Goal: Task Accomplishment & Management: Complete application form

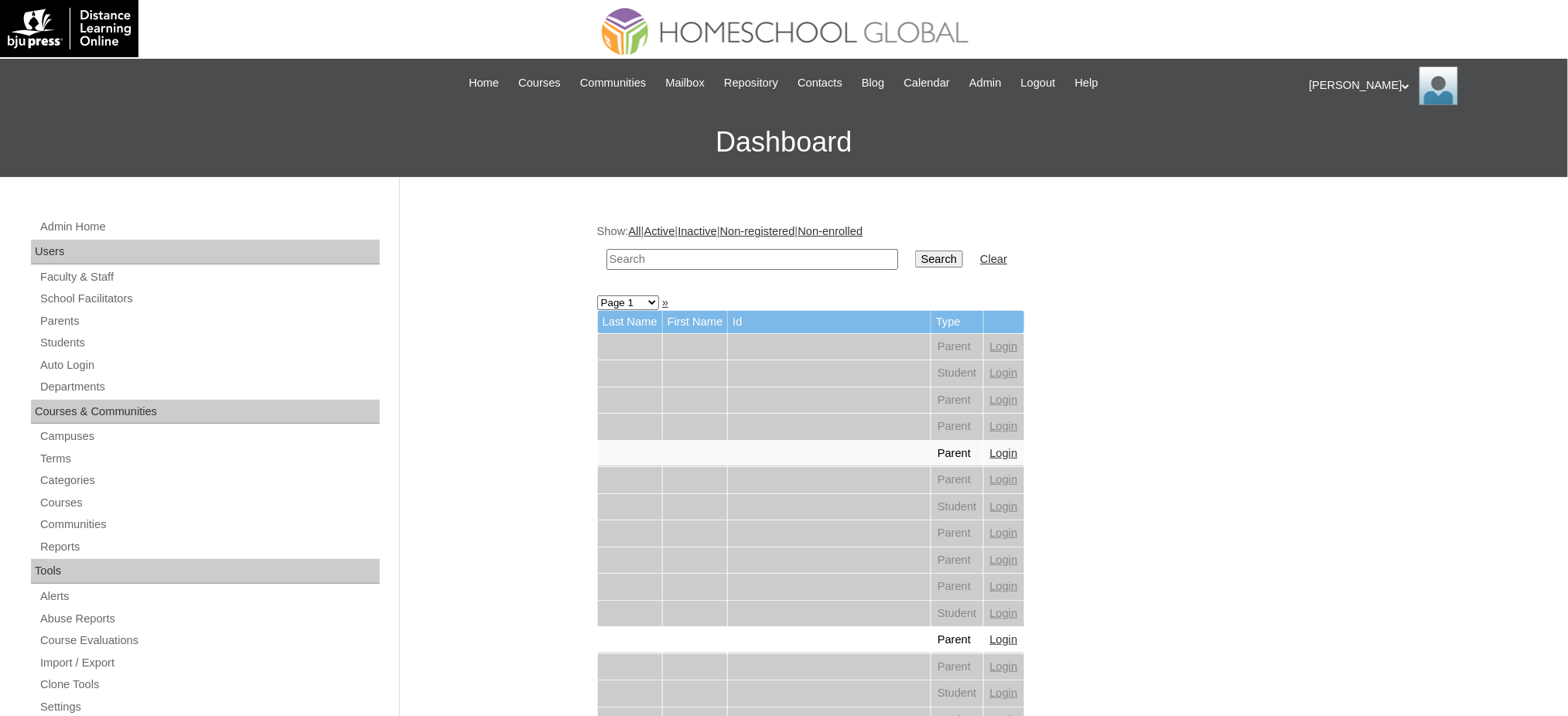
click at [823, 258] on input "text" at bounding box center [752, 259] width 292 height 21
paste input "Derick Luke"
type input "Derick Luke"
click at [915, 258] on input "Search" at bounding box center [939, 259] width 48 height 17
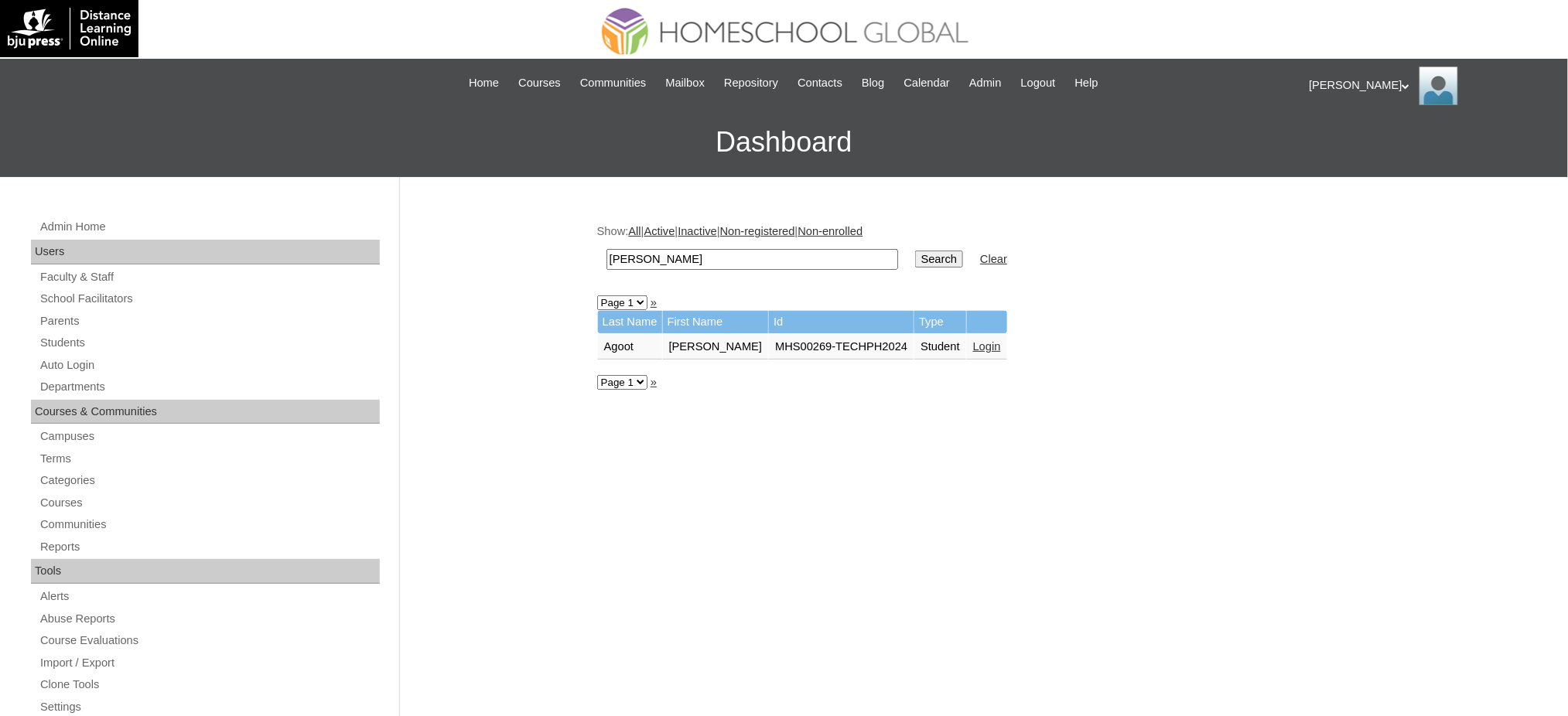
click at [973, 344] on link "Login" at bounding box center [987, 347] width 28 height 13
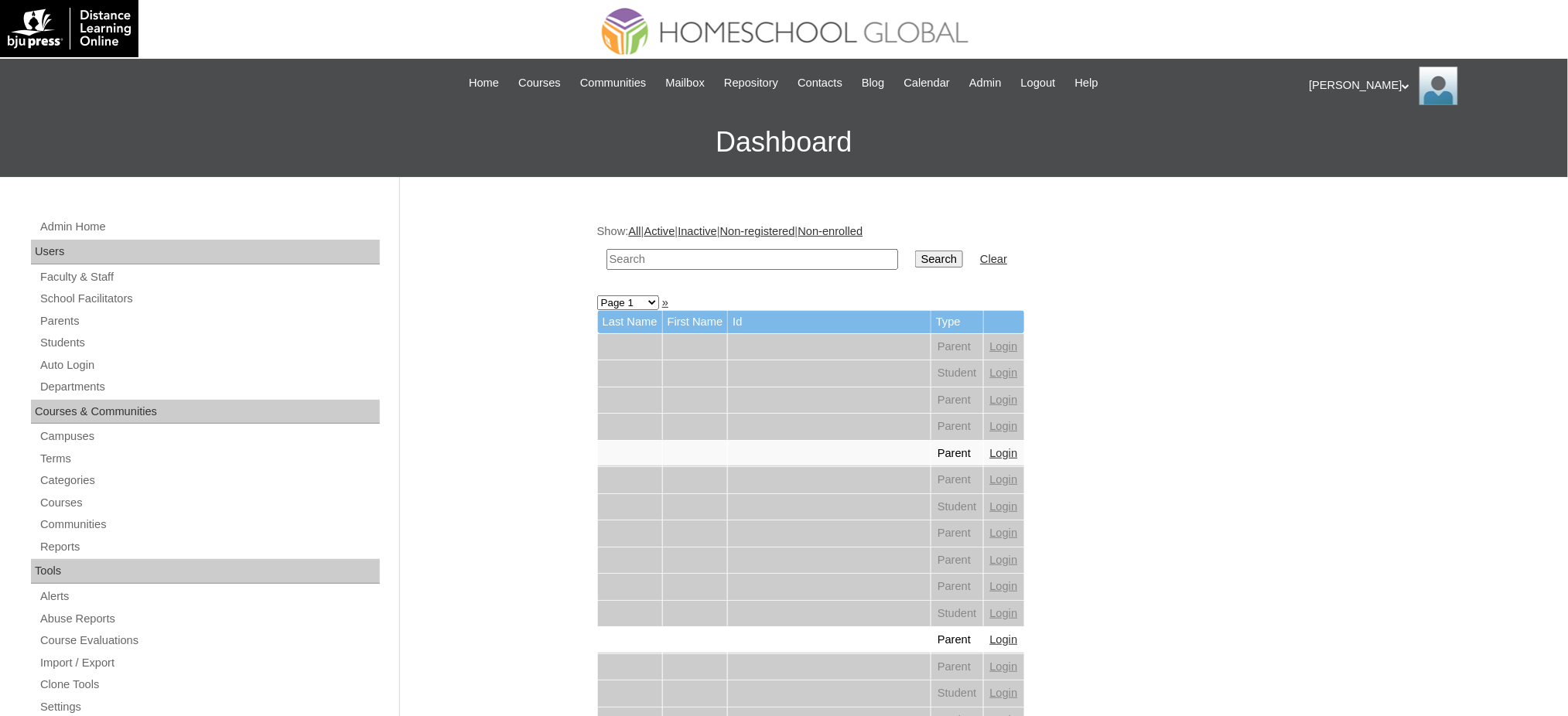
click at [745, 258] on input "text" at bounding box center [752, 259] width 292 height 21
paste input "[PERSON_NAME]"
type input "[PERSON_NAME]"
click at [915, 253] on input "Search" at bounding box center [939, 259] width 48 height 17
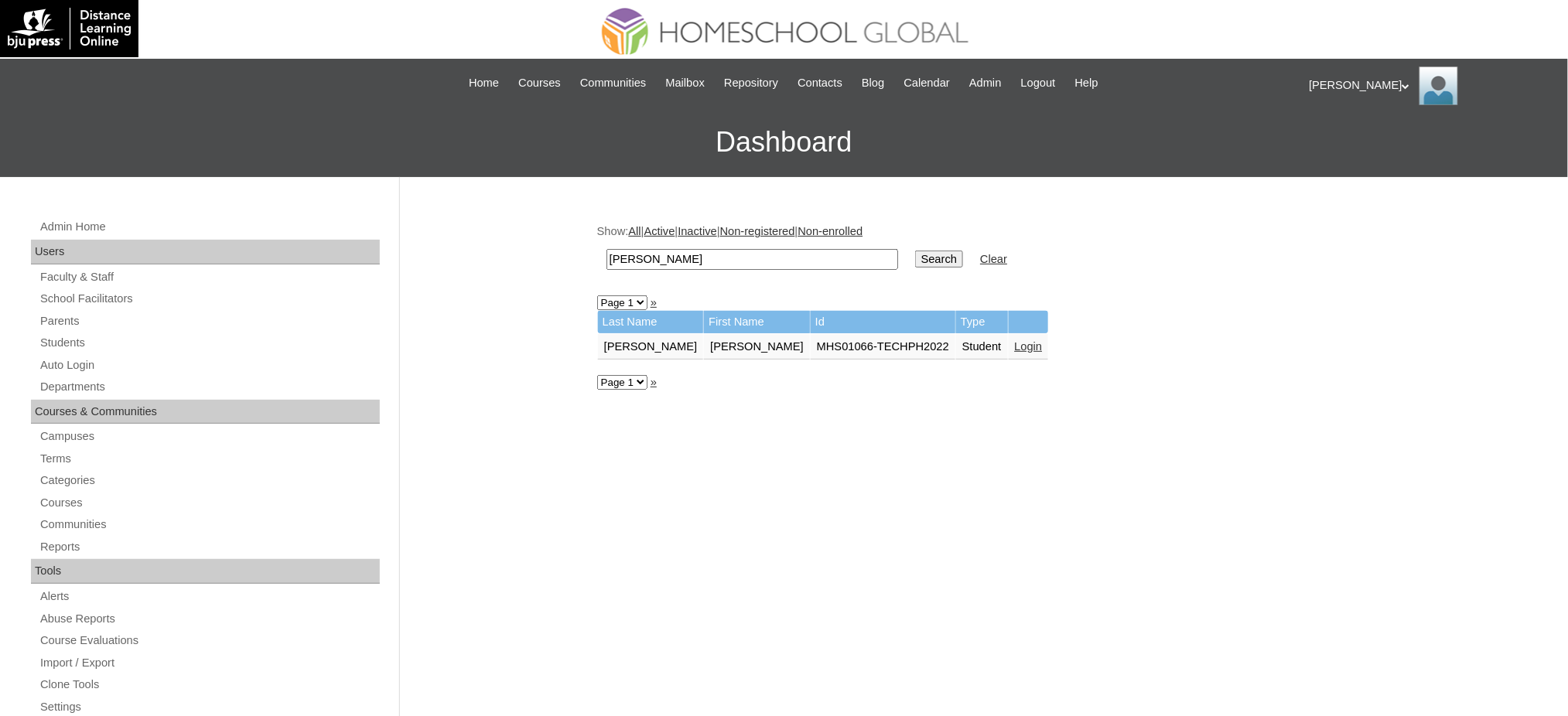
click at [1015, 340] on link "Login" at bounding box center [1028, 347] width 28 height 13
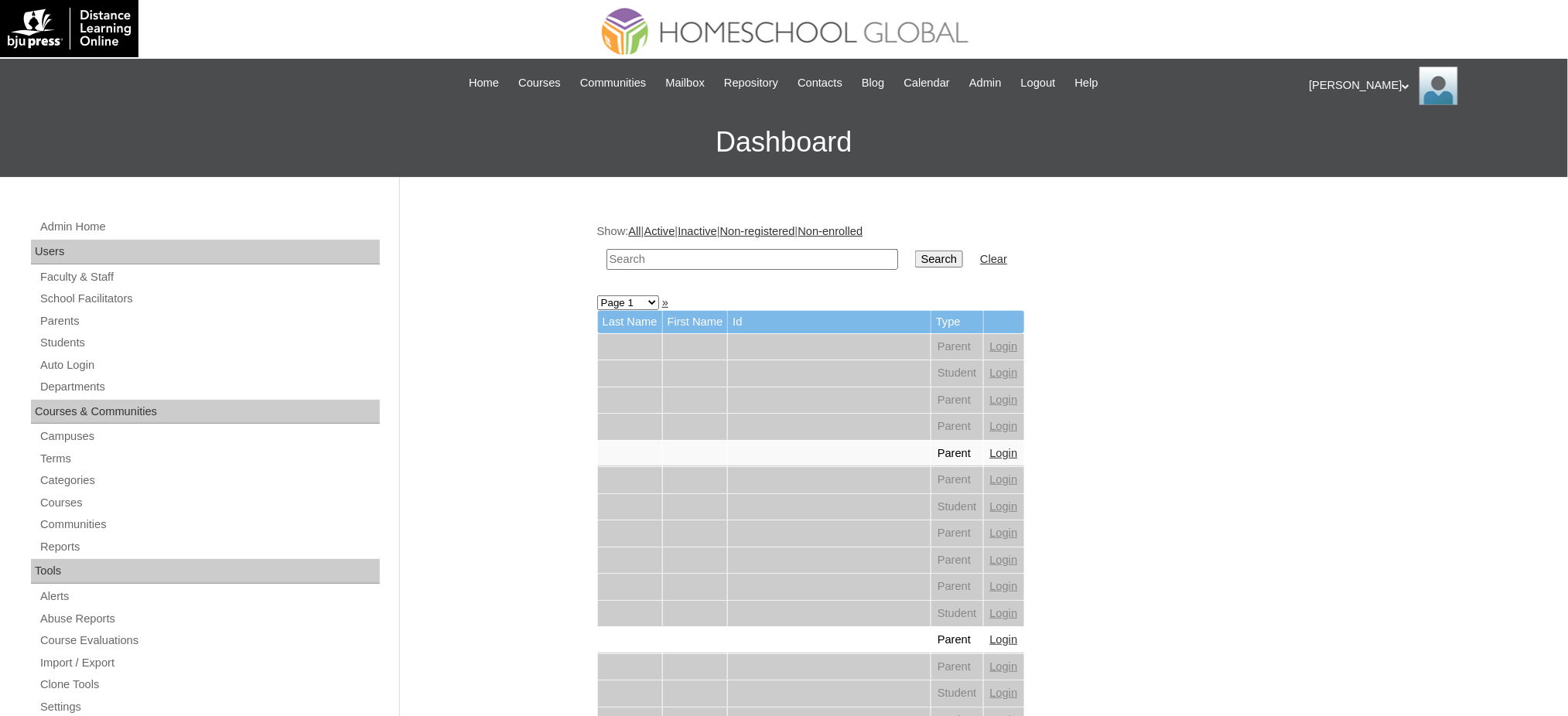
click at [720, 257] on input "text" at bounding box center [752, 259] width 292 height 21
paste input "Iñigo Matthew"
type input "Iñigo Matthew"
click at [915, 259] on input "Search" at bounding box center [939, 259] width 48 height 17
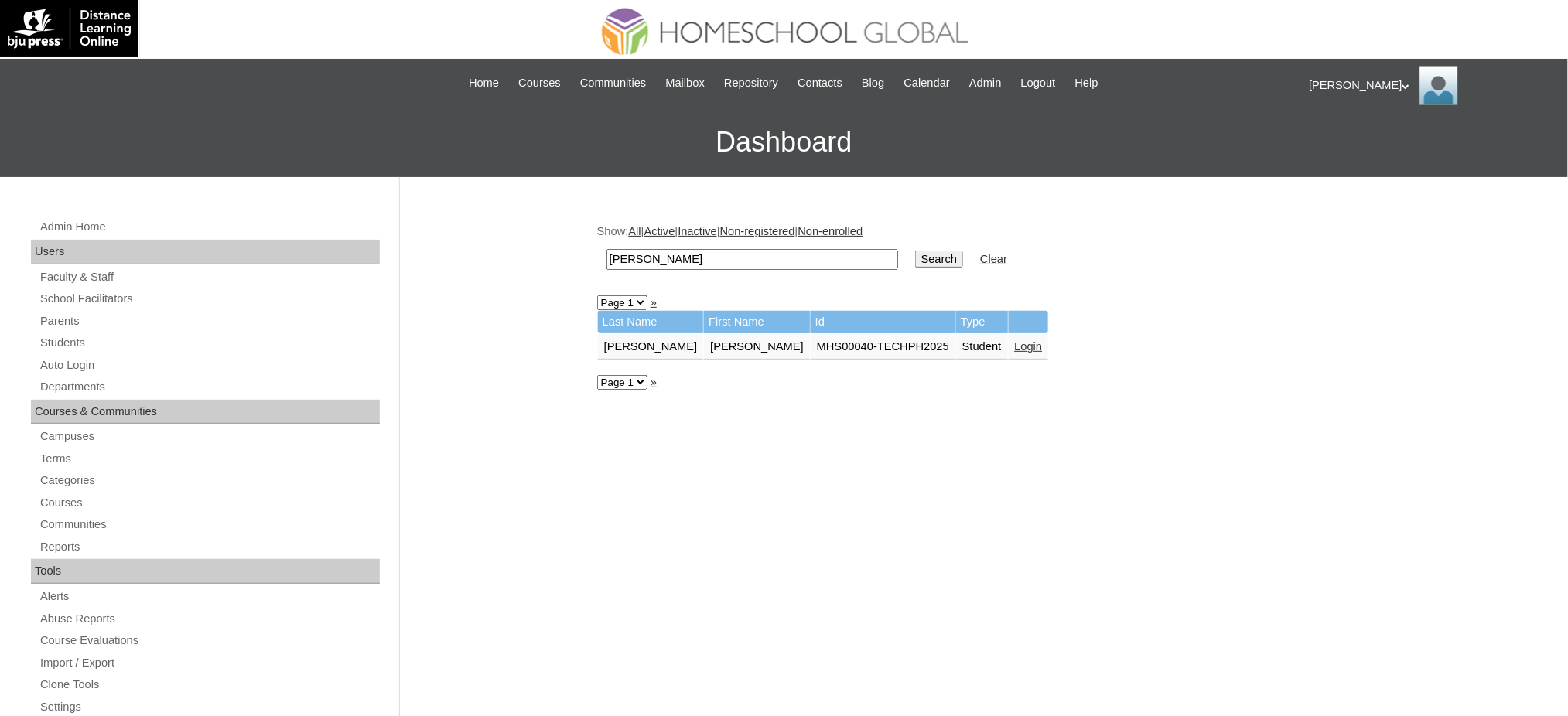
click at [1015, 340] on link "Login" at bounding box center [1028, 347] width 28 height 13
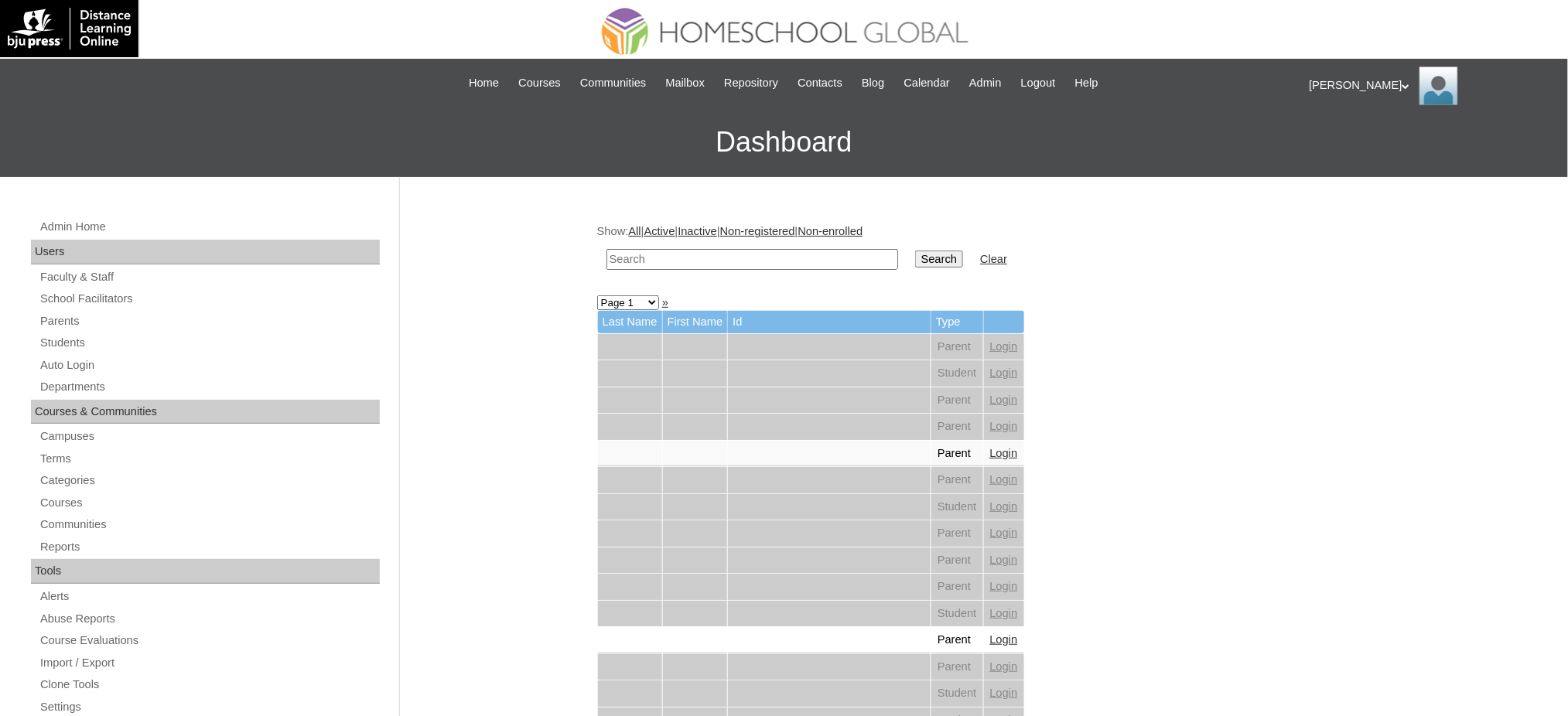
click at [673, 261] on input "text" at bounding box center [752, 259] width 292 height 21
paste input "Joshua Caleb"
type input "Joshua Caleb"
click at [915, 258] on input "Search" at bounding box center [939, 259] width 48 height 17
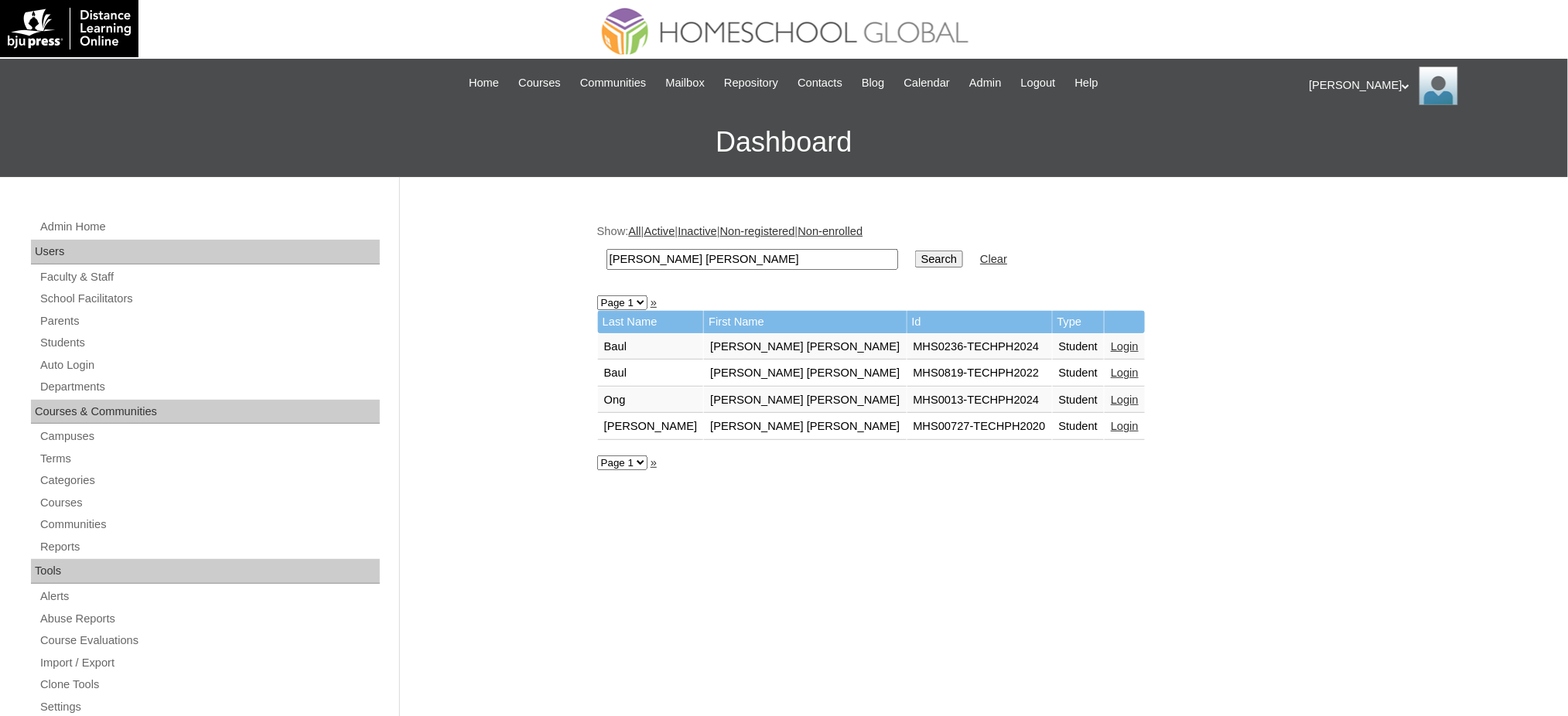
click at [1111, 340] on link "Login" at bounding box center [1124, 347] width 28 height 13
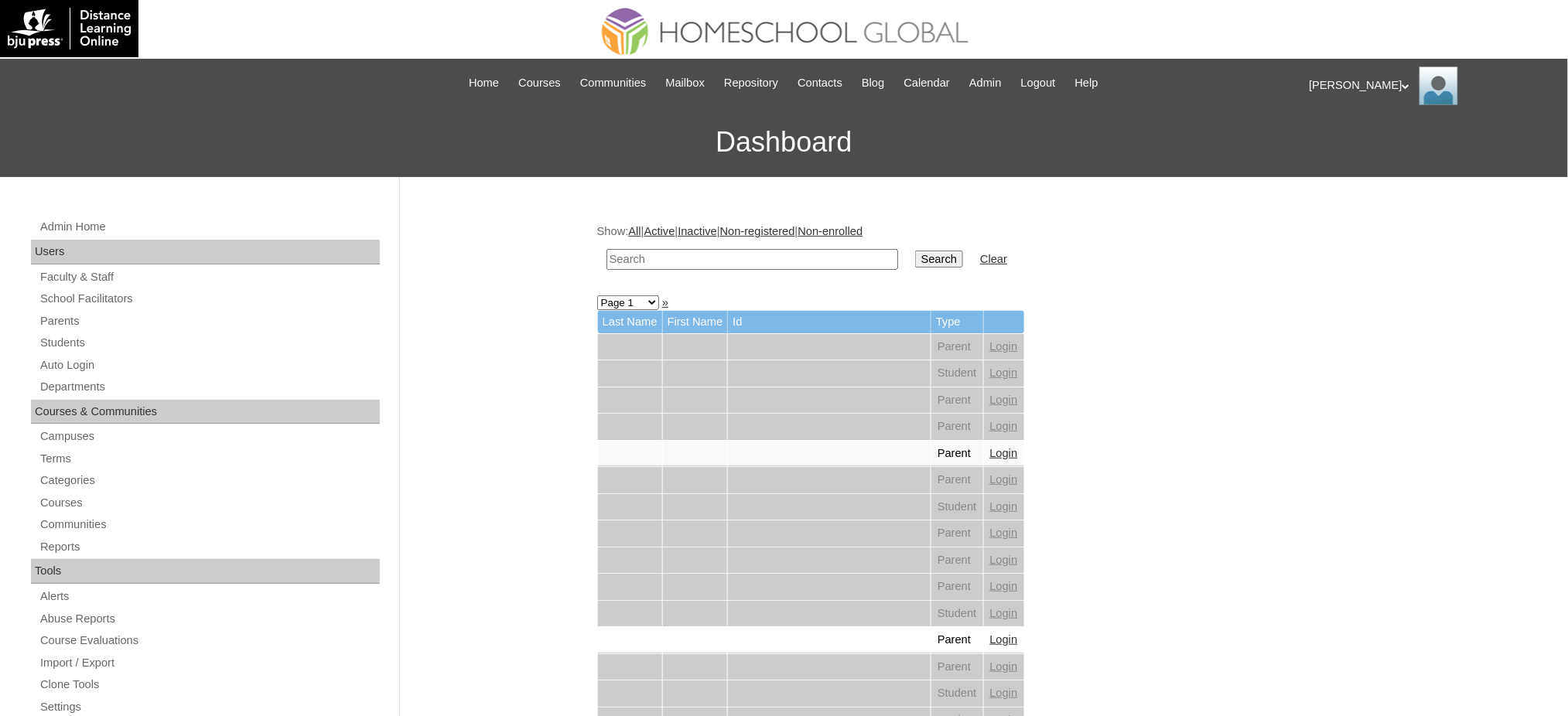
click at [712, 266] on input "text" at bounding box center [752, 259] width 292 height 21
paste input "Ylagan"
type input "Ylagan"
click at [915, 258] on input "Search" at bounding box center [939, 259] width 48 height 17
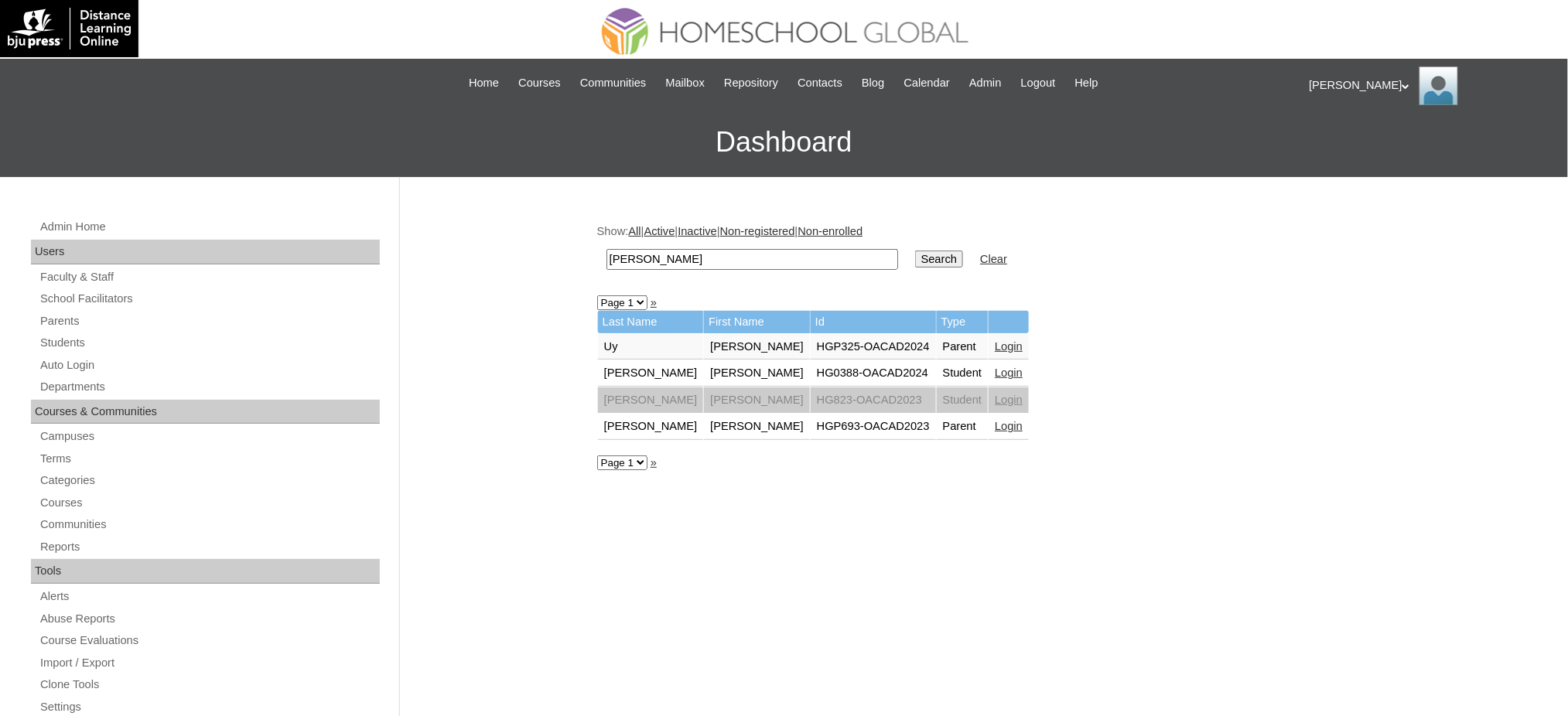
click at [769, 264] on input "[PERSON_NAME]" at bounding box center [752, 259] width 292 height 21
click at [769, 263] on input "[PERSON_NAME]" at bounding box center [752, 259] width 292 height 21
paste input "[DATE][PERSON_NAME]"
type input "[DATE][PERSON_NAME]"
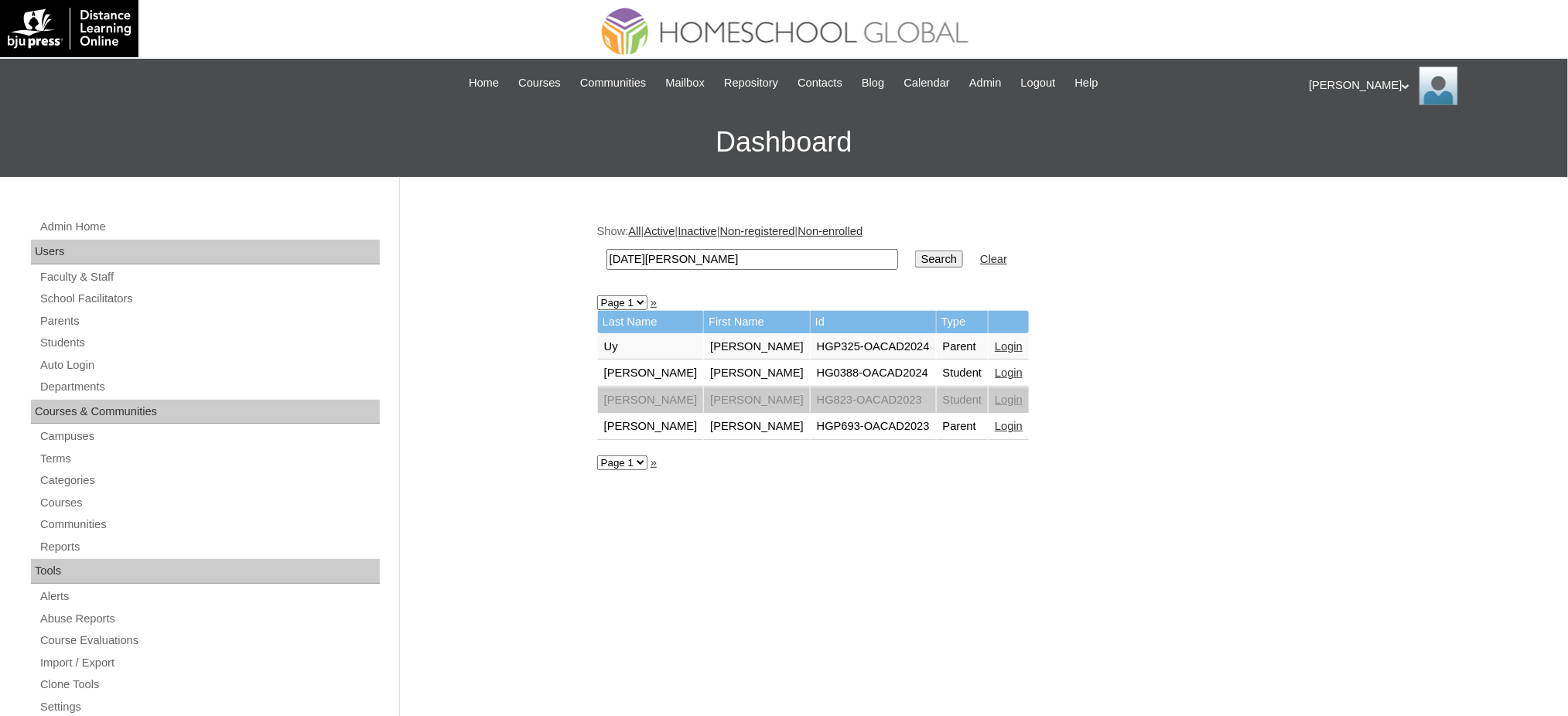
click at [915, 260] on input "Search" at bounding box center [939, 259] width 48 height 17
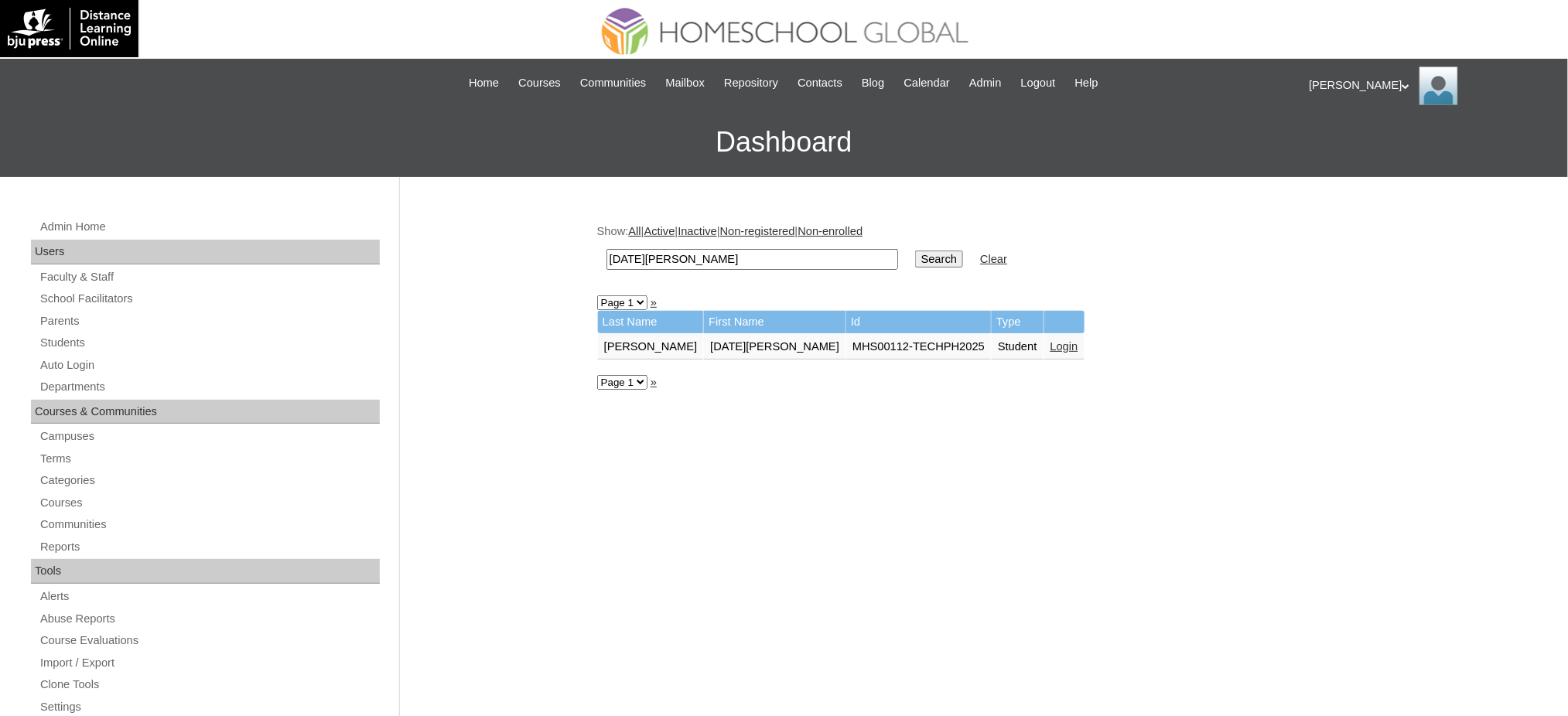
click at [1050, 343] on link "Login" at bounding box center [1064, 347] width 28 height 13
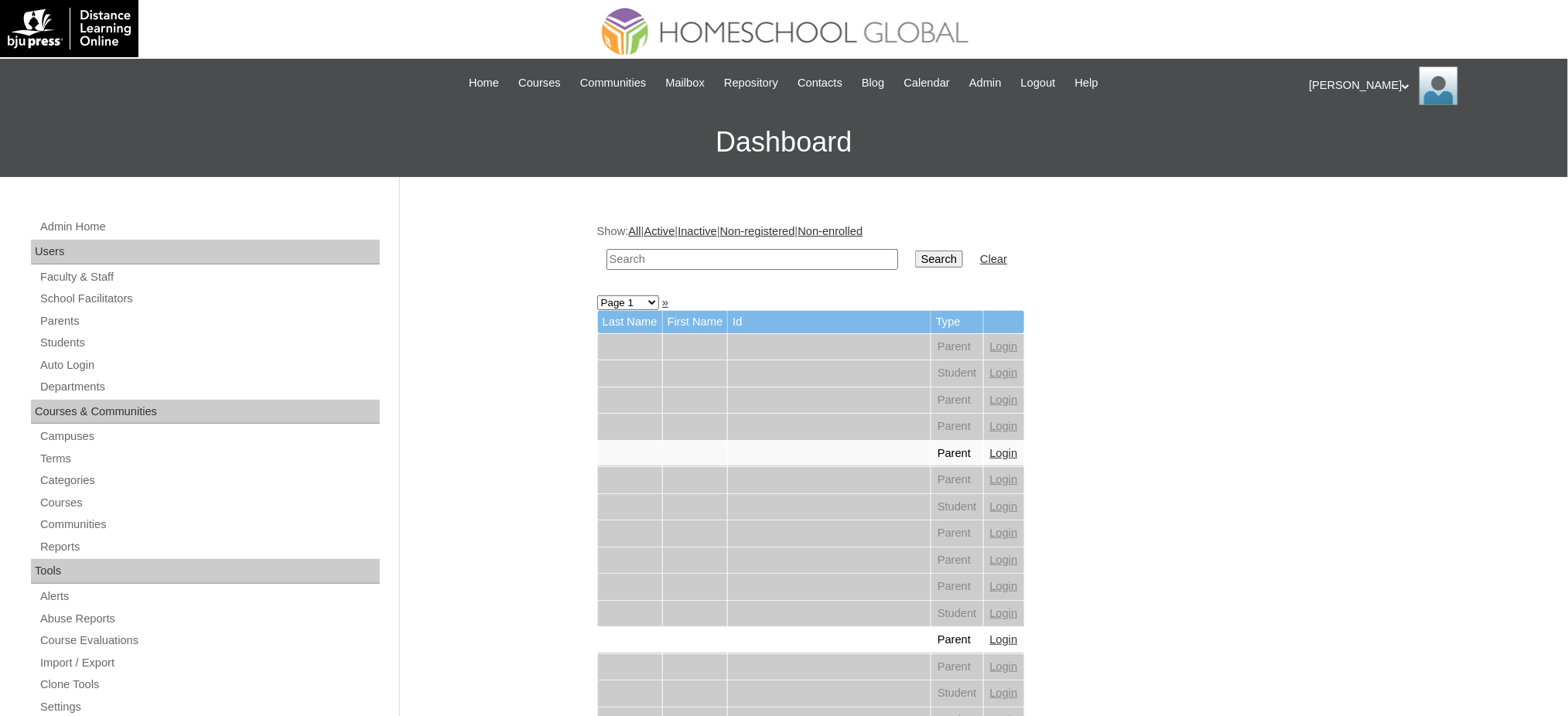
click at [688, 257] on input "text" at bounding box center [752, 259] width 292 height 21
paste input "Elisha Lior"
type input "Elisha Lior"
click at [915, 259] on input "Search" at bounding box center [939, 259] width 48 height 17
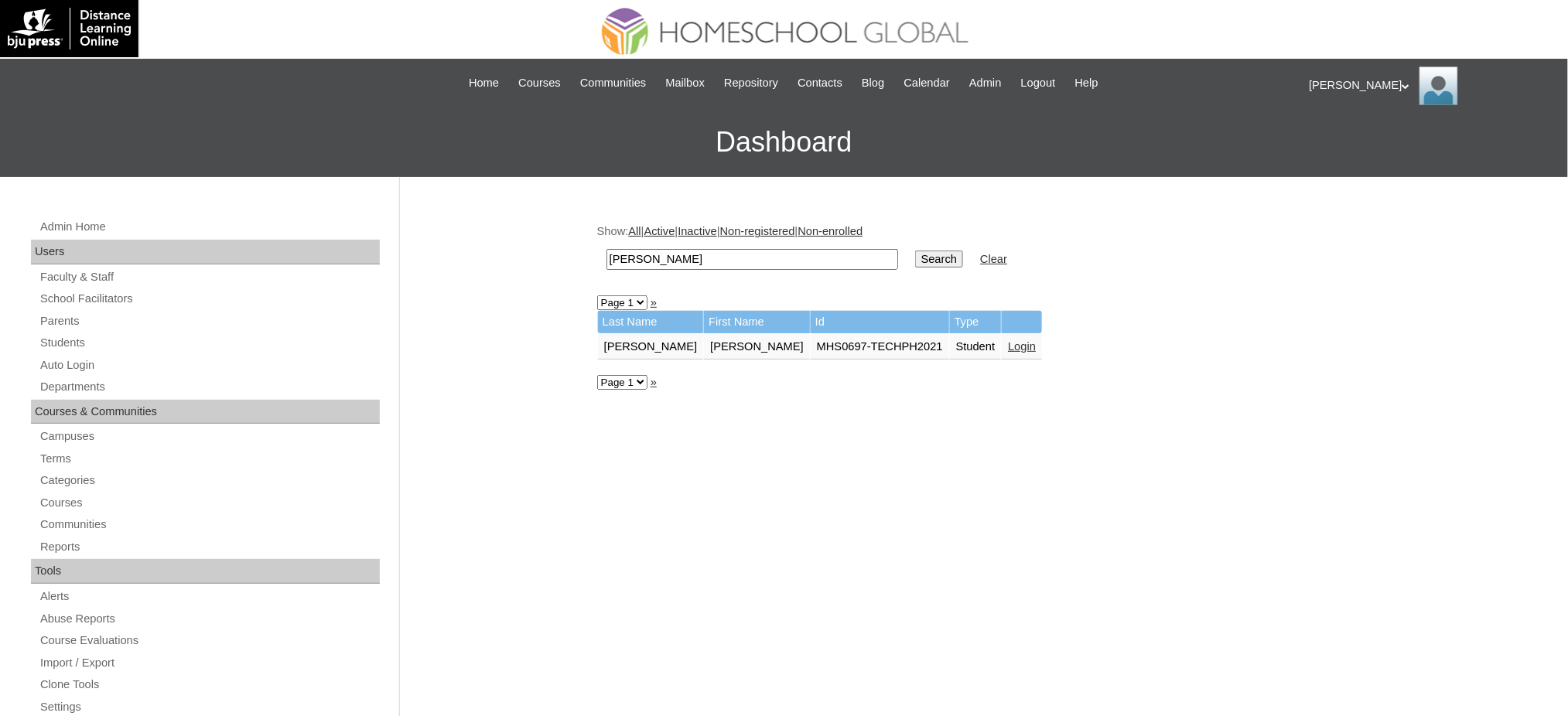
click at [1008, 340] on link "Login" at bounding box center [1021, 347] width 28 height 13
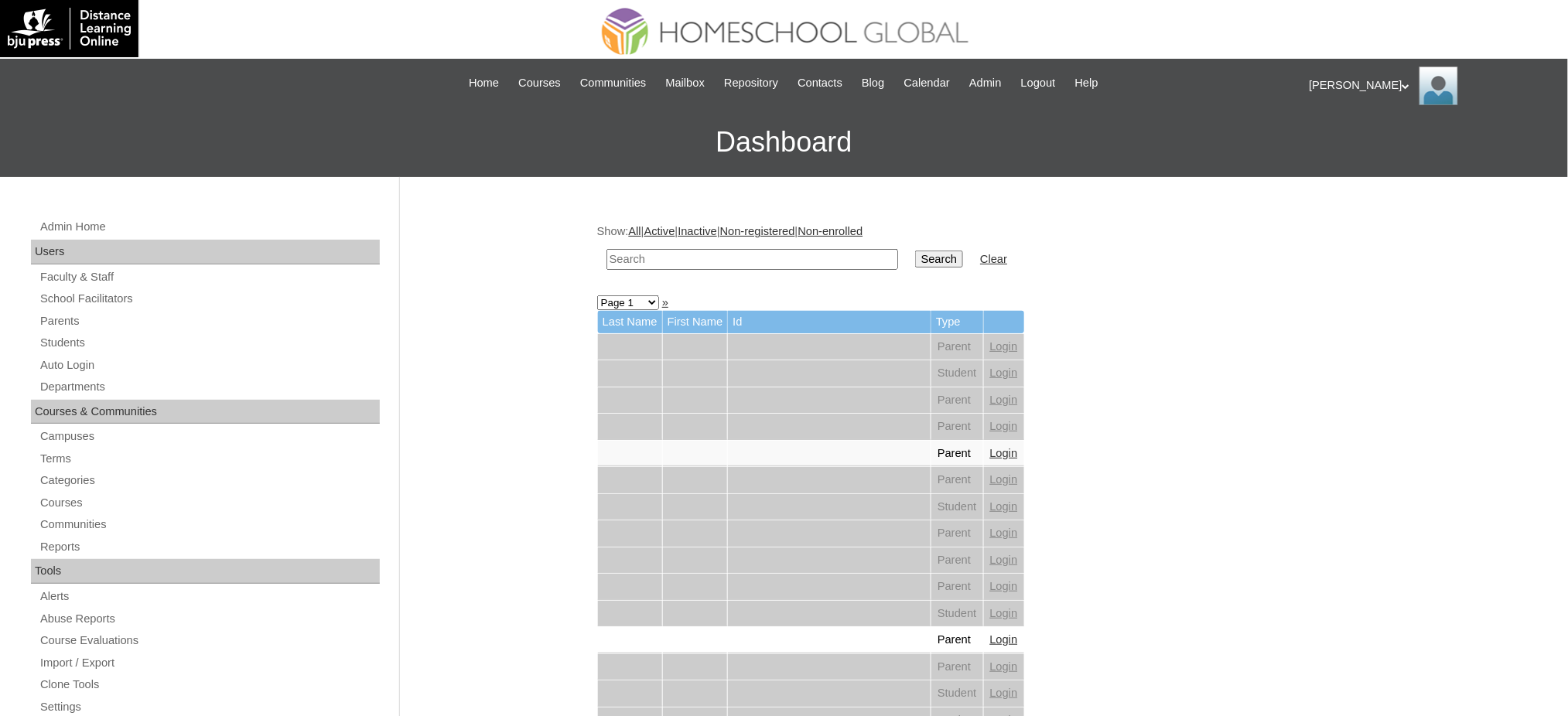
click at [711, 262] on input "text" at bounding box center [752, 259] width 292 height 21
paste input "[PERSON_NAME]"
type input "[PERSON_NAME]"
click at [915, 258] on input "Search" at bounding box center [939, 259] width 48 height 17
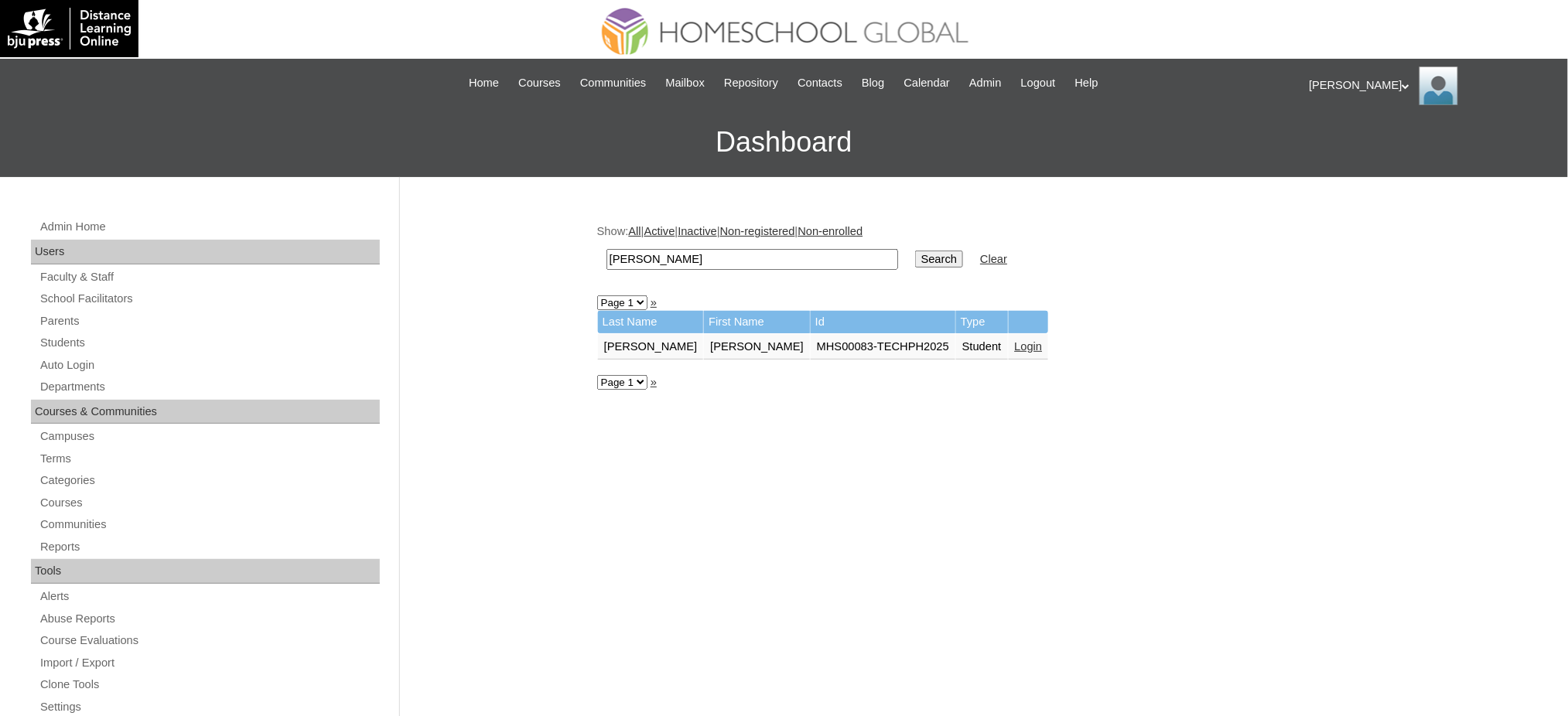
click at [1015, 340] on link "Login" at bounding box center [1028, 347] width 28 height 13
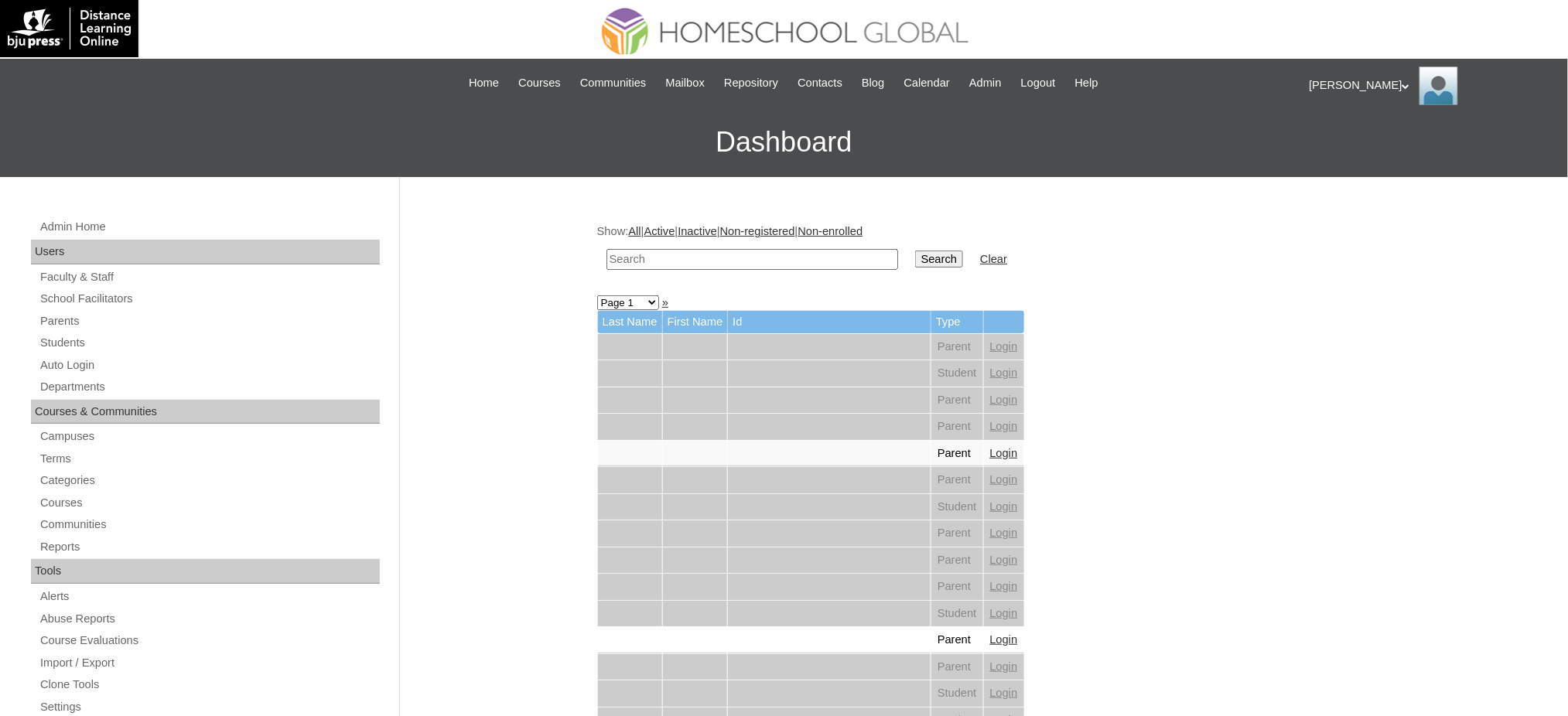
click at [771, 256] on input "text" at bounding box center [752, 259] width 292 height 21
paste input "[PERSON_NAME]"
type input "[PERSON_NAME]"
click at [915, 251] on input "Search" at bounding box center [939, 259] width 48 height 17
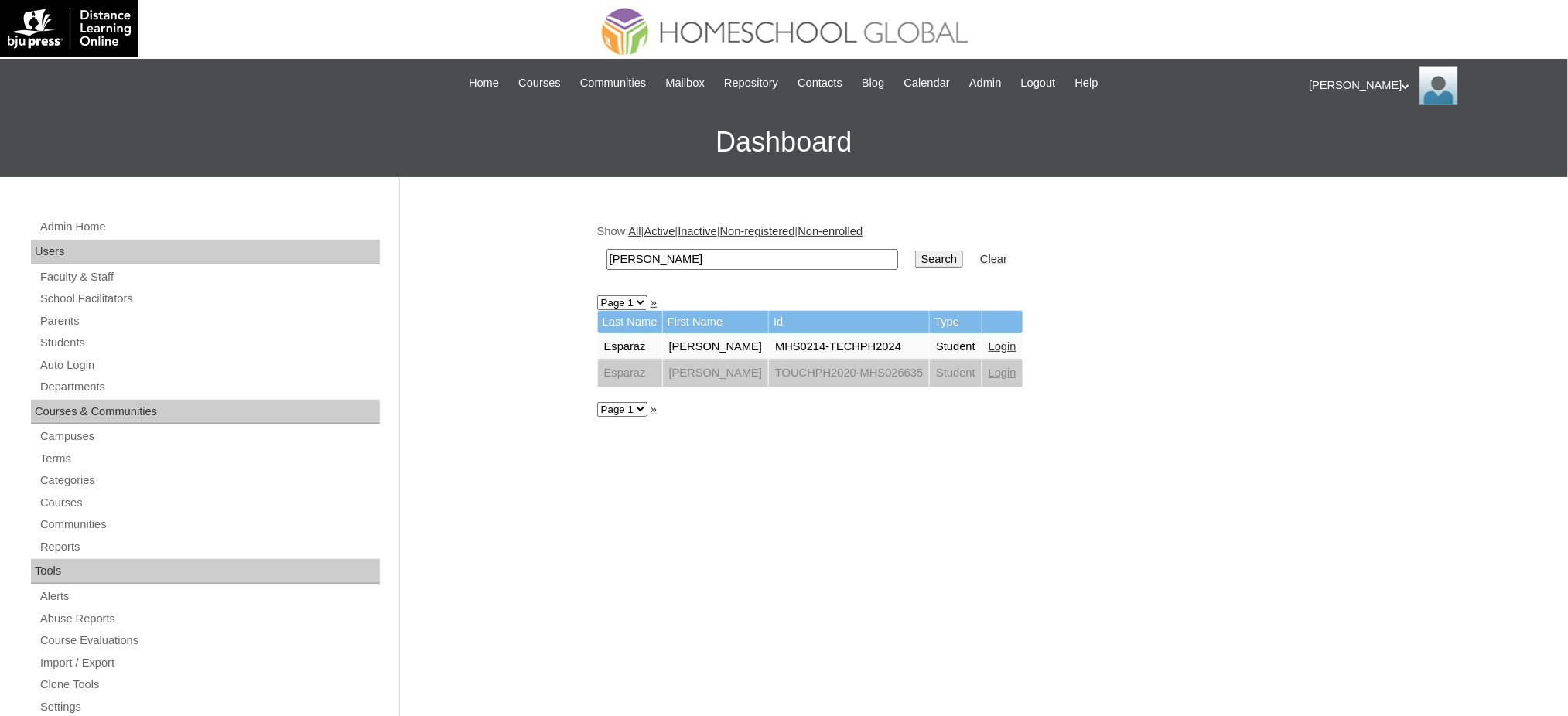
click at [989, 342] on link "Login" at bounding box center [1002, 347] width 28 height 13
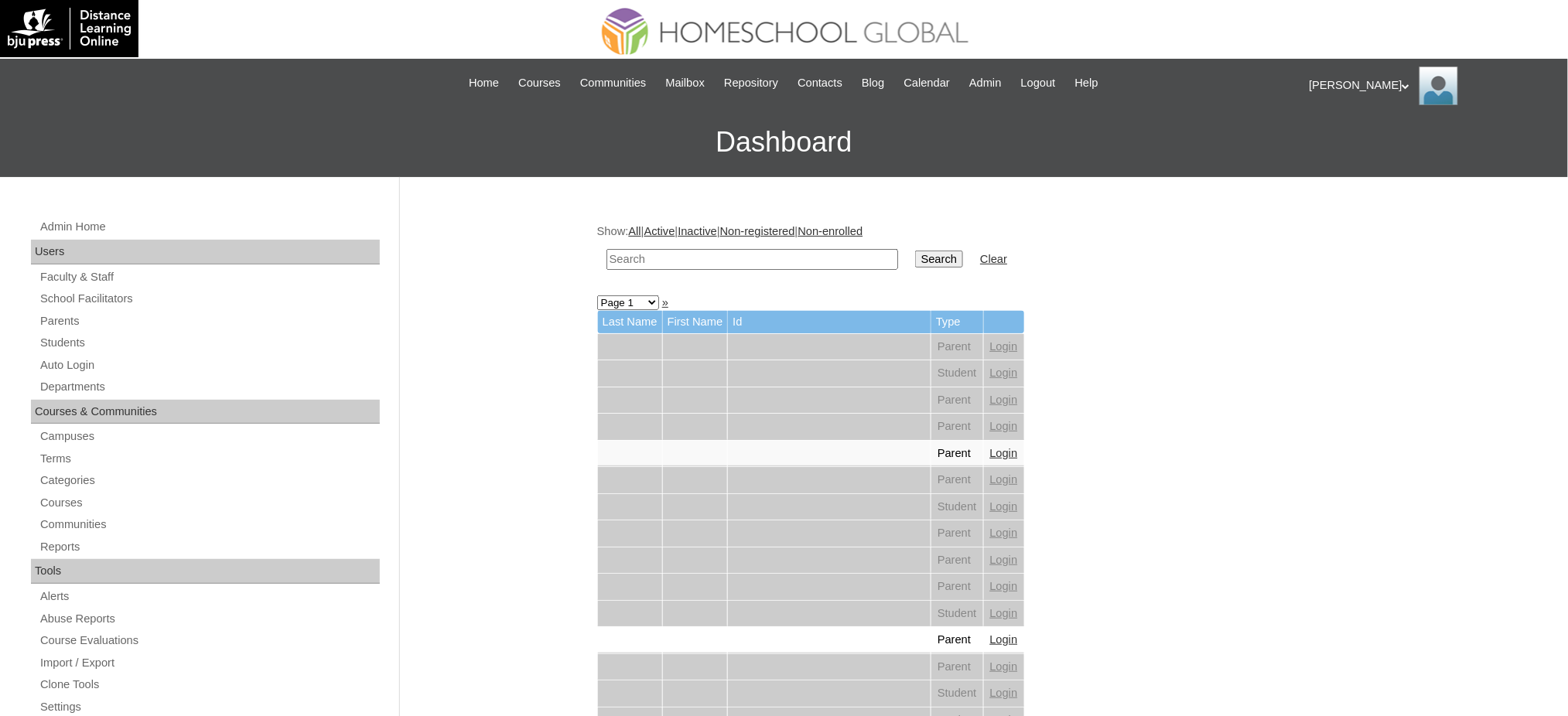
drag, startPoint x: 673, startPoint y: 261, endPoint x: 687, endPoint y: 266, distance: 14.9
click at [673, 261] on input "text" at bounding box center [752, 259] width 292 height 21
paste input "[PERSON_NAME]"
type input "[PERSON_NAME]"
click at [915, 260] on input "Search" at bounding box center [939, 259] width 48 height 17
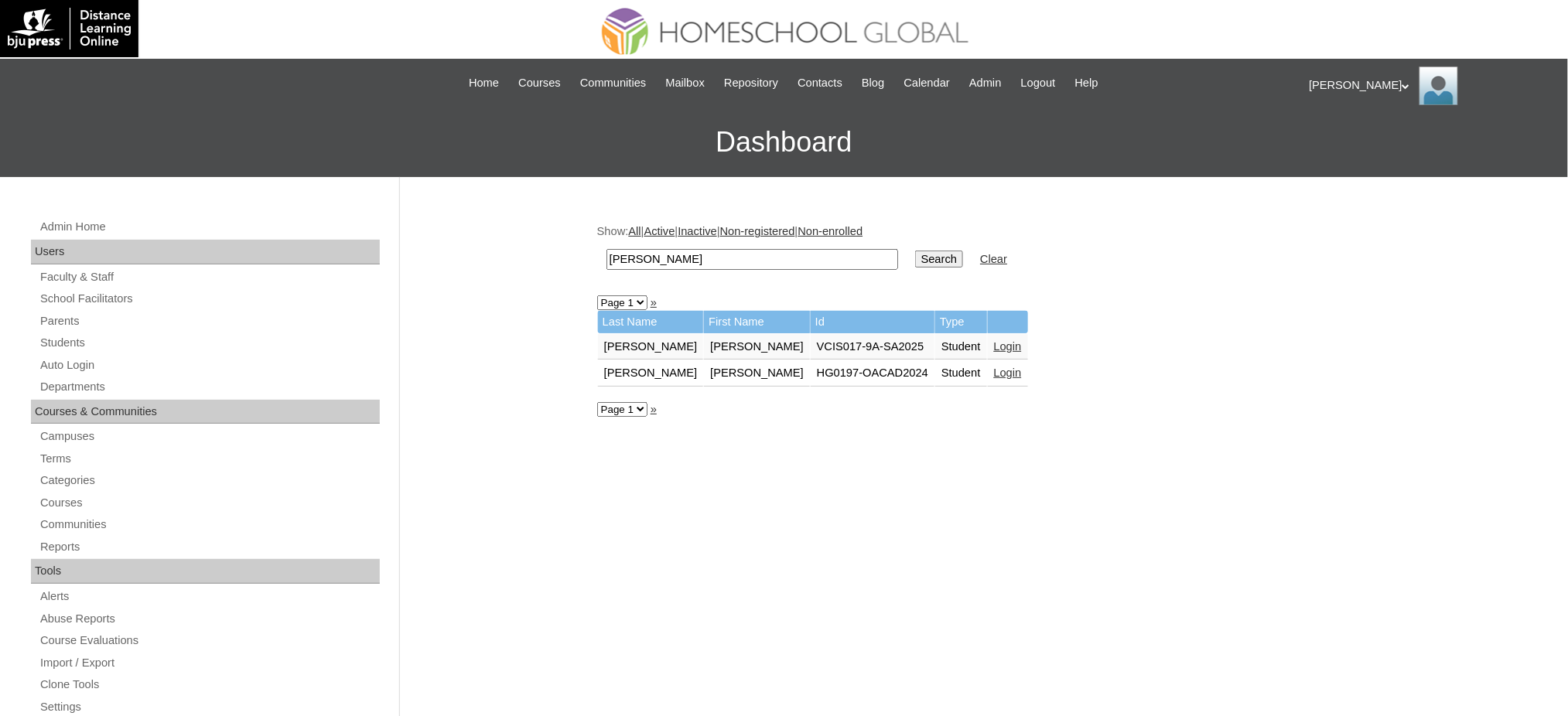
click at [794, 262] on input "Andie Sofia" at bounding box center [752, 259] width 292 height 21
paste input "Helena Rae"
type input "Helena Rae"
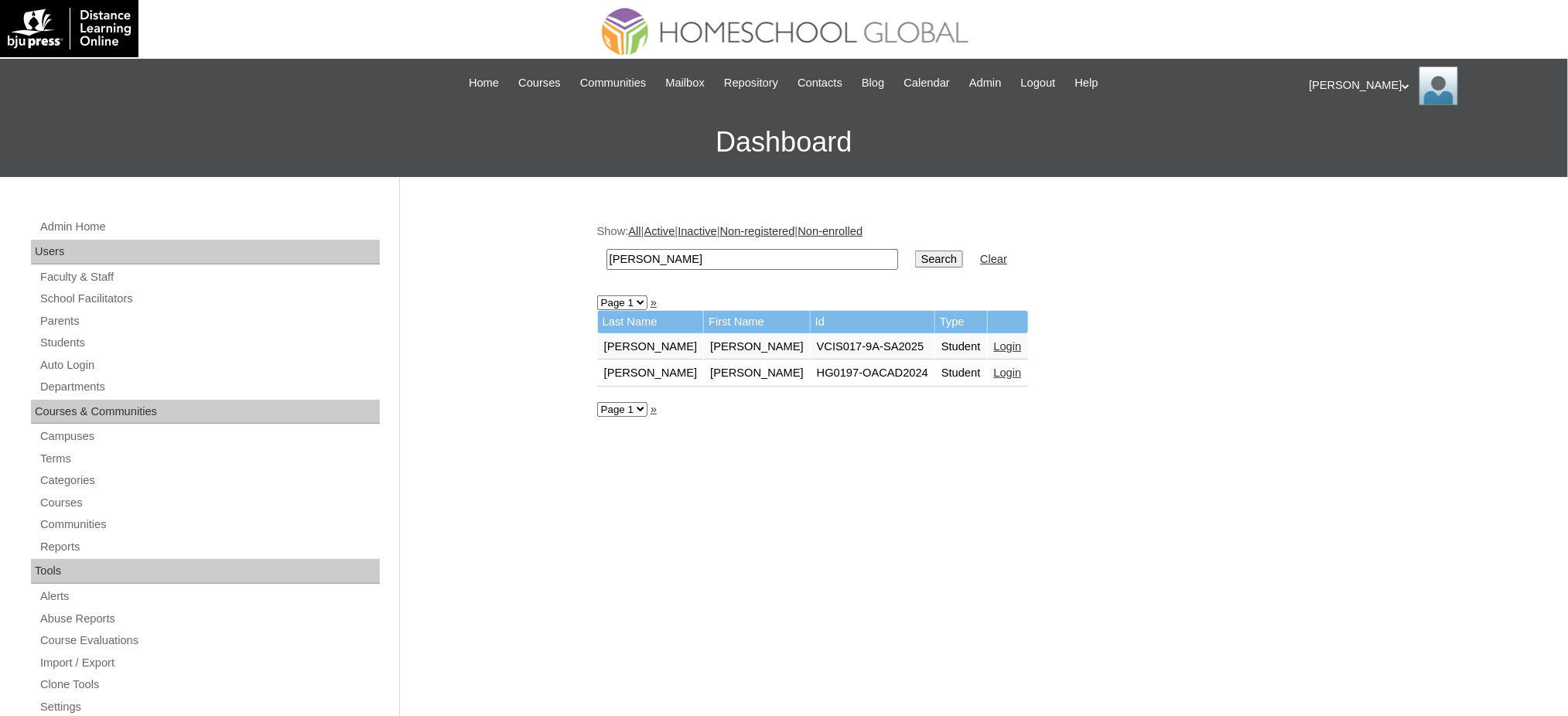
click at [915, 257] on input "Search" at bounding box center [939, 259] width 48 height 17
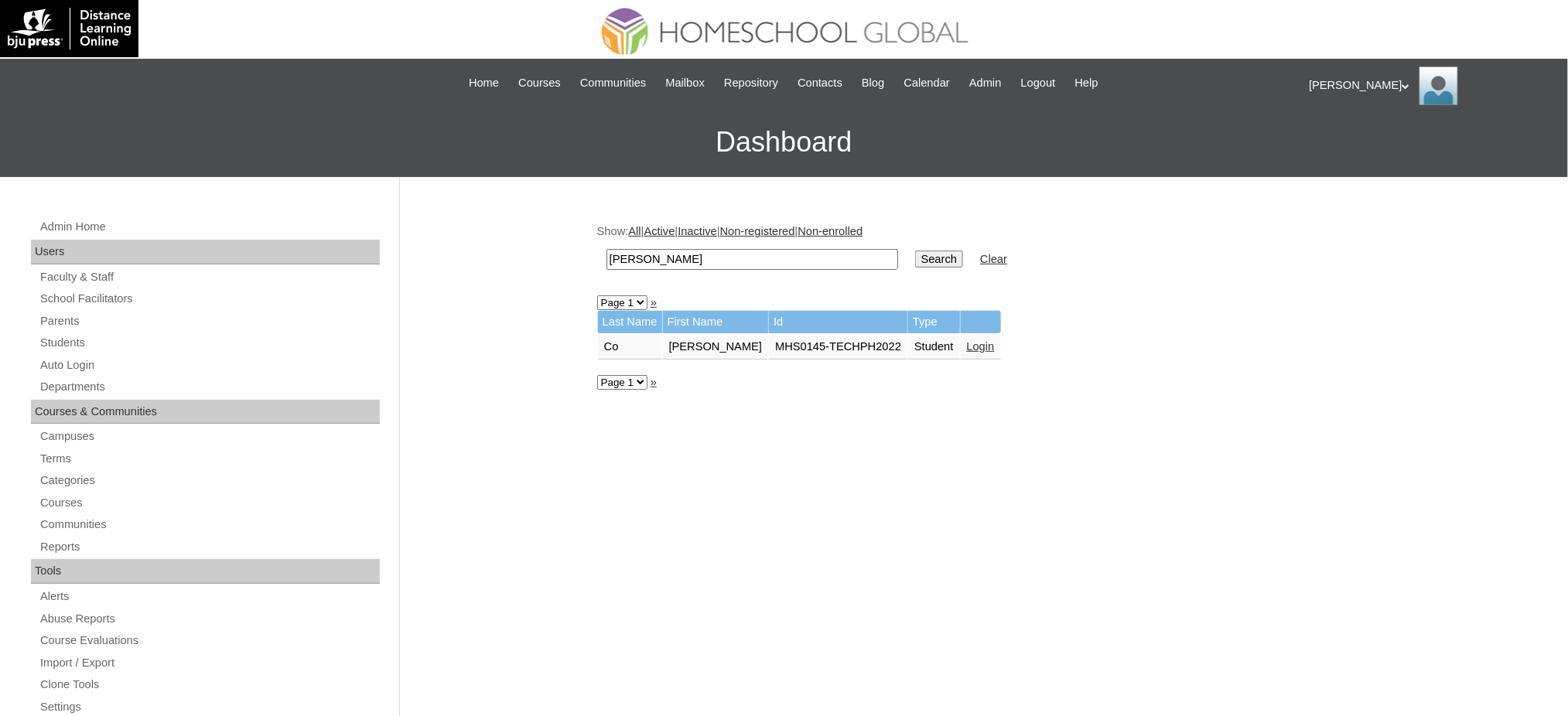
click at [967, 343] on link "Login" at bounding box center [980, 347] width 28 height 13
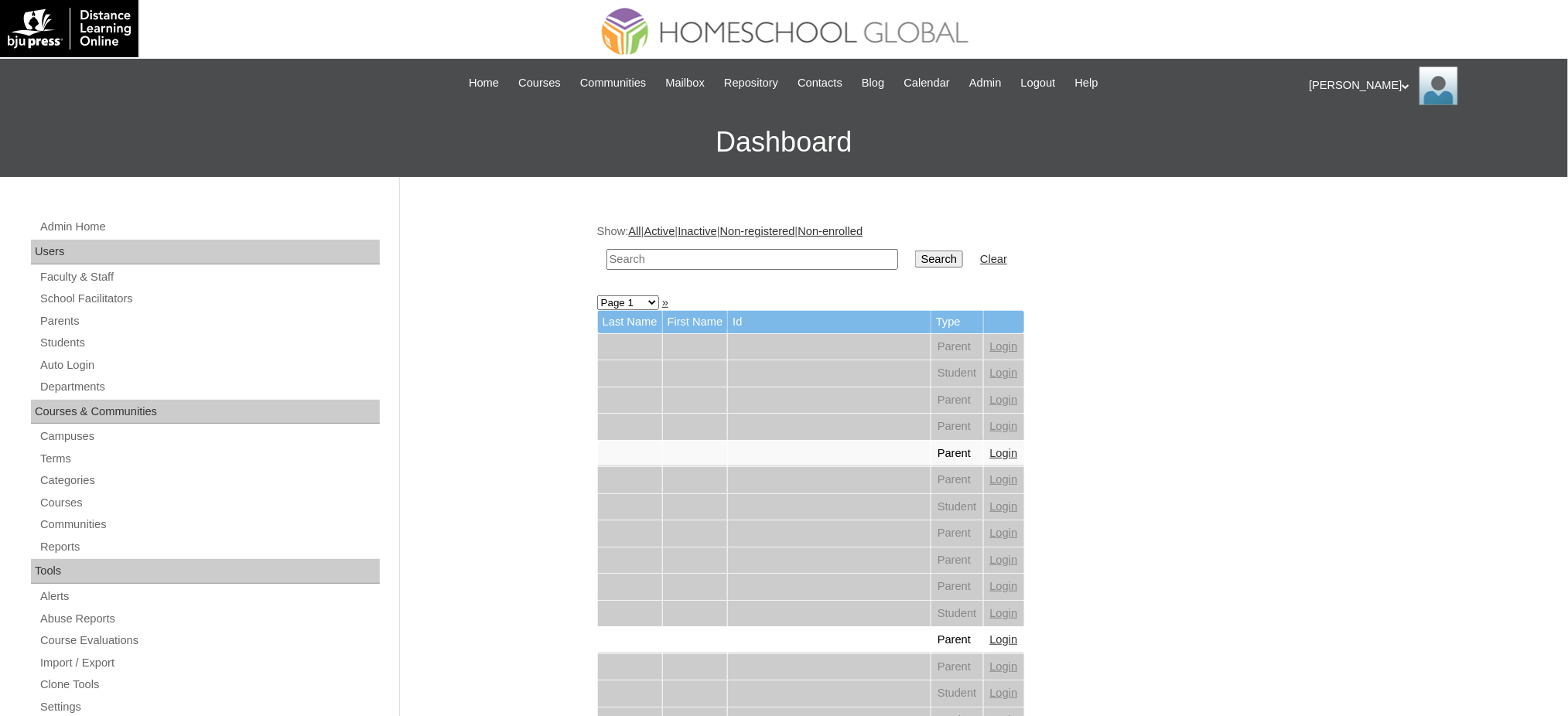
click at [660, 258] on input "text" at bounding box center [752, 259] width 292 height 21
paste input "[PERSON_NAME]"
type input "[PERSON_NAME]"
click at [915, 251] on input "Search" at bounding box center [939, 259] width 48 height 17
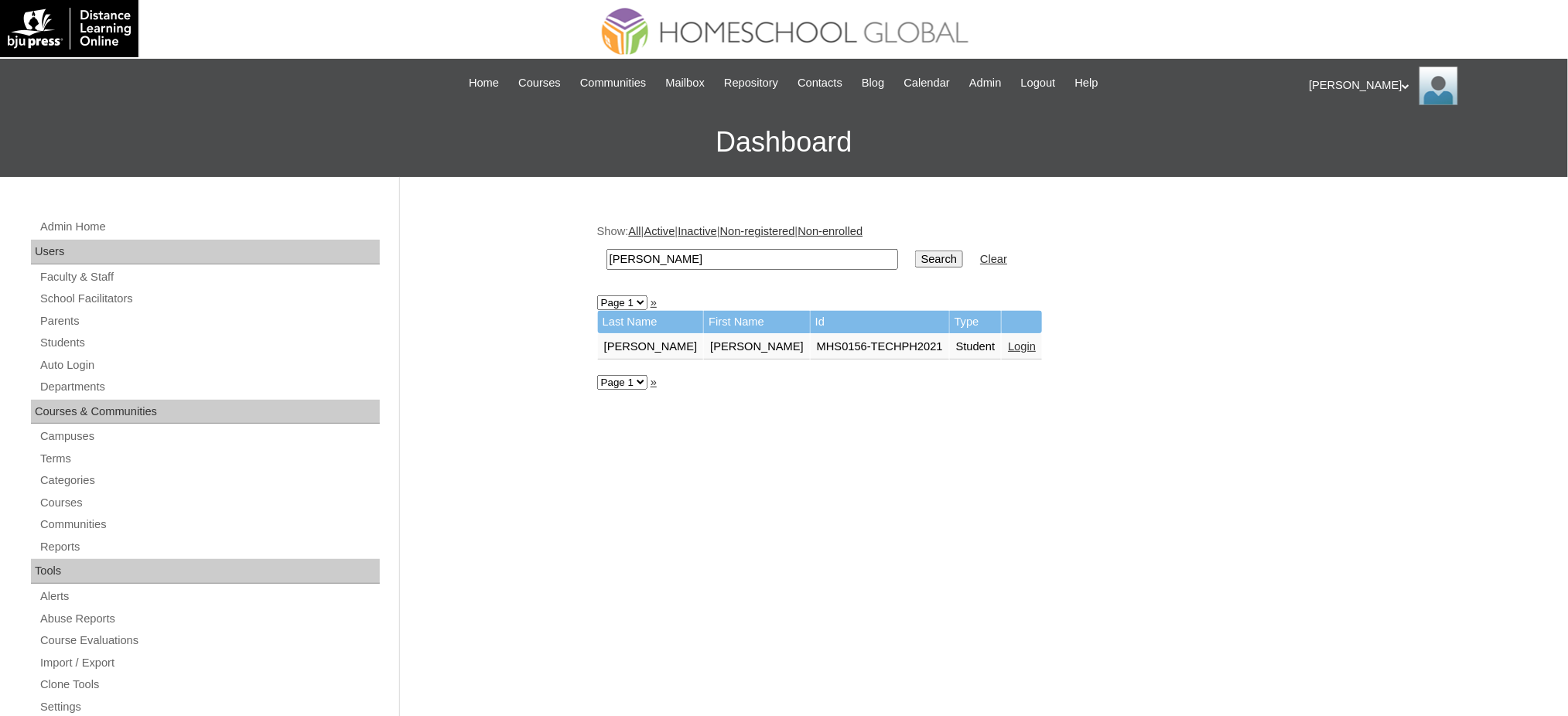
click at [1008, 341] on link "Login" at bounding box center [1021, 347] width 28 height 13
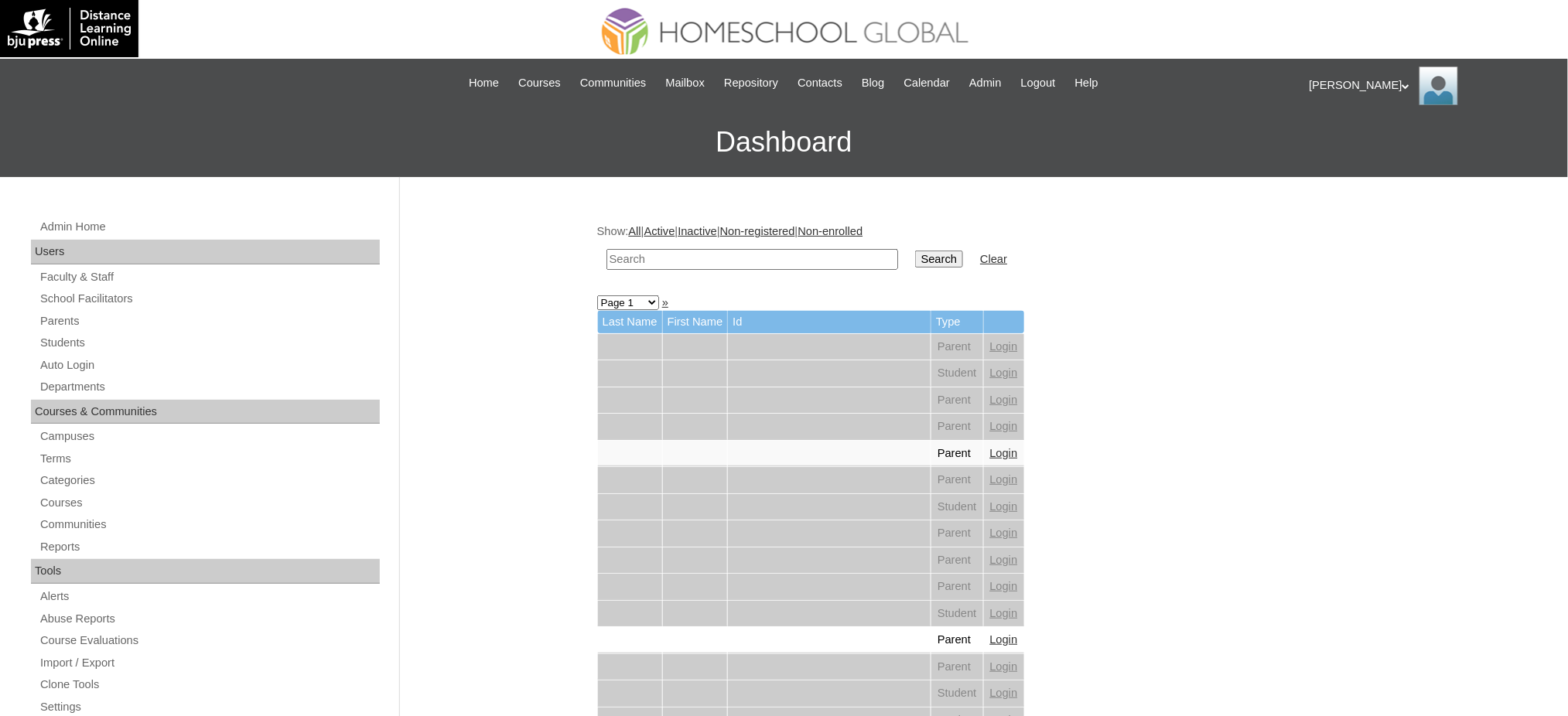
click at [745, 251] on input "text" at bounding box center [752, 259] width 292 height 21
click at [745, 263] on input "text" at bounding box center [752, 259] width 292 height 21
paste input "[PERSON_NAME]"
type input "[PERSON_NAME]"
click at [915, 254] on input "Search" at bounding box center [939, 259] width 48 height 17
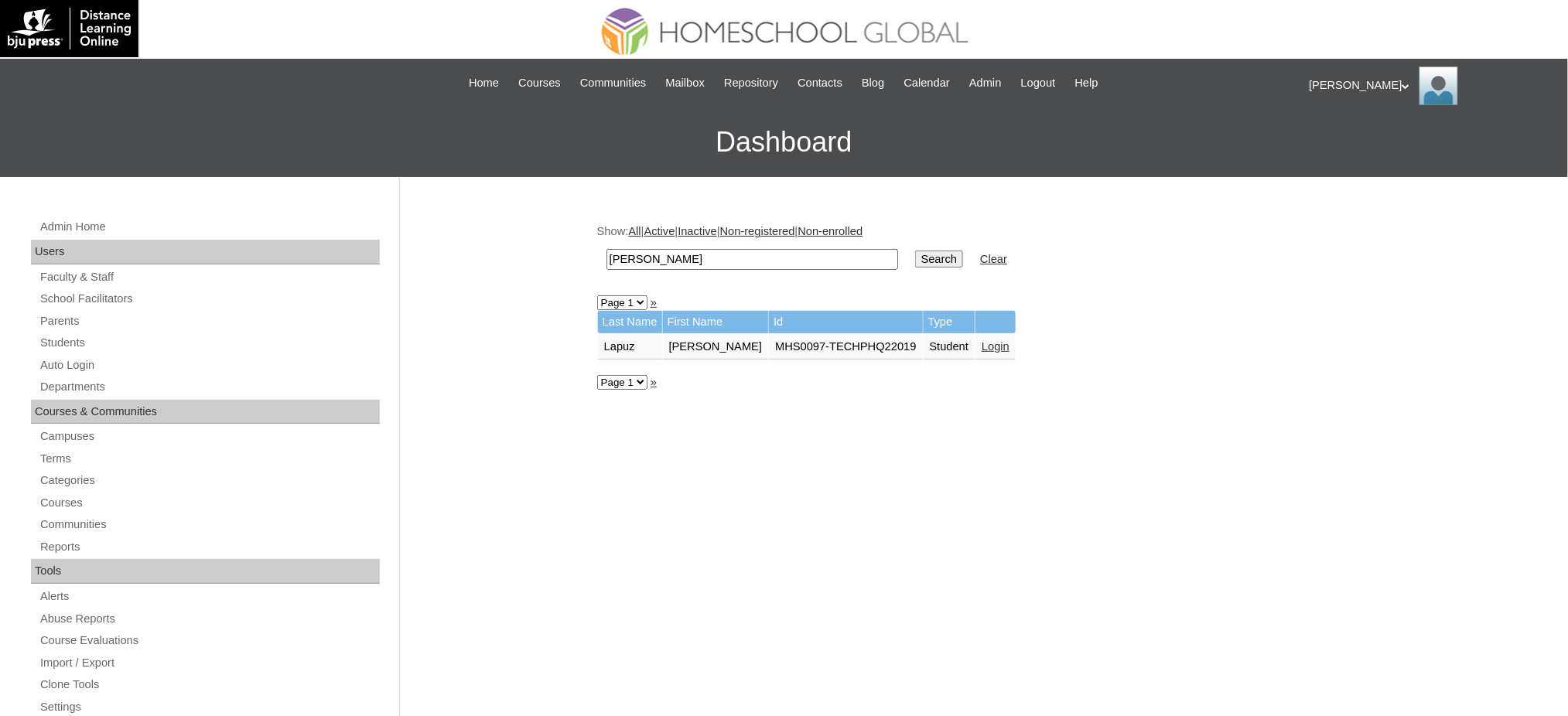
click at [981, 345] on link "Login" at bounding box center [995, 347] width 28 height 13
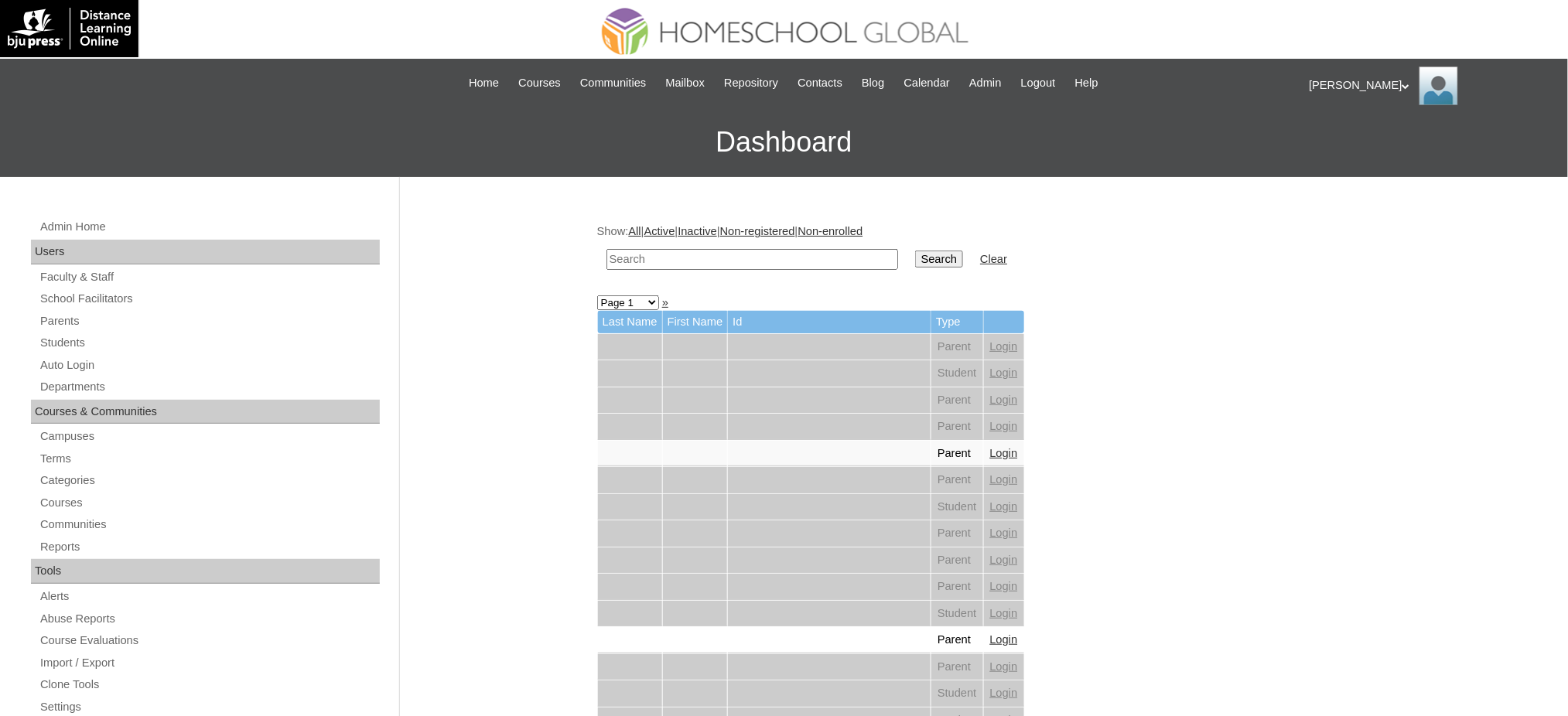
click at [778, 257] on input "text" at bounding box center [752, 259] width 292 height 21
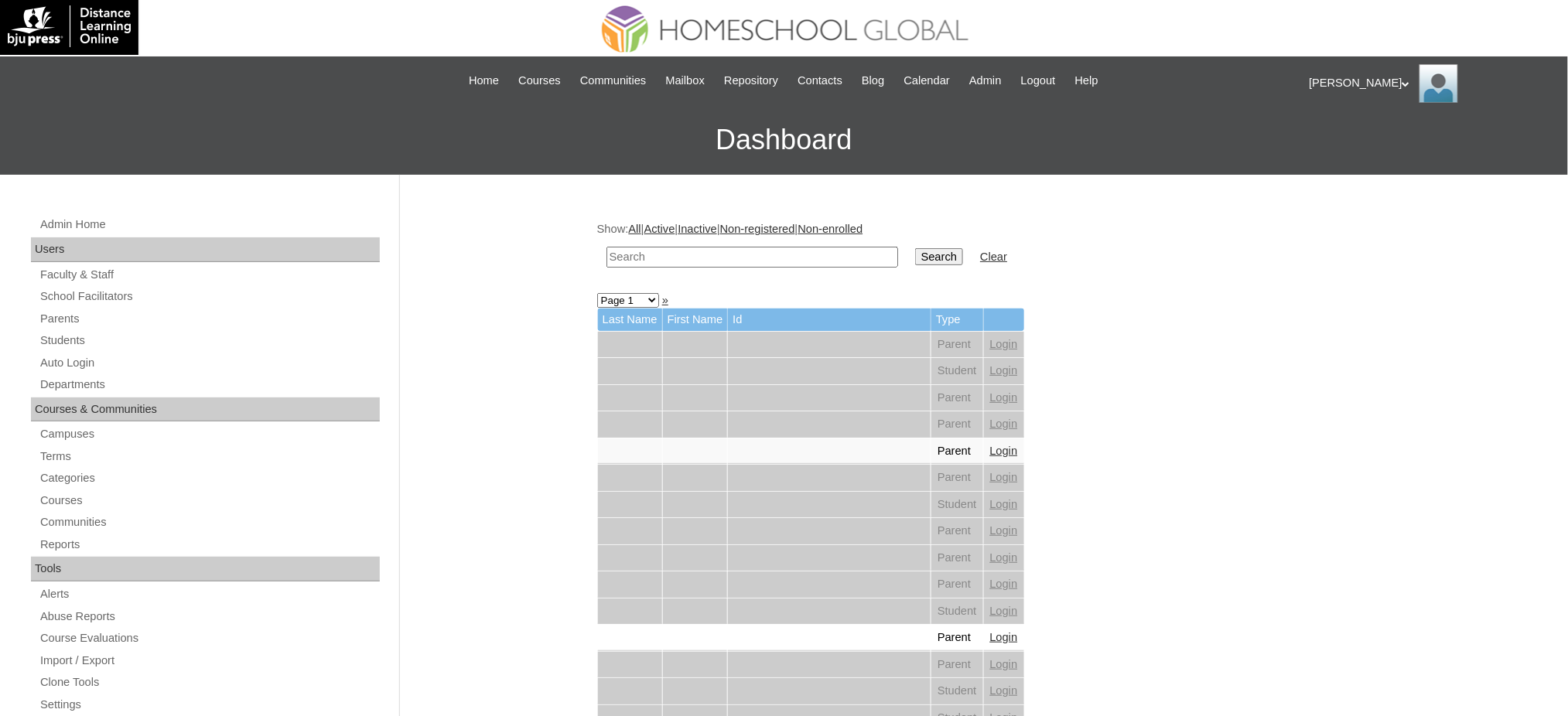
paste input "[PERSON_NAME]"
type input "[PERSON_NAME]"
click at [894, 141] on h3 "Dashboard" at bounding box center [784, 139] width 1553 height 70
click at [915, 259] on input "Search" at bounding box center [939, 256] width 48 height 17
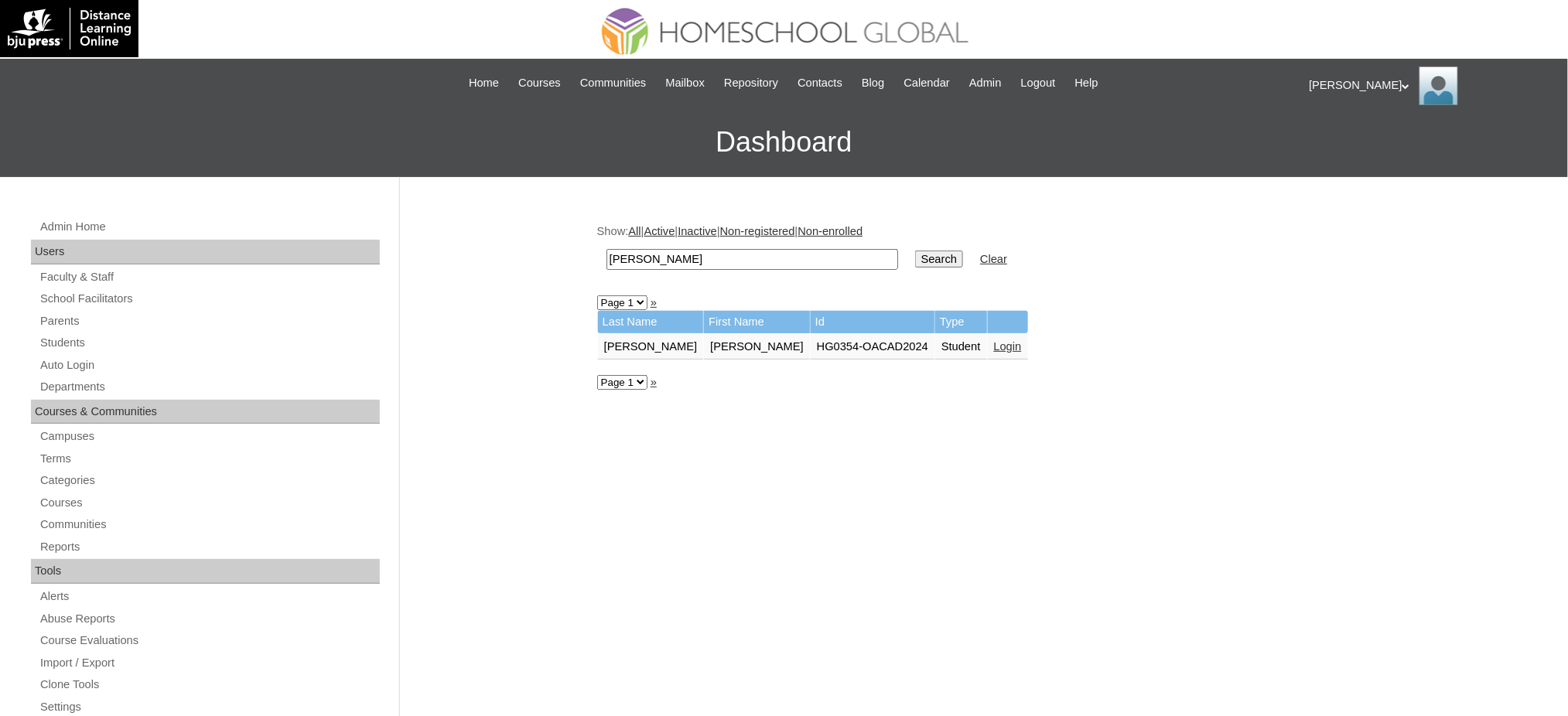
click at [747, 251] on input "[PERSON_NAME]" at bounding box center [752, 259] width 292 height 21
paste input "Pelobello"
type input "Pelobello"
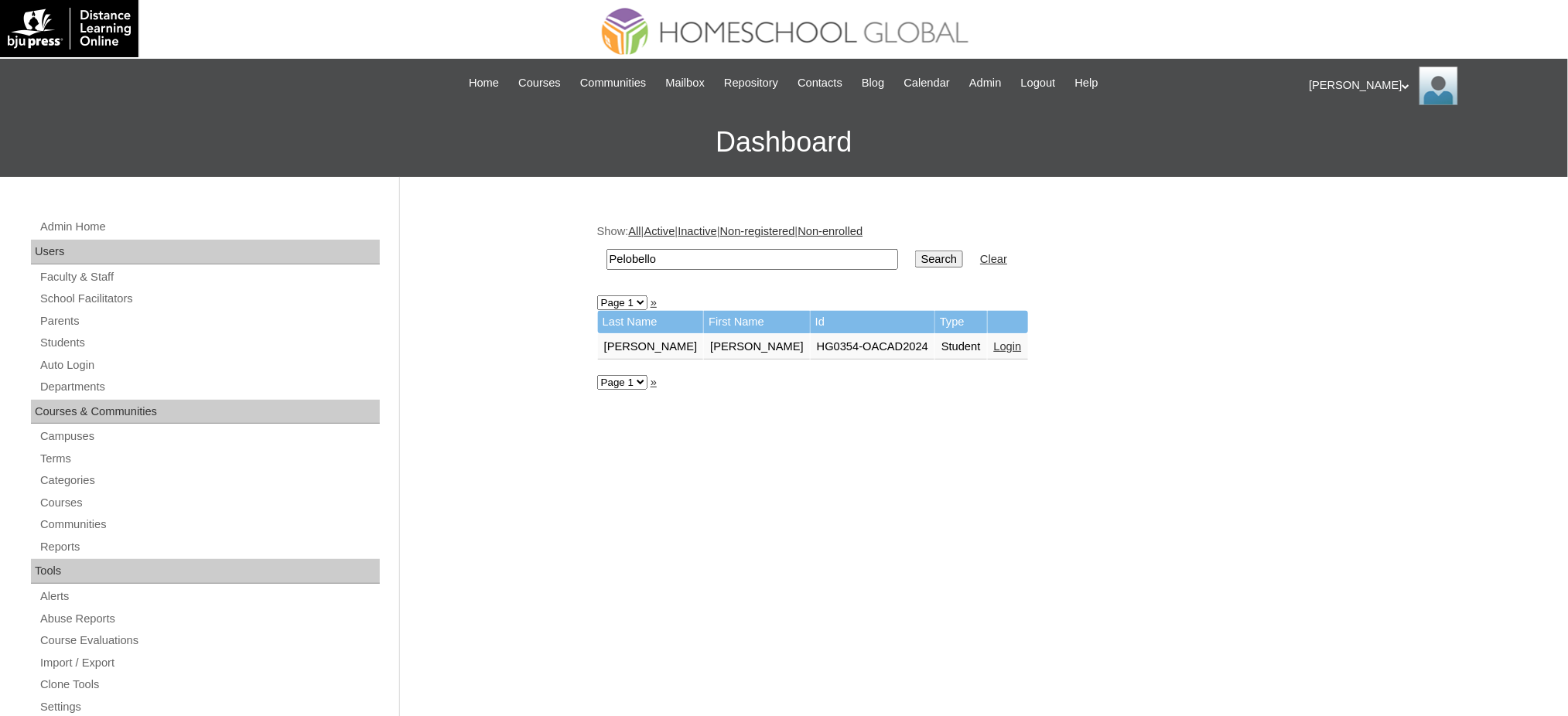
click at [915, 259] on input "Search" at bounding box center [939, 259] width 48 height 17
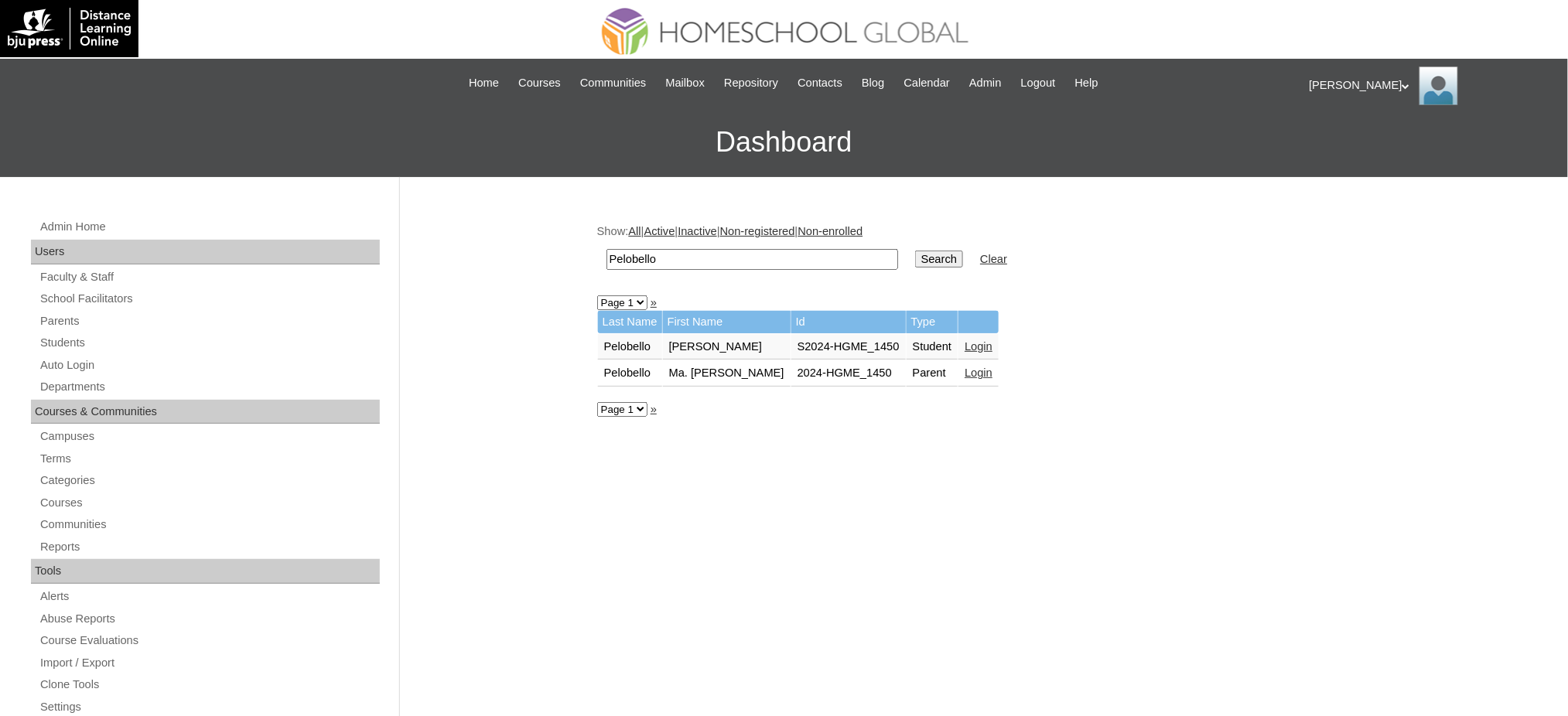
click at [688, 259] on input "Pelobello" at bounding box center [752, 259] width 292 height 21
paste input "Lumière [PERSON_NAME]"
type input "Lumière [PERSON_NAME]"
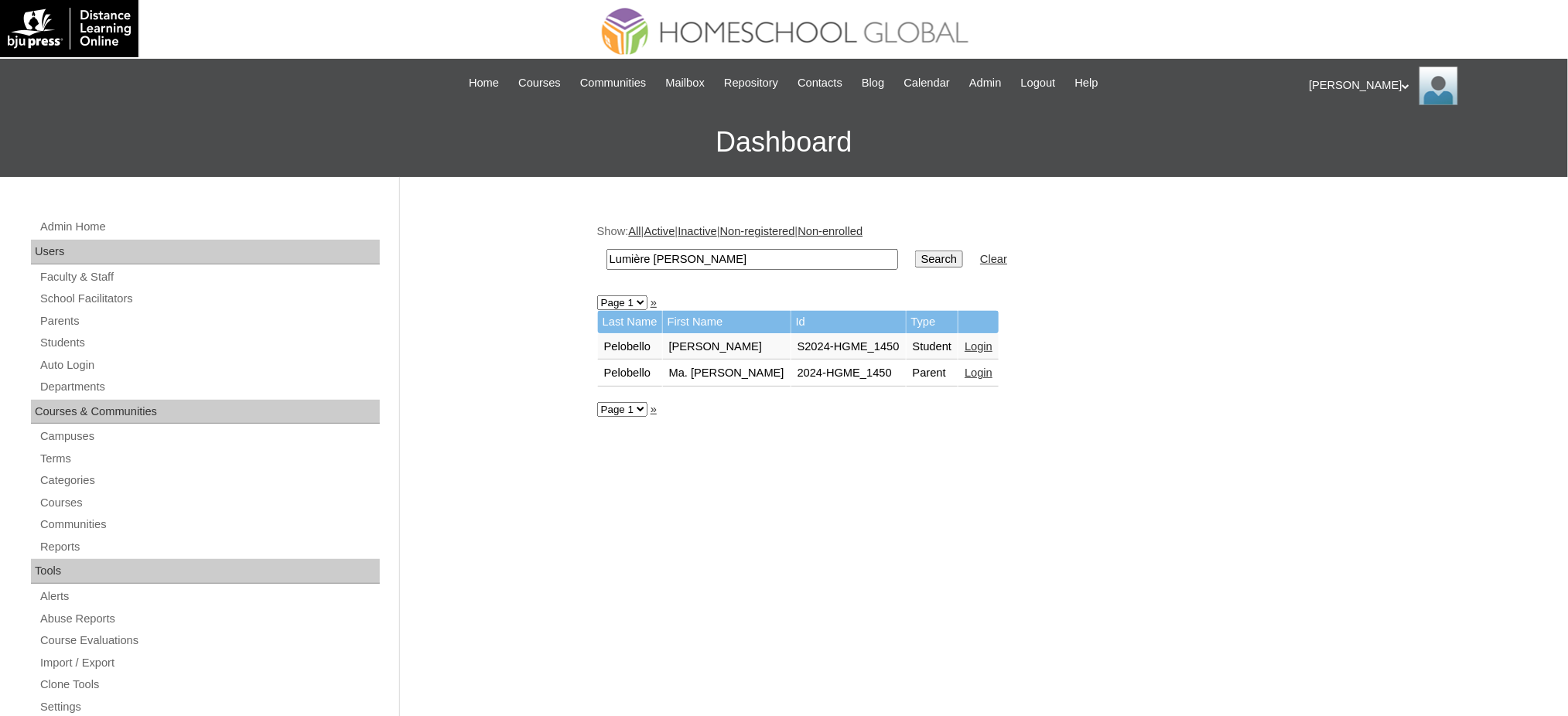
click at [915, 258] on input "Search" at bounding box center [939, 259] width 48 height 17
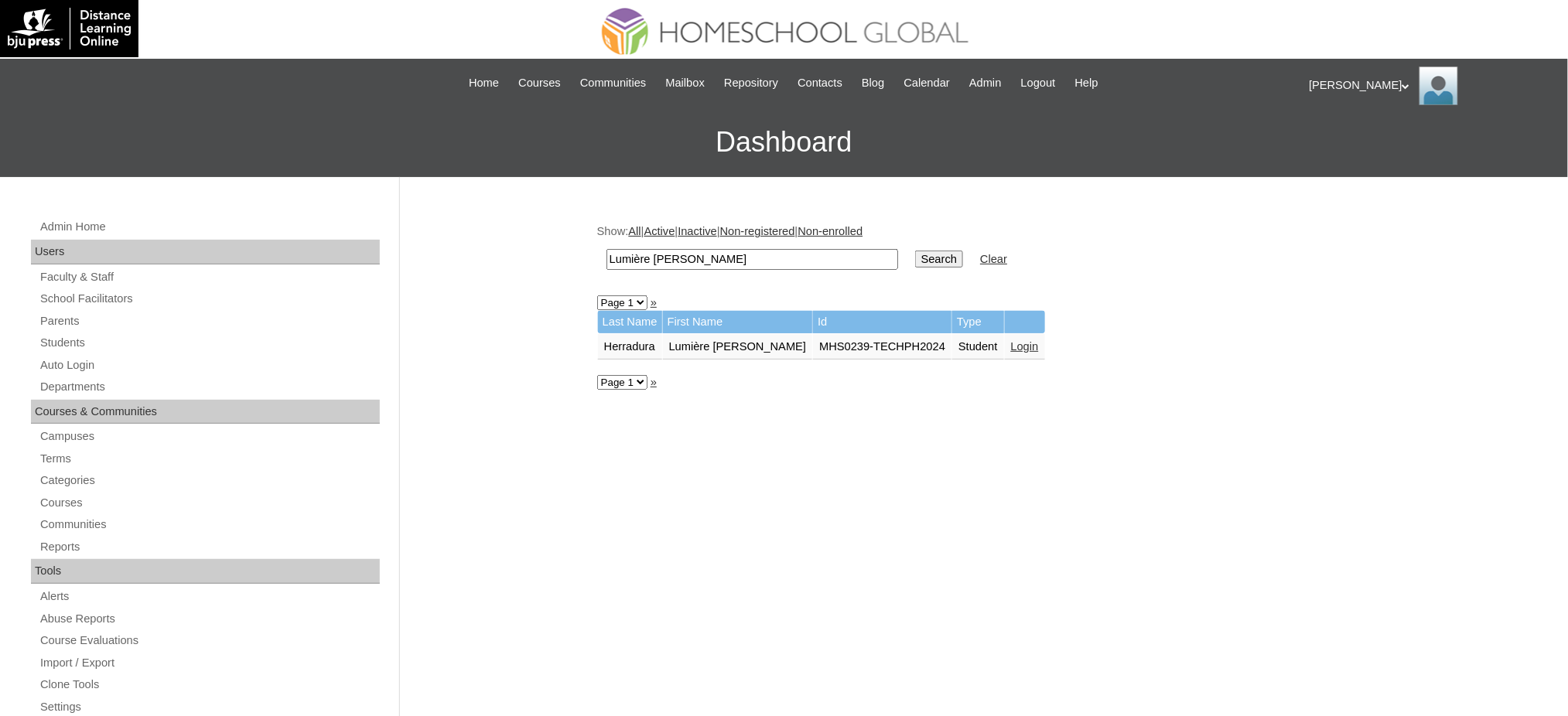
click at [1011, 342] on link "Login" at bounding box center [1025, 347] width 28 height 13
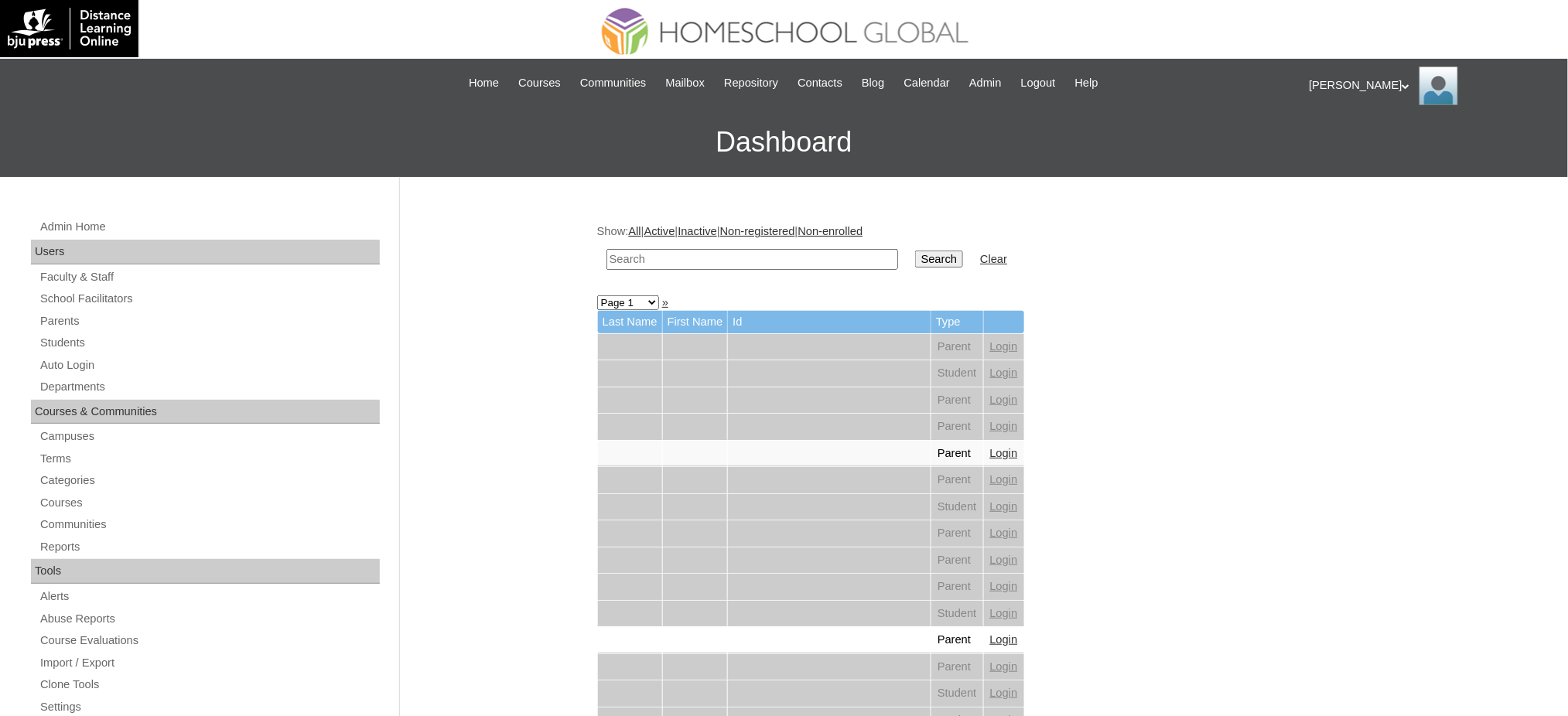
click at [702, 266] on input "text" at bounding box center [752, 259] width 292 height 21
paste input "[PERSON_NAME] [PERSON_NAME]"
type input "[PERSON_NAME] [PERSON_NAME]"
click at [915, 261] on input "Search" at bounding box center [939, 259] width 48 height 17
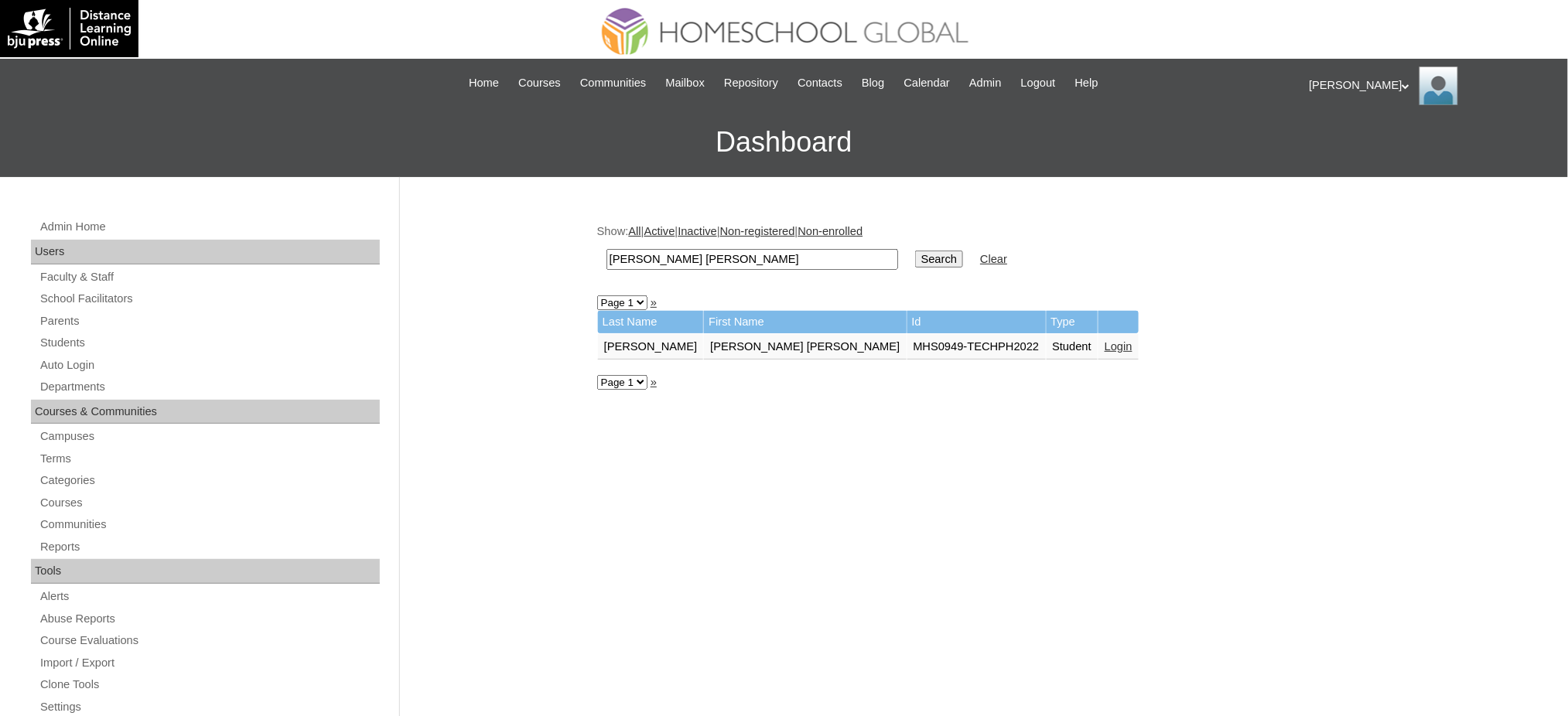
click at [1104, 340] on link "Login" at bounding box center [1118, 347] width 28 height 13
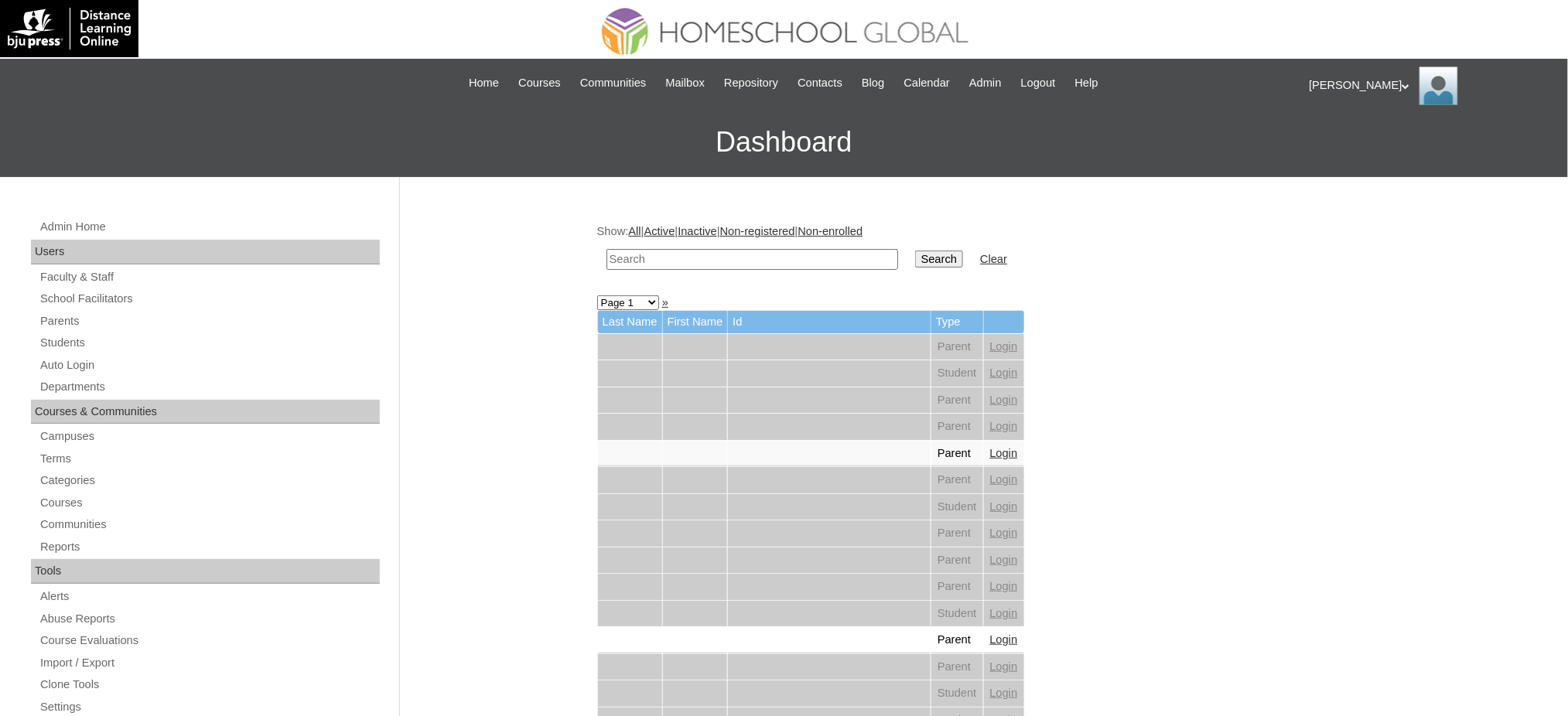
click at [664, 266] on input "text" at bounding box center [752, 259] width 292 height 21
paste input "Elijah Roy"
type input "Elijah Roy"
click at [915, 251] on input "Search" at bounding box center [939, 259] width 48 height 17
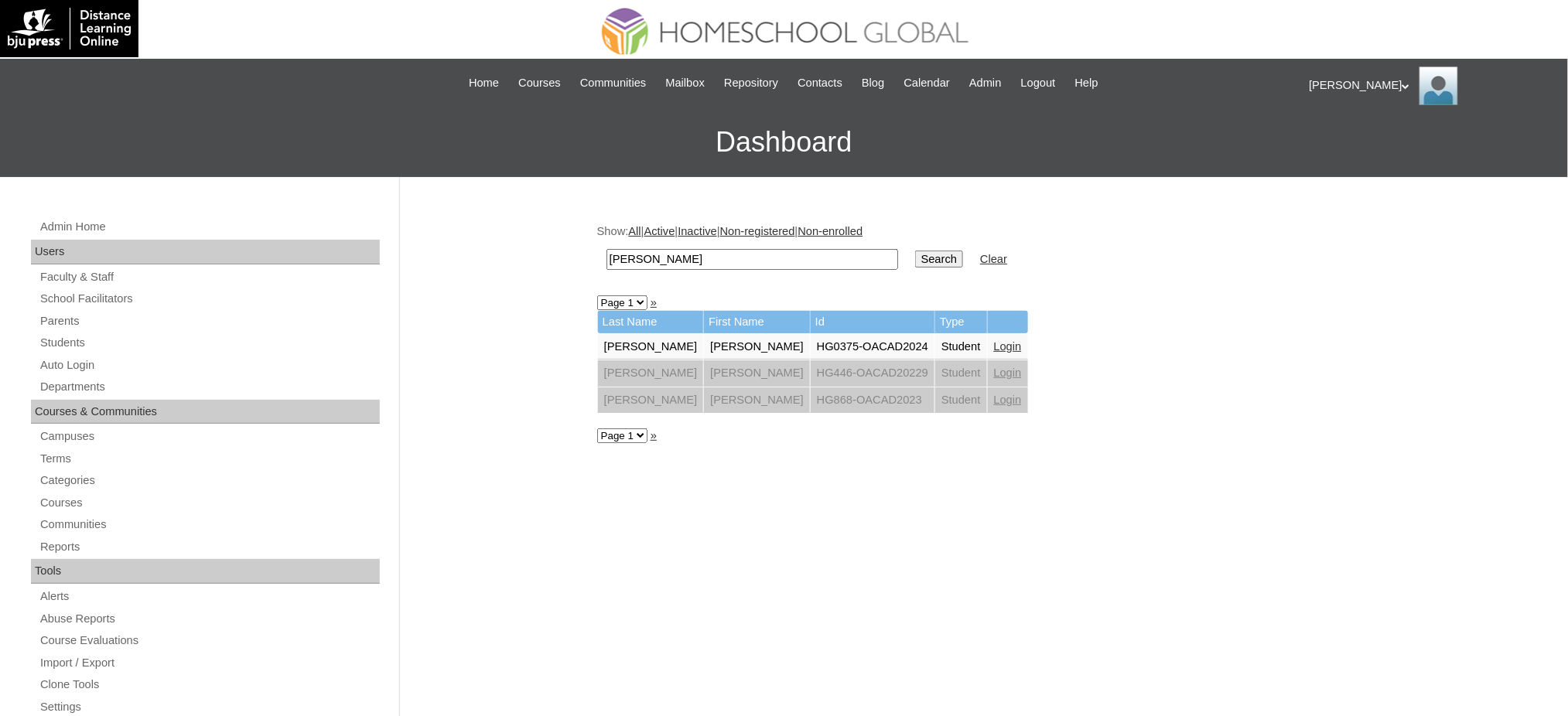
click at [685, 262] on input "[PERSON_NAME]" at bounding box center [752, 259] width 292 height 21
click at [685, 262] on input "Elijah Roy" at bounding box center [752, 259] width 292 height 21
paste input "[PERSON_NAME]"
type input "[PERSON_NAME]"
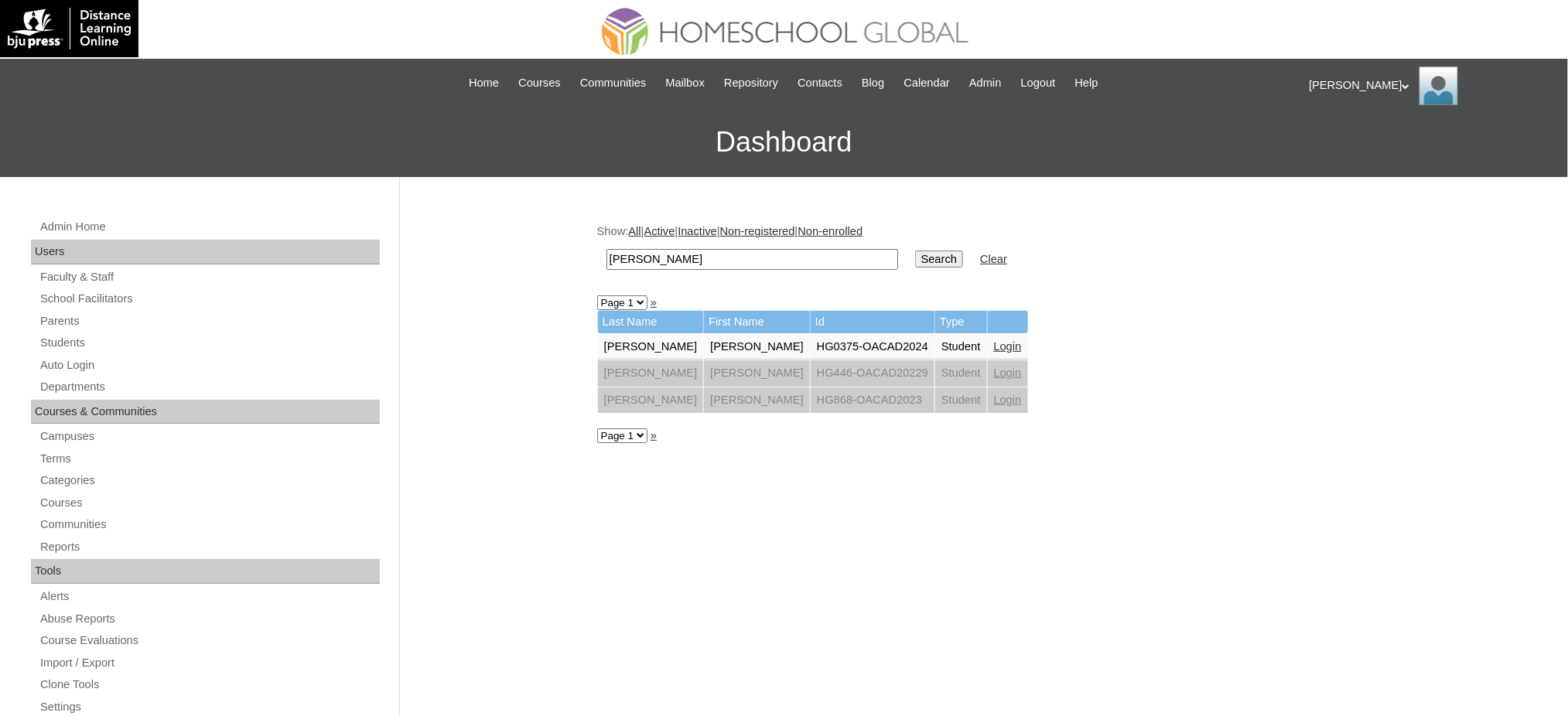
click at [915, 259] on input "Search" at bounding box center [939, 259] width 48 height 17
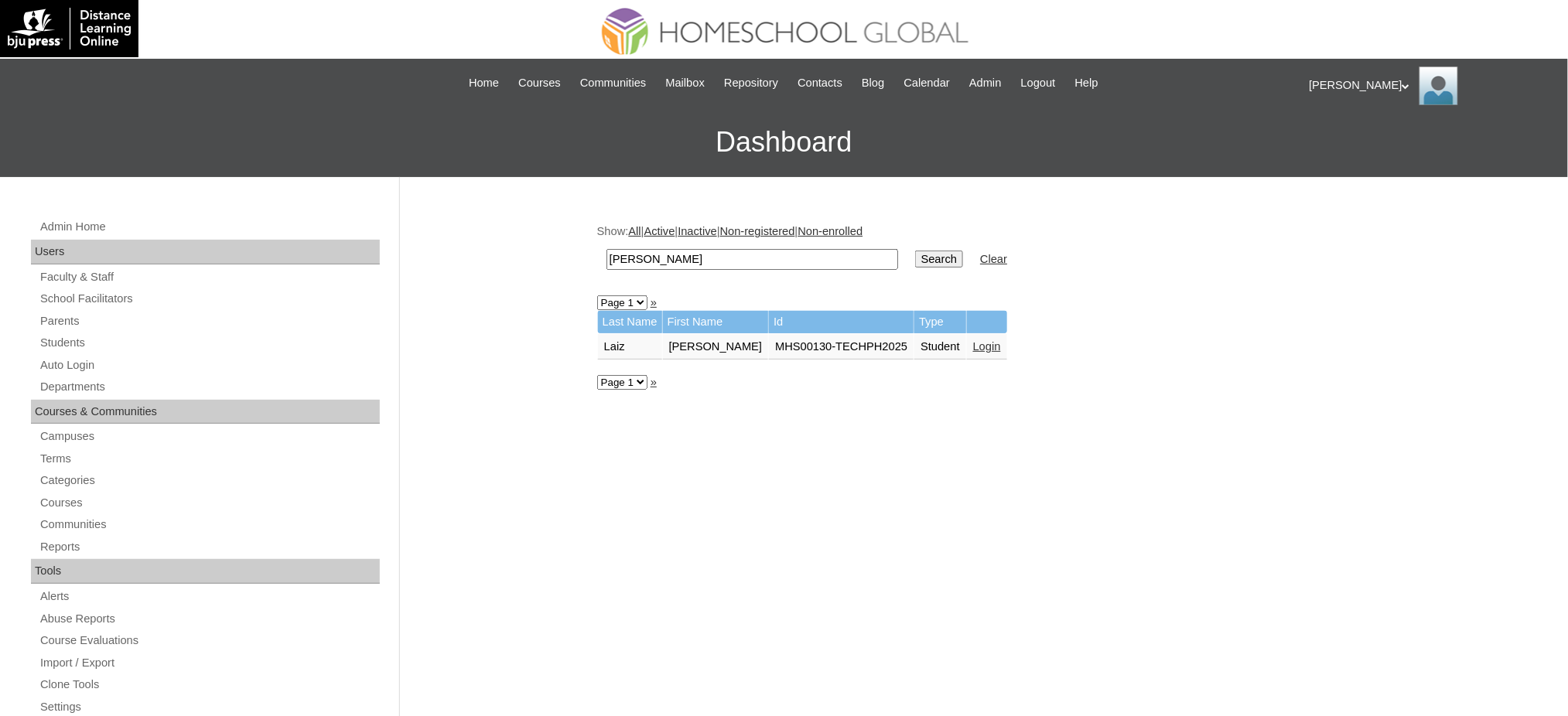
click at [973, 343] on link "Login" at bounding box center [987, 347] width 28 height 13
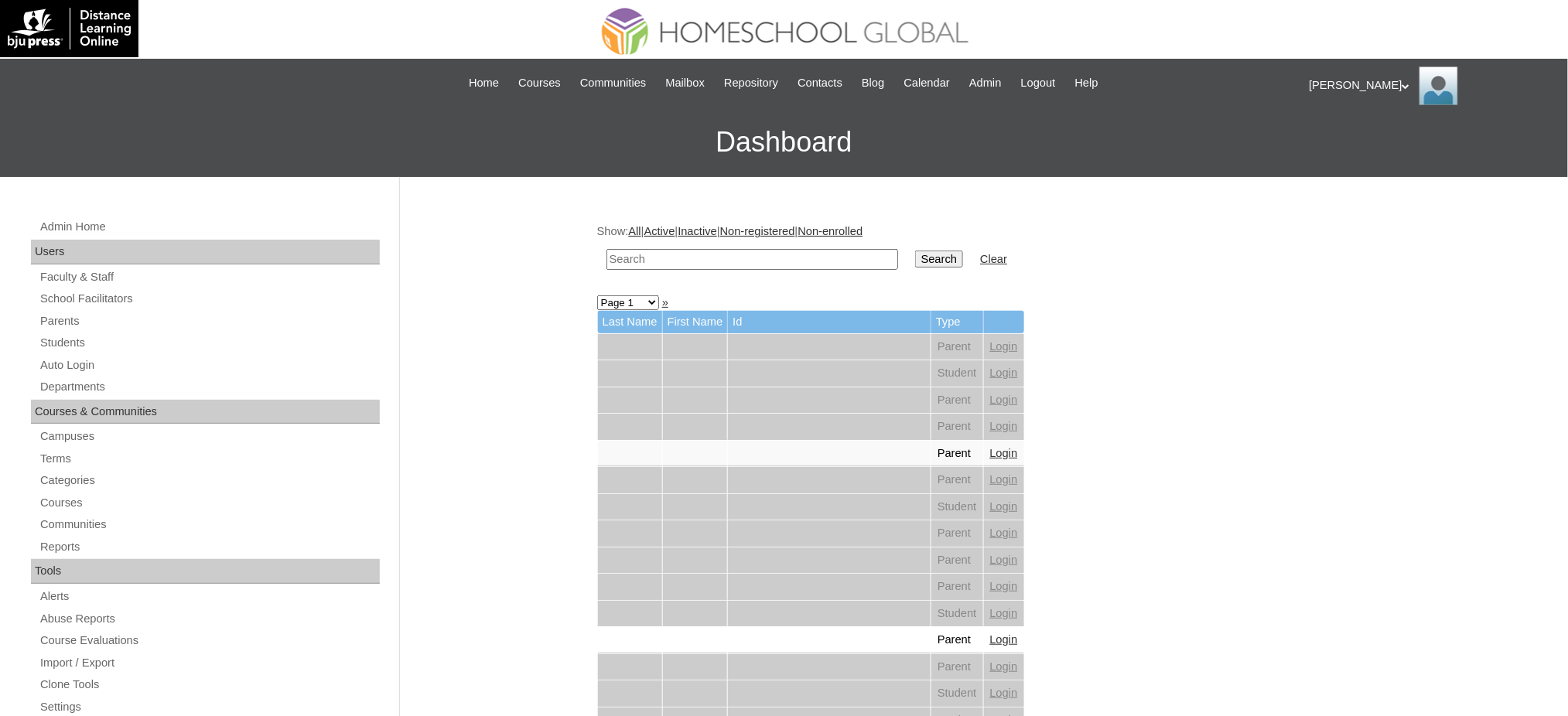
click at [649, 253] on input "text" at bounding box center [752, 259] width 292 height 21
paste input "Arabella"
type input "Arabella"
click at [915, 257] on input "Search" at bounding box center [939, 259] width 48 height 17
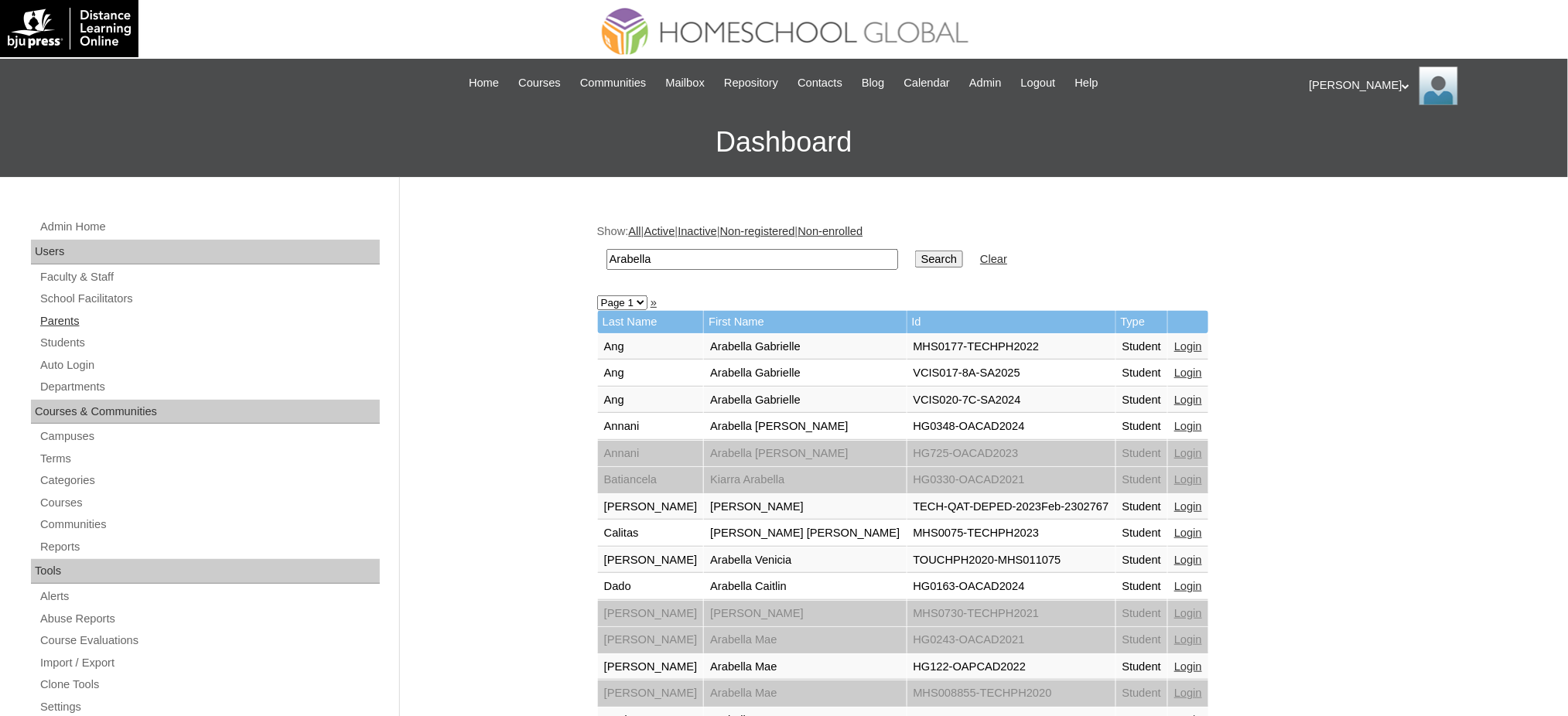
click at [59, 322] on link "Parents" at bounding box center [209, 320] width 341 height 19
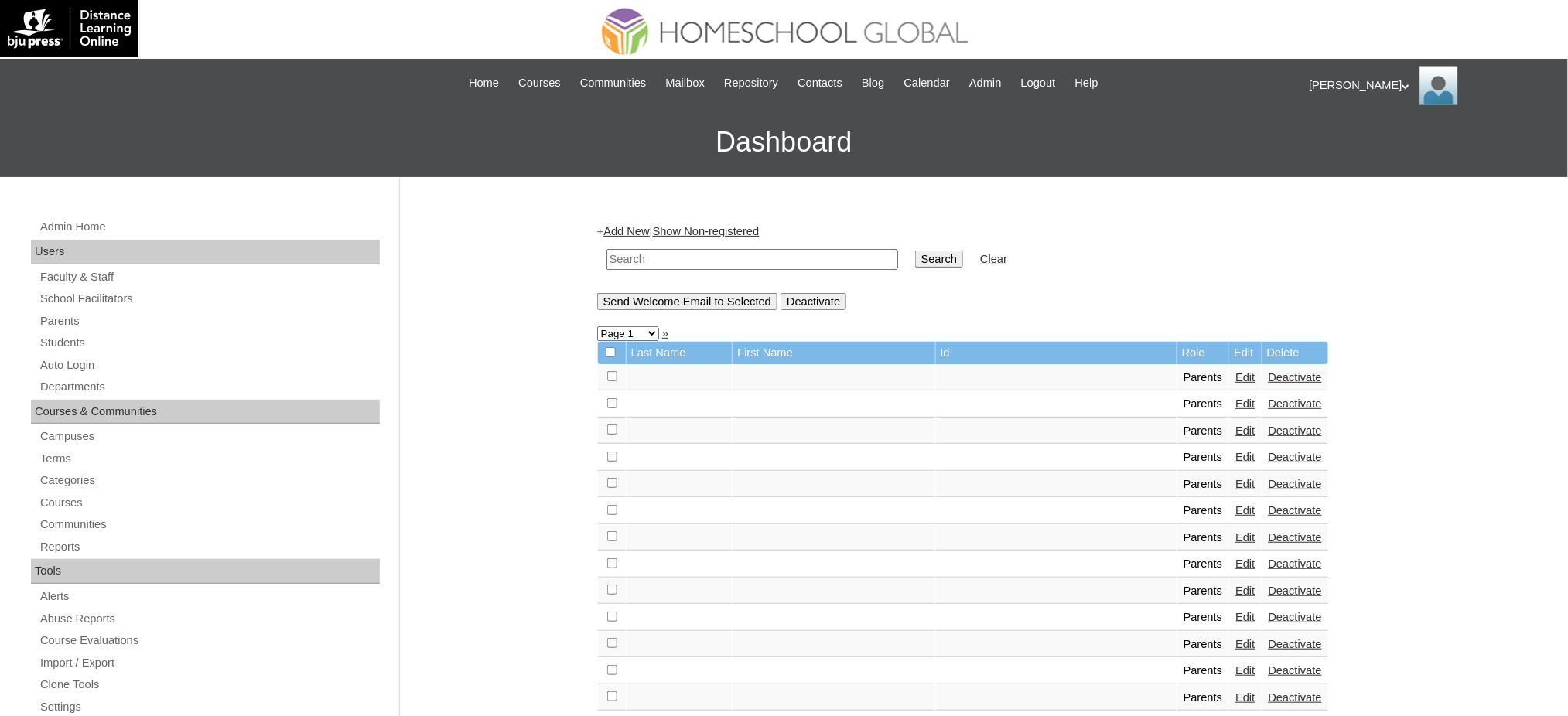
click at [623, 231] on link "Add New" at bounding box center [626, 232] width 45 height 13
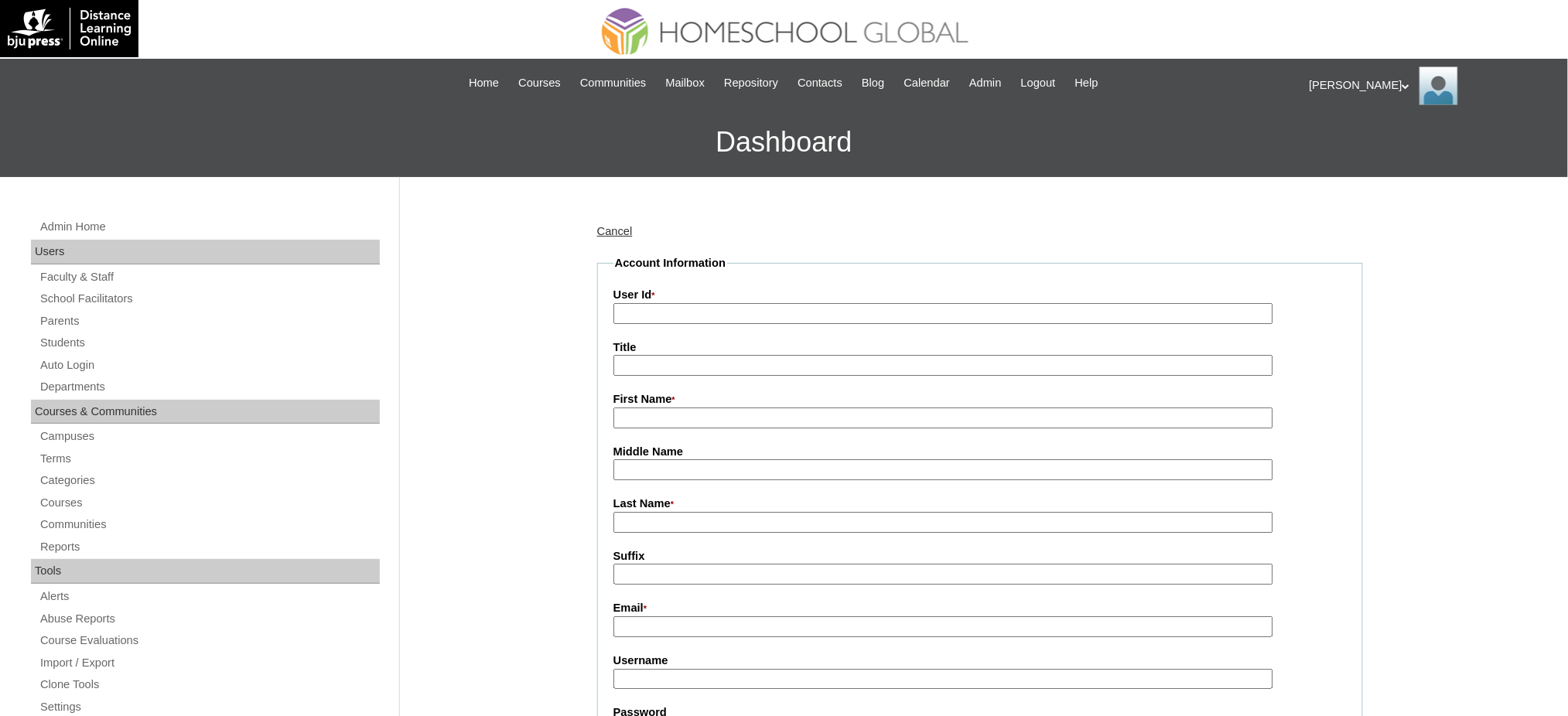
click at [664, 311] on input "User Id *" at bounding box center [943, 313] width 660 height 21
paste input "MHP0206-TECHPH2025"
type input "MHP0206-TECHPH2025"
click at [641, 362] on input "Title" at bounding box center [943, 365] width 660 height 21
type input "Ms."
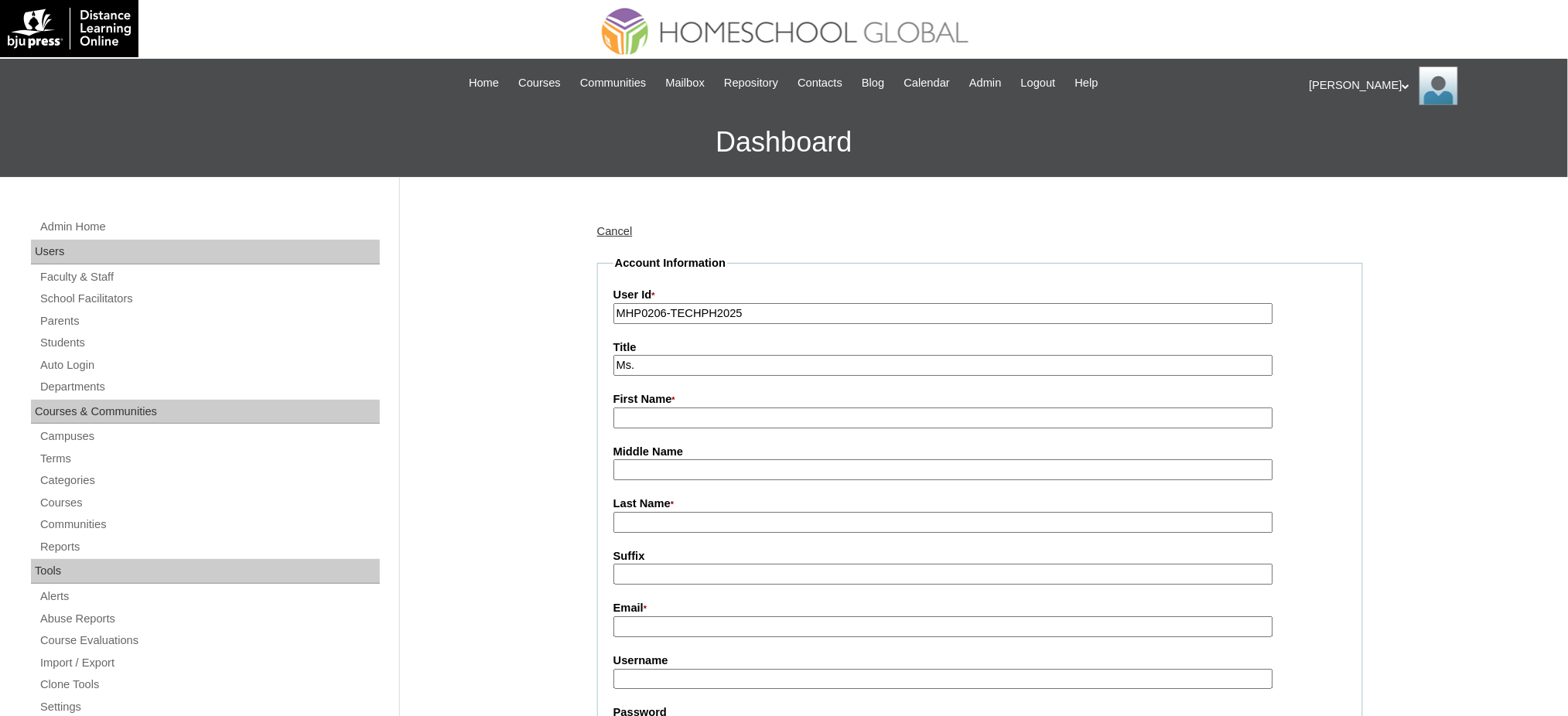
click at [650, 420] on input "First Name *" at bounding box center [943, 417] width 660 height 21
paste input "Hannah Jemimah"
type input "Hannah Jemimah"
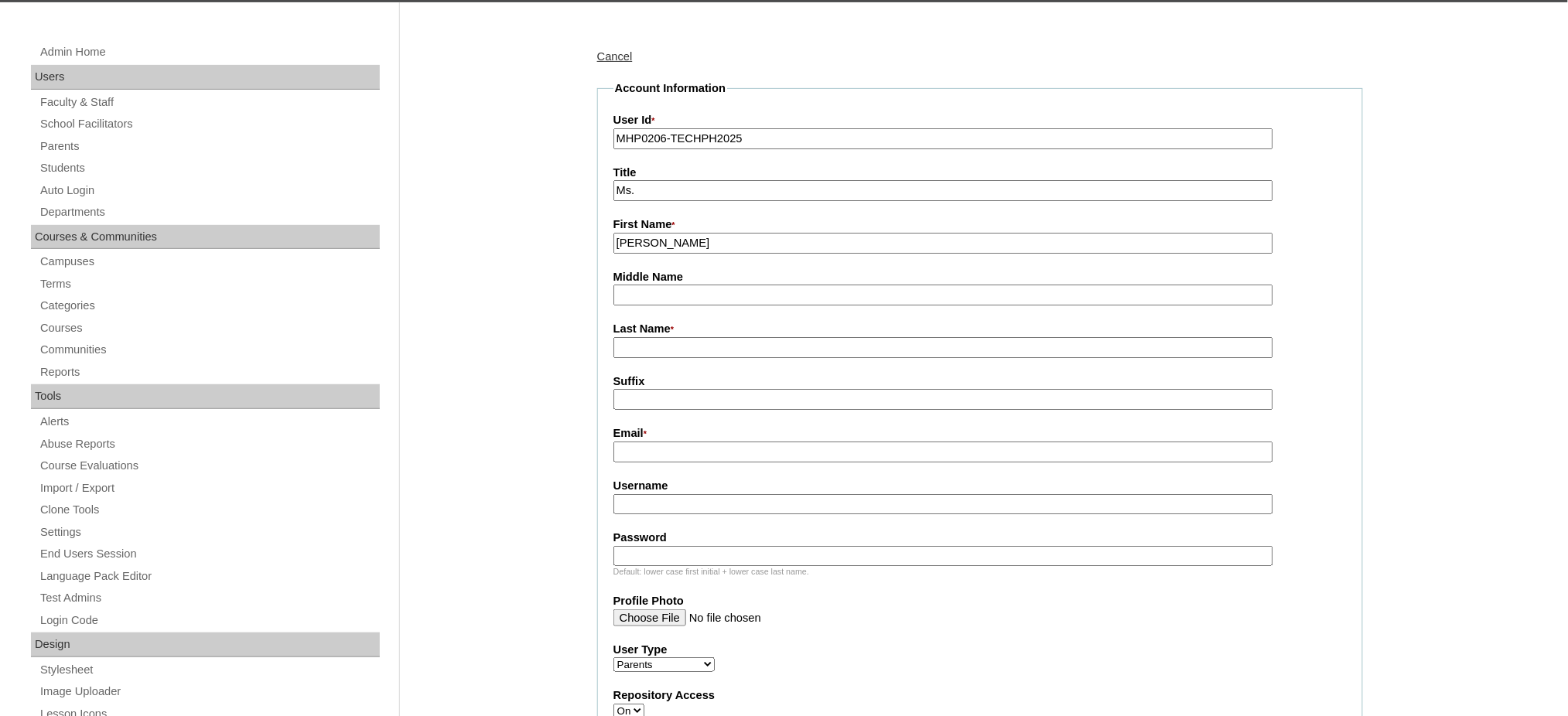
scroll to position [205, 0]
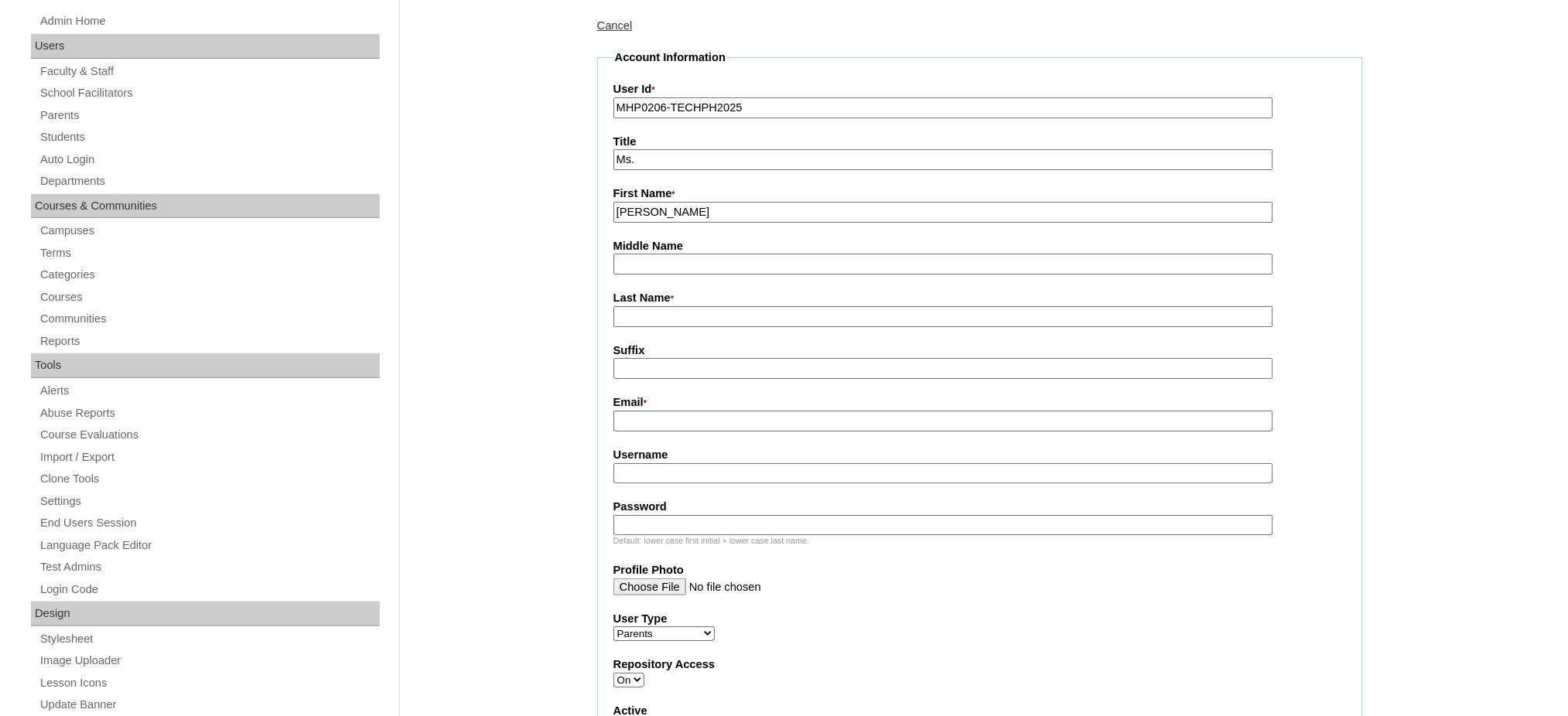
click at [650, 321] on fieldset "Account Information User Id * MHP0206-TECHPH2025 Title Ms. First Name * Hannah …" at bounding box center [980, 541] width 766 height 984
click at [653, 317] on input "Last Name *" at bounding box center [943, 316] width 660 height 21
paste input "Rico"
type input "Rico"
click at [648, 424] on fieldset "Account Information User Id * MHP0206-TECHPH2025 Title Ms. First Name * Hannah …" at bounding box center [980, 541] width 766 height 984
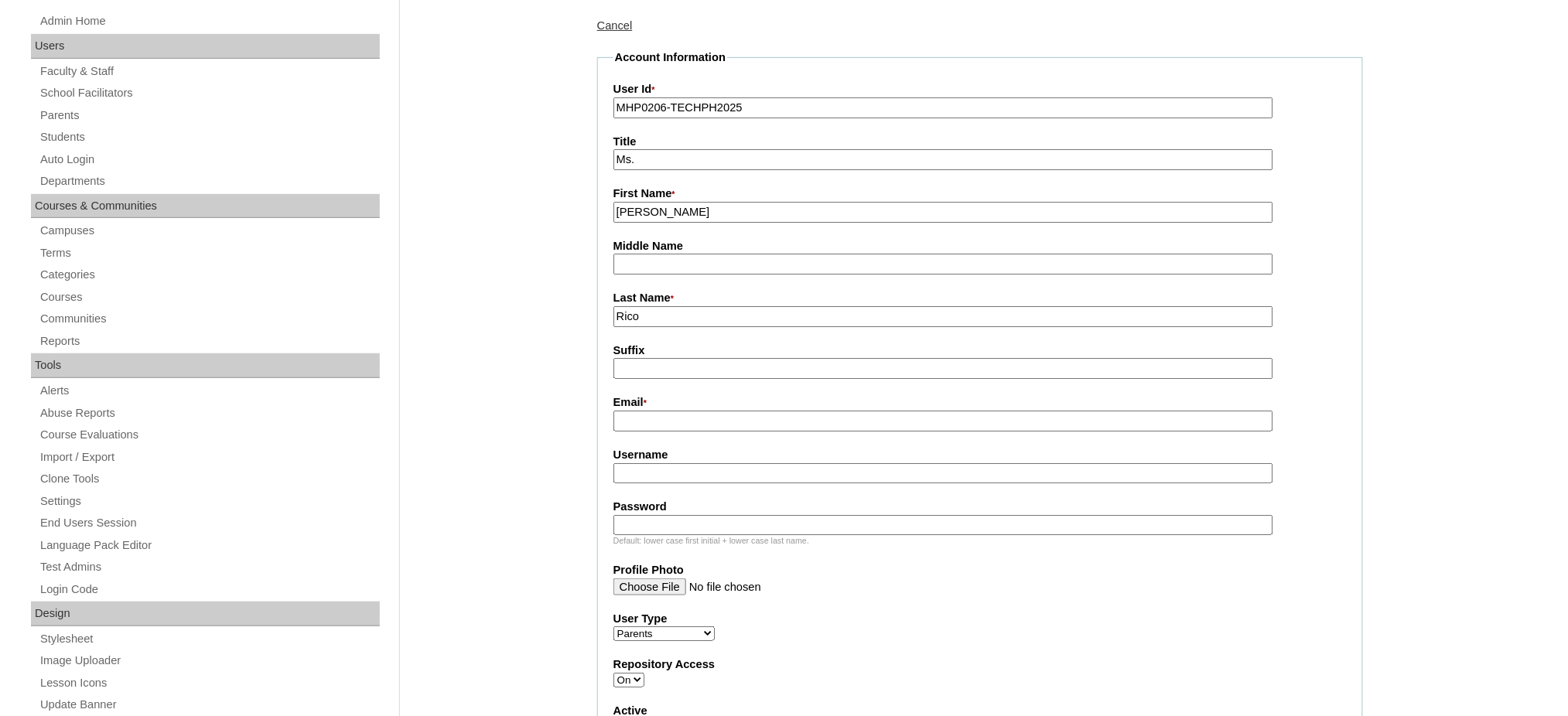
click at [652, 414] on input "Email *" at bounding box center [943, 421] width 660 height 21
paste input "hannahrcatantan@gmail.com"
type input "hannahrcatantan@gmail.com"
click at [687, 475] on fieldset "Account Information User Id * MHP0206-TECHPH2025 Title Ms. First Name * Hannah …" at bounding box center [980, 541] width 766 height 984
click at [692, 469] on input "Username" at bounding box center [943, 473] width 660 height 21
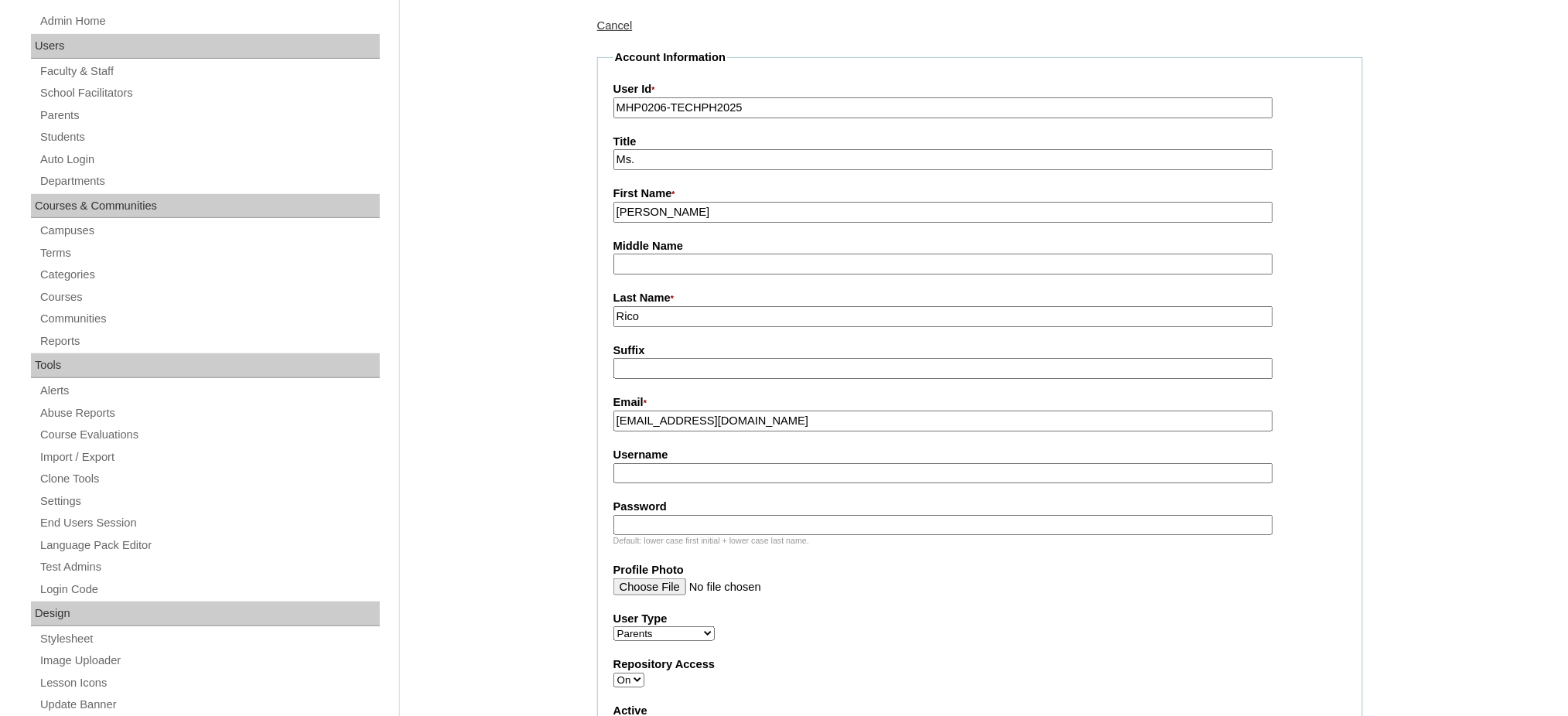
paste input "catantanR2025"
type input "catantanR2025"
click at [675, 517] on input "Password" at bounding box center [943, 525] width 660 height 21
paste input "techaGc755"
type input "techaGc755"
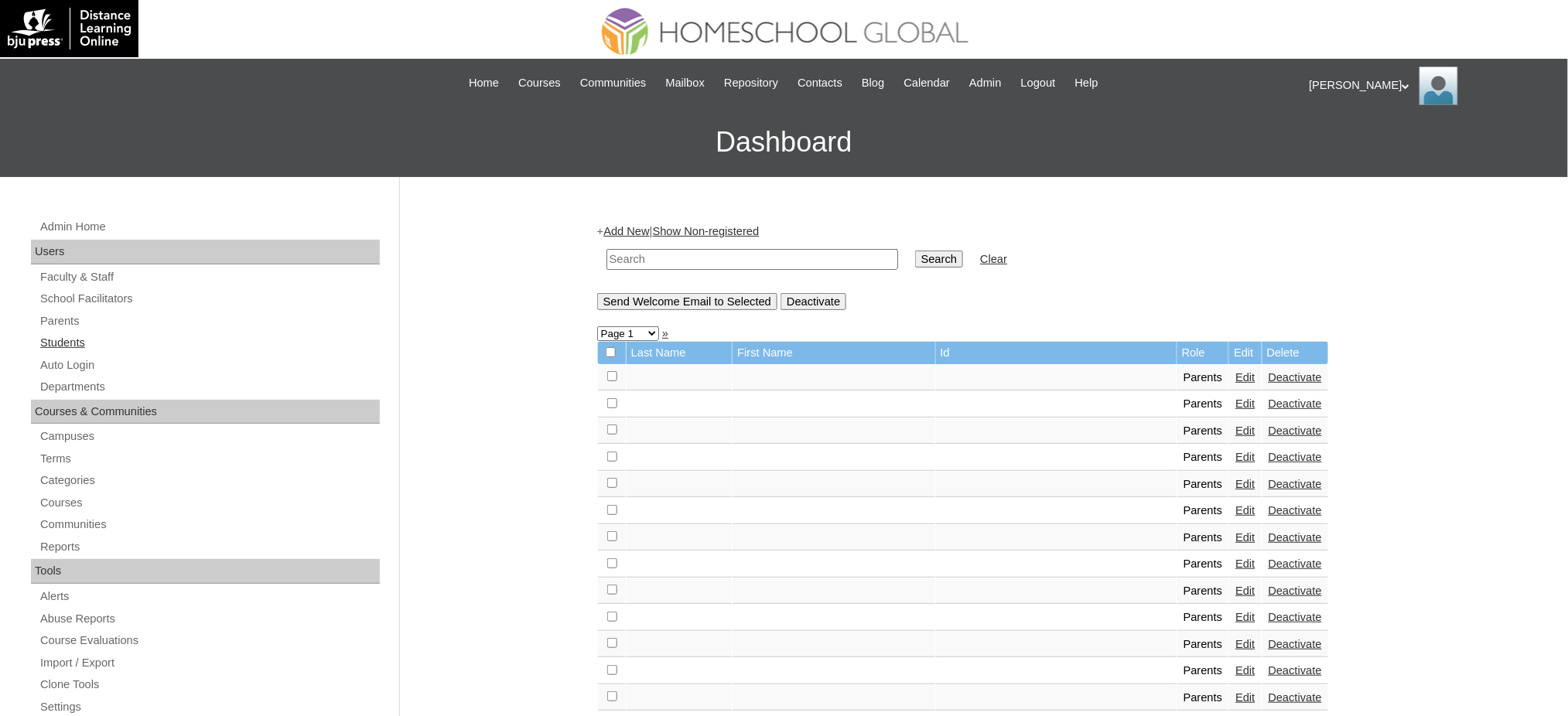
click at [58, 347] on link "Students" at bounding box center [209, 342] width 341 height 19
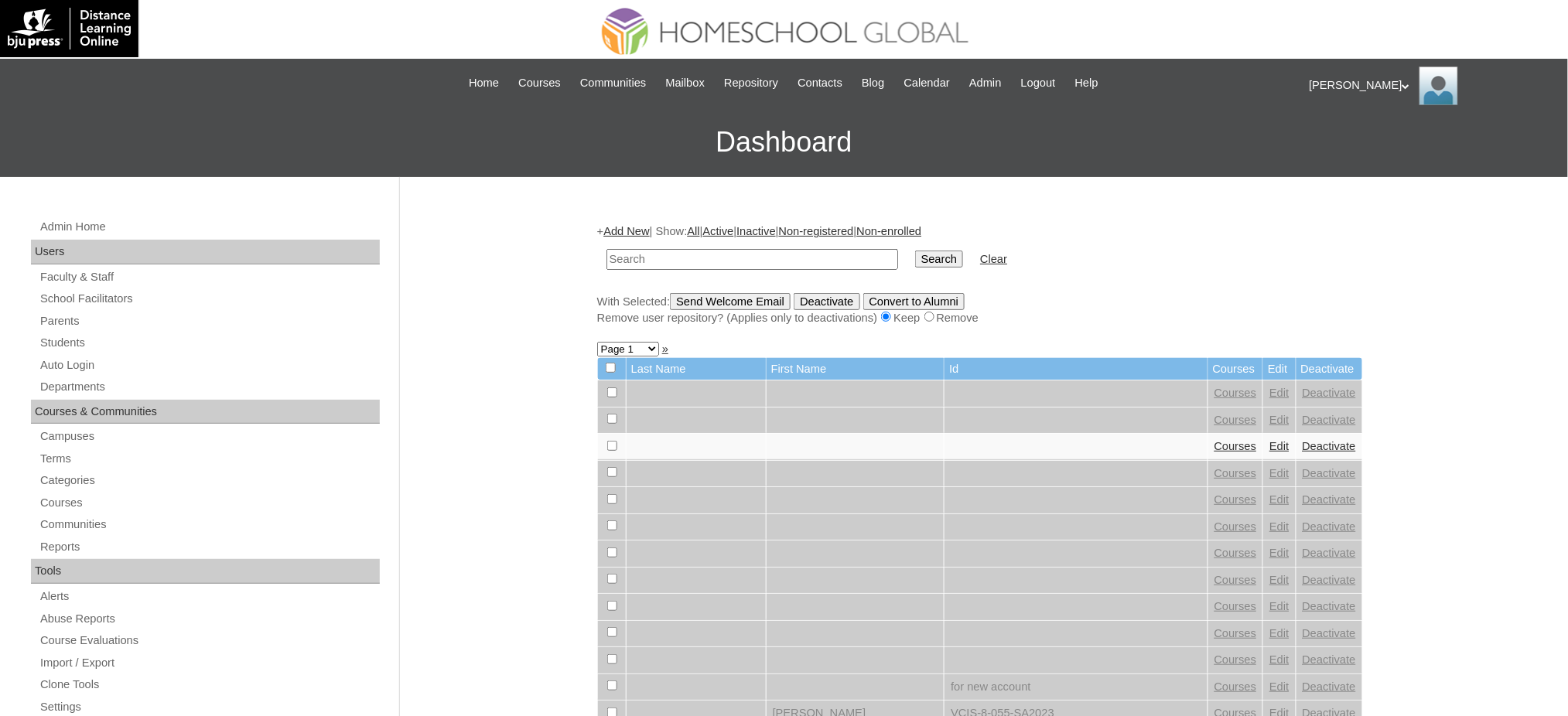
click at [636, 230] on link "Add New" at bounding box center [626, 232] width 45 height 13
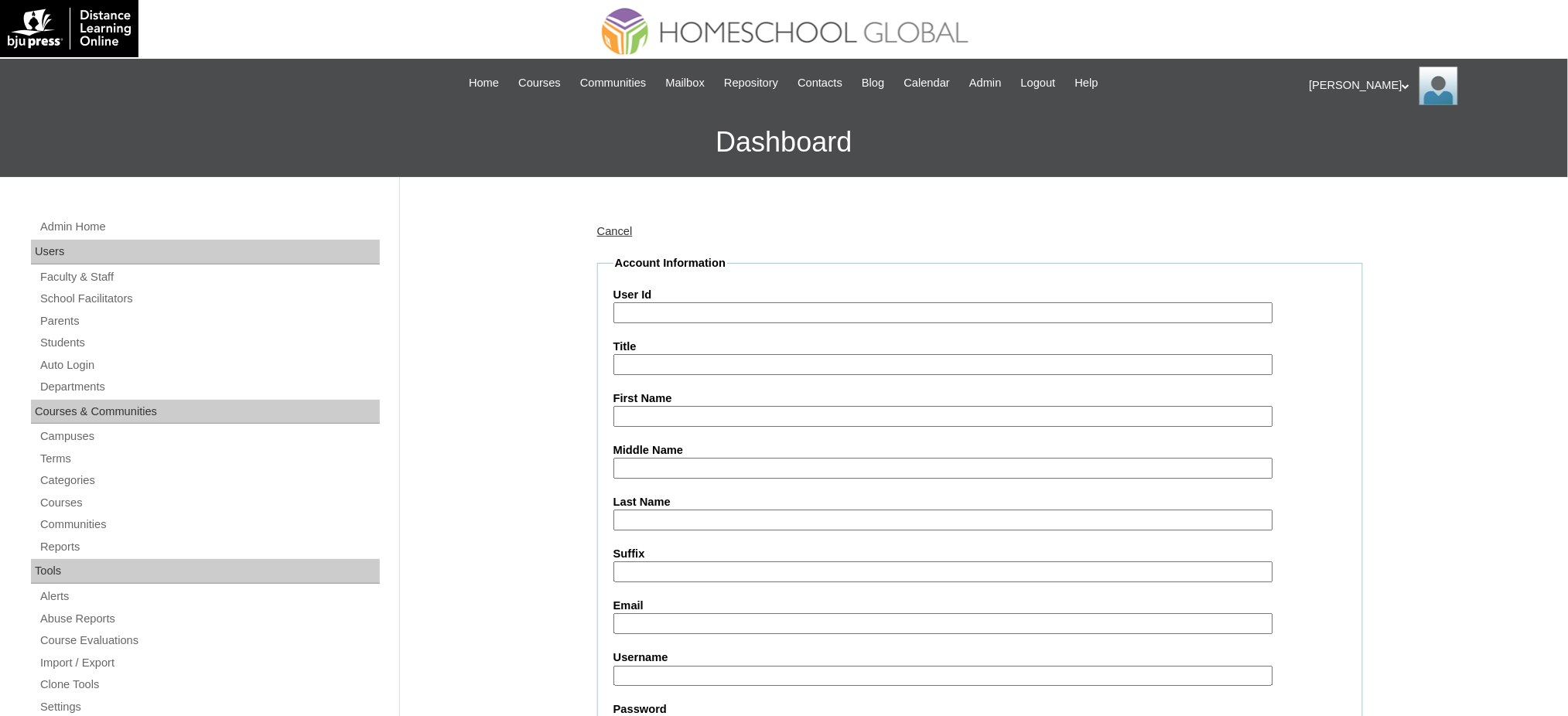
click at [662, 318] on input "User Id" at bounding box center [943, 312] width 660 height 21
paste input "MHS00305-TECHPH2025"
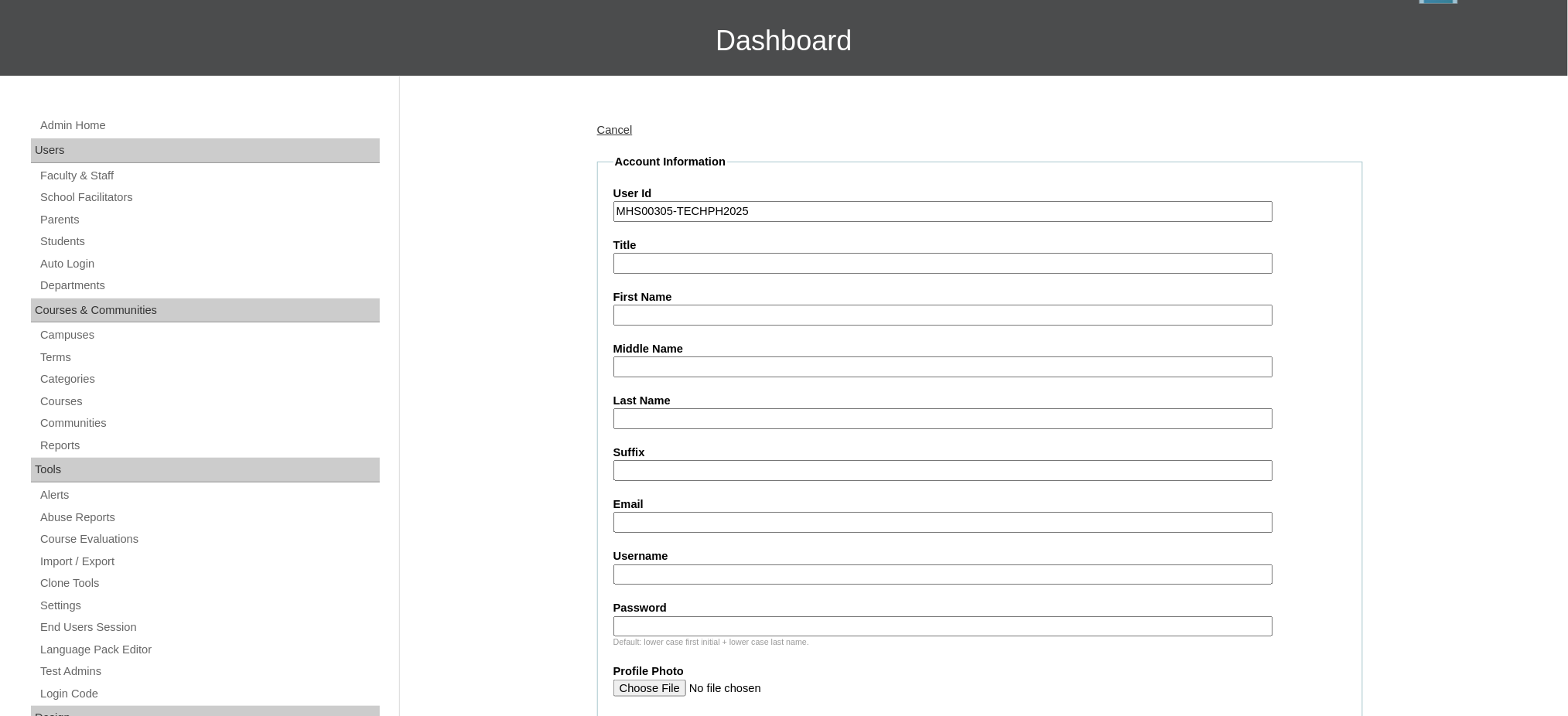
scroll to position [103, 0]
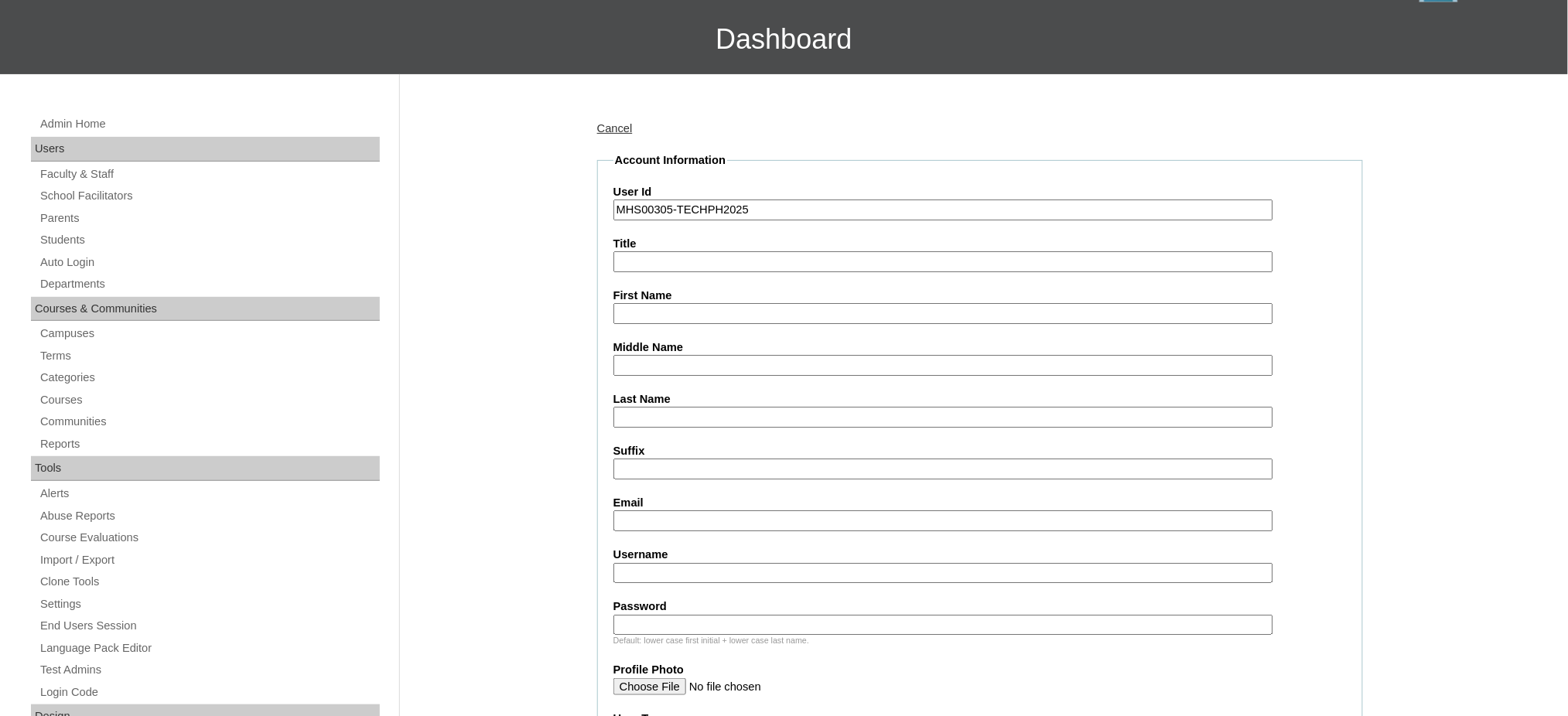
type input "MHS00305-TECHPH2025"
click at [647, 315] on input "First Name" at bounding box center [943, 313] width 660 height 21
paste input "[PERSON_NAME]"
type input "[PERSON_NAME]"
click at [629, 363] on input "Middle Name" at bounding box center [943, 365] width 660 height 21
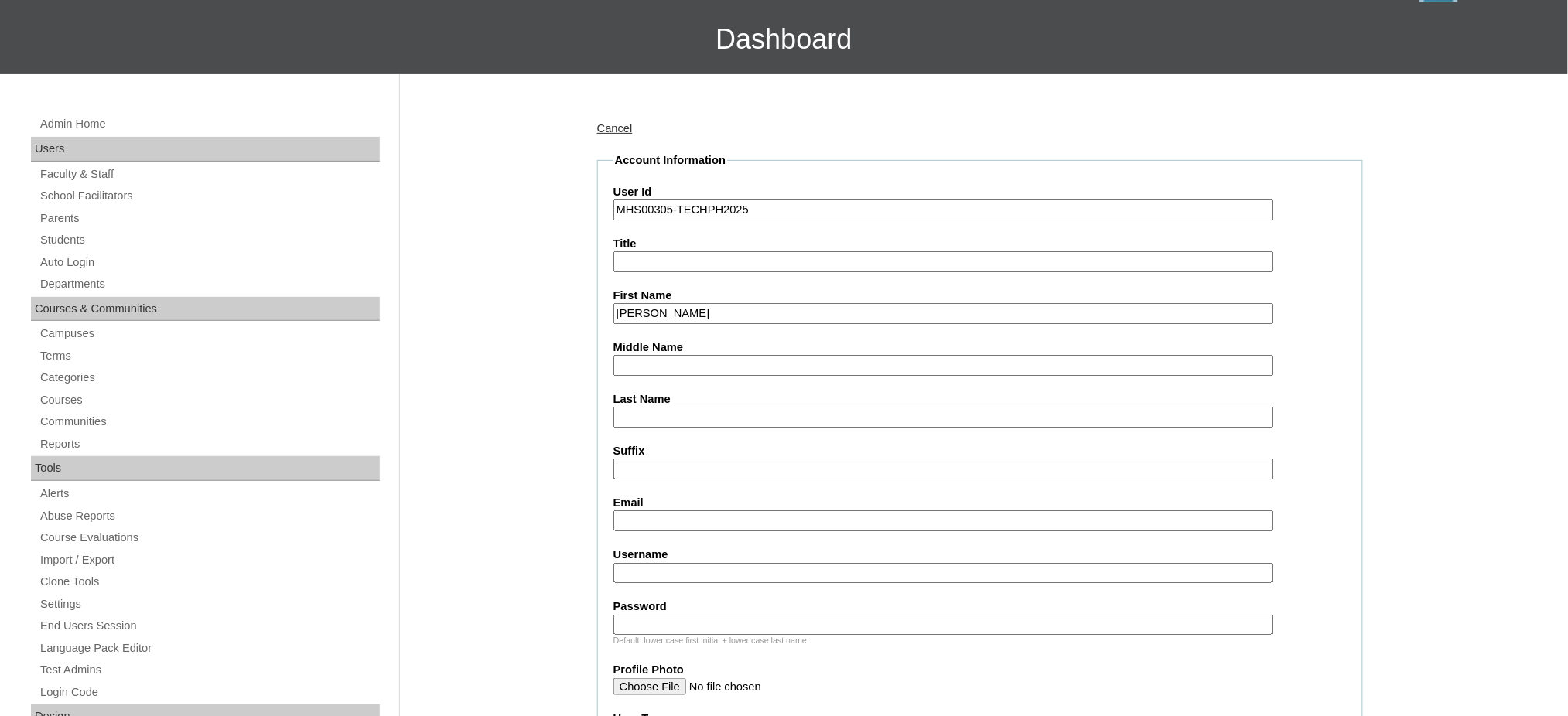
paste input "Rico"
type input "Rico"
click at [672, 406] on input "Last Name" at bounding box center [943, 416] width 660 height 21
paste input "Catantan"
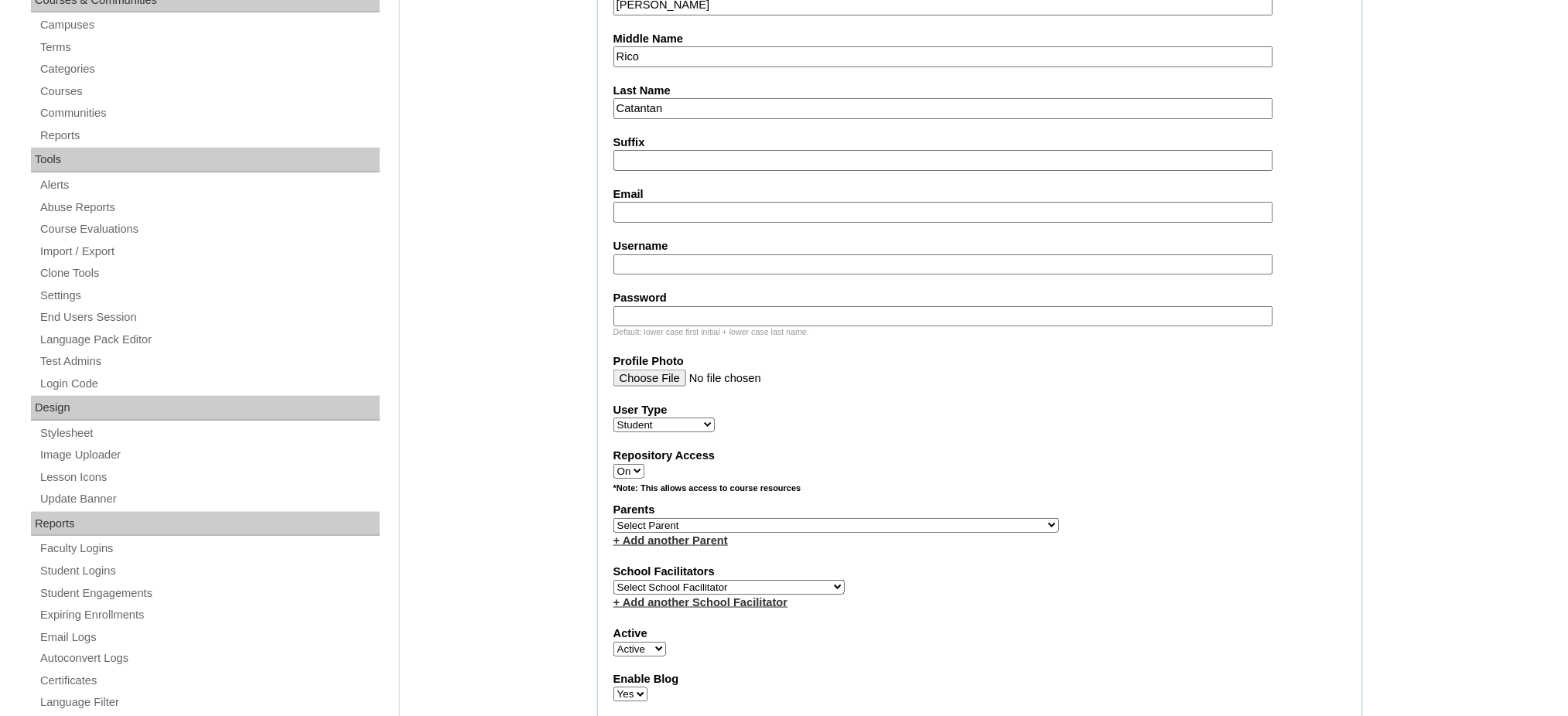
scroll to position [412, 0]
type input "Catantan"
click at [645, 202] on input "Email" at bounding box center [943, 211] width 660 height 21
paste input "hannahrcatantan@gmail.com"
type input "hannahrcatantan@gmail.com"
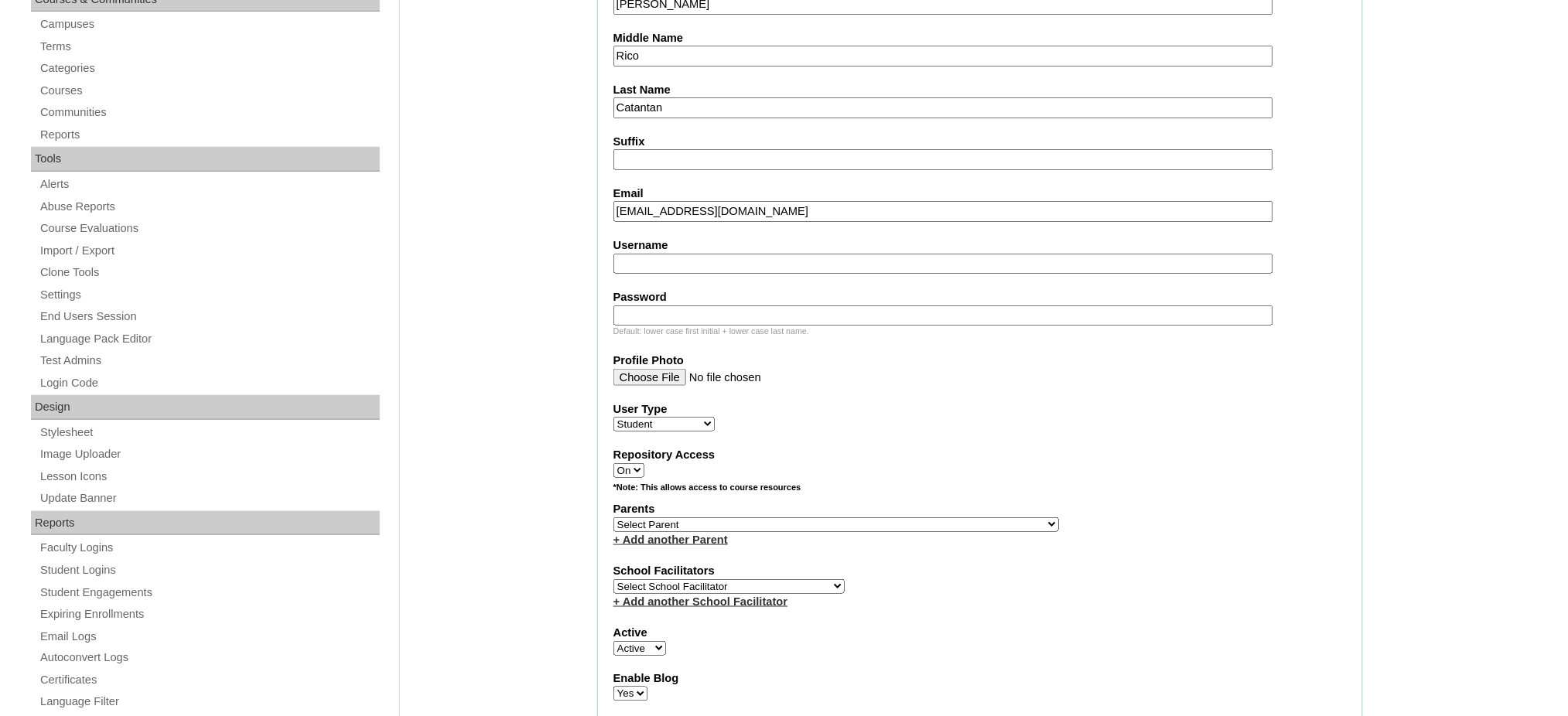
click at [666, 255] on input "Username" at bounding box center [943, 263] width 660 height 21
paste input "amarrahcatantan"
type input "amarrahcatantan"
click at [668, 306] on input "Password" at bounding box center [943, 316] width 660 height 21
paste input "250006744"
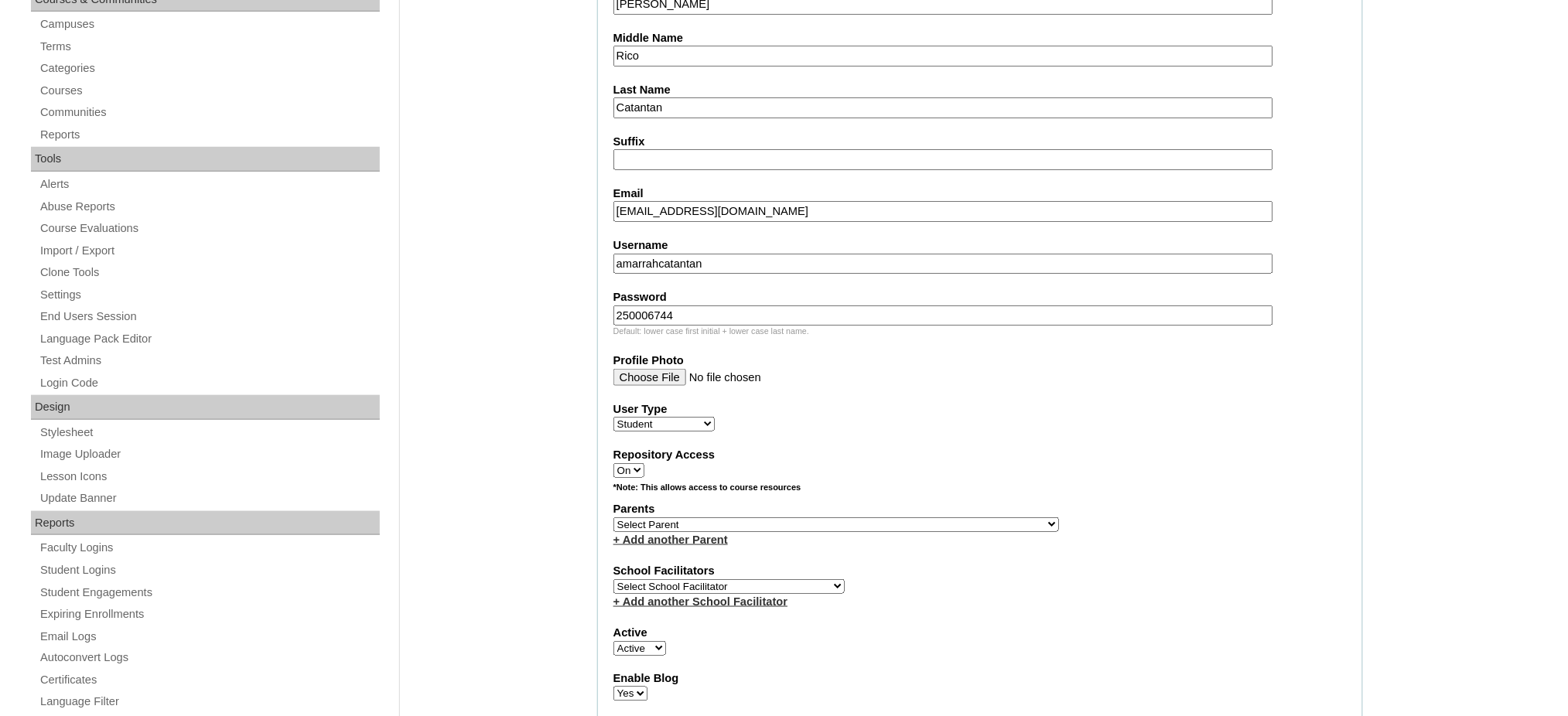
type input "250006744"
click at [883, 518] on select "Select Parent , , , , , , , , , , , , , , , , , , , , , , , , , , , , , , , , ,…" at bounding box center [837, 525] width 445 height 14
select select "43999"
click at [614, 518] on select "Select Parent , , , , , , , , , , , , , , , , , , , , , , , , , , , , , , , , ,…" at bounding box center [837, 525] width 445 height 14
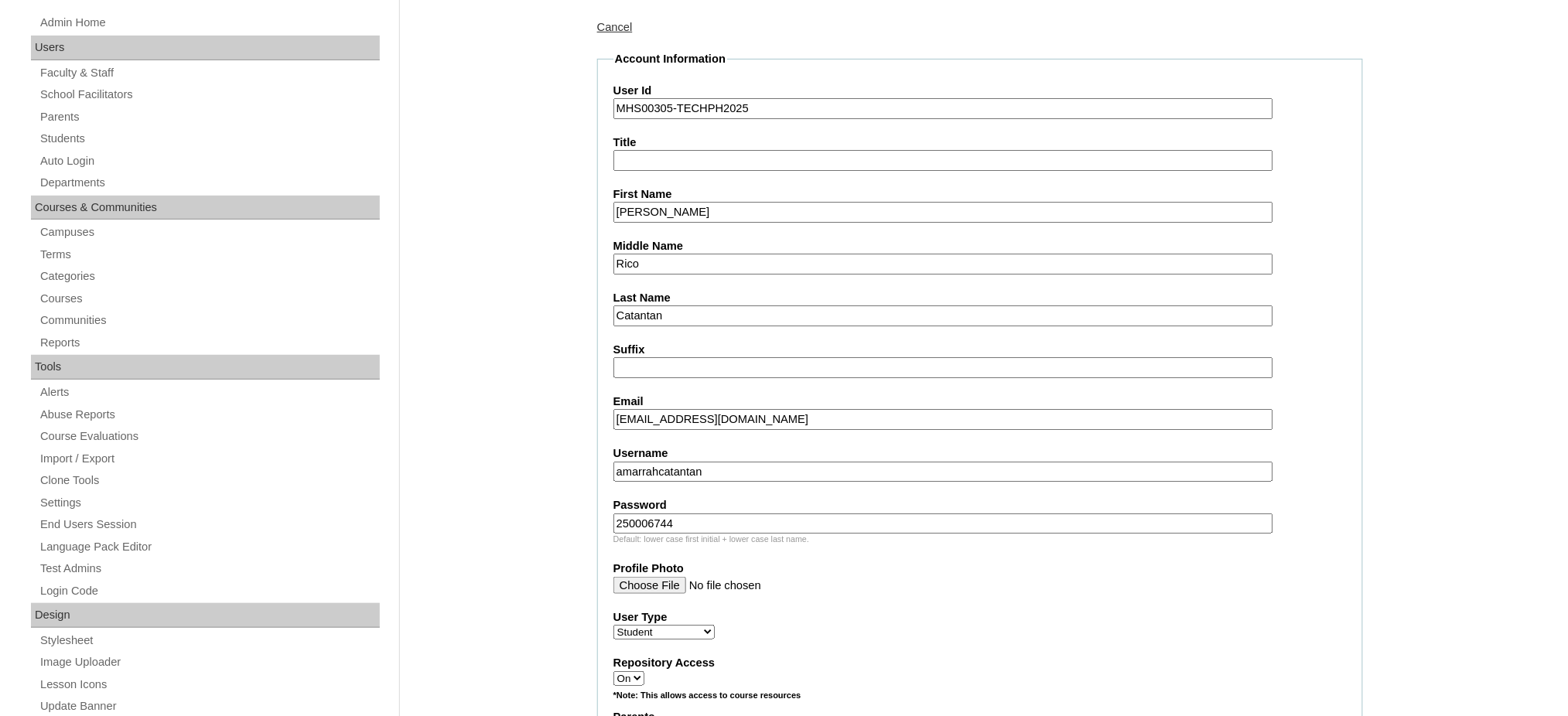
scroll to position [103, 0]
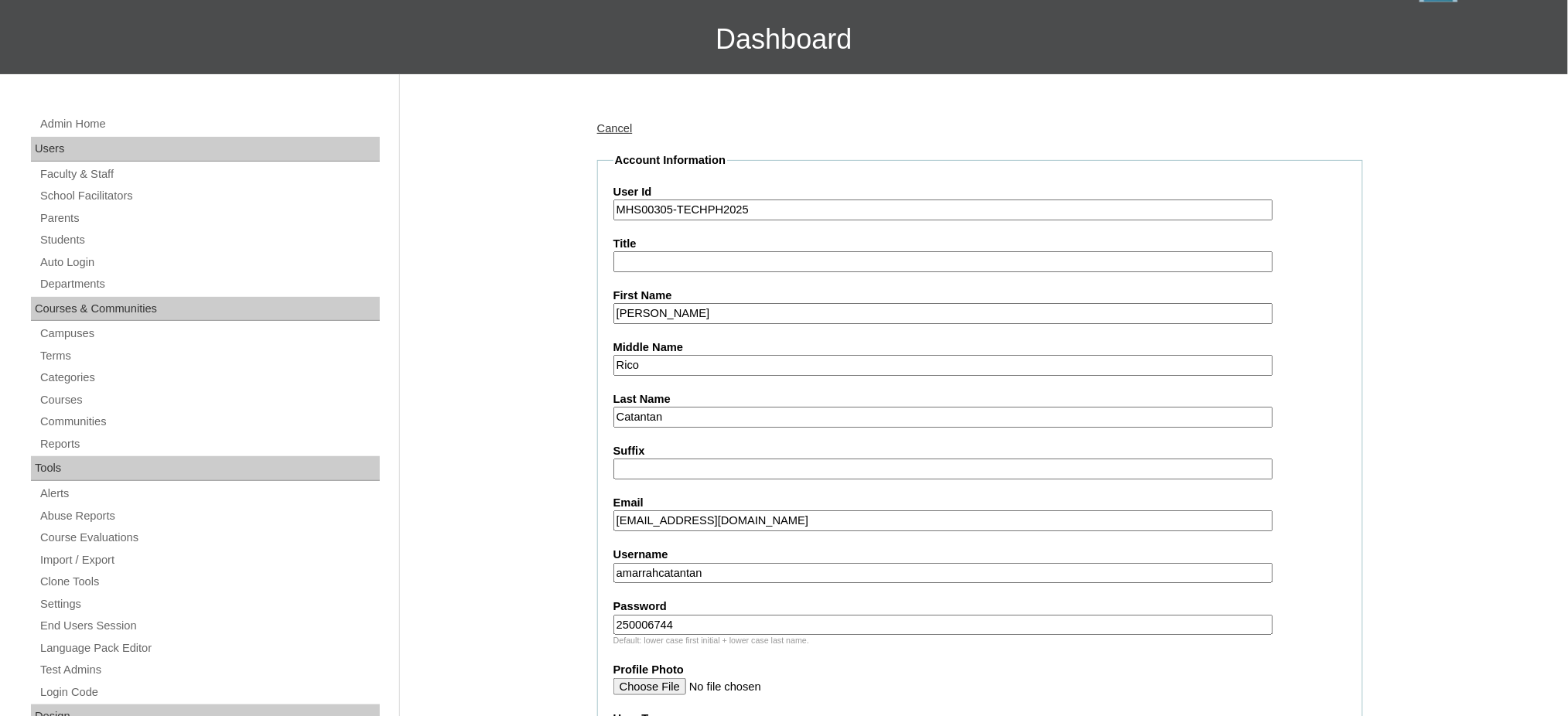
click at [700, 309] on input "[PERSON_NAME]" at bounding box center [943, 313] width 660 height 21
click at [700, 309] on input "Amarrah Grace" at bounding box center [943, 313] width 660 height 21
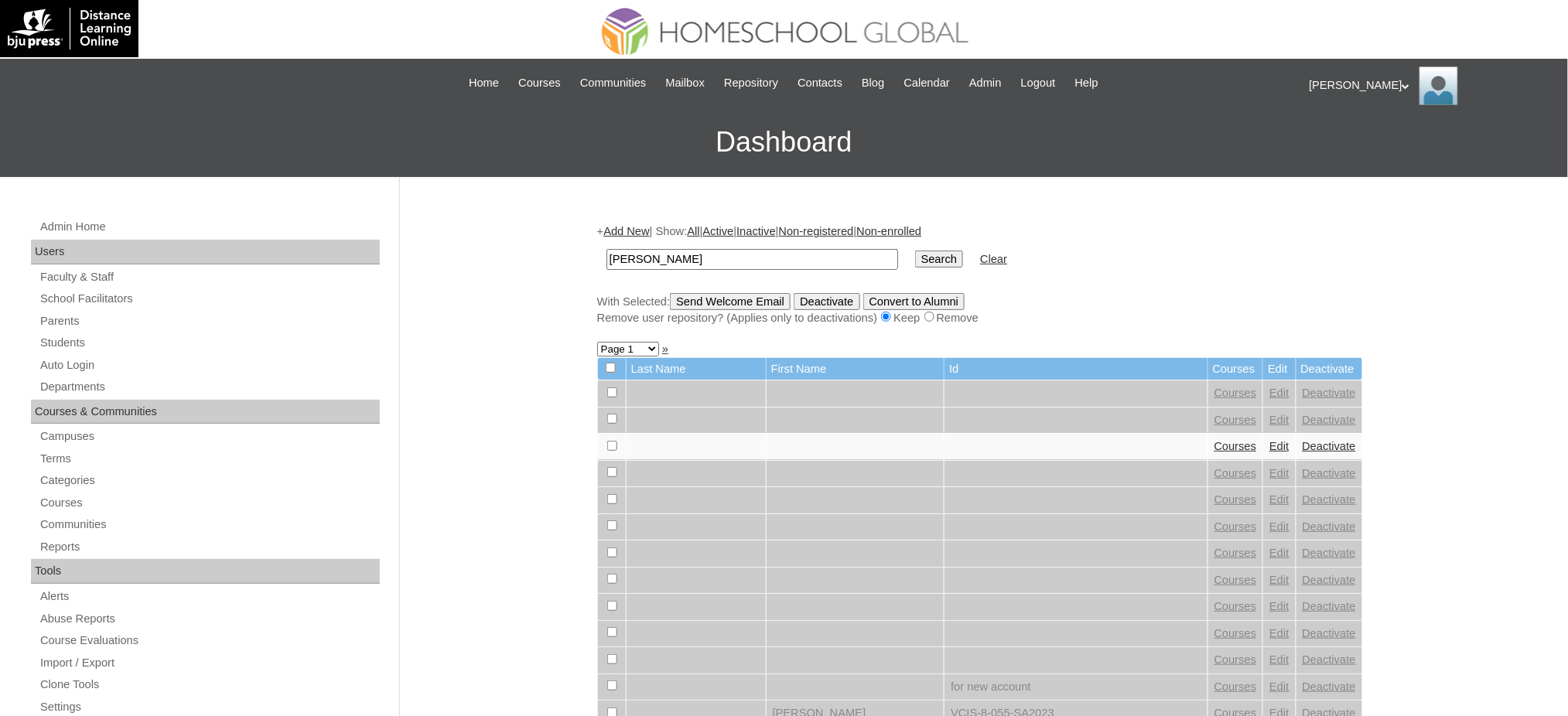
type input "[PERSON_NAME]"
click at [915, 256] on input "Search" at bounding box center [939, 259] width 48 height 17
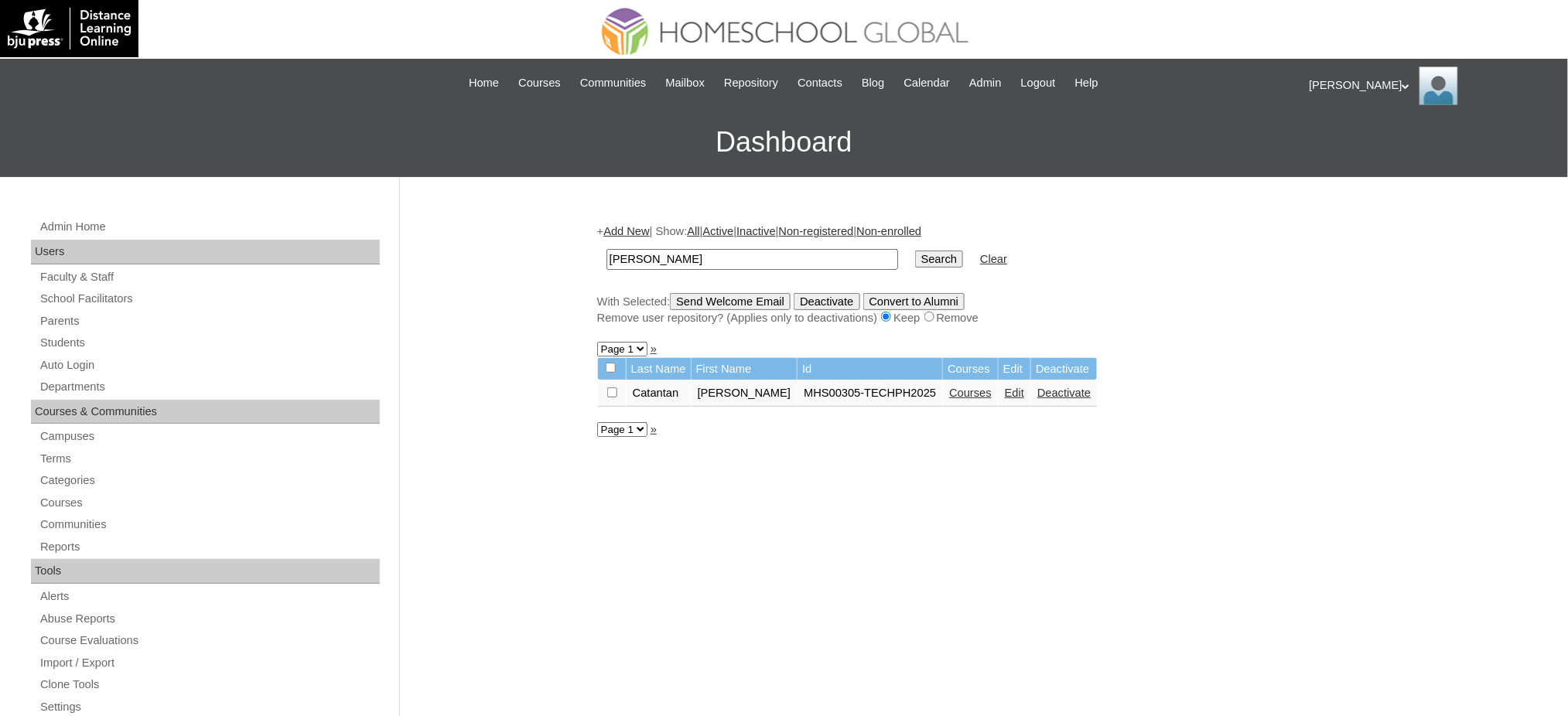
click at [958, 390] on link "Courses" at bounding box center [970, 393] width 43 height 13
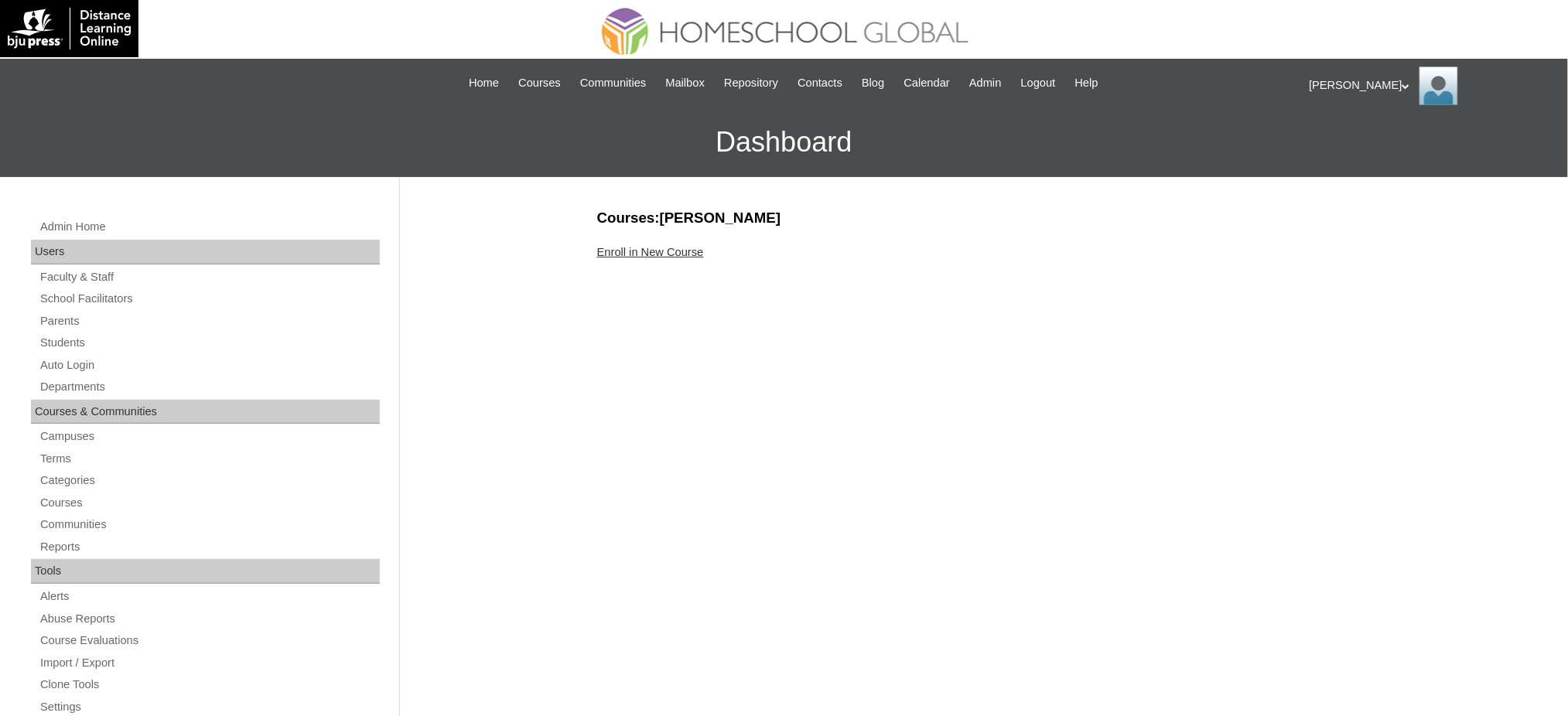
click at [682, 253] on link "Enroll in New Course" at bounding box center [651, 253] width 107 height 13
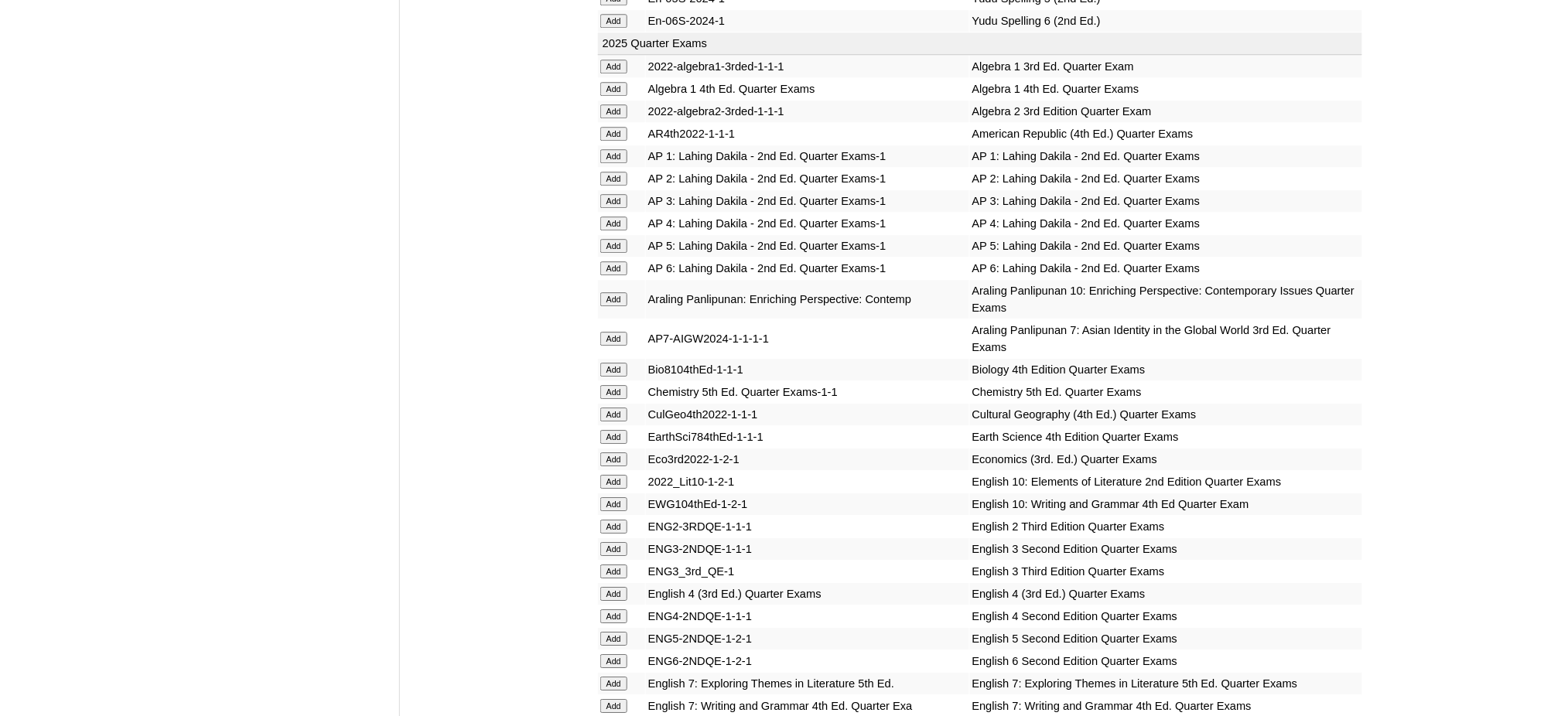
scroll to position [1547, 0]
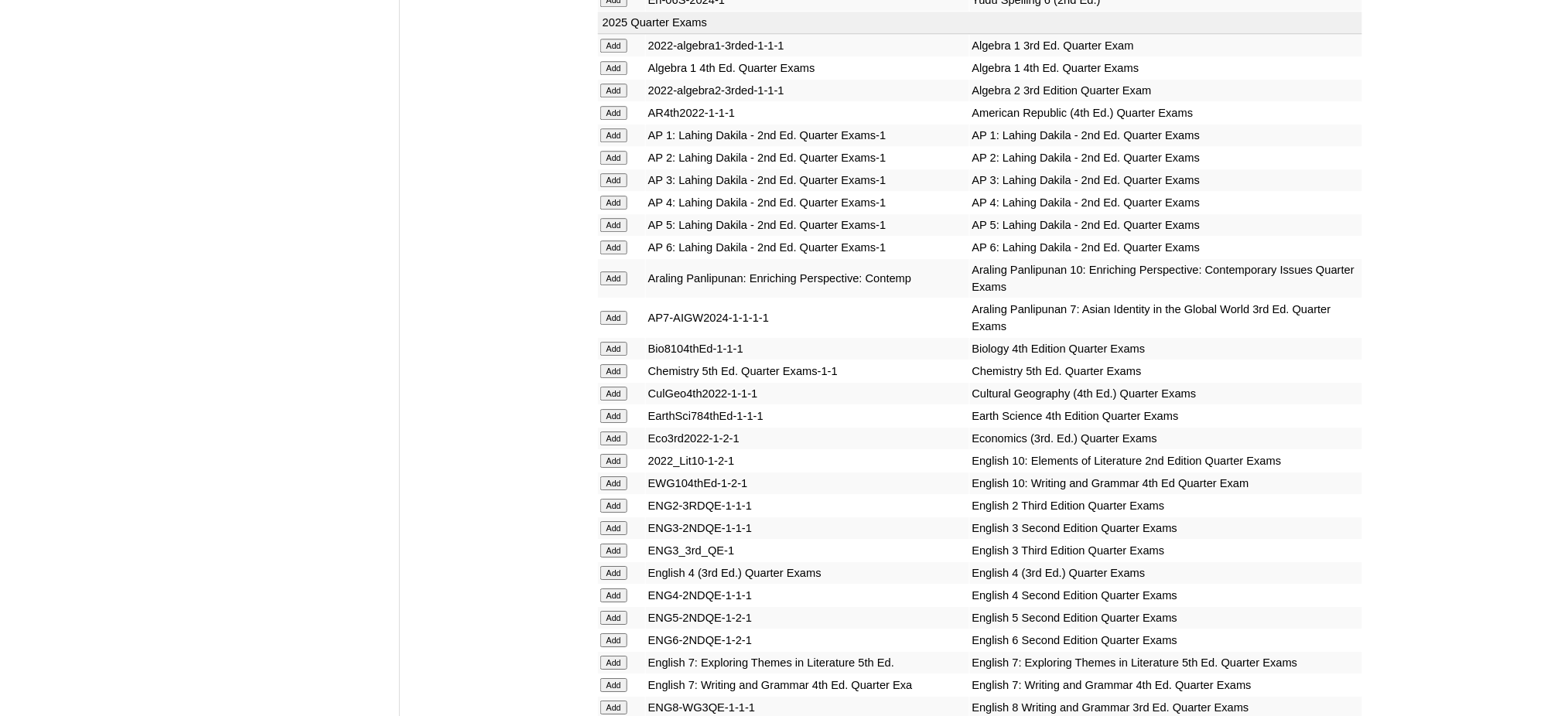
click at [615, 151] on input "Add" at bounding box center [614, 158] width 27 height 14
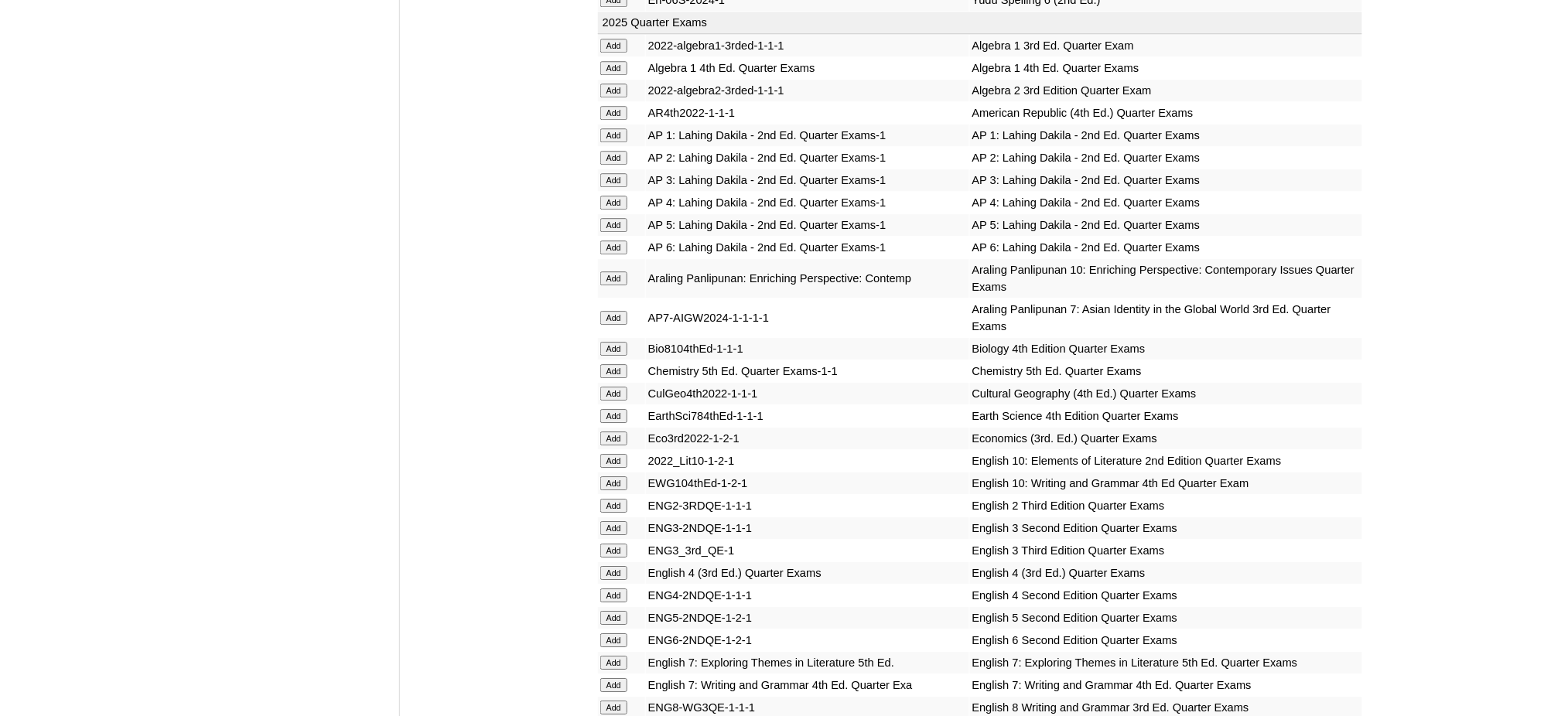
click at [620, 499] on input "Add" at bounding box center [614, 505] width 27 height 14
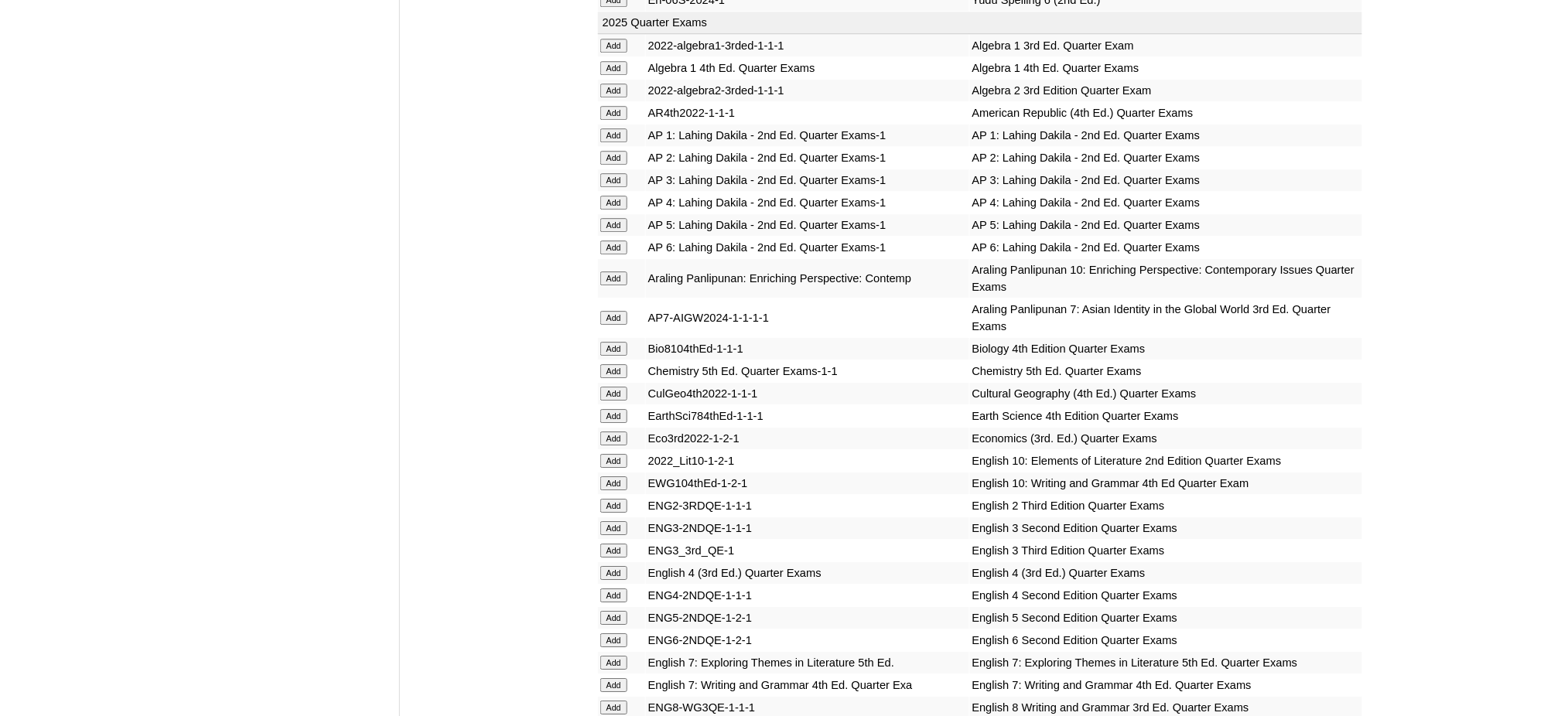
click at [620, 499] on input "Add" at bounding box center [614, 505] width 27 height 14
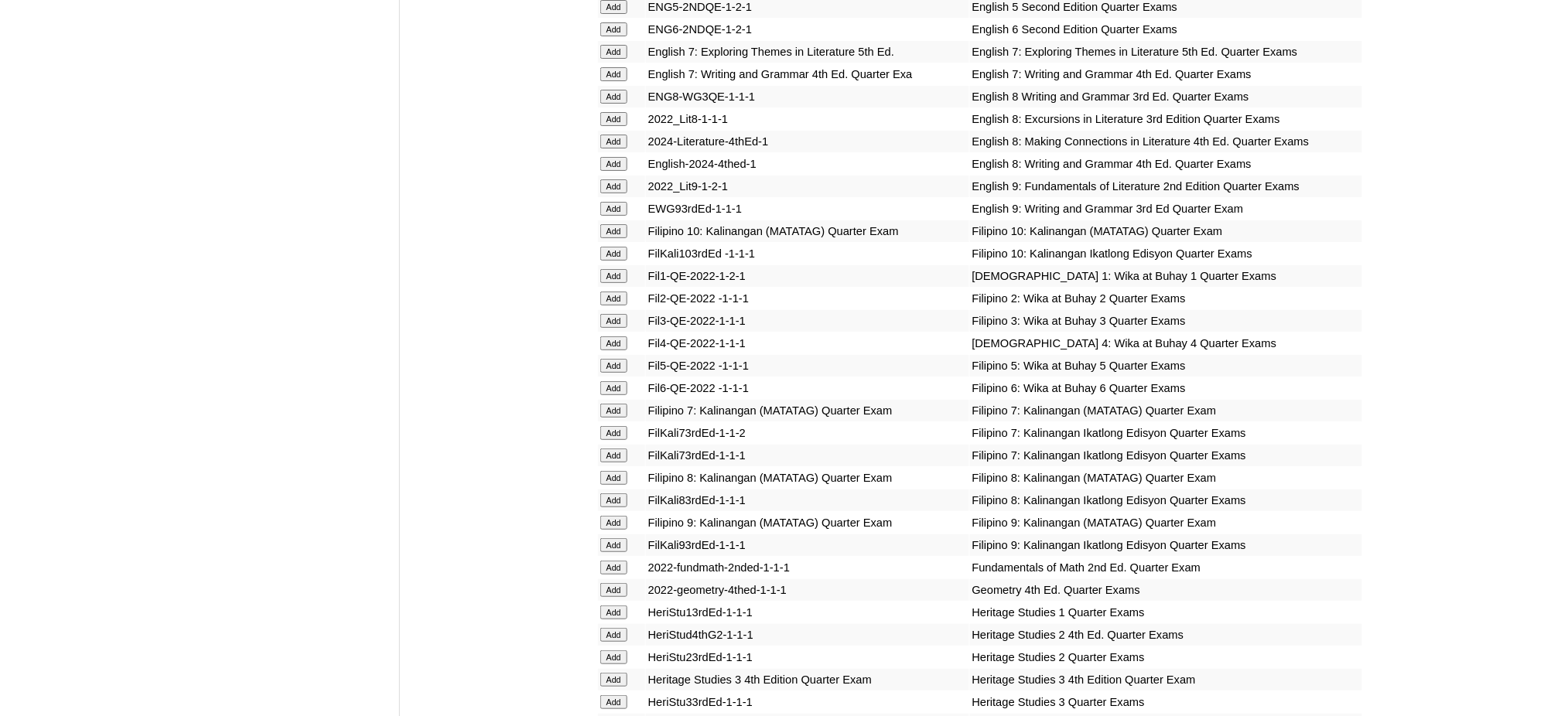
scroll to position [2166, 0]
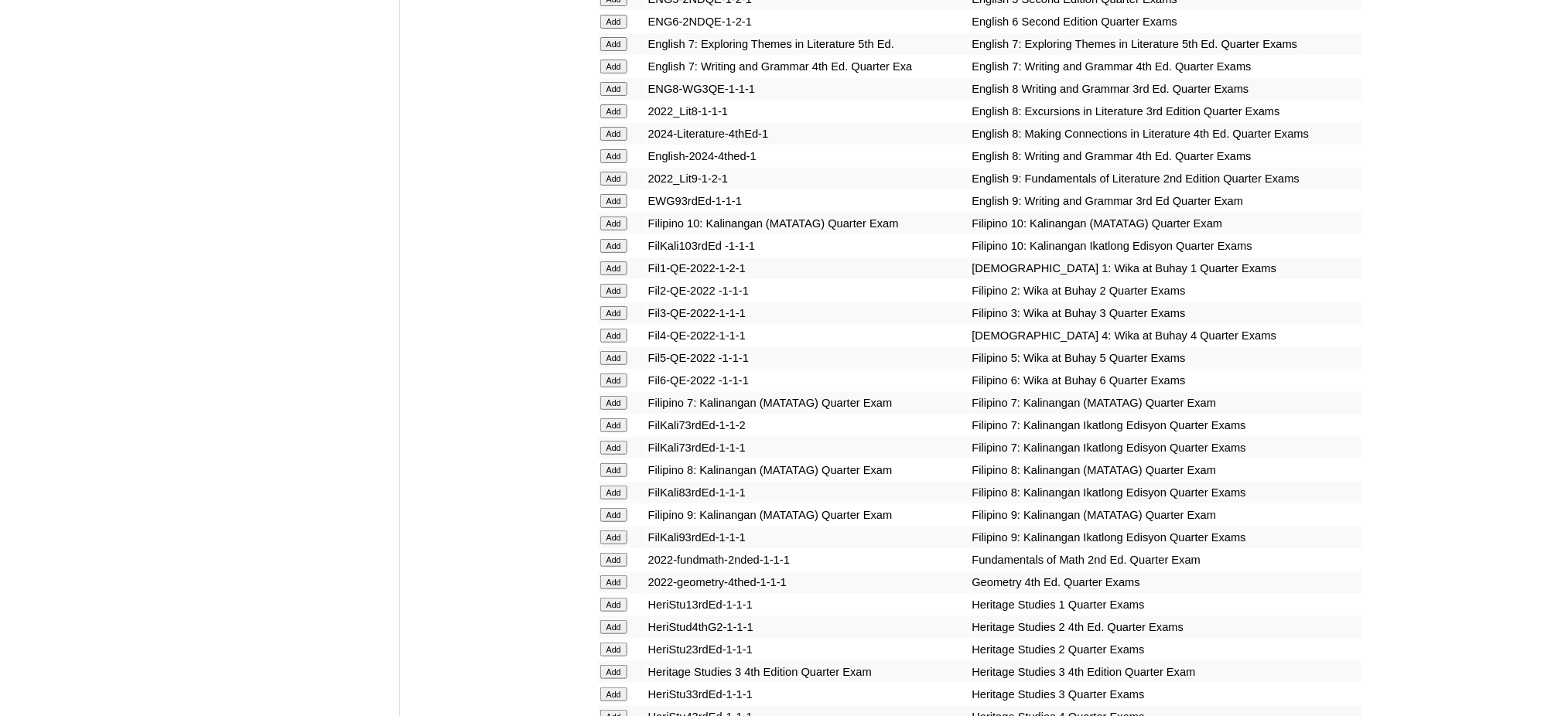
click at [621, 284] on input "Add" at bounding box center [614, 291] width 27 height 14
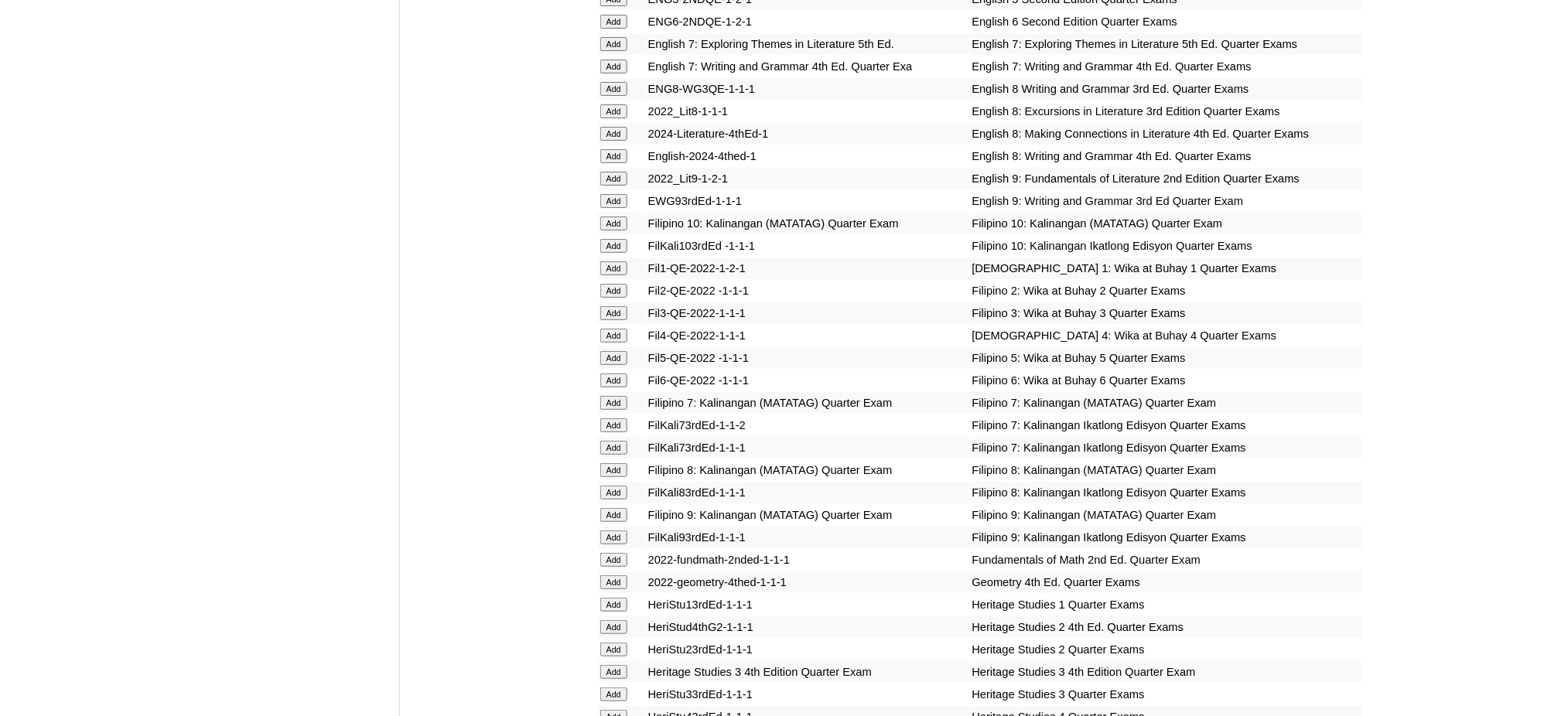
click at [621, 284] on input "Add" at bounding box center [614, 291] width 27 height 14
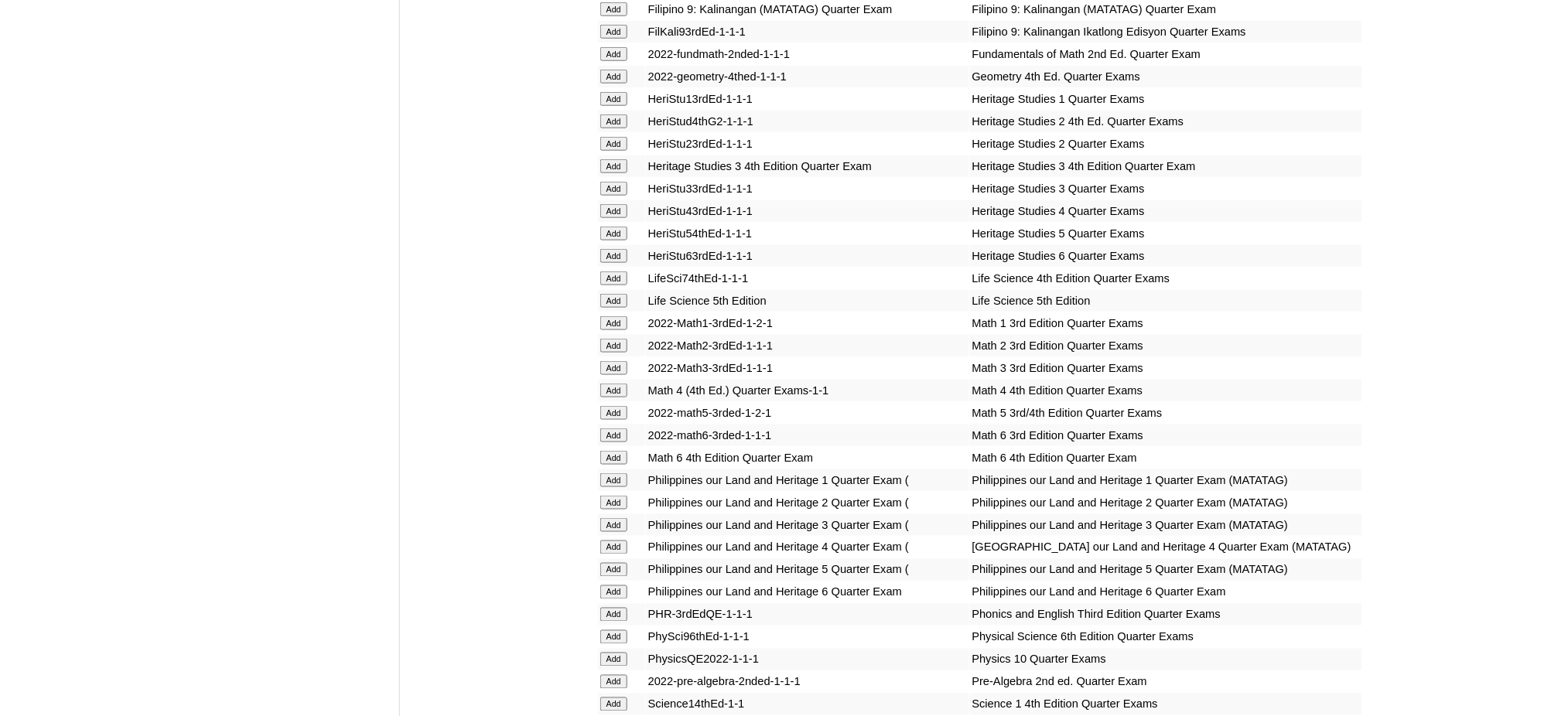
scroll to position [2681, 0]
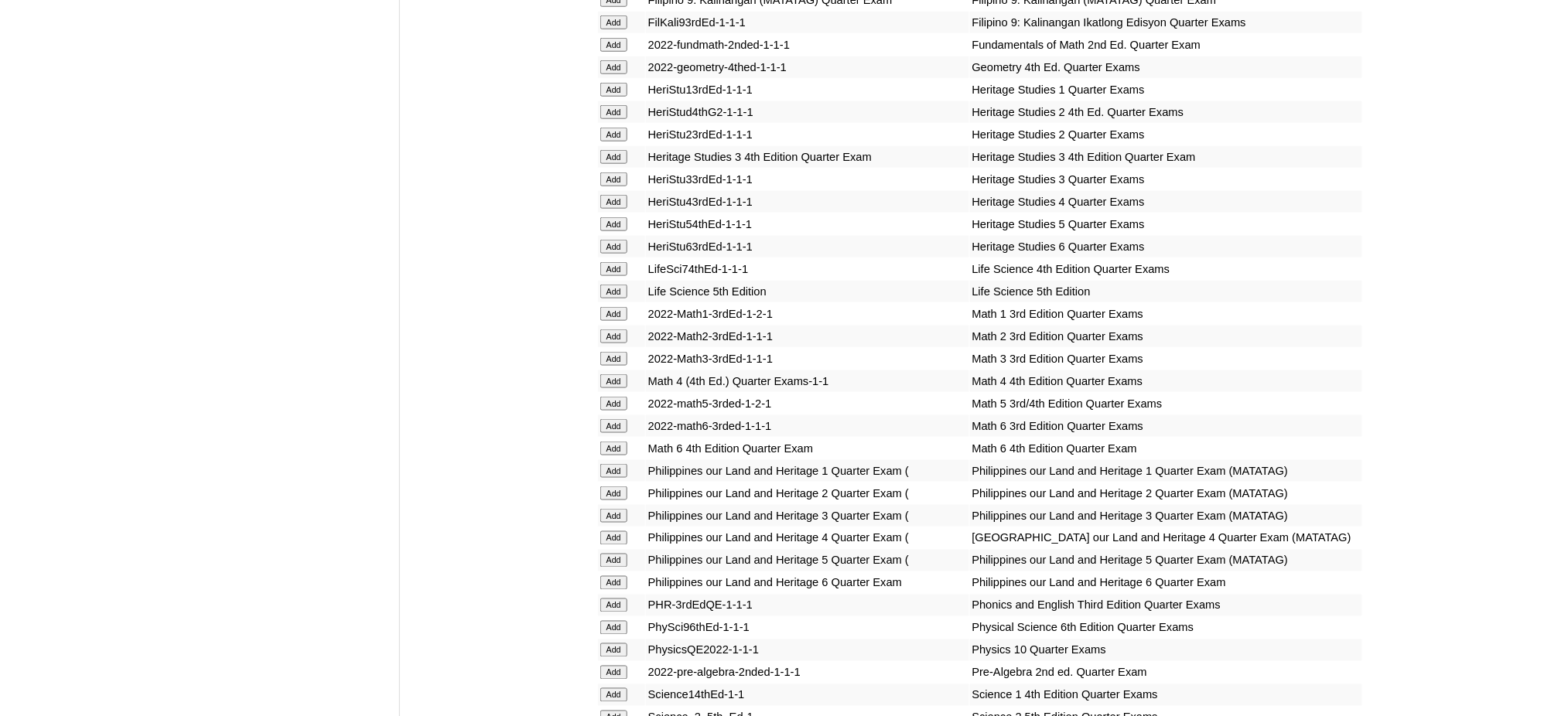
click at [615, 329] on input "Add" at bounding box center [614, 336] width 27 height 14
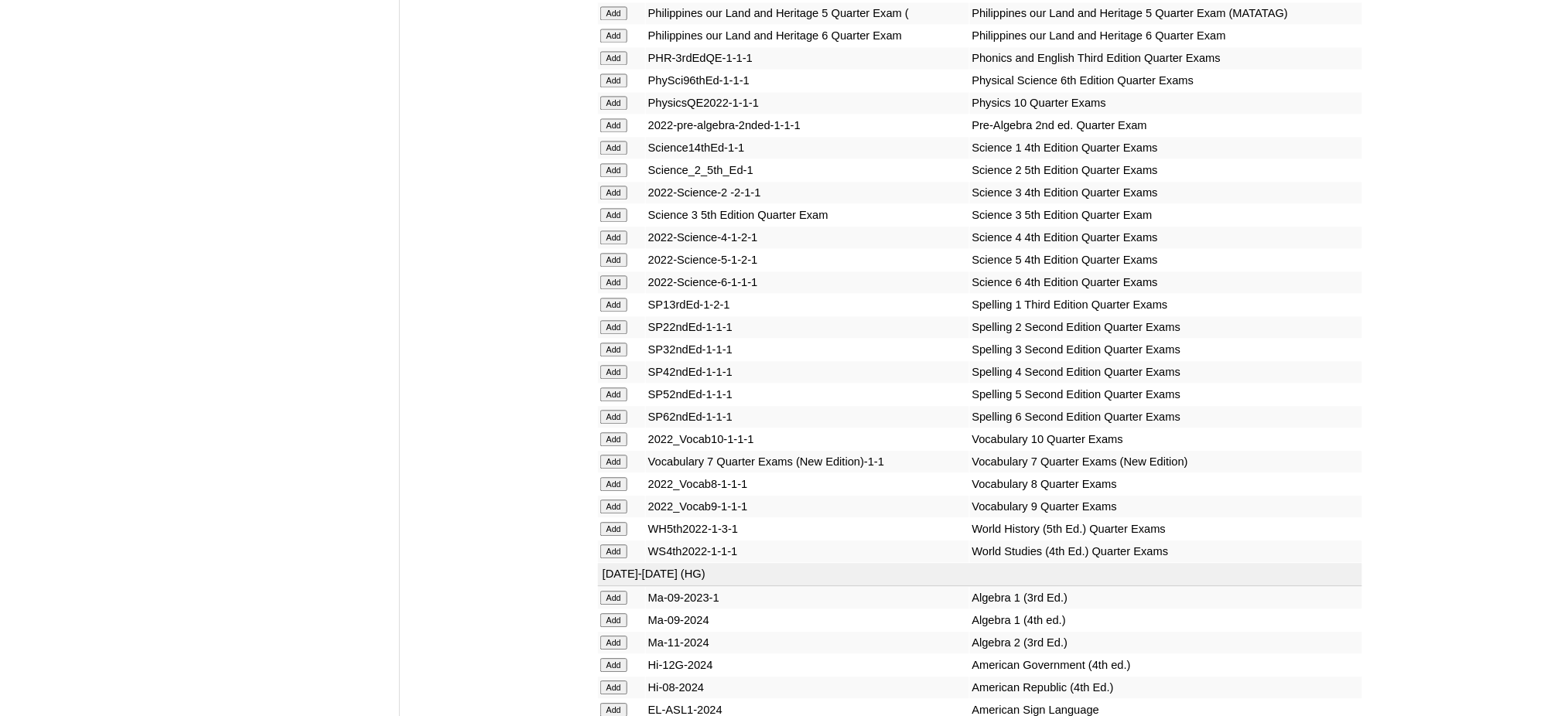
scroll to position [3300, 0]
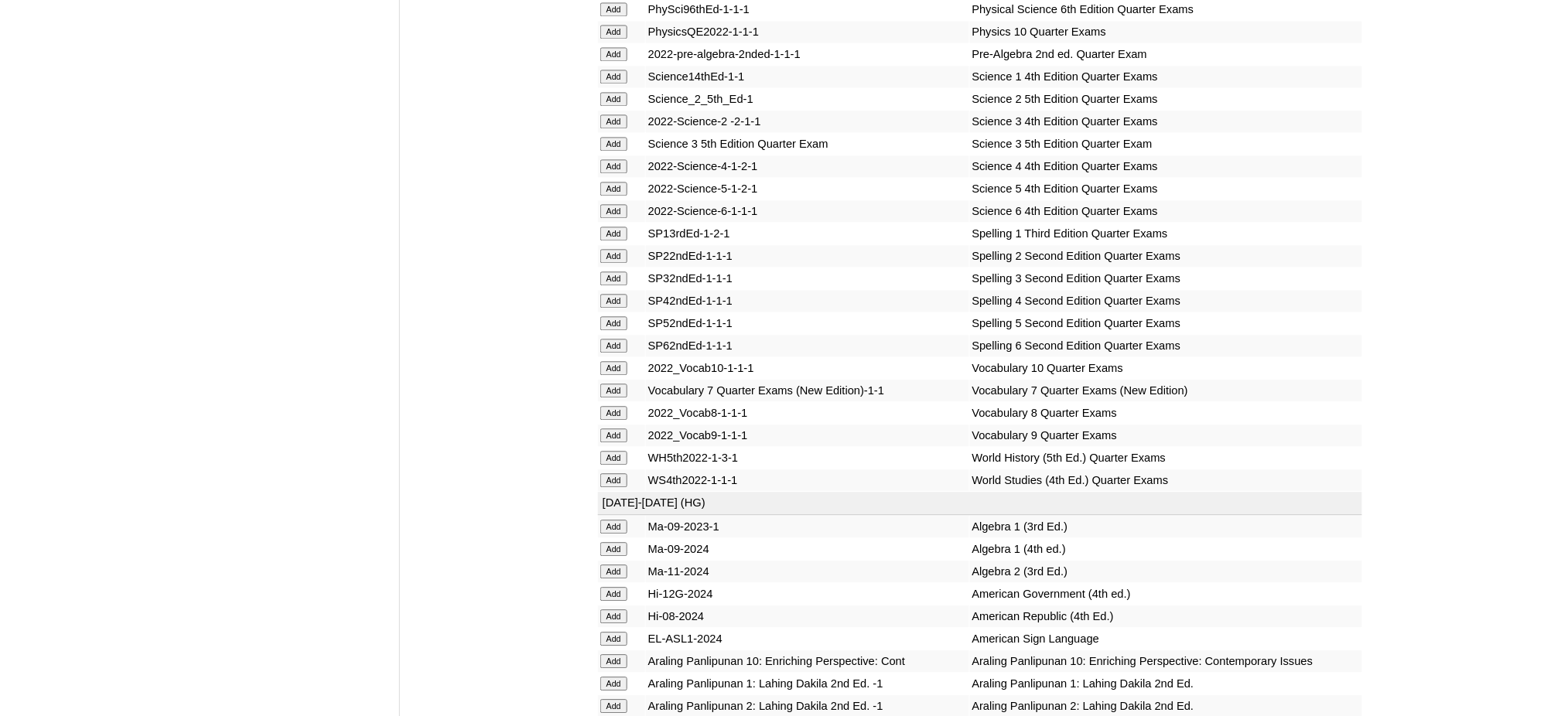
click at [615, 92] on input "Add" at bounding box center [614, 99] width 27 height 14
click at [617, 249] on input "Add" at bounding box center [614, 255] width 27 height 14
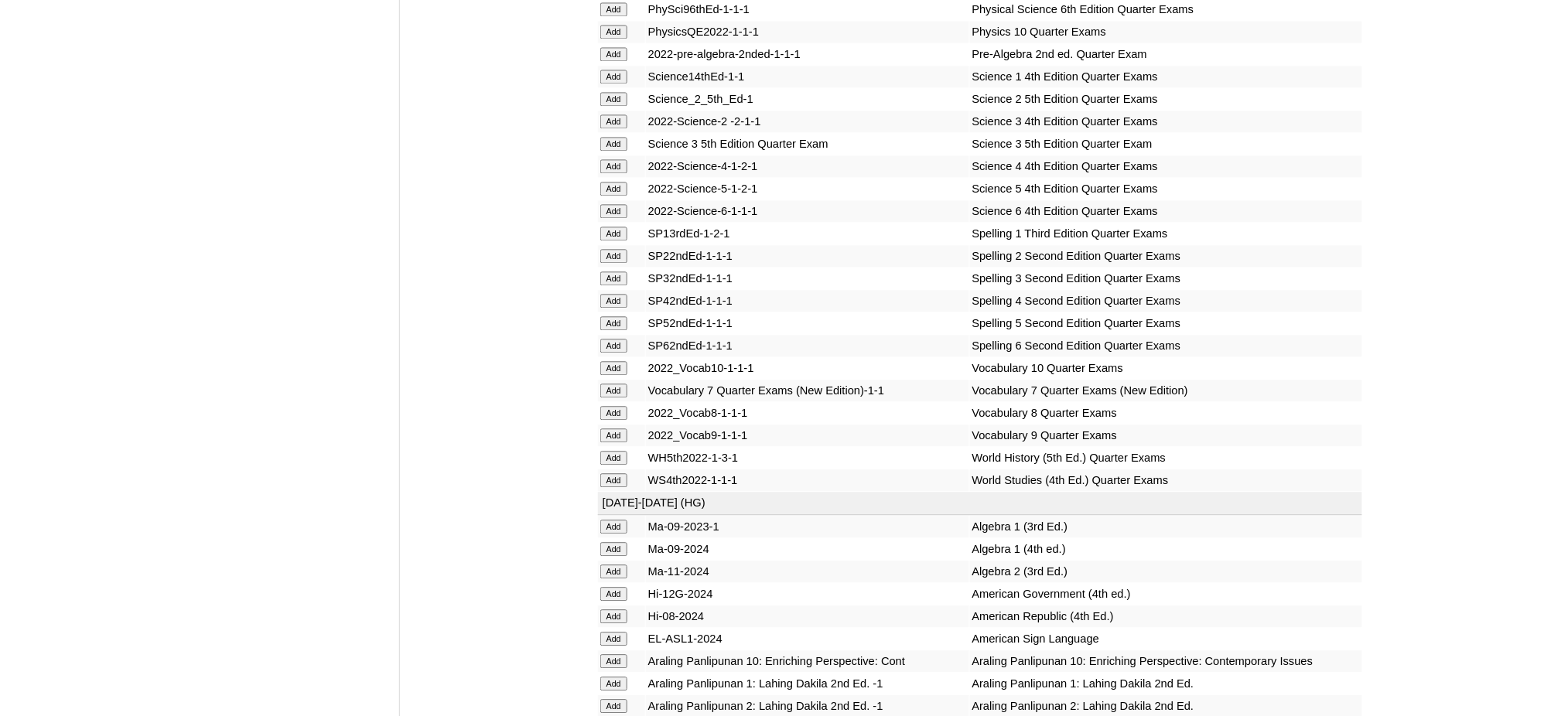
click at [617, 249] on input "Add" at bounding box center [614, 255] width 27 height 14
click at [611, 700] on input "Add" at bounding box center [614, 706] width 27 height 14
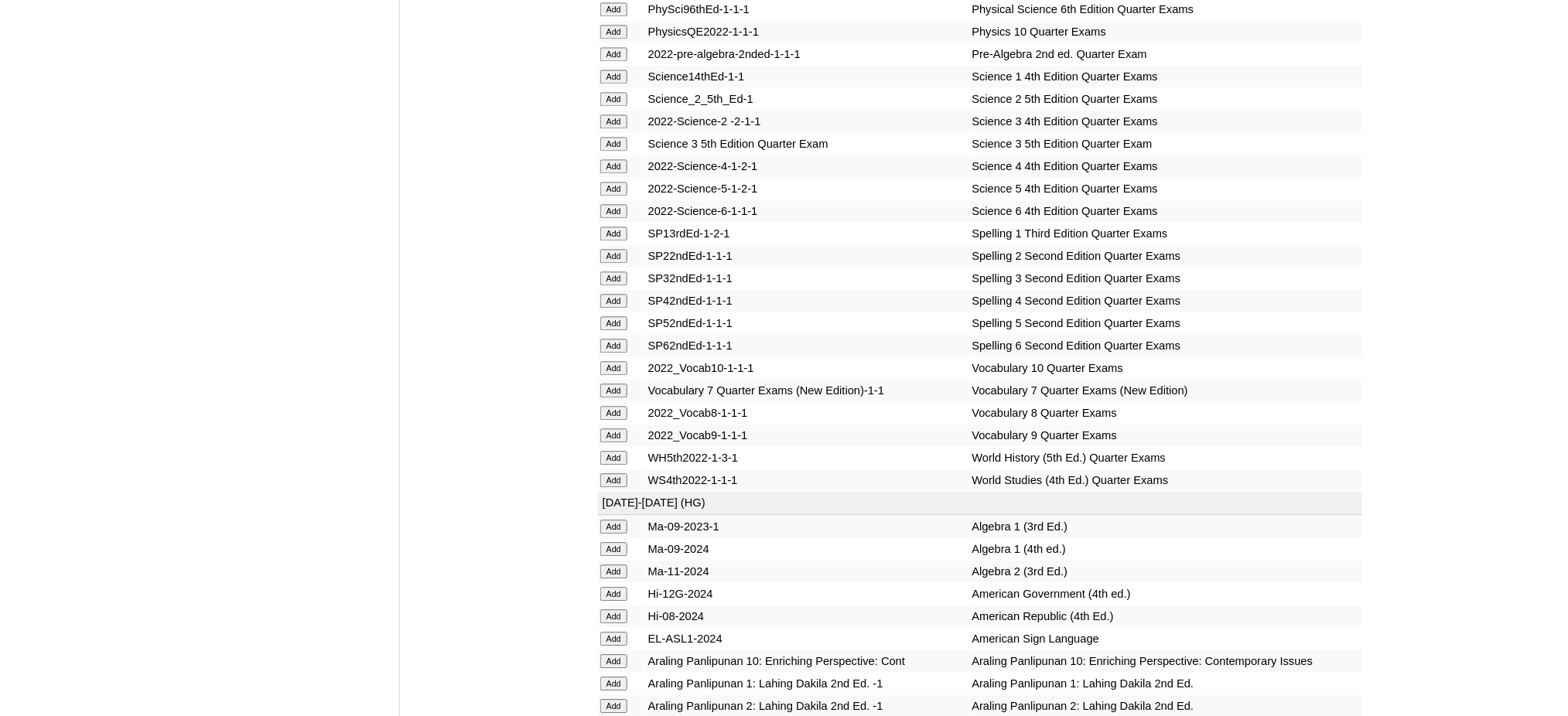
click at [611, 700] on input "Add" at bounding box center [614, 706] width 27 height 14
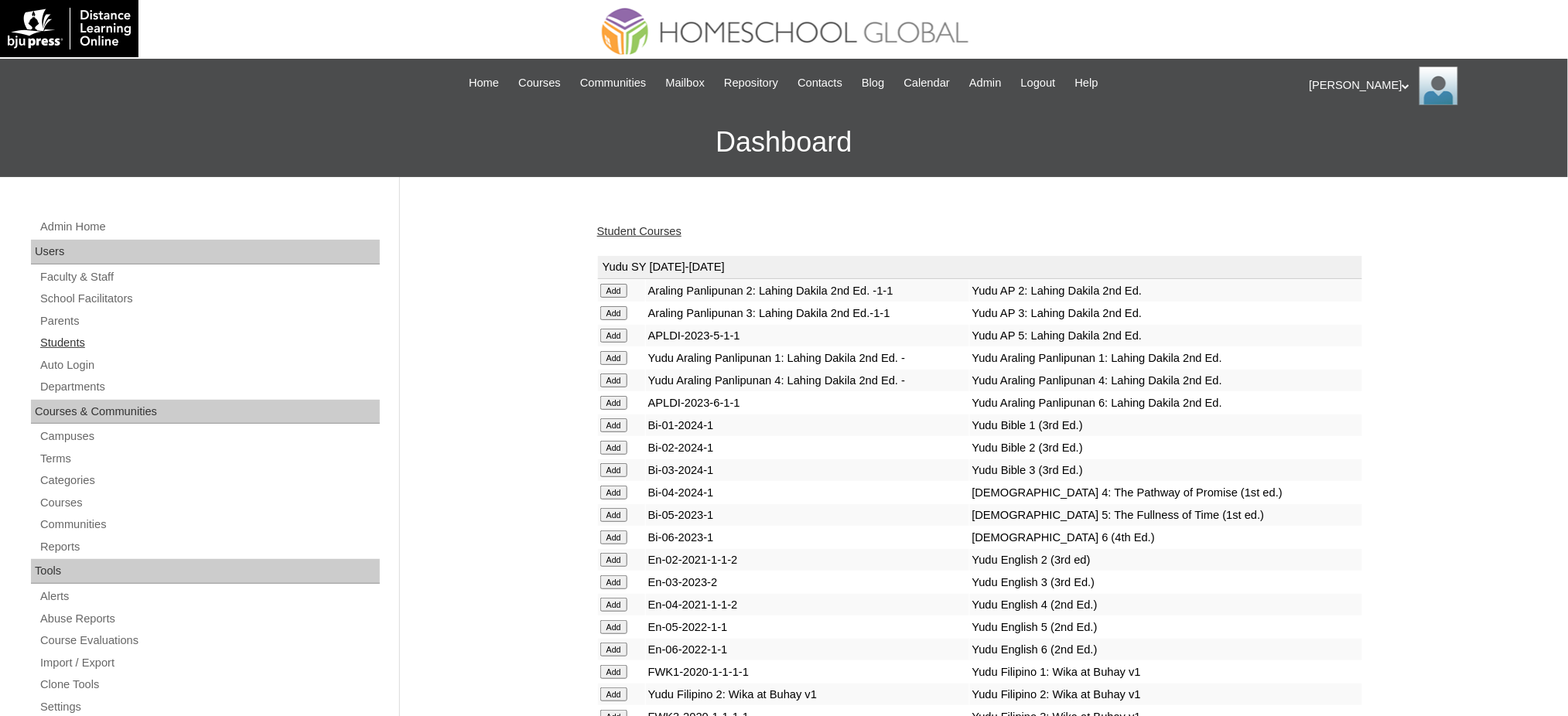
click at [61, 345] on link "Students" at bounding box center [209, 342] width 341 height 19
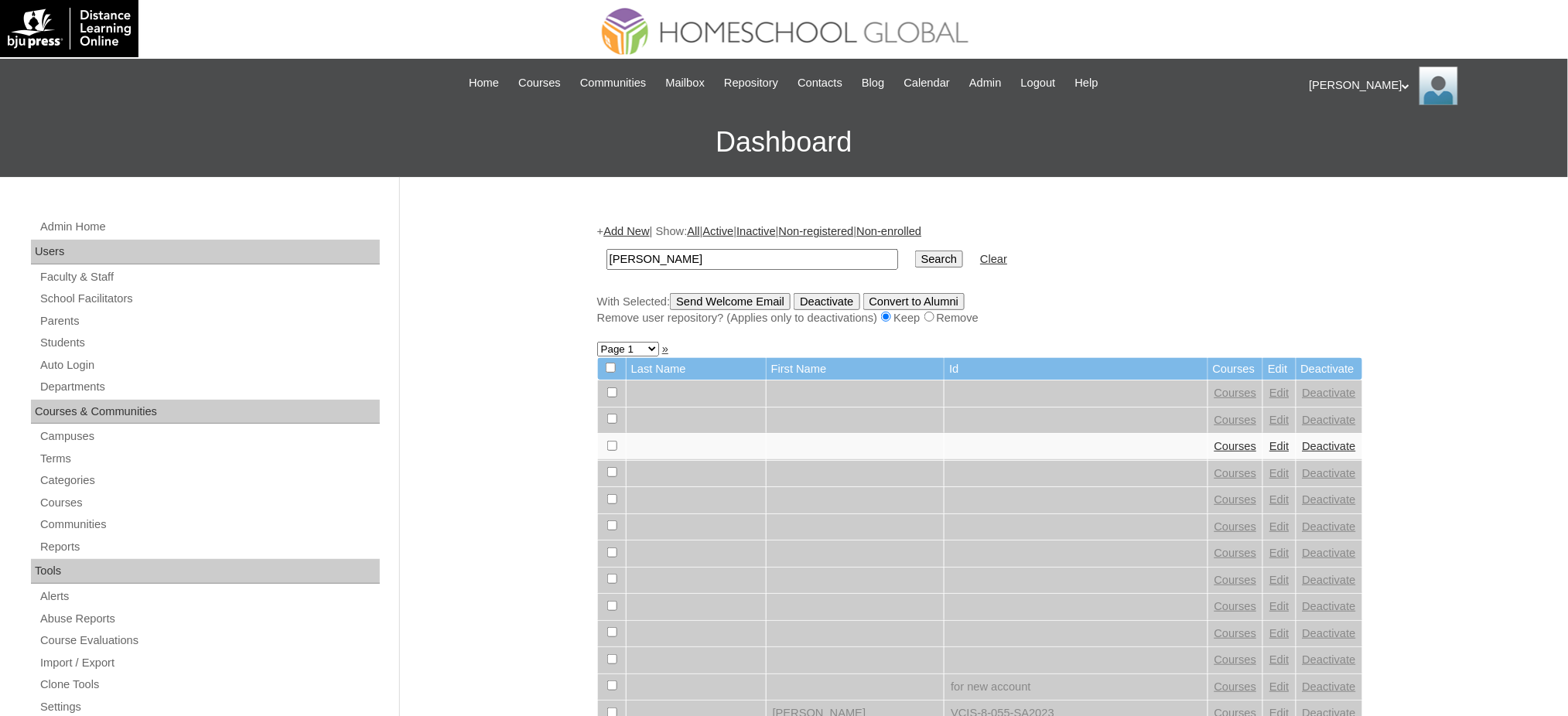
type input "[PERSON_NAME]"
click at [915, 253] on input "Search" at bounding box center [939, 259] width 48 height 17
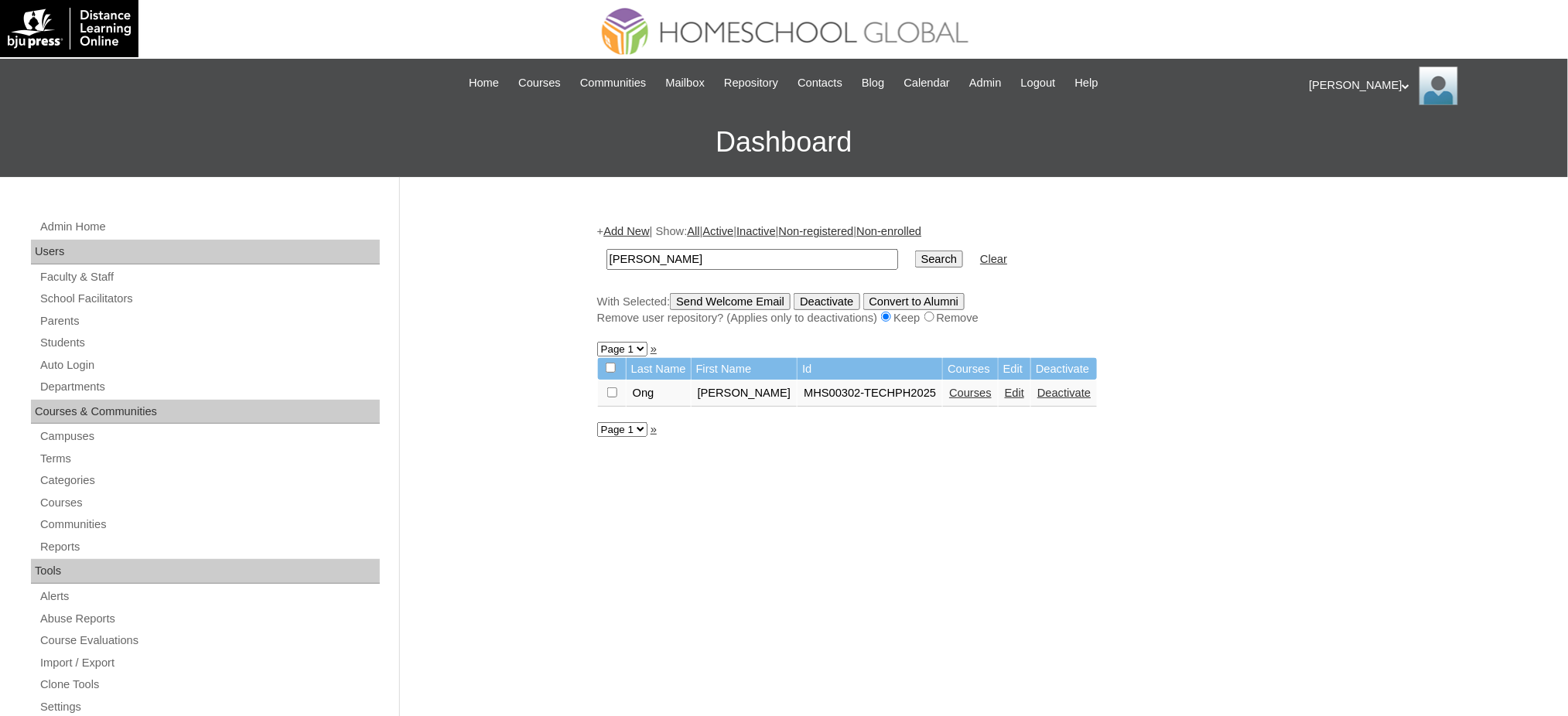
click at [950, 387] on link "Courses" at bounding box center [970, 393] width 43 height 13
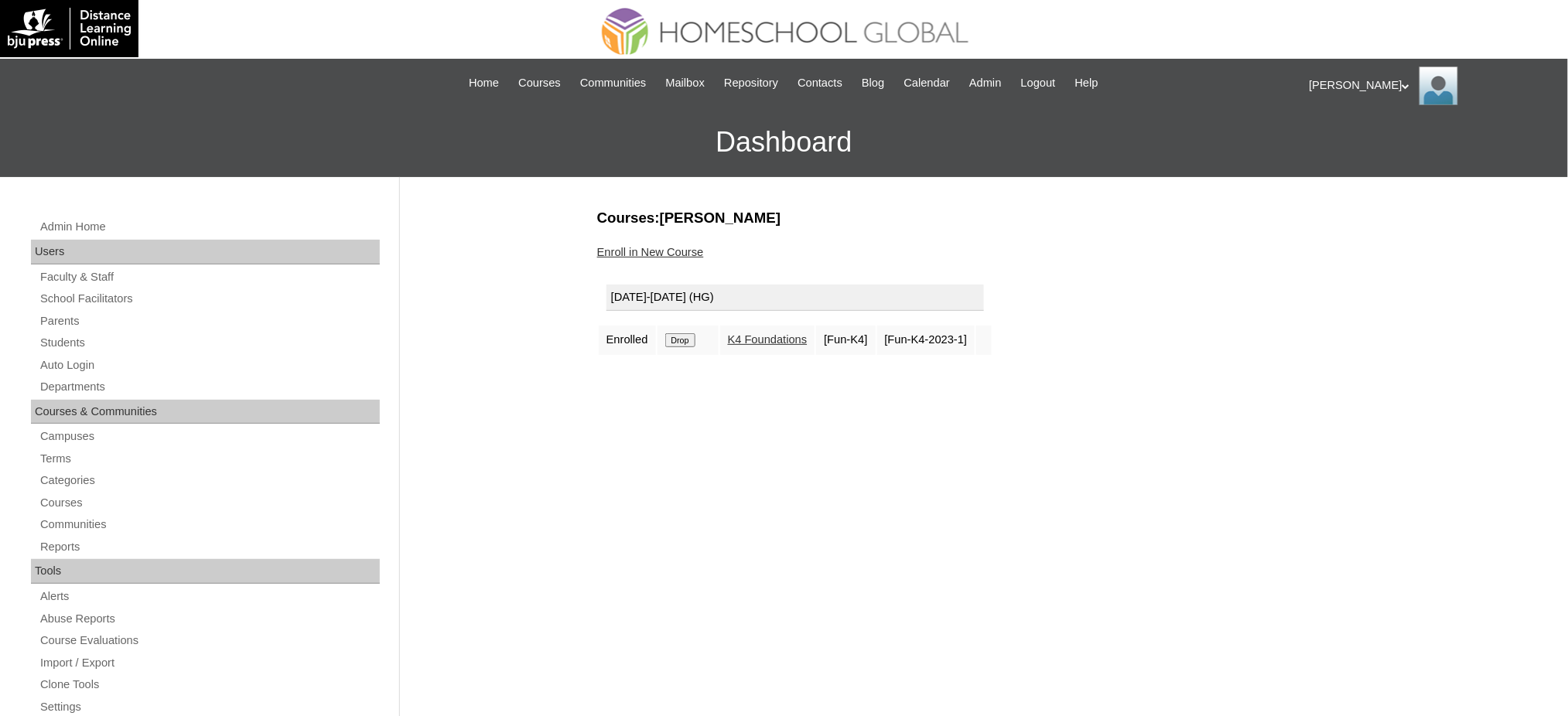
click at [616, 253] on link "Enroll in New Course" at bounding box center [651, 253] width 107 height 13
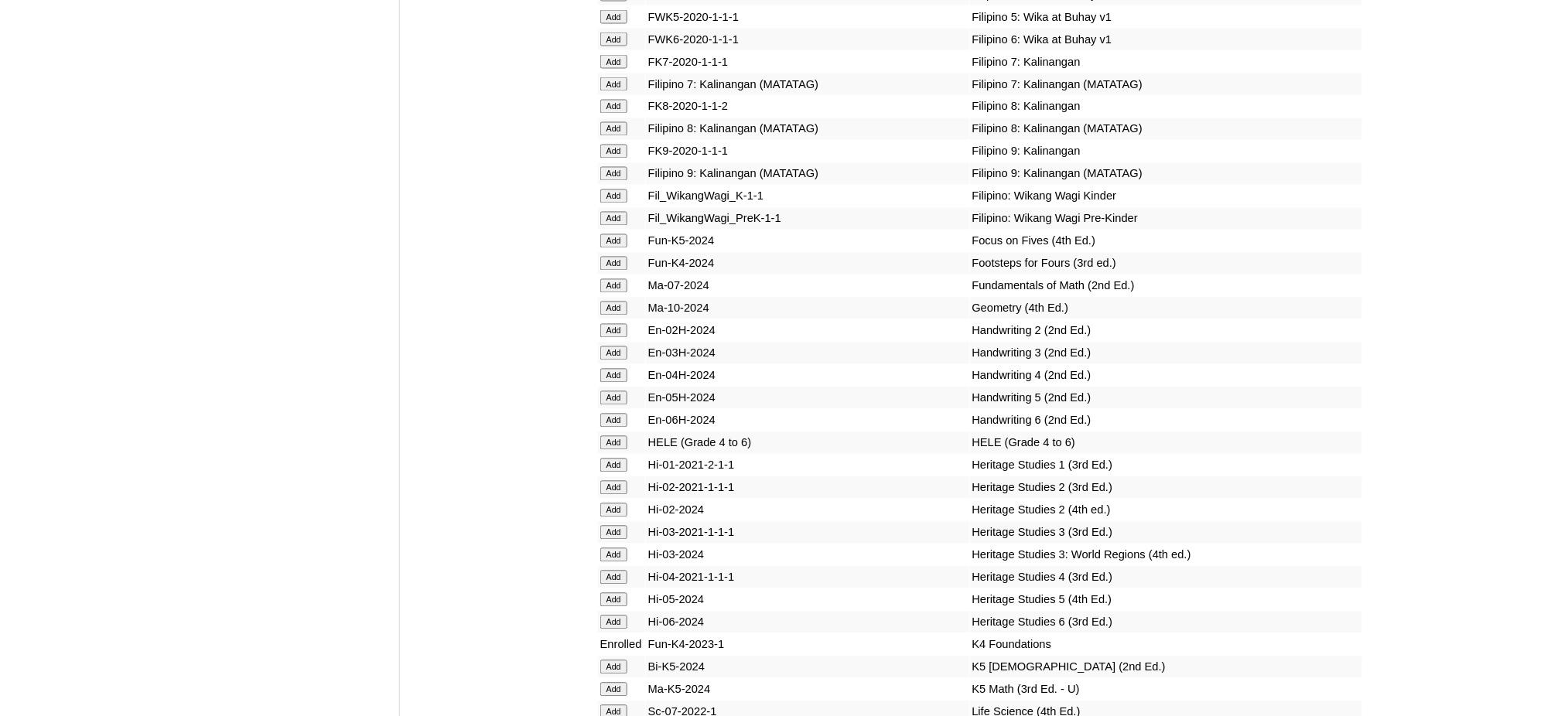
scroll to position [5260, 0]
click at [614, 186] on input "Add" at bounding box center [614, 193] width 27 height 14
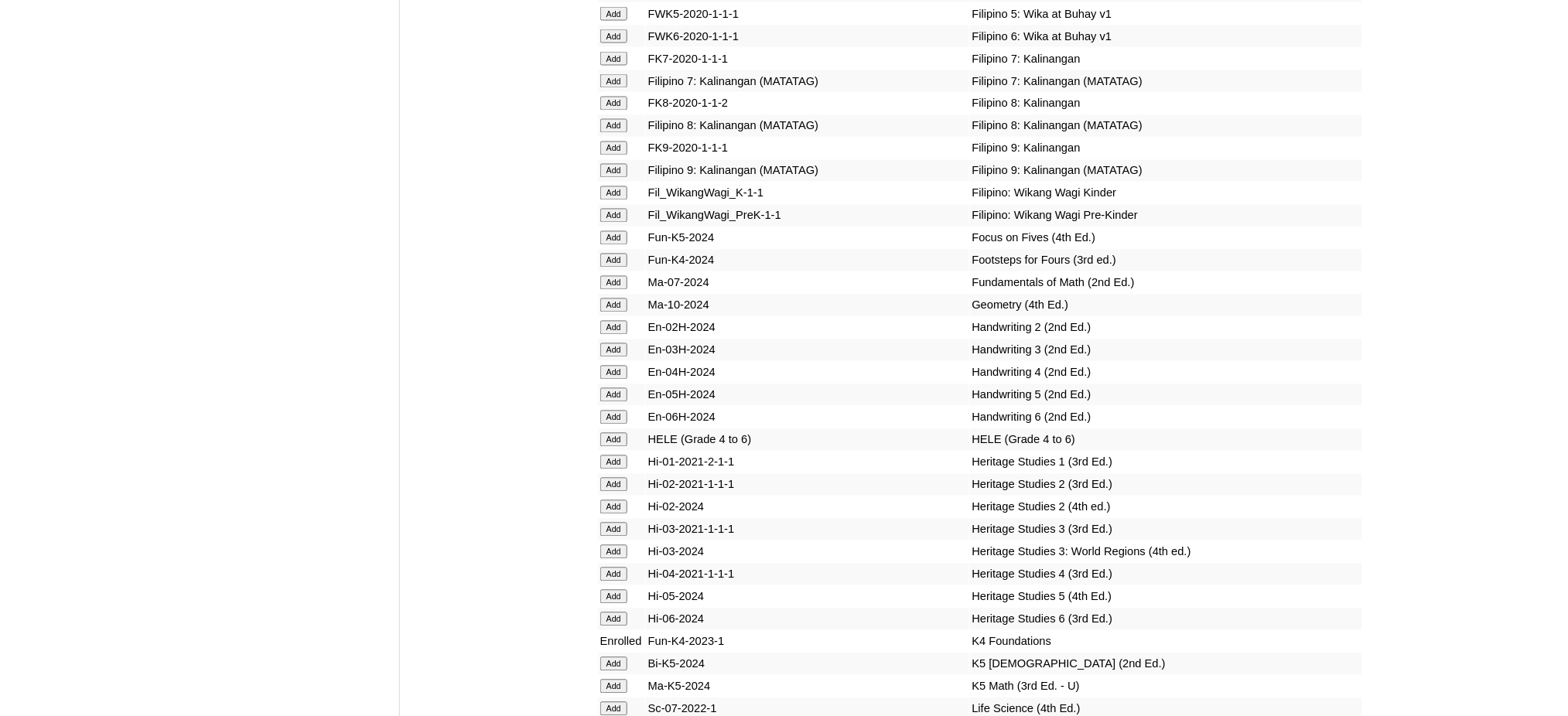
click at [614, 186] on input "Add" at bounding box center [614, 193] width 27 height 14
click at [610, 232] on input "Add" at bounding box center [614, 238] width 27 height 14
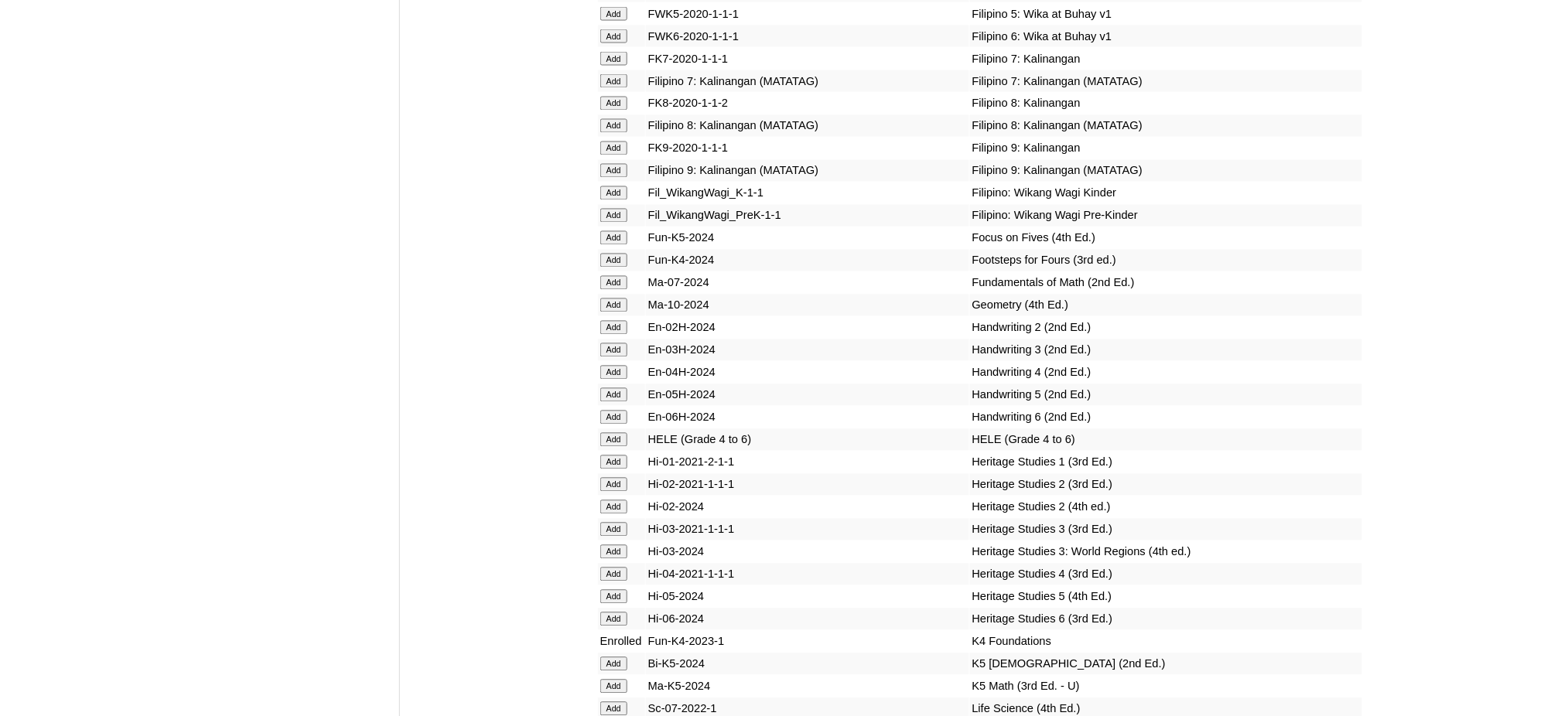
click at [610, 232] on input "Add" at bounding box center [614, 238] width 27 height 14
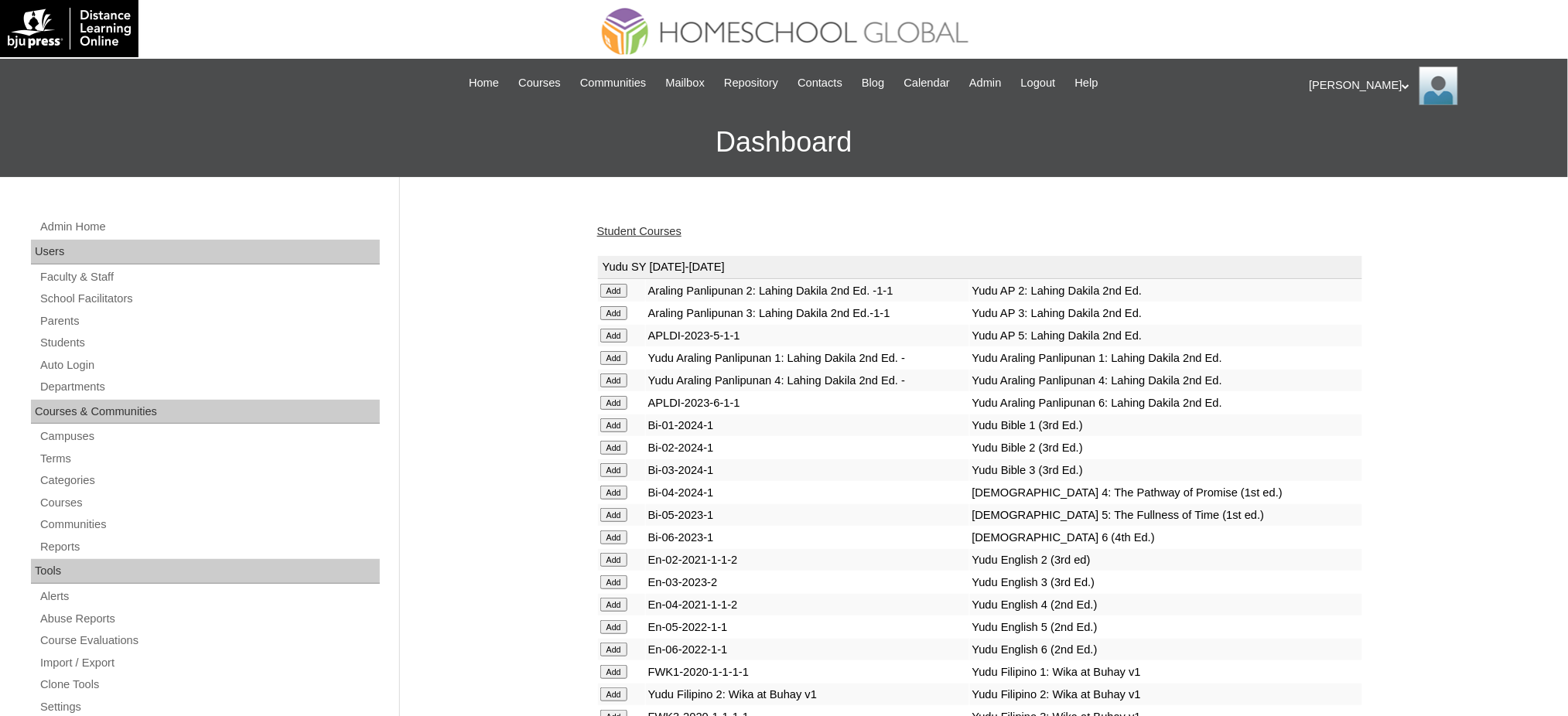
drag, startPoint x: 603, startPoint y: 221, endPoint x: 607, endPoint y: 229, distance: 8.9
click at [607, 229] on link "Student Courses" at bounding box center [639, 232] width 84 height 13
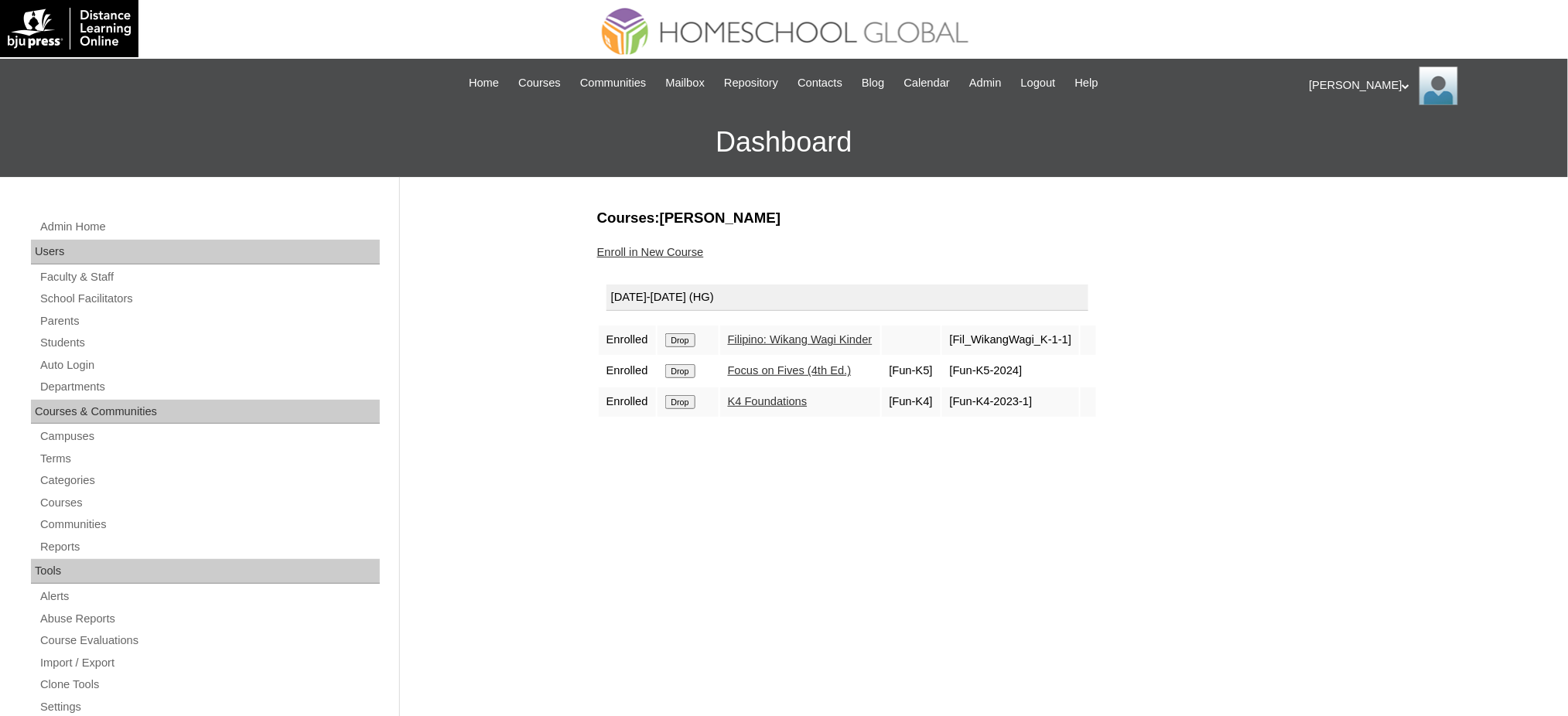
click at [694, 247] on link "Enroll in New Course" at bounding box center [651, 253] width 107 height 13
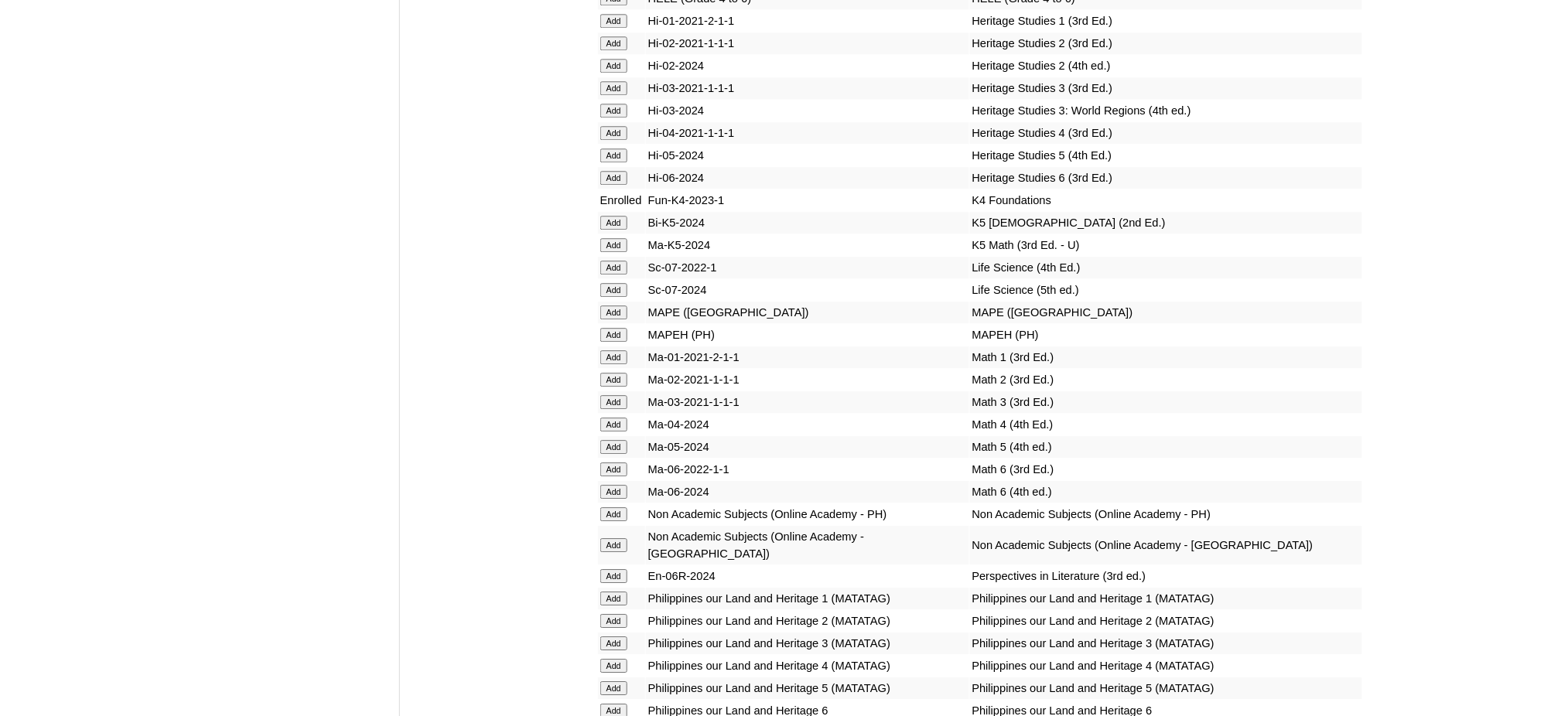
scroll to position [5701, 0]
click at [616, 216] on input "Add" at bounding box center [614, 223] width 27 height 14
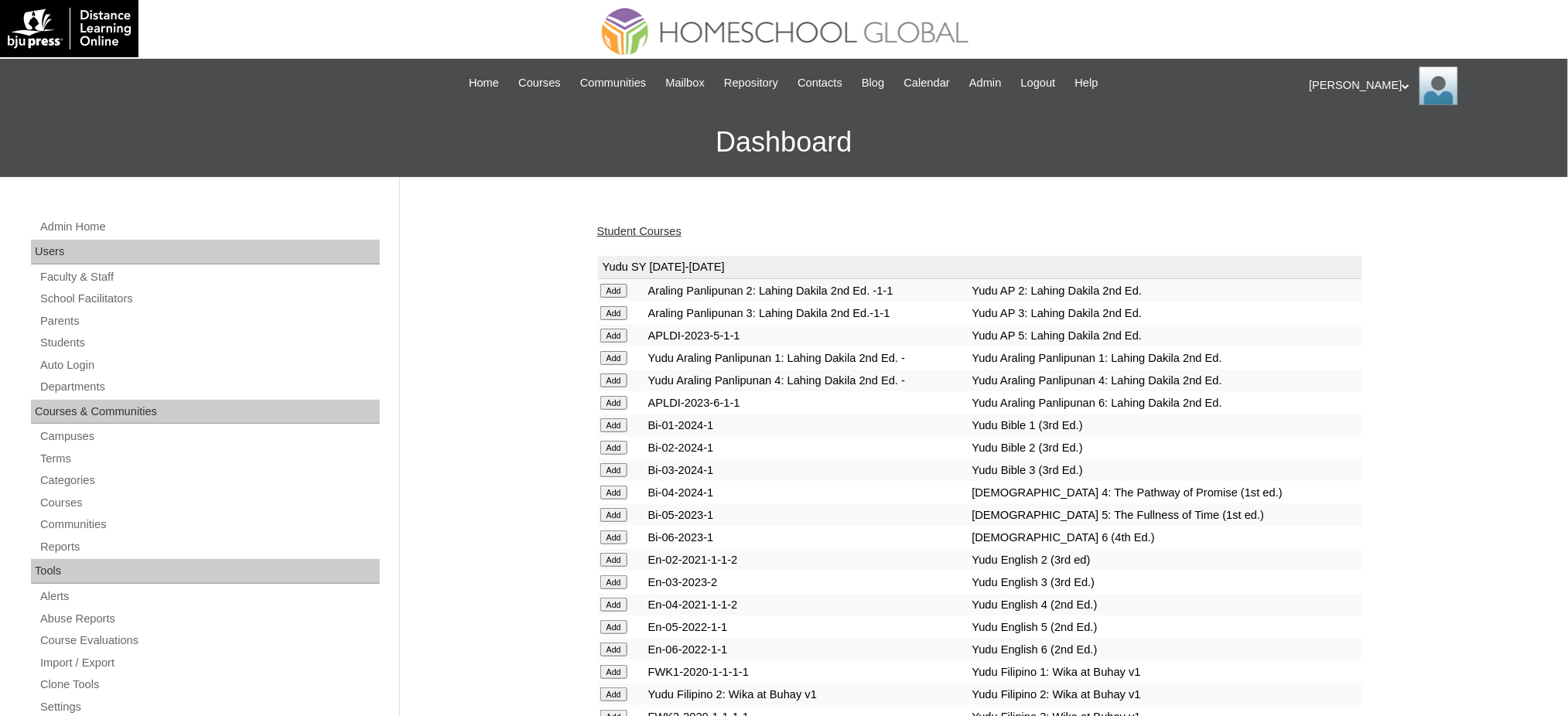
click at [638, 232] on link "Student Courses" at bounding box center [639, 232] width 84 height 13
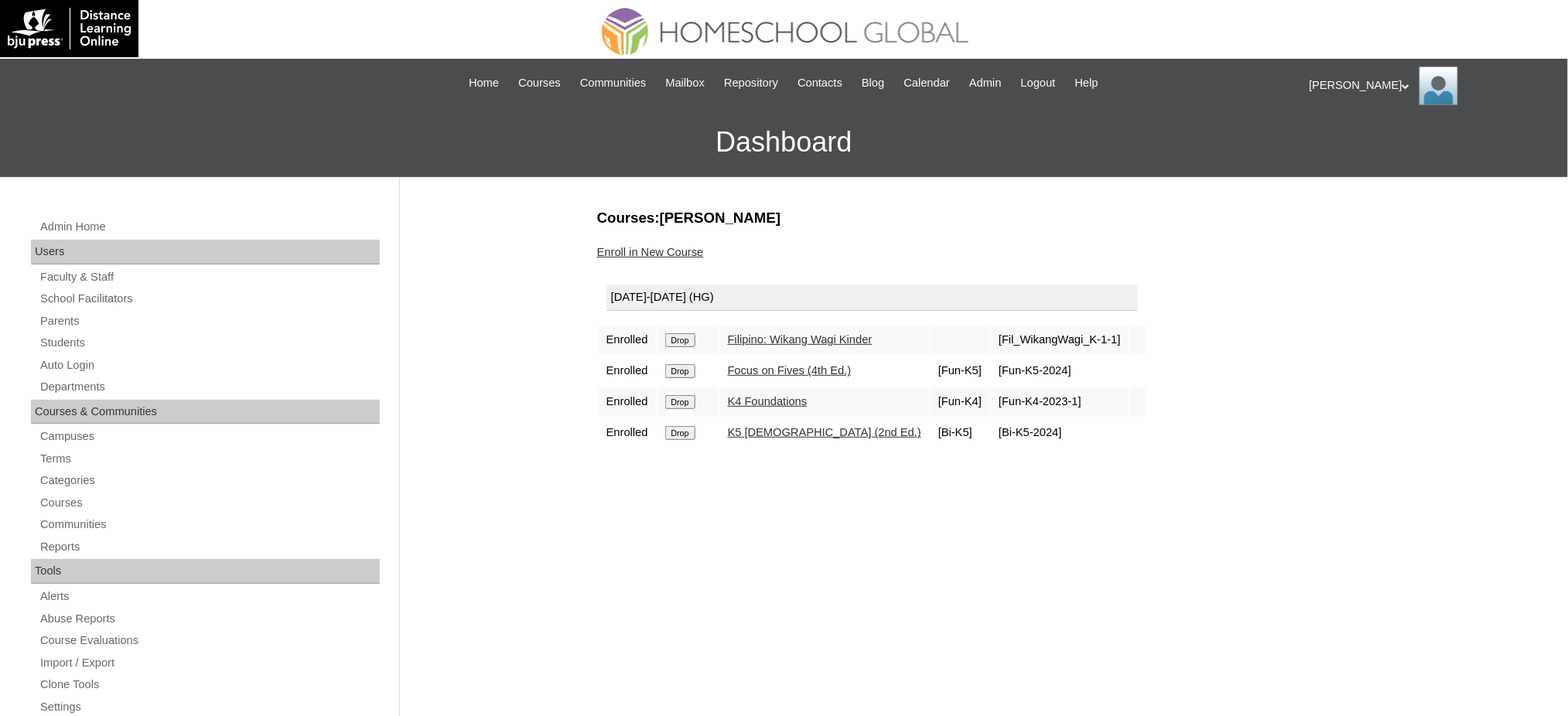
click at [676, 338] on input "Drop" at bounding box center [680, 339] width 30 height 14
click at [682, 338] on input "Drop" at bounding box center [680, 339] width 30 height 14
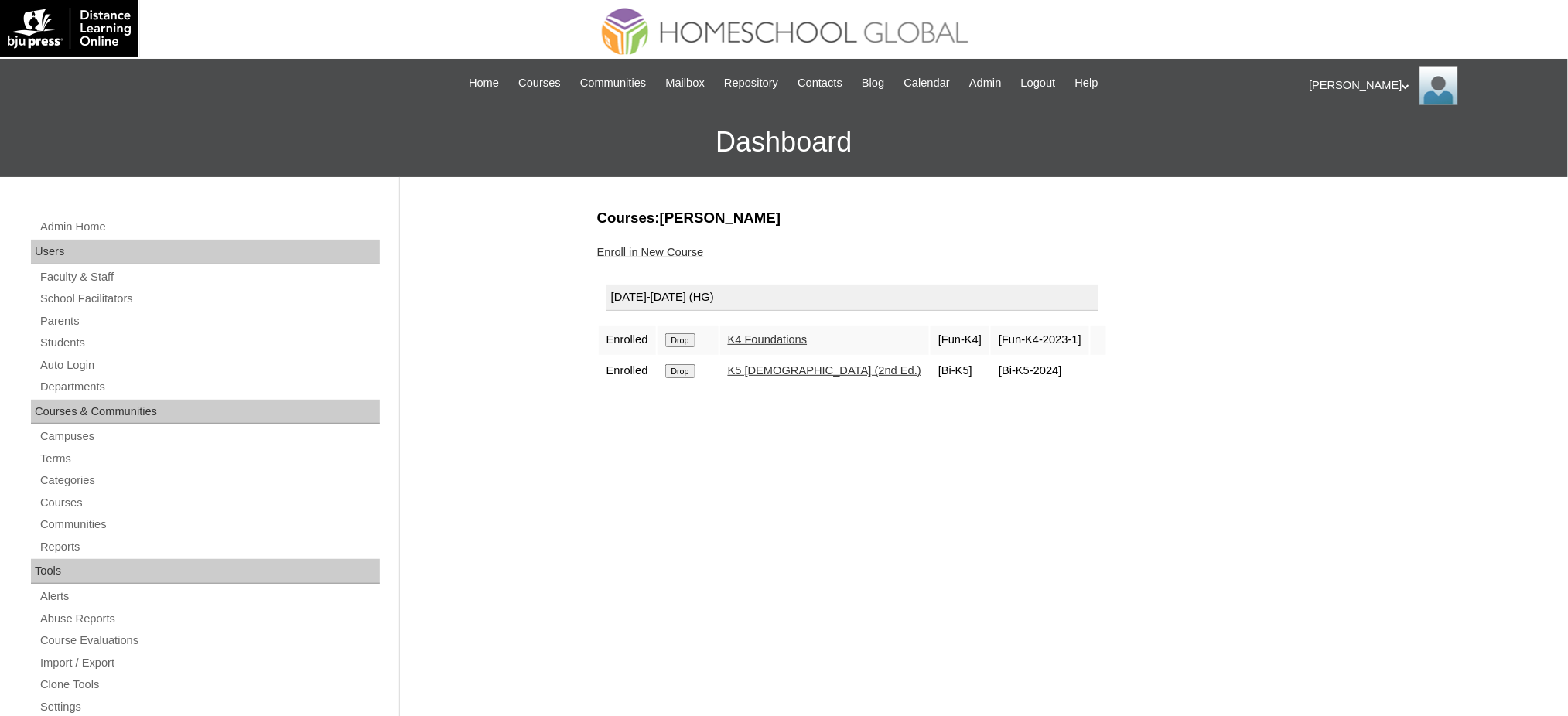
click at [689, 368] on input "Drop" at bounding box center [680, 370] width 30 height 14
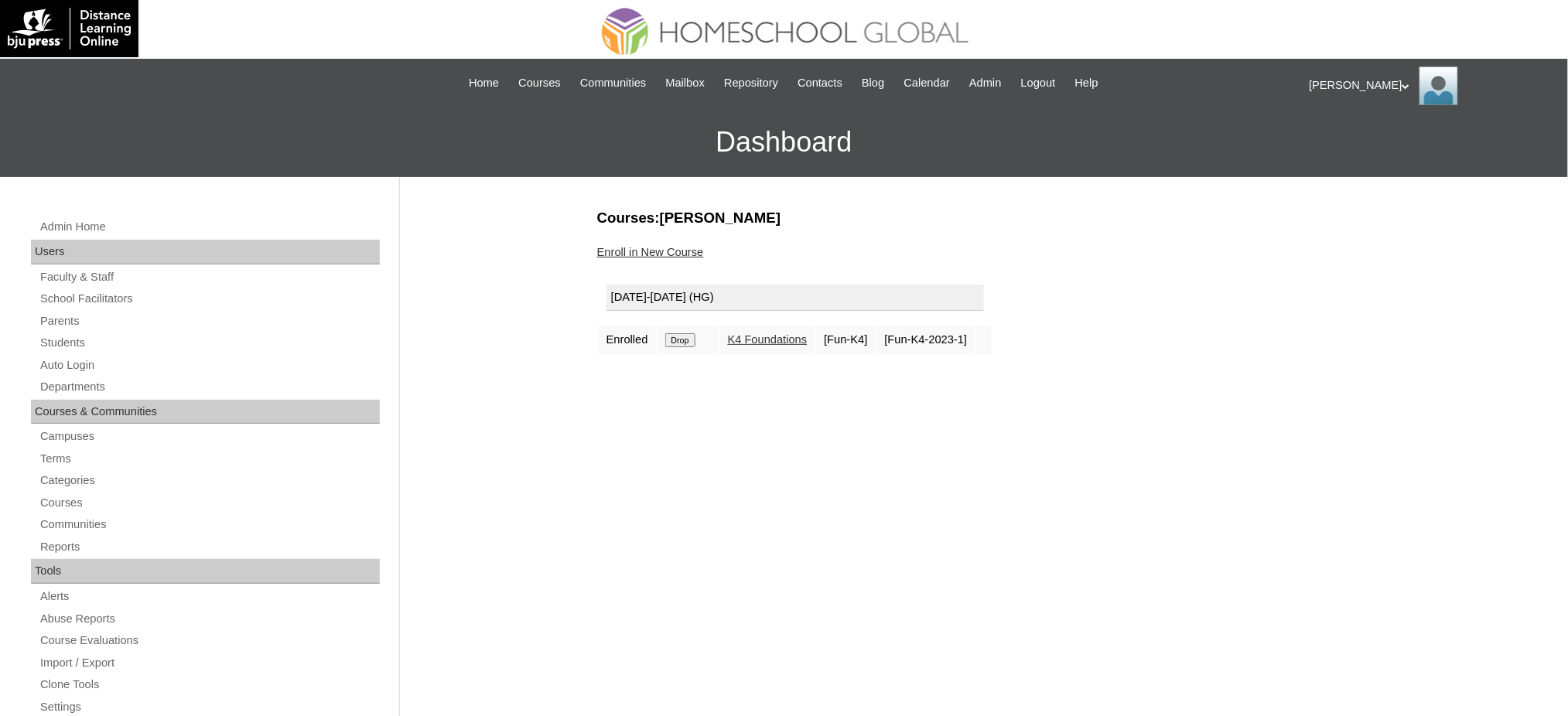
click at [636, 247] on link "Enroll in New Course" at bounding box center [651, 253] width 107 height 13
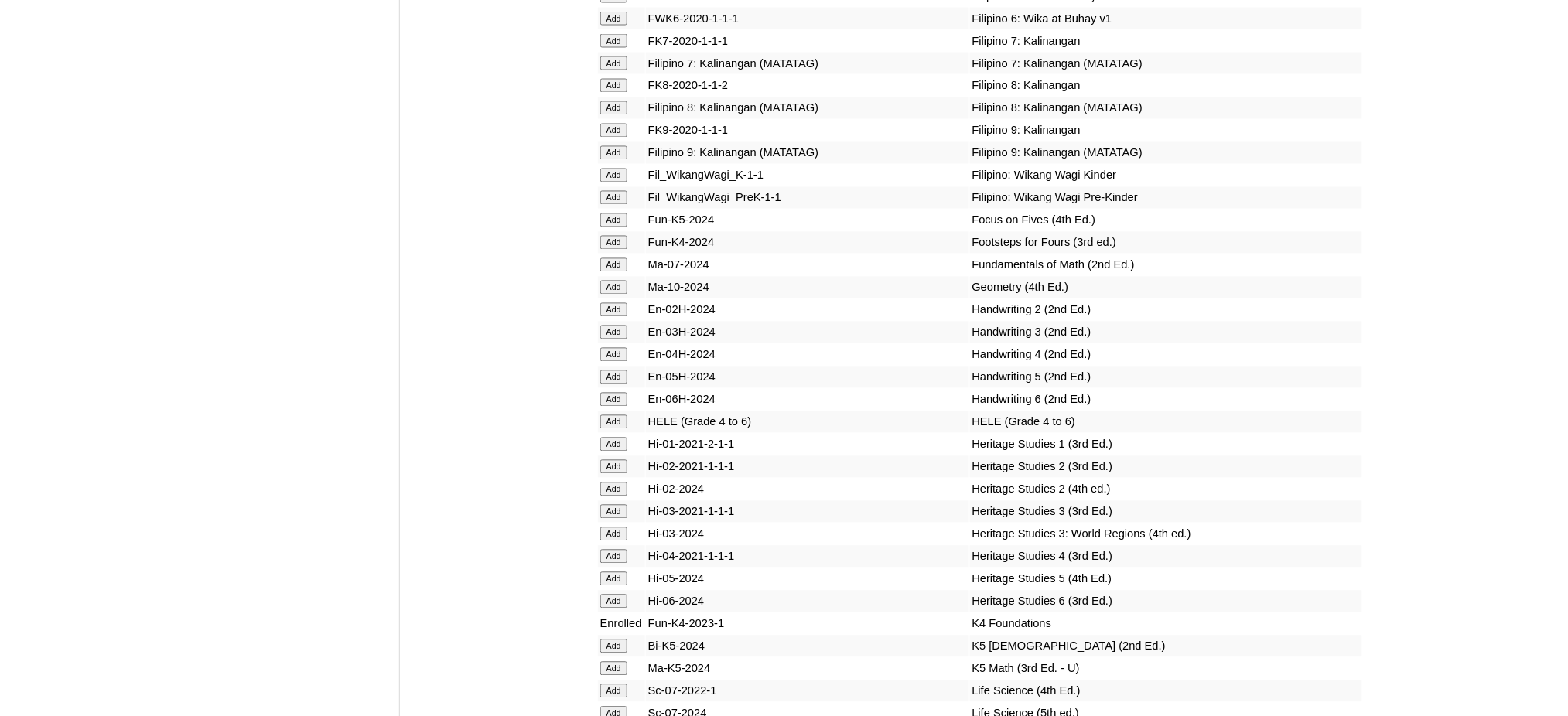
scroll to position [5260, 0]
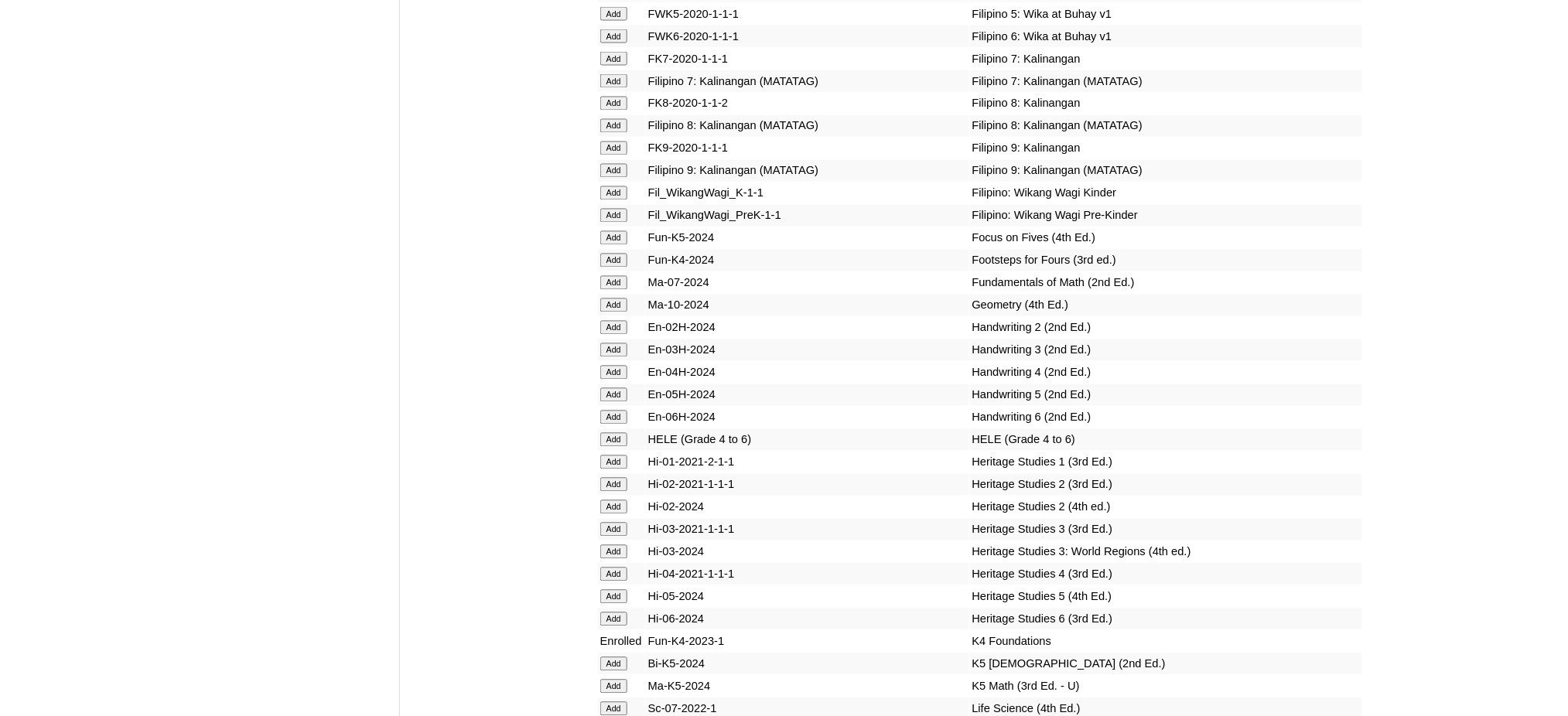
click at [613, 209] on input "Add" at bounding box center [614, 215] width 27 height 14
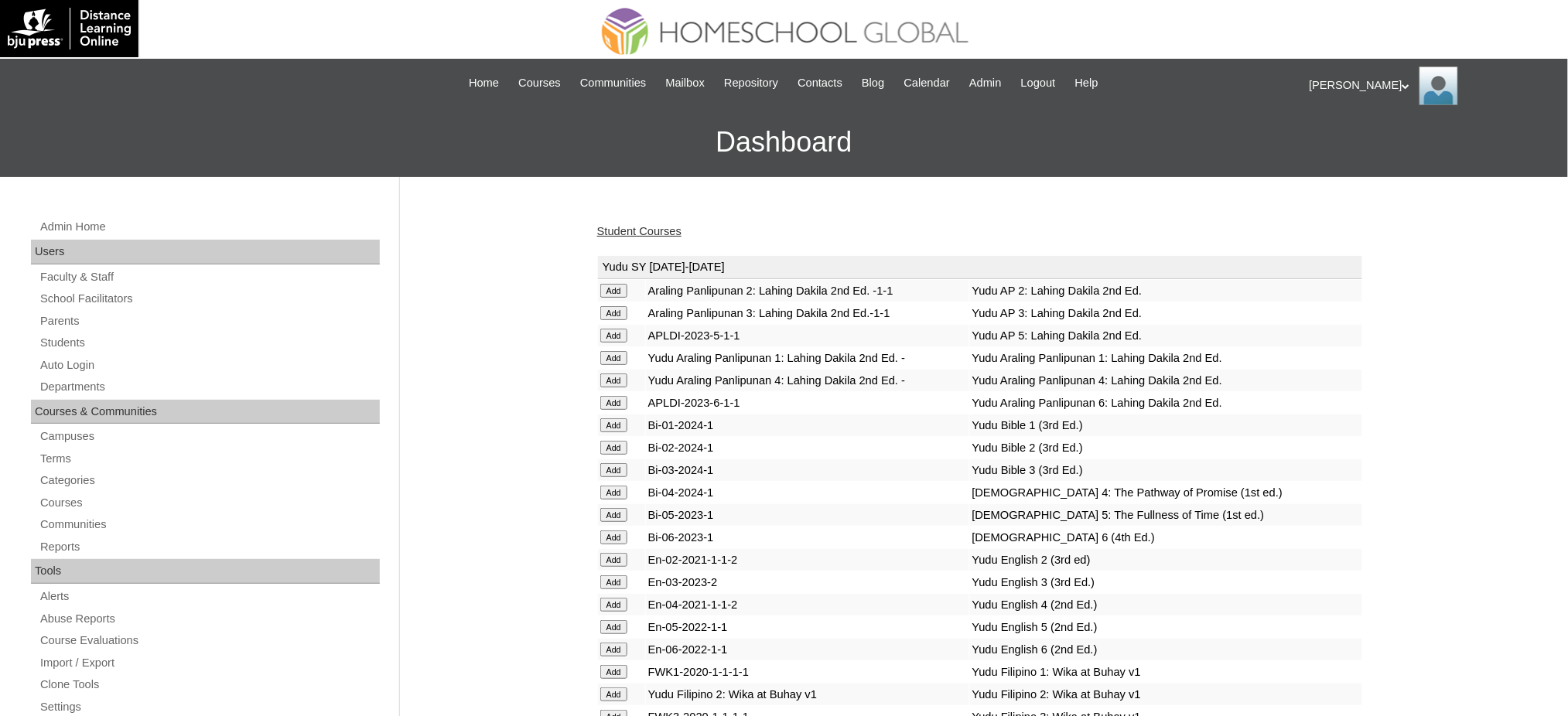
click at [609, 232] on link "Student Courses" at bounding box center [639, 232] width 84 height 13
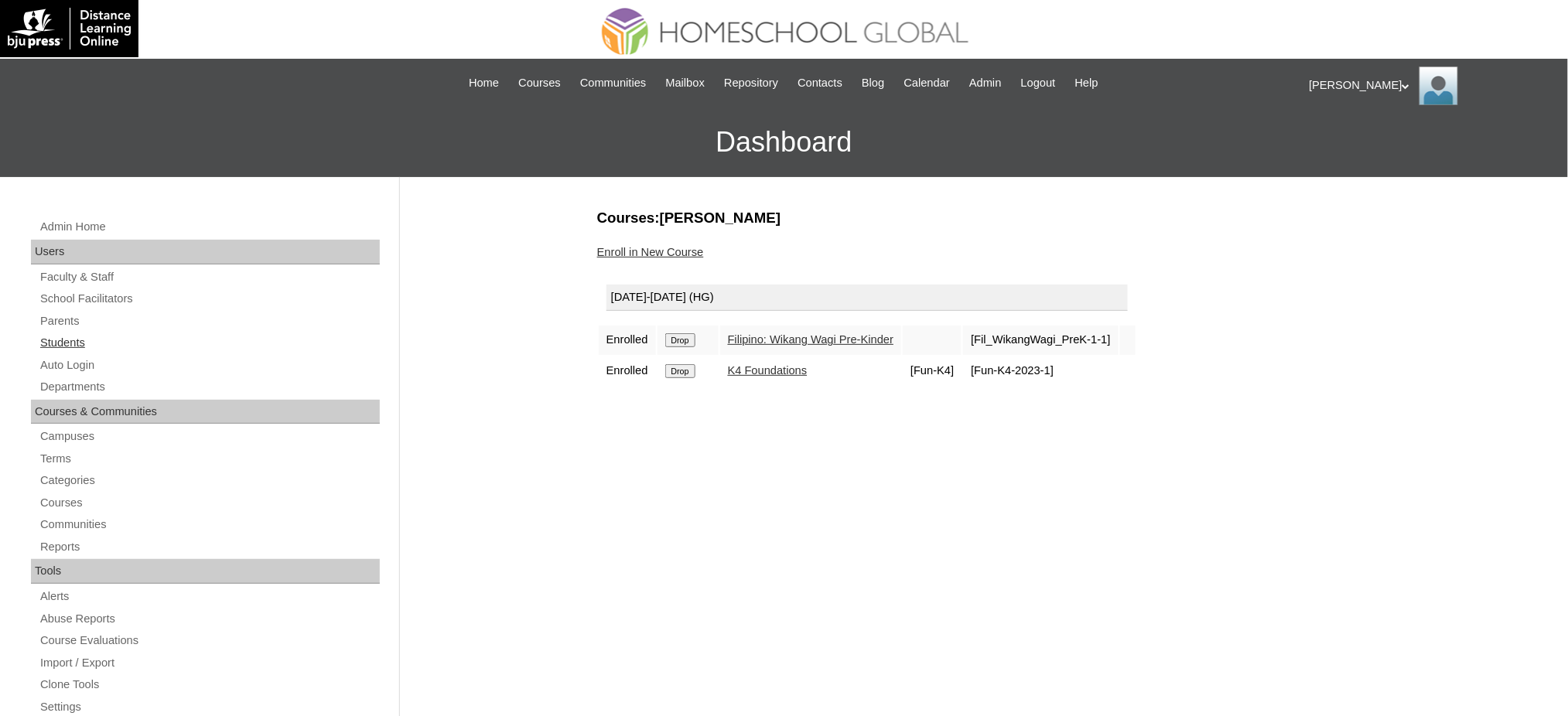
click at [61, 344] on link "Students" at bounding box center [209, 342] width 341 height 19
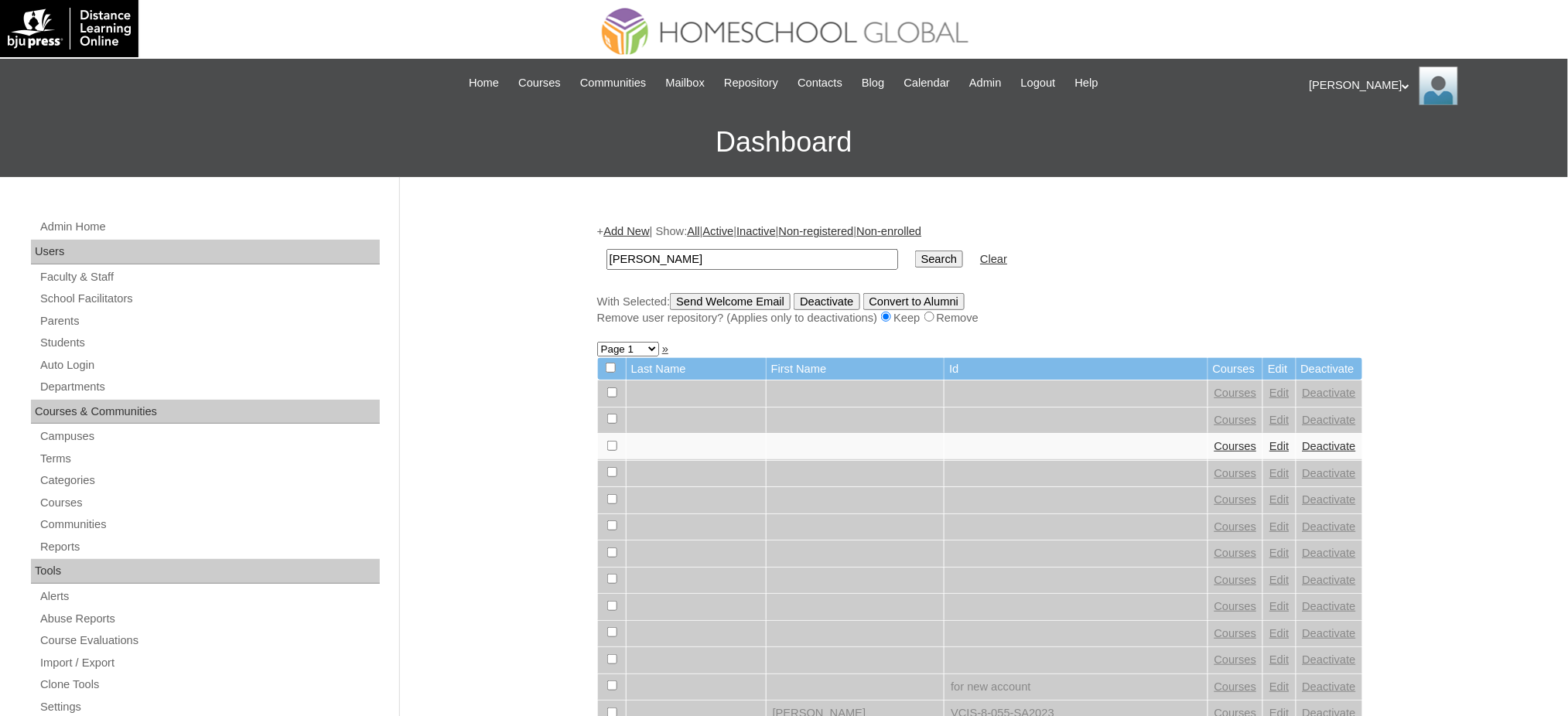
type input "[PERSON_NAME]"
click at [915, 262] on input "Search" at bounding box center [939, 259] width 48 height 17
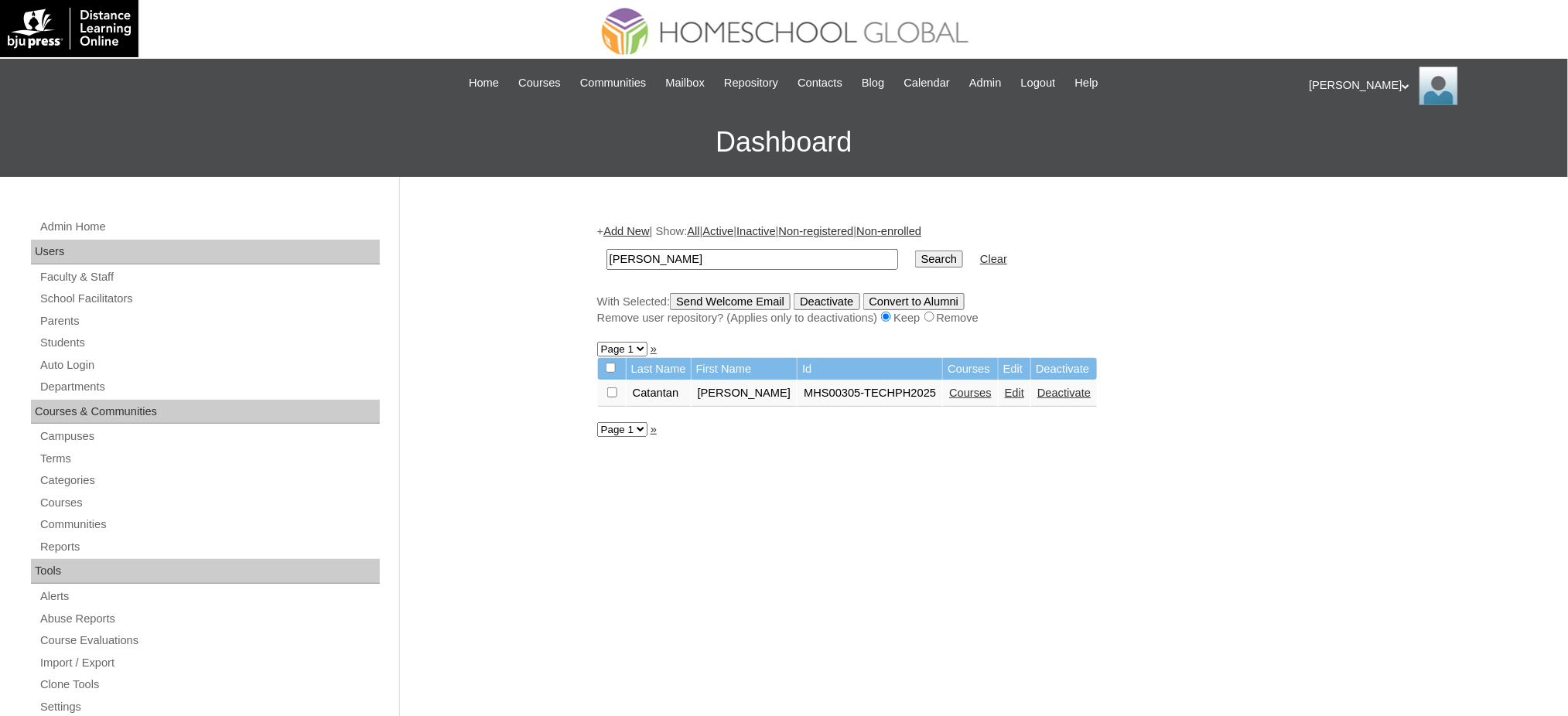
click at [1008, 390] on link "Edit" at bounding box center [1014, 393] width 19 height 13
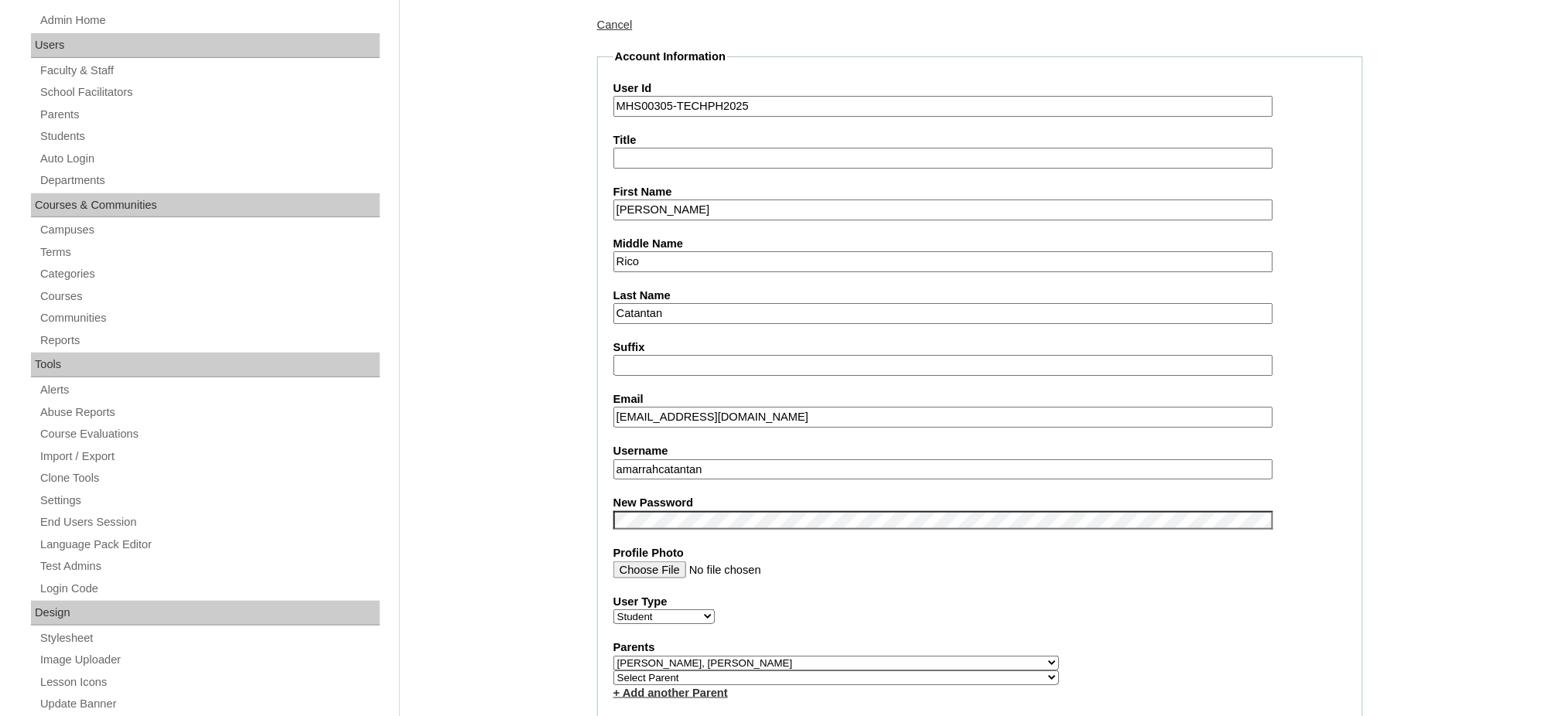
scroll to position [205, 0]
click at [678, 217] on fieldset "Account Information User Id MHS00305-TECHPH2025 Title First Name Amarrah Grace …" at bounding box center [980, 676] width 766 height 1253
click at [679, 211] on input "Amarrah Grace" at bounding box center [943, 210] width 660 height 21
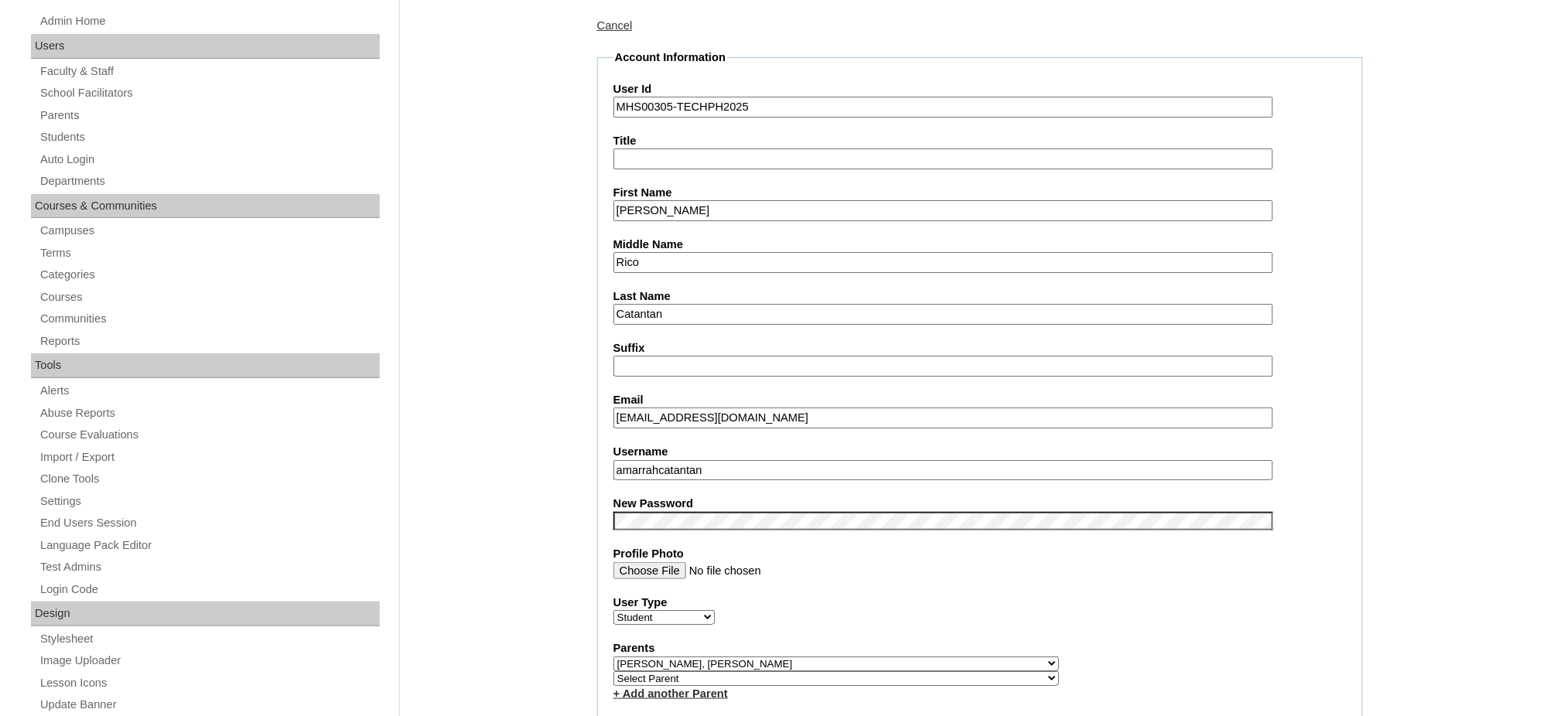
click at [679, 211] on input "Amarrah Grace" at bounding box center [943, 210] width 660 height 21
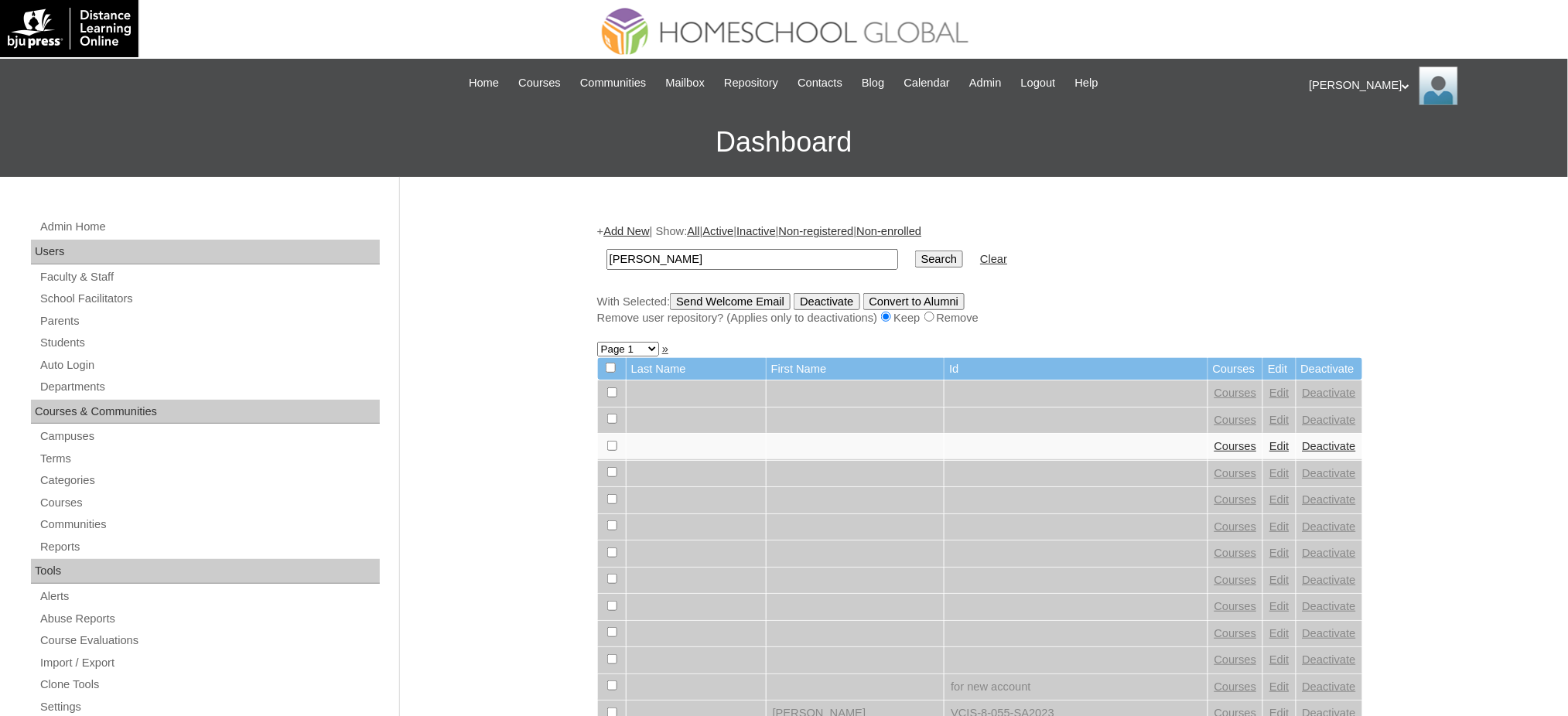
type input "[PERSON_NAME]"
drag, startPoint x: 911, startPoint y: 258, endPoint x: 950, endPoint y: 262, distance: 39.2
click at [915, 258] on input "Search" at bounding box center [939, 259] width 48 height 17
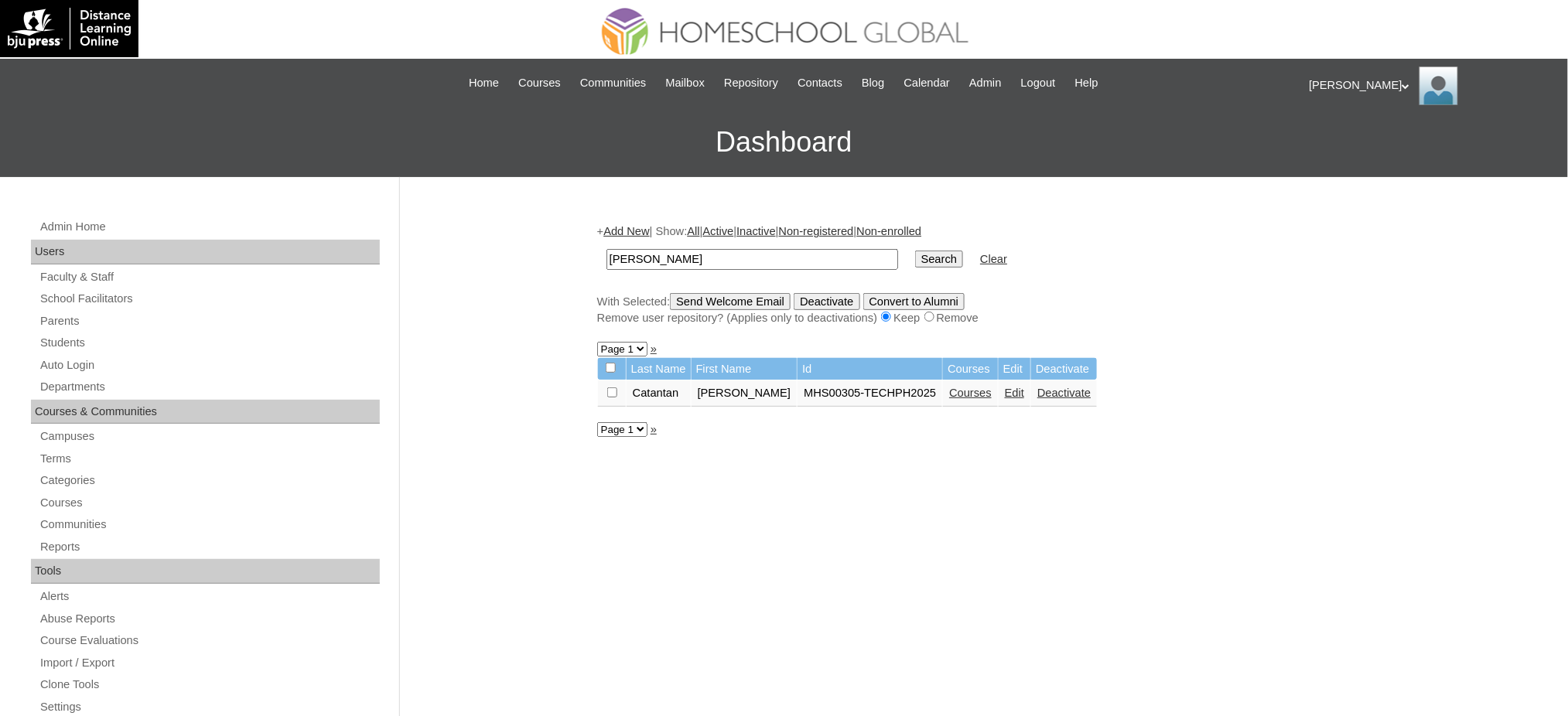
click at [955, 391] on link "Courses" at bounding box center [970, 393] width 43 height 13
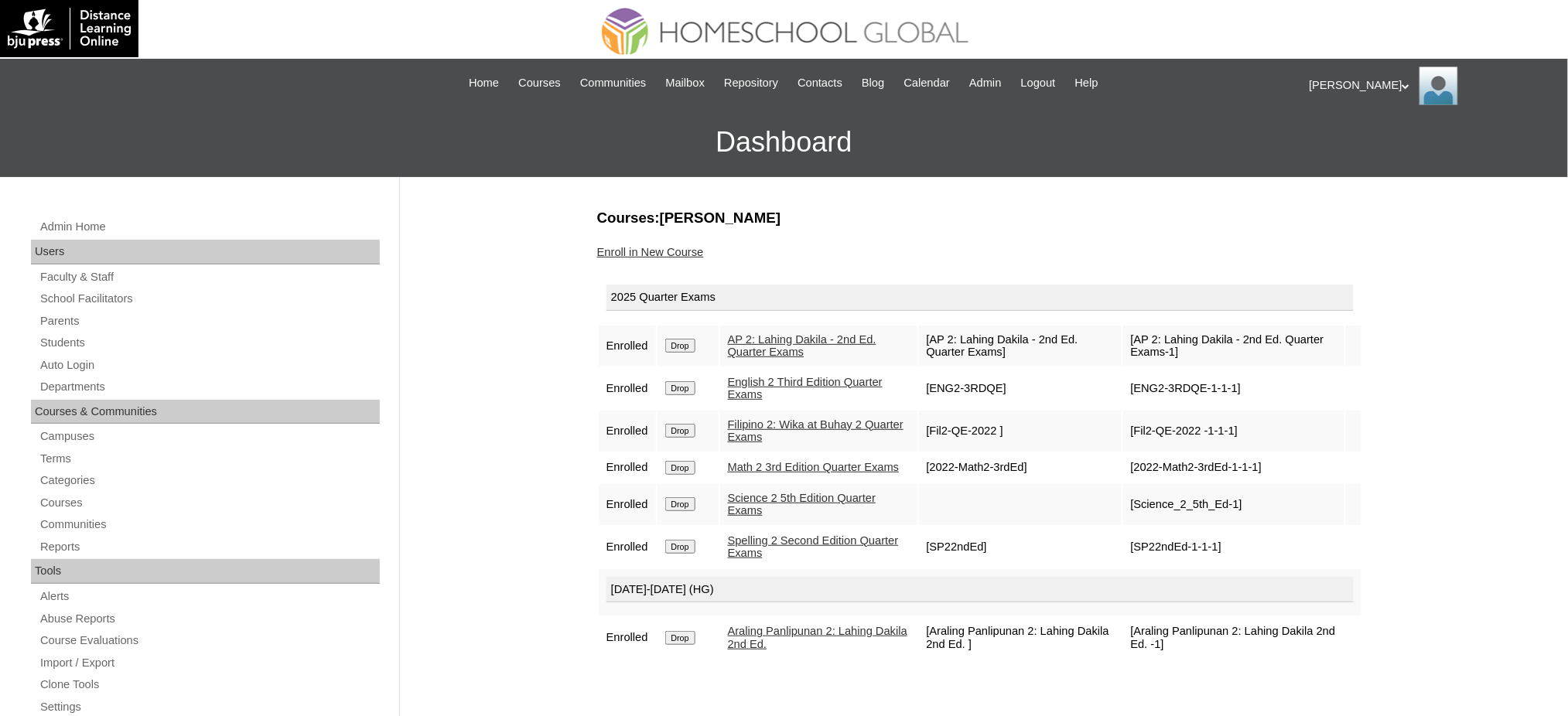
drag, startPoint x: 667, startPoint y: 247, endPoint x: 590, endPoint y: 168, distance: 110.3
click at [667, 247] on link "Enroll in New Course" at bounding box center [651, 253] width 107 height 13
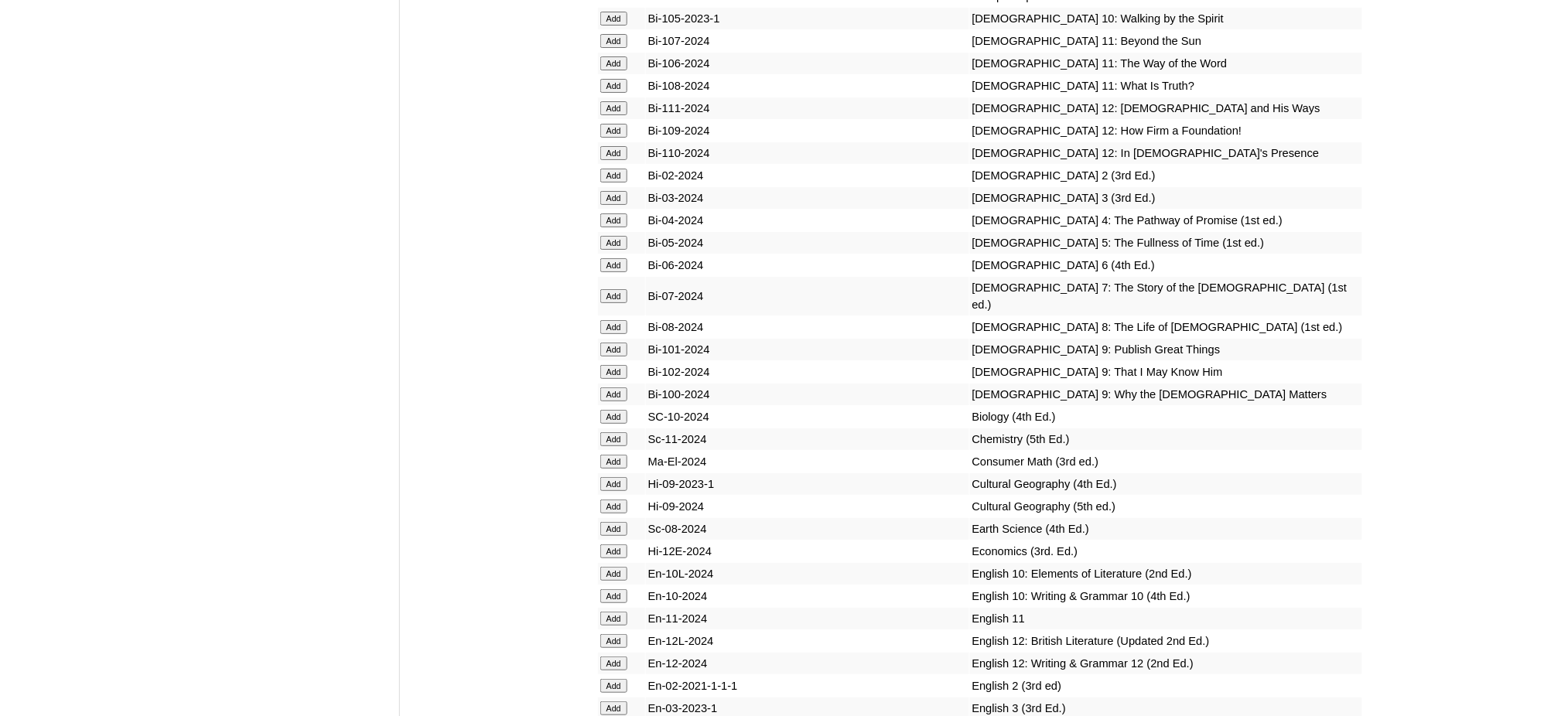
scroll to position [4228, 0]
click at [607, 169] on input "Add" at bounding box center [614, 176] width 27 height 14
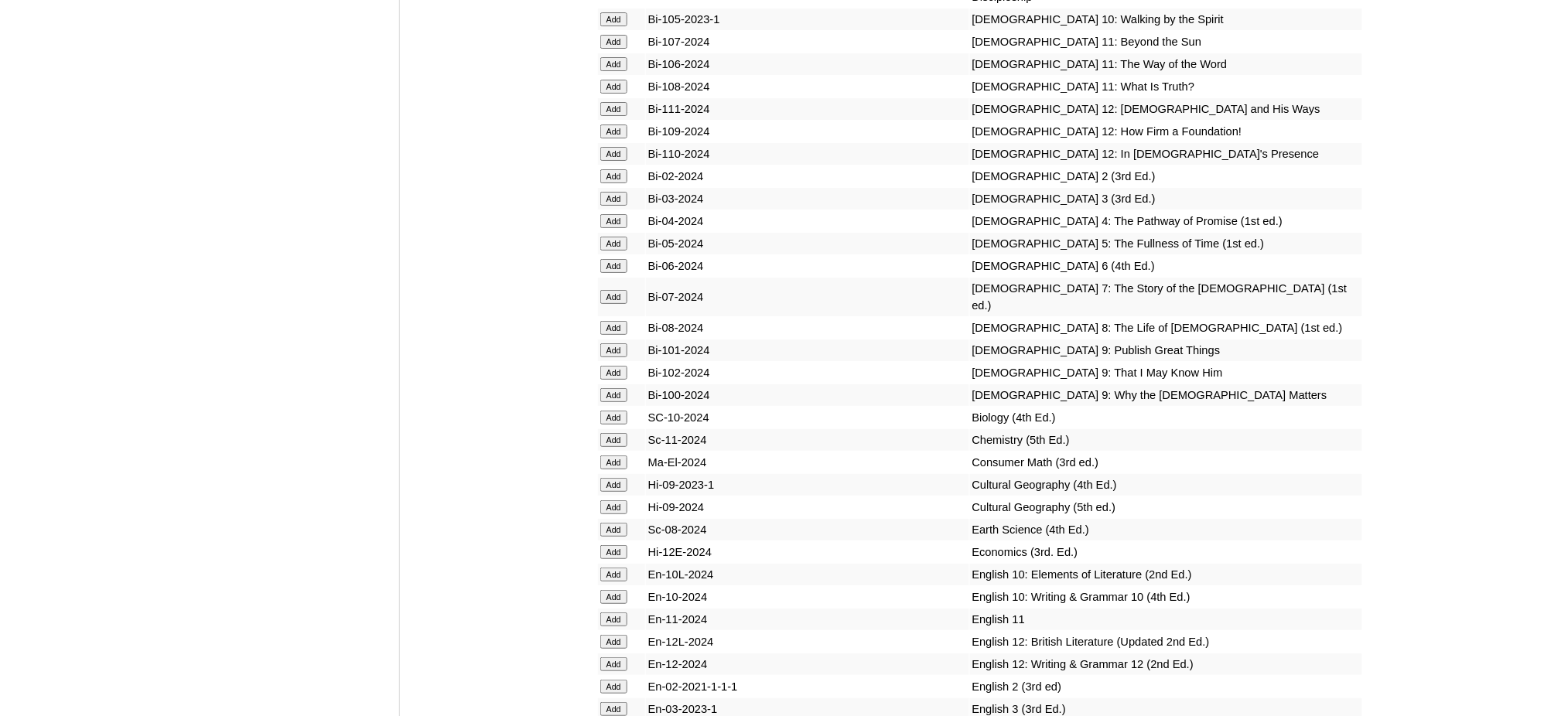
click at [607, 169] on input "Add" at bounding box center [614, 176] width 27 height 14
click at [621, 680] on input "Add" at bounding box center [614, 686] width 27 height 14
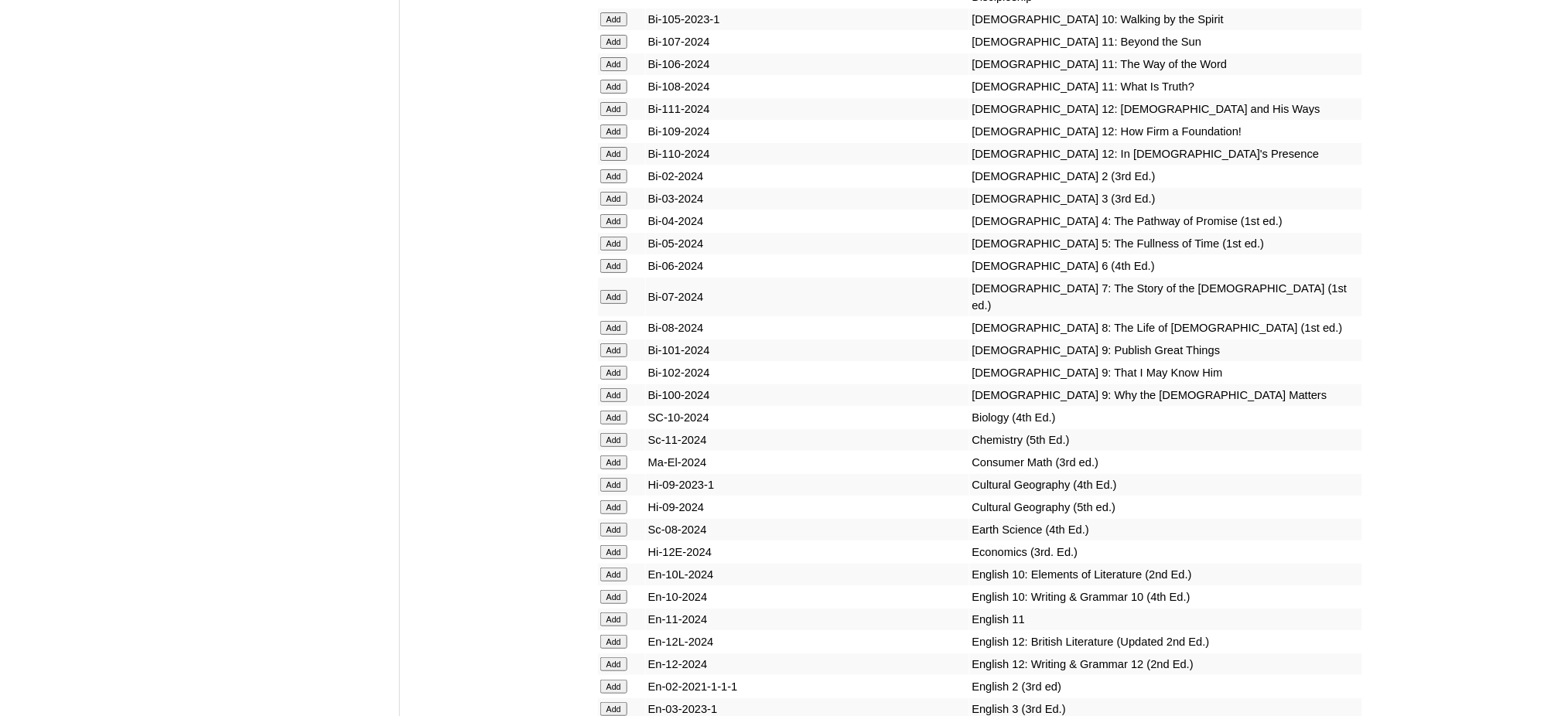
click at [621, 680] on input "Add" at bounding box center [614, 686] width 27 height 14
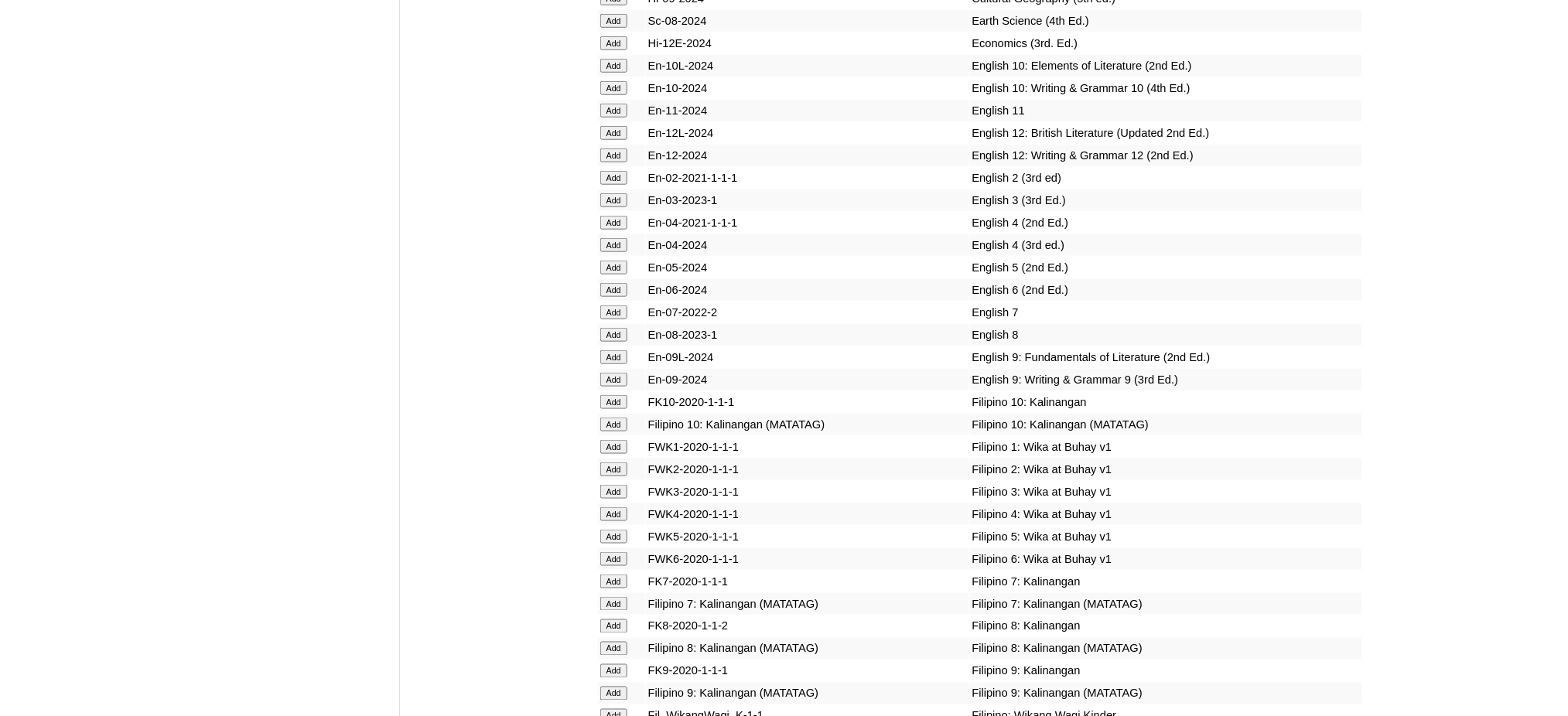
scroll to position [4744, 0]
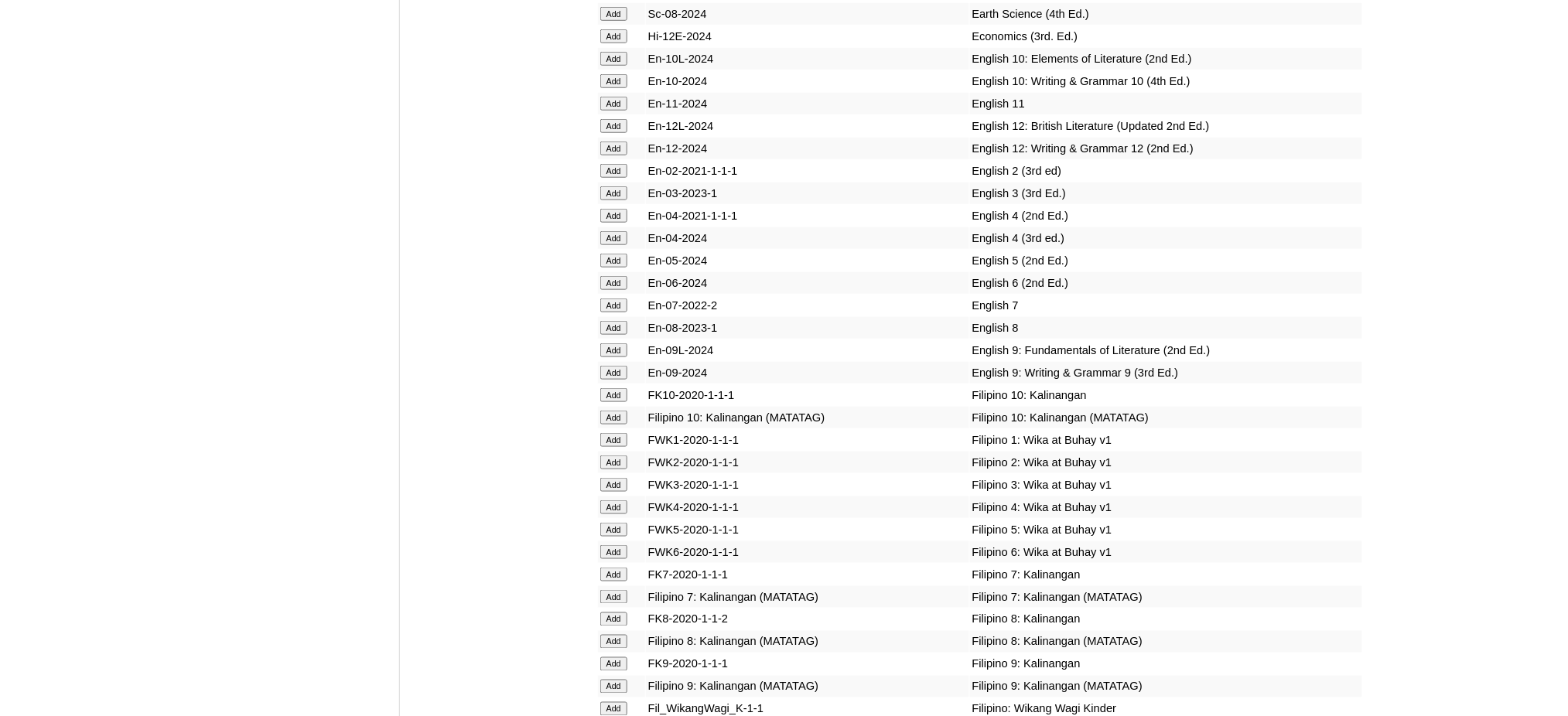
click at [625, 455] on input "Add" at bounding box center [614, 462] width 27 height 14
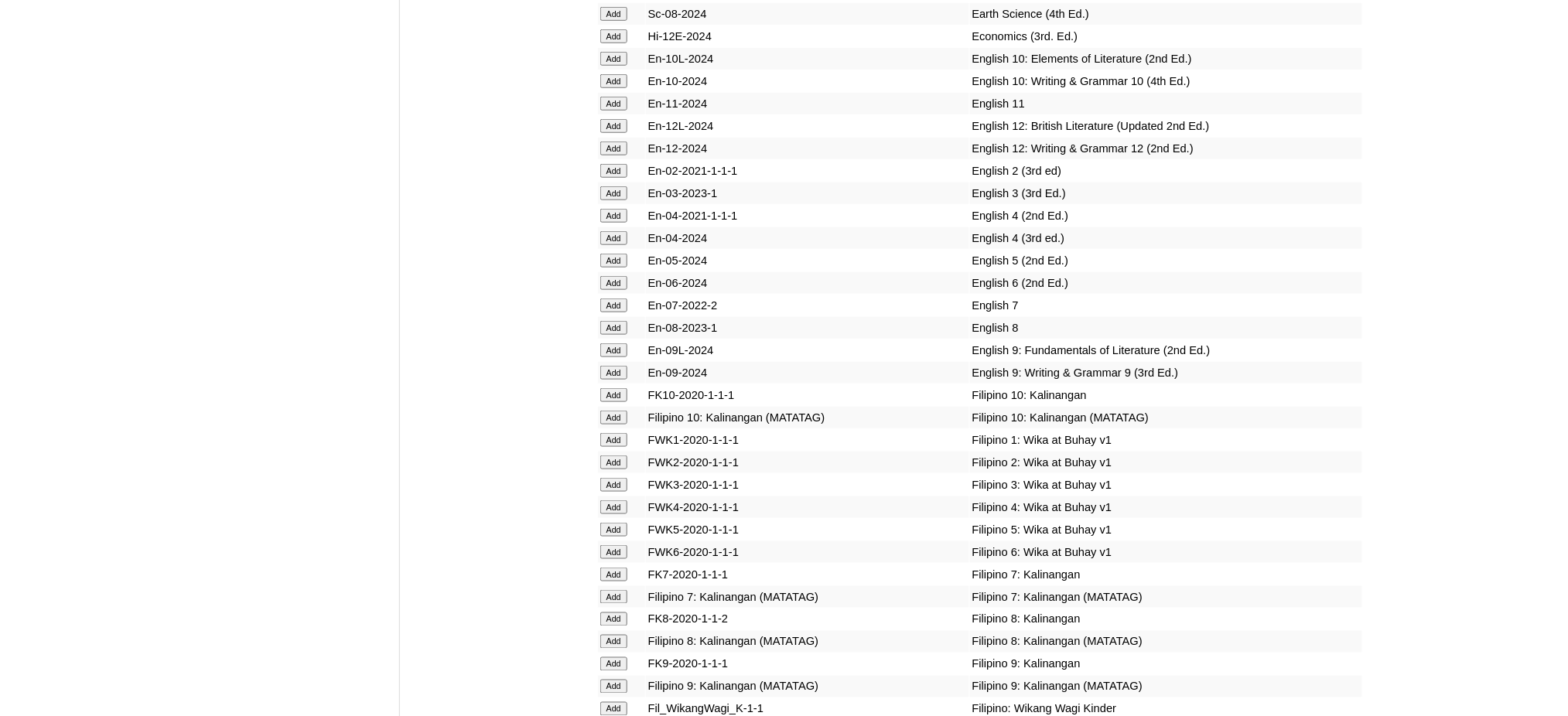
click at [625, 455] on input "Add" at bounding box center [614, 462] width 27 height 14
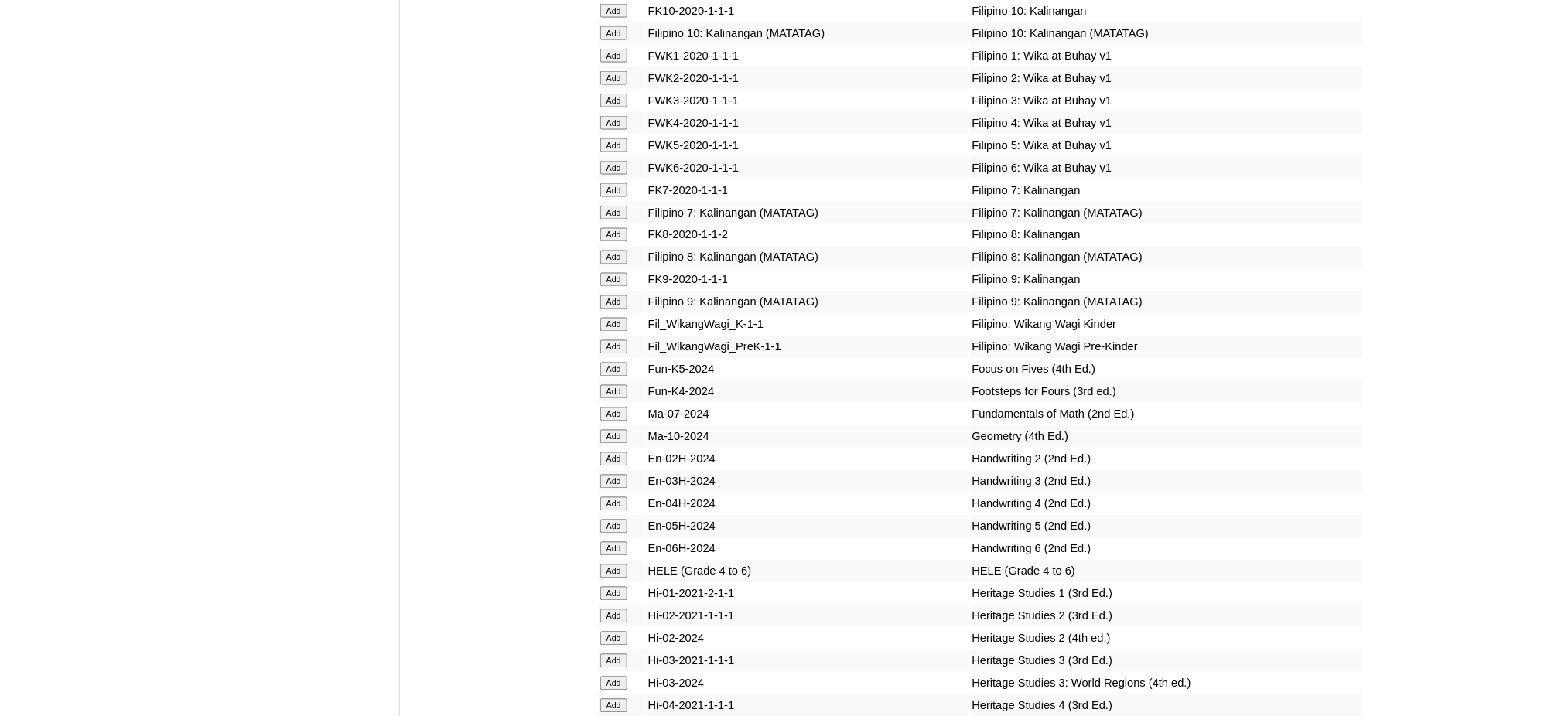
scroll to position [5156, 0]
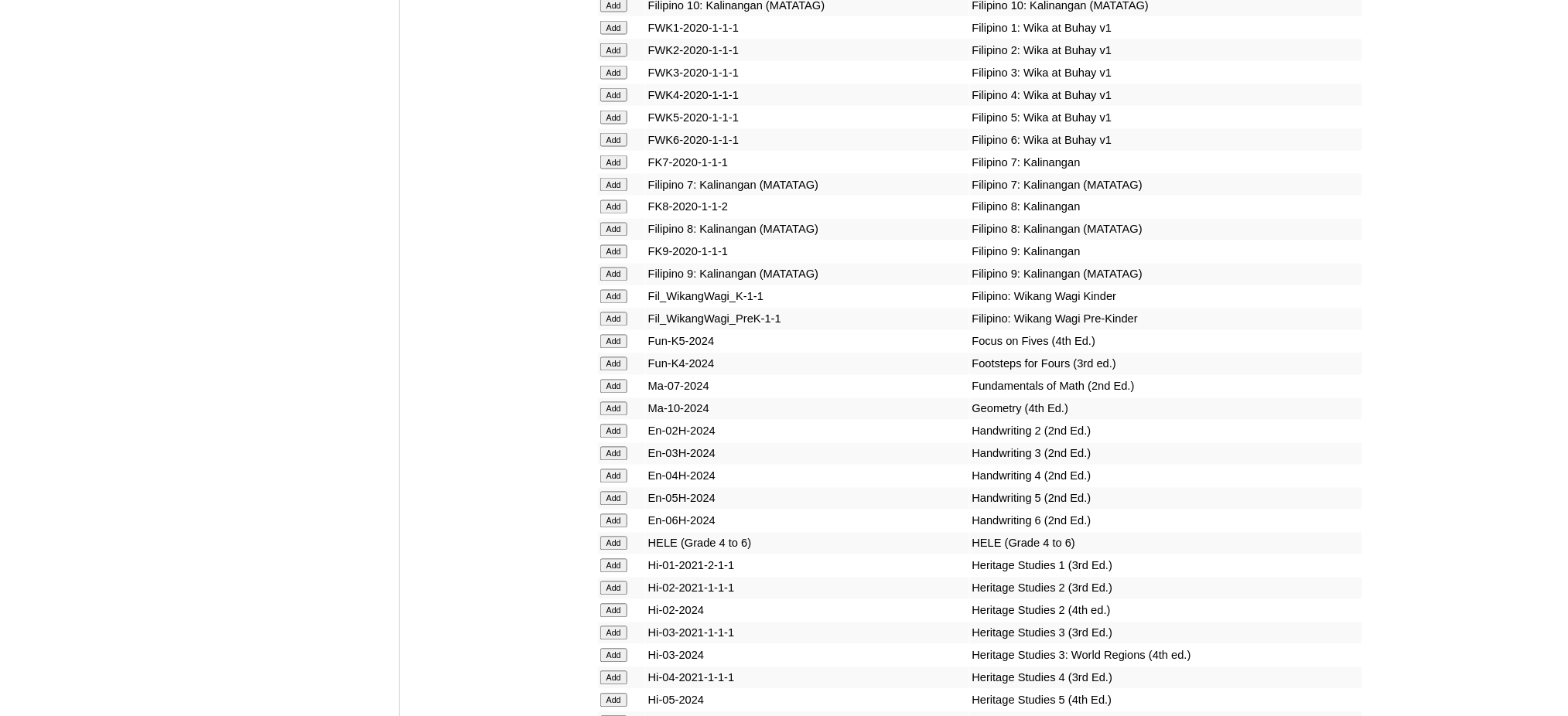
click at [613, 425] on input "Add" at bounding box center [614, 431] width 27 height 14
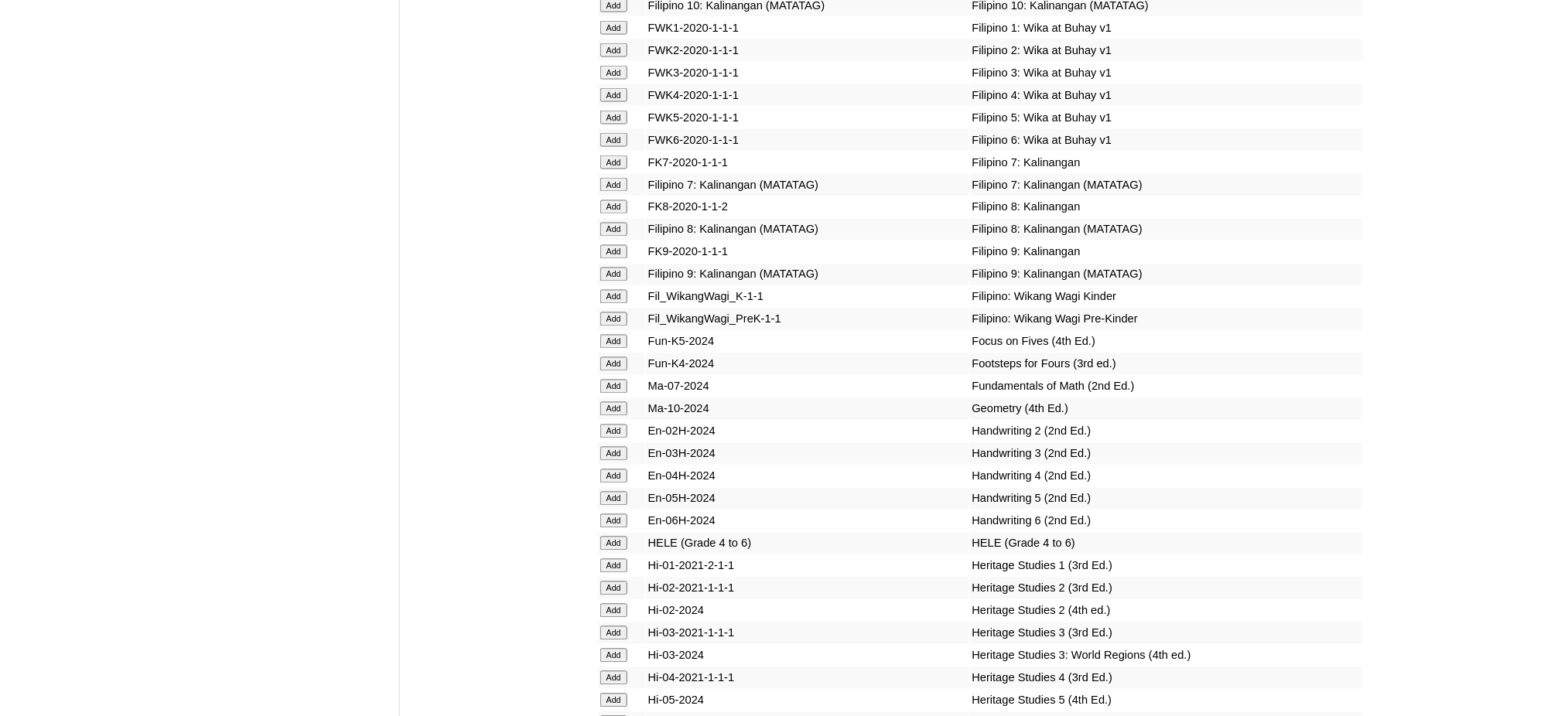
click at [613, 425] on input "Add" at bounding box center [614, 431] width 27 height 14
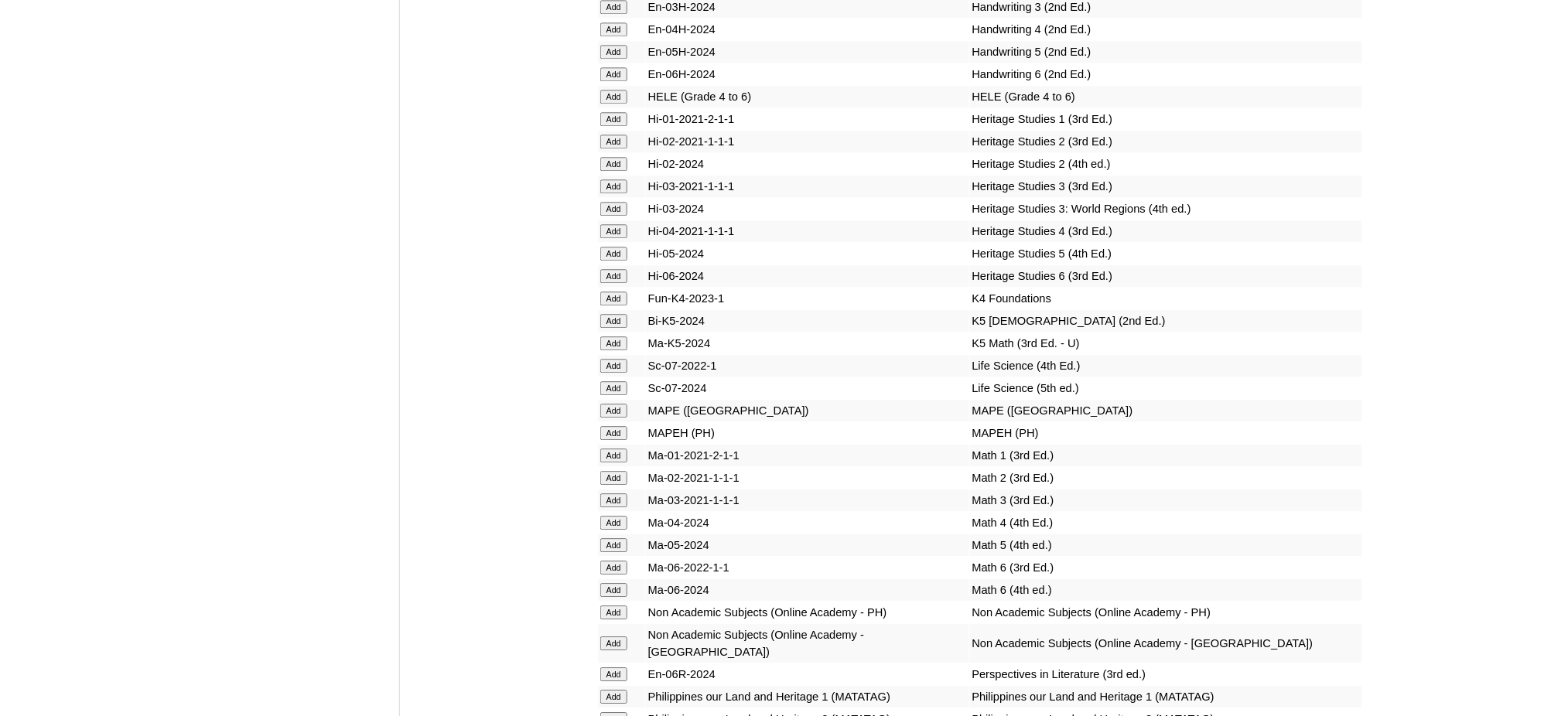
scroll to position [5672, 0]
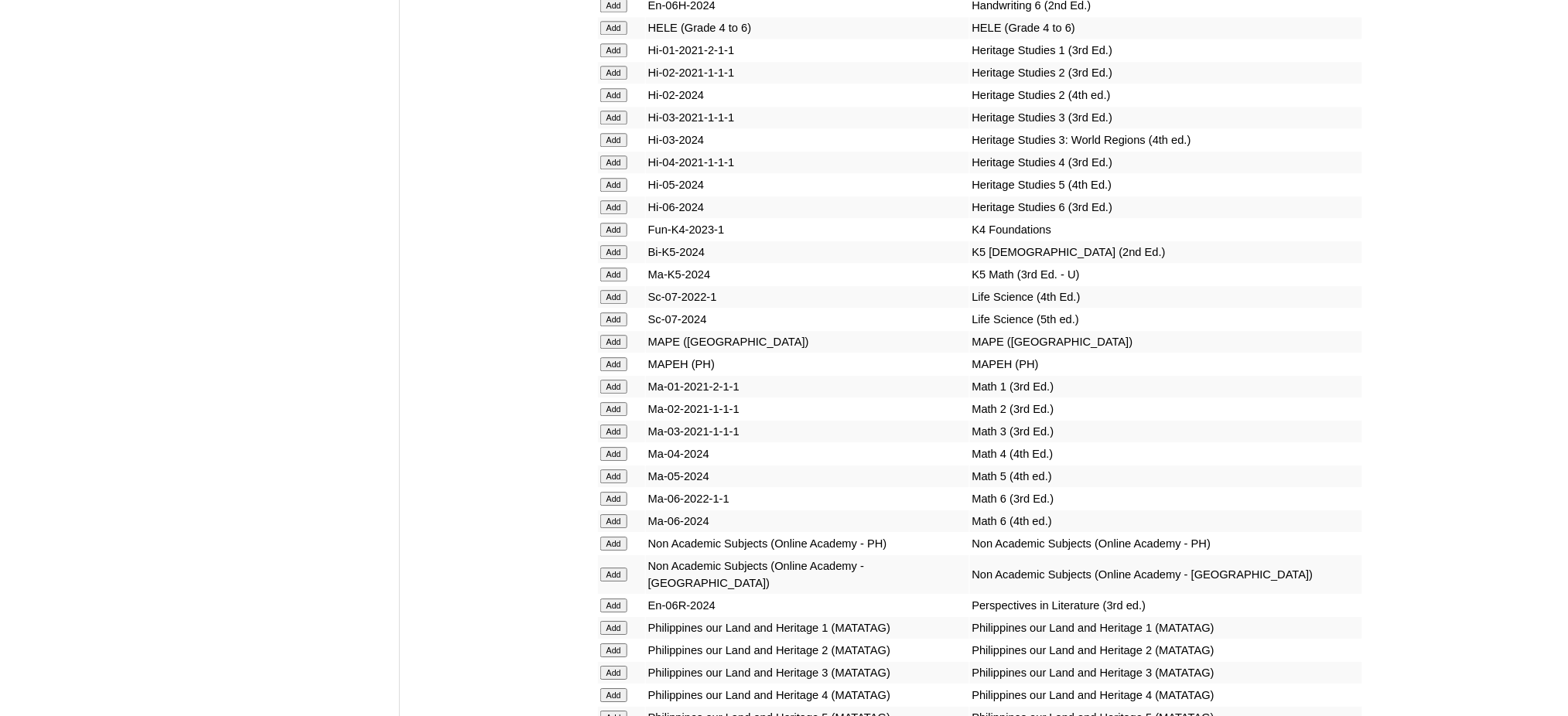
click at [614, 358] on input "Add" at bounding box center [614, 364] width 27 height 14
click at [613, 402] on input "Add" at bounding box center [614, 408] width 27 height 14
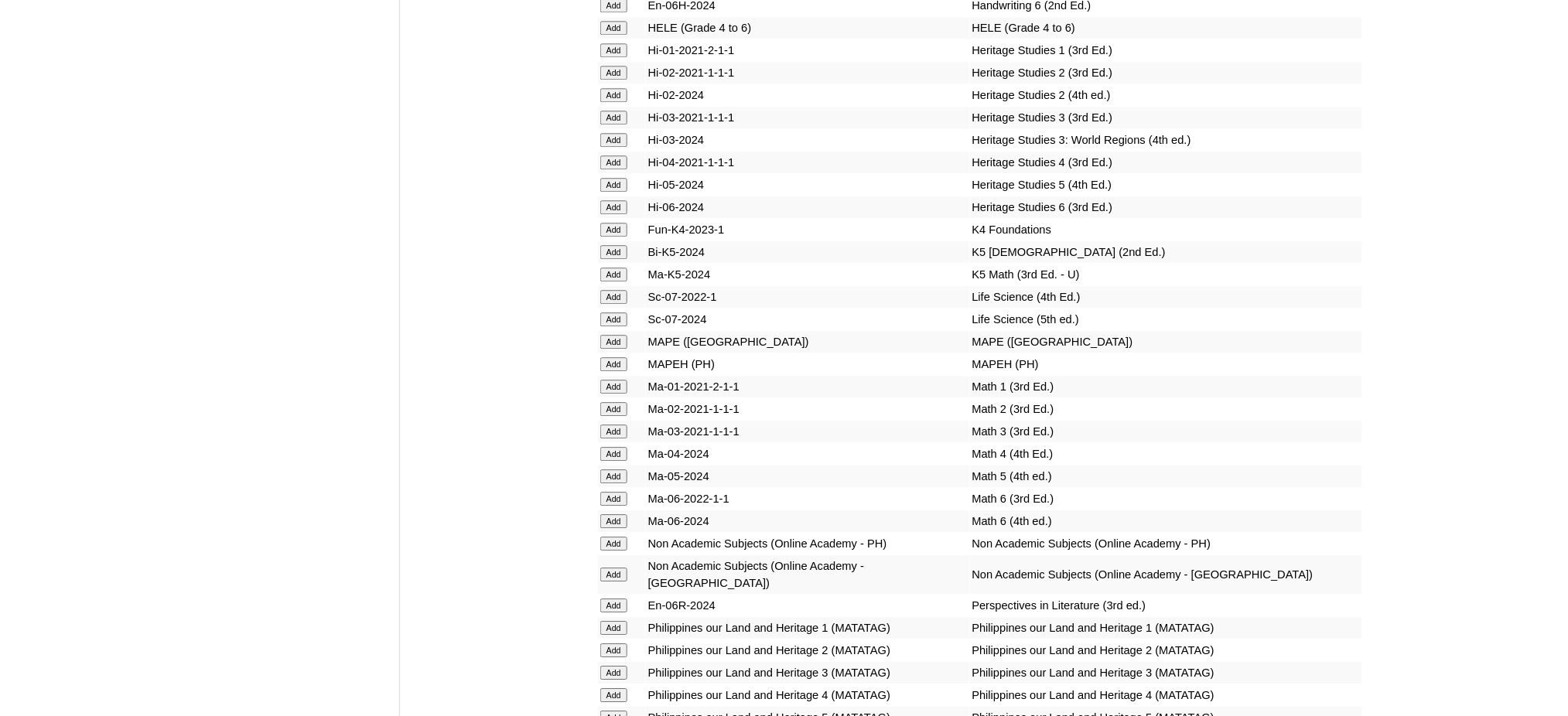
click at [613, 402] on input "Add" at bounding box center [614, 408] width 27 height 14
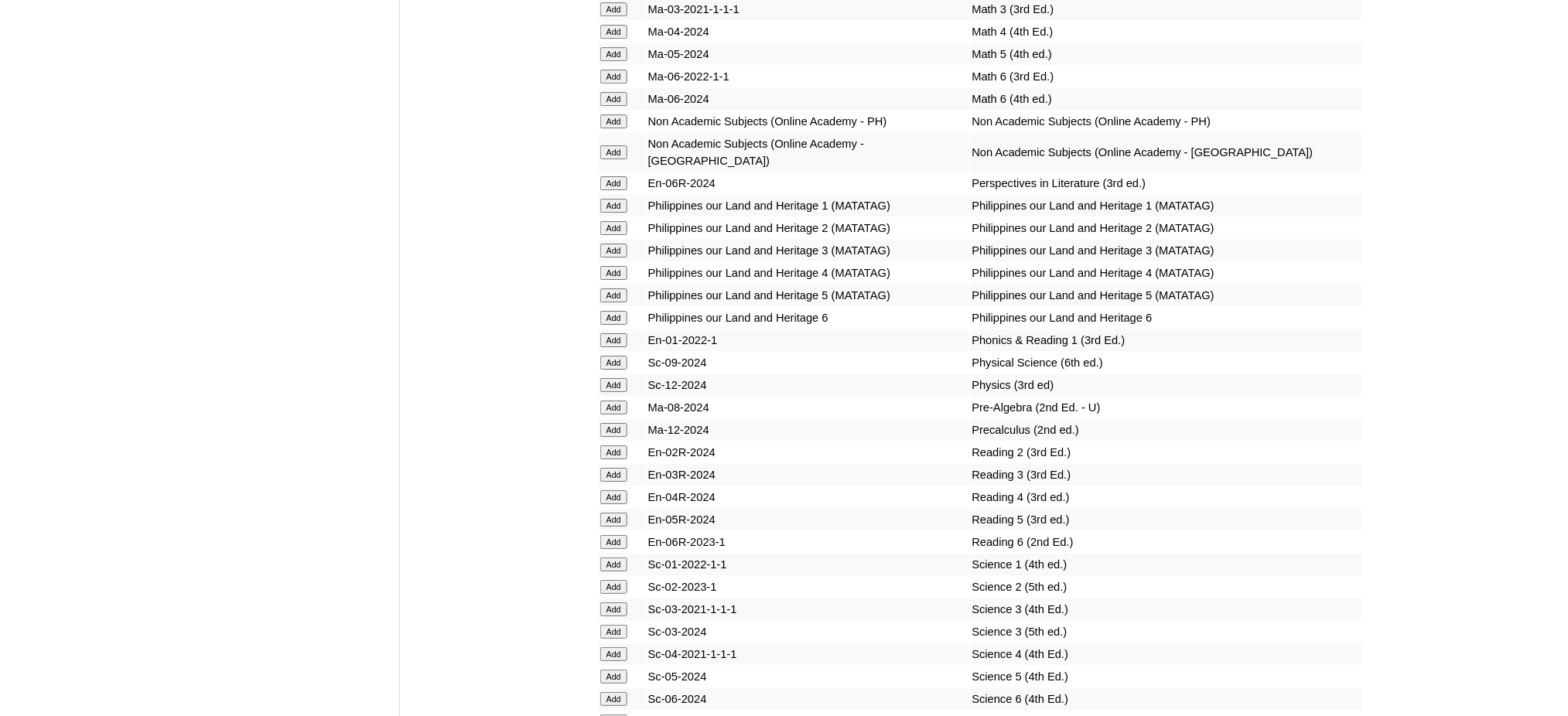
scroll to position [6188, 0]
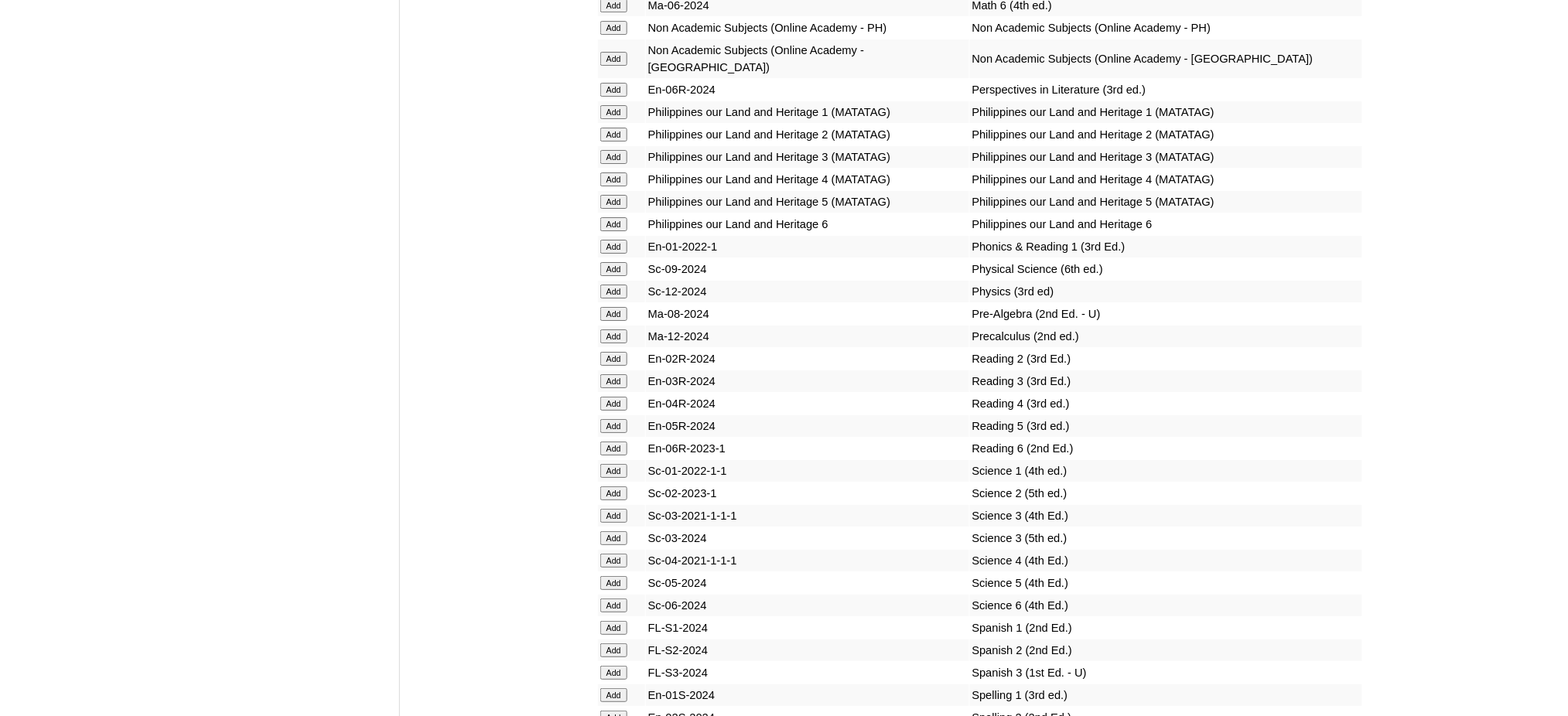
click at [619, 352] on input "Add" at bounding box center [614, 358] width 27 height 14
click at [613, 487] on input "Add" at bounding box center [614, 493] width 27 height 14
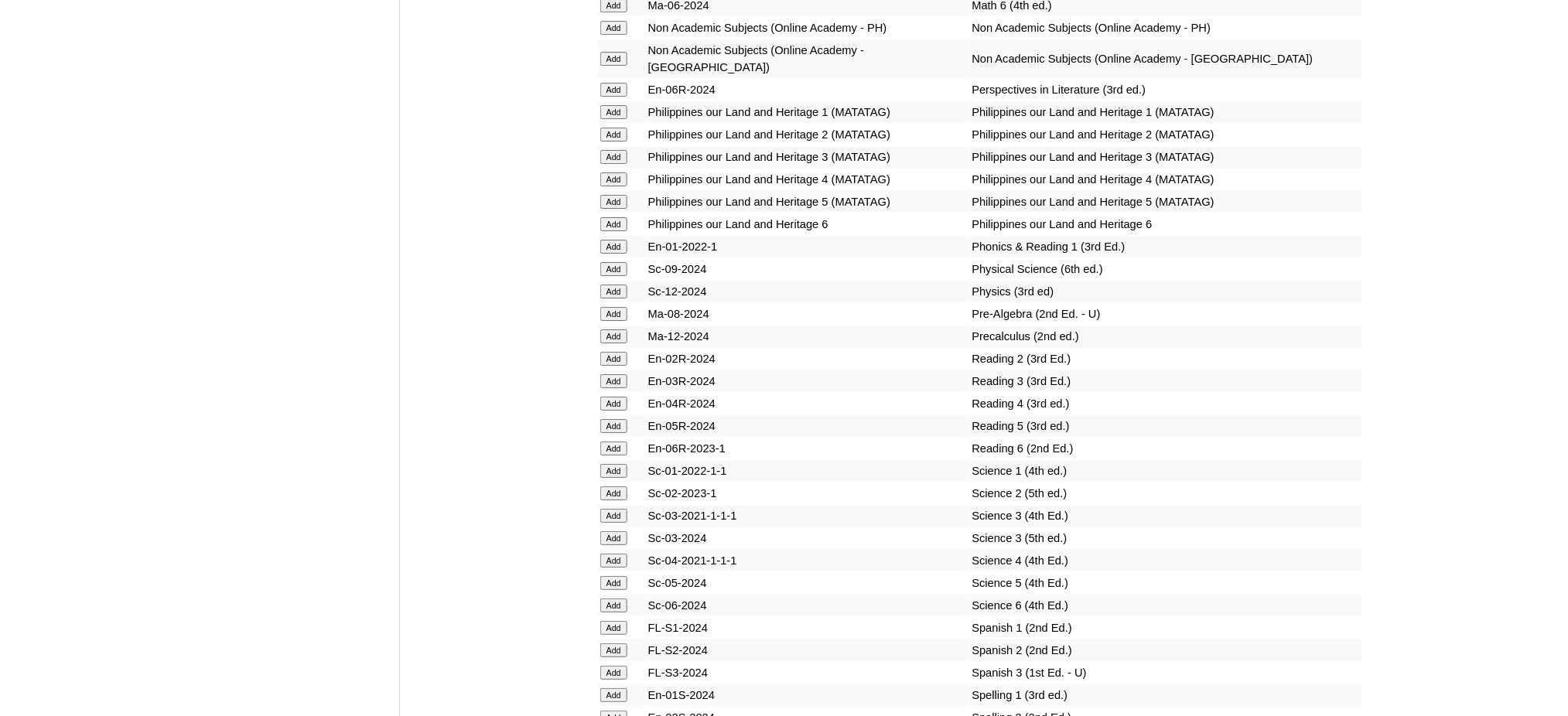
click at [613, 487] on input "Add" at bounding box center [614, 493] width 27 height 14
click at [616, 711] on input "Add" at bounding box center [614, 717] width 27 height 14
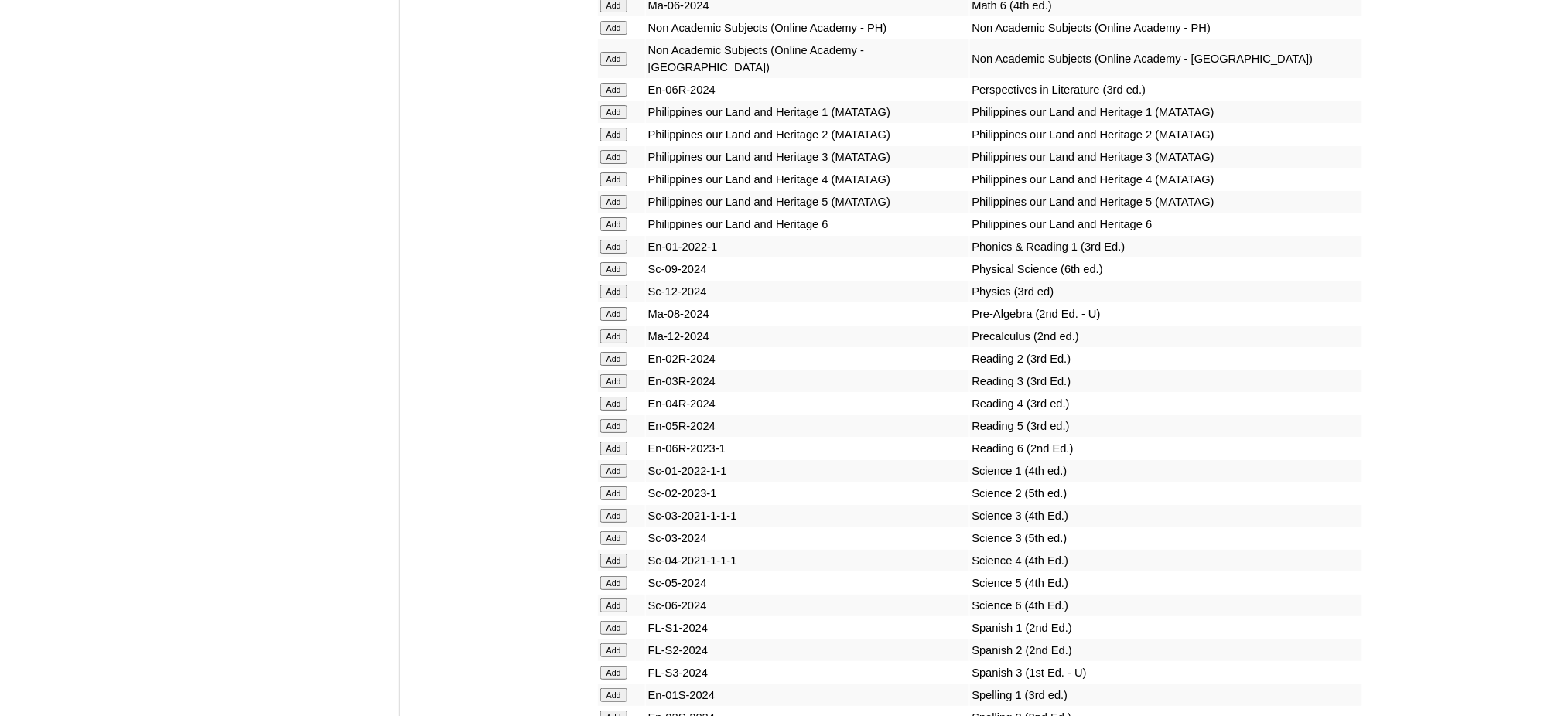
click at [616, 711] on input "Add" at bounding box center [614, 717] width 27 height 14
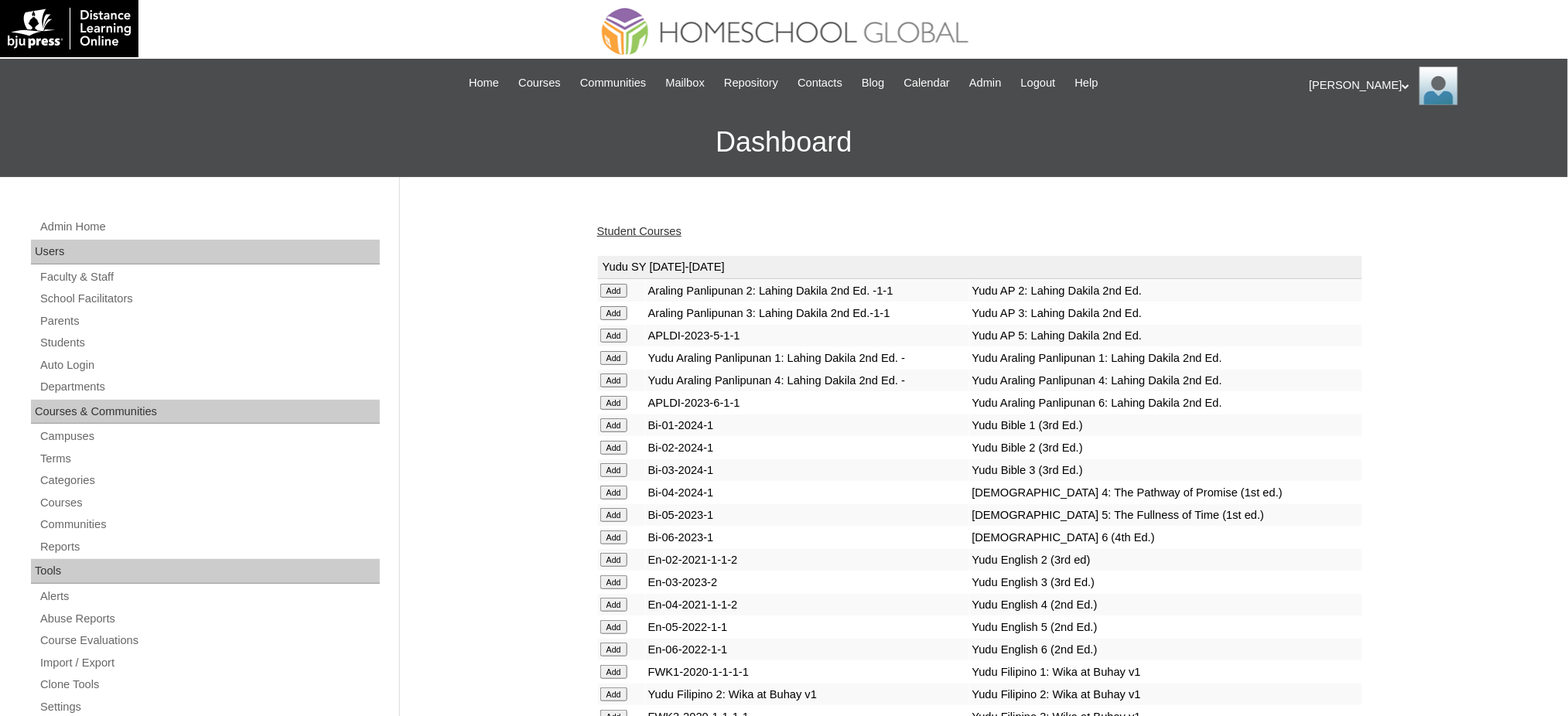
click at [646, 228] on link "Student Courses" at bounding box center [639, 232] width 84 height 13
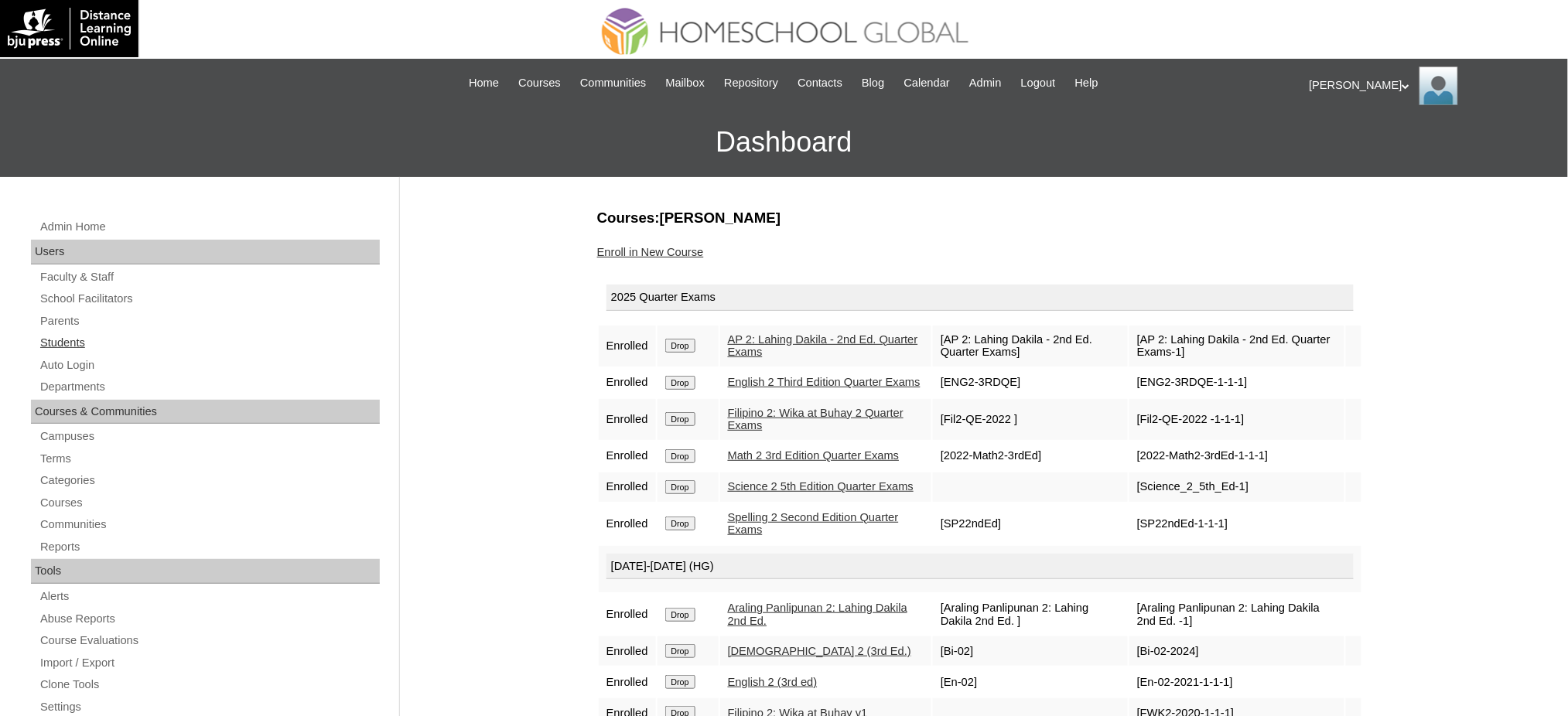
click at [72, 340] on link "Students" at bounding box center [209, 342] width 341 height 19
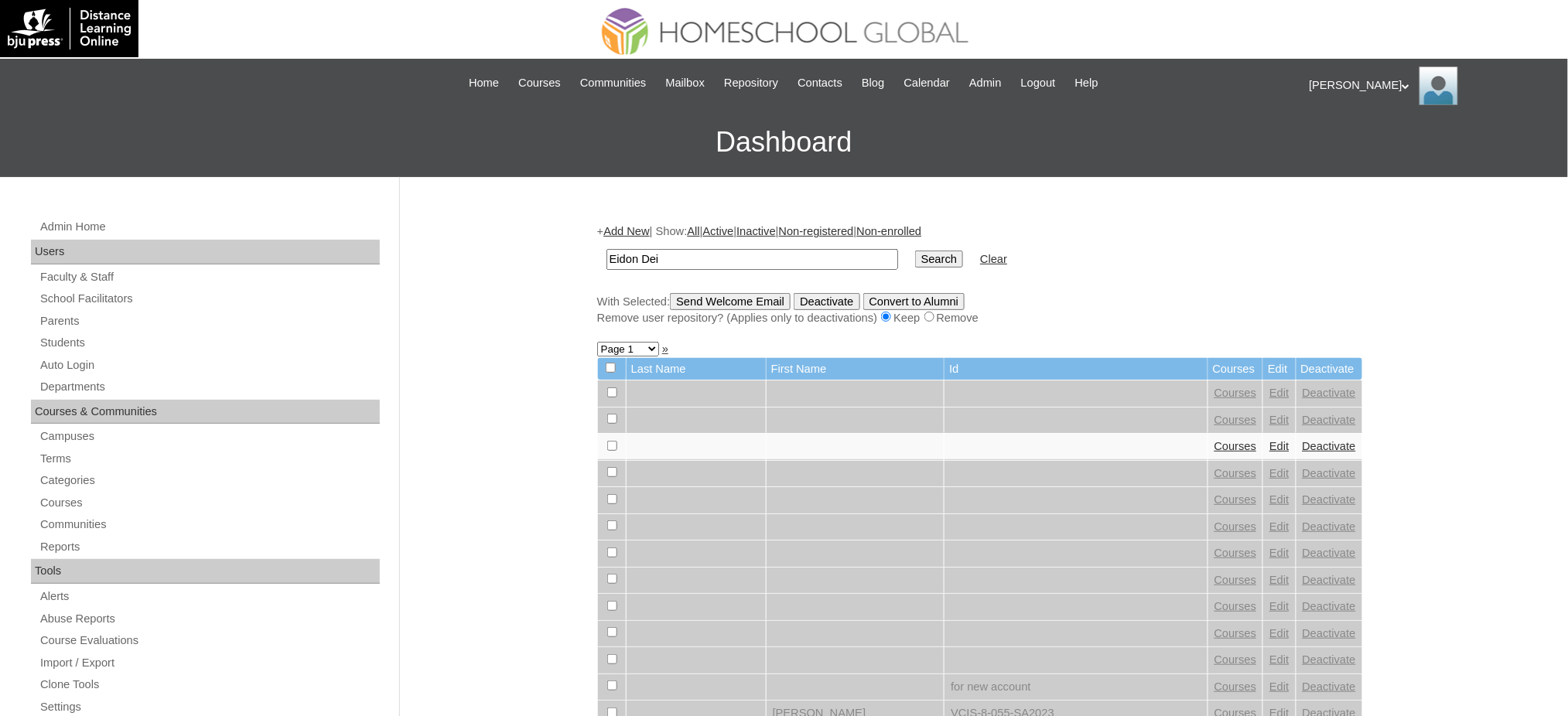
type input "Eidon Dei"
click at [915, 254] on input "Search" at bounding box center [939, 259] width 48 height 17
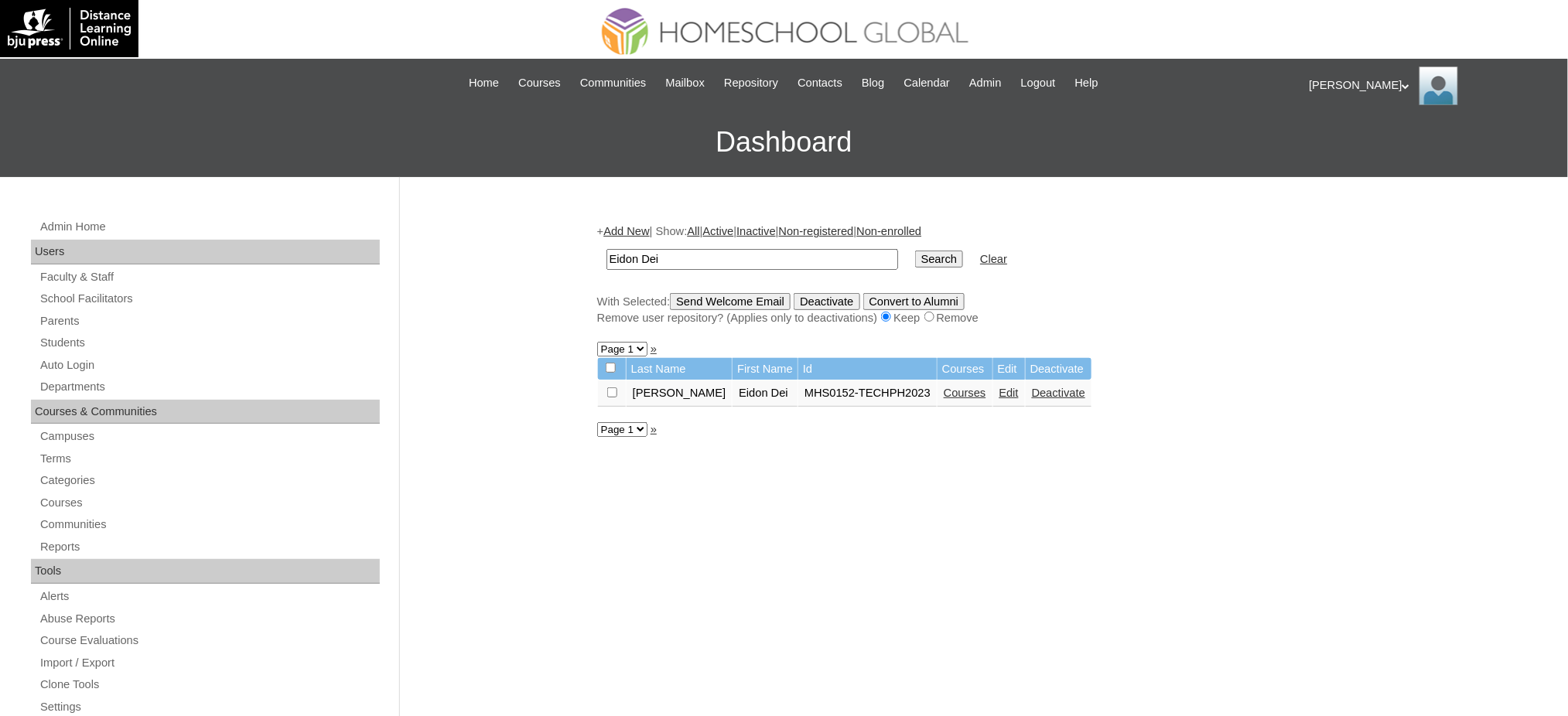
click at [944, 390] on link "Courses" at bounding box center [965, 393] width 43 height 13
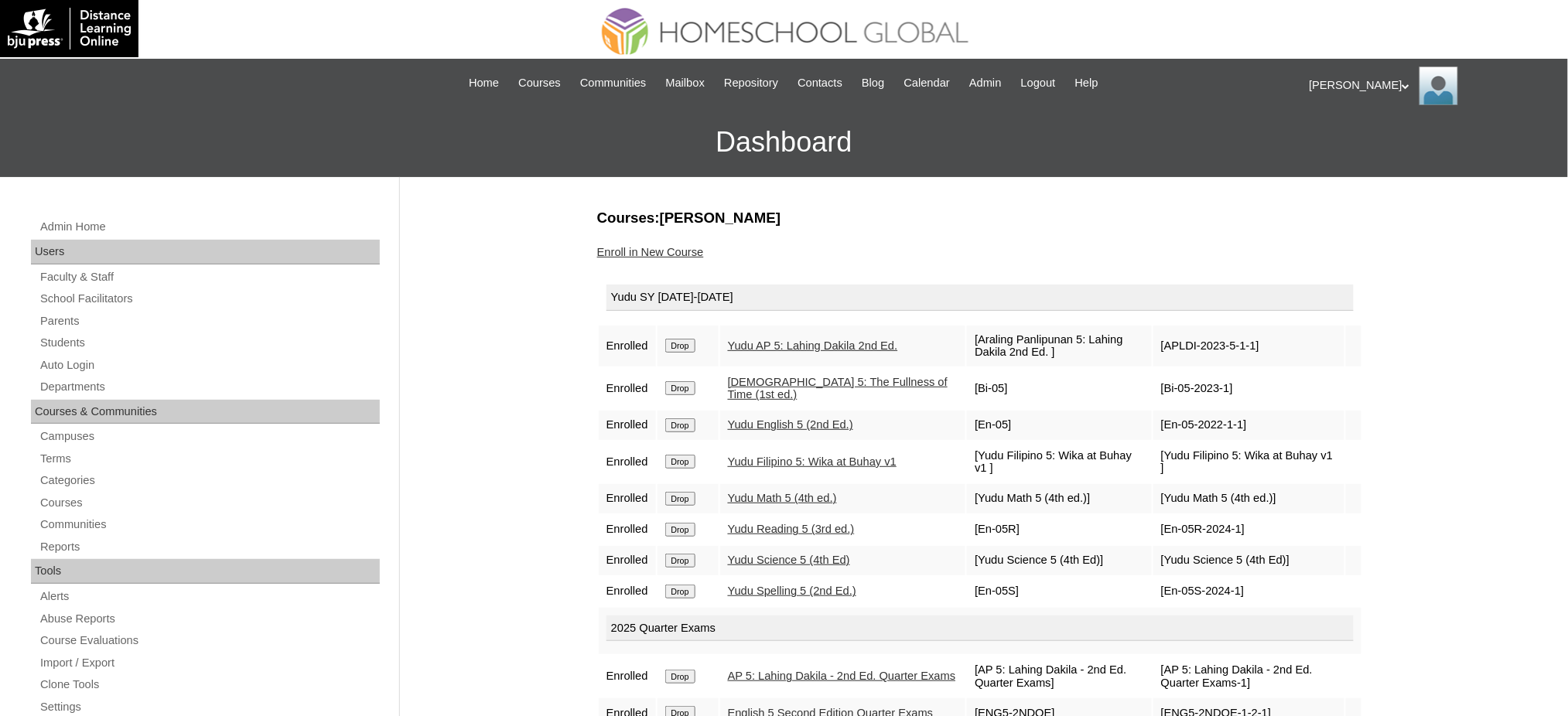
click at [687, 342] on input "Drop" at bounding box center [680, 345] width 30 height 14
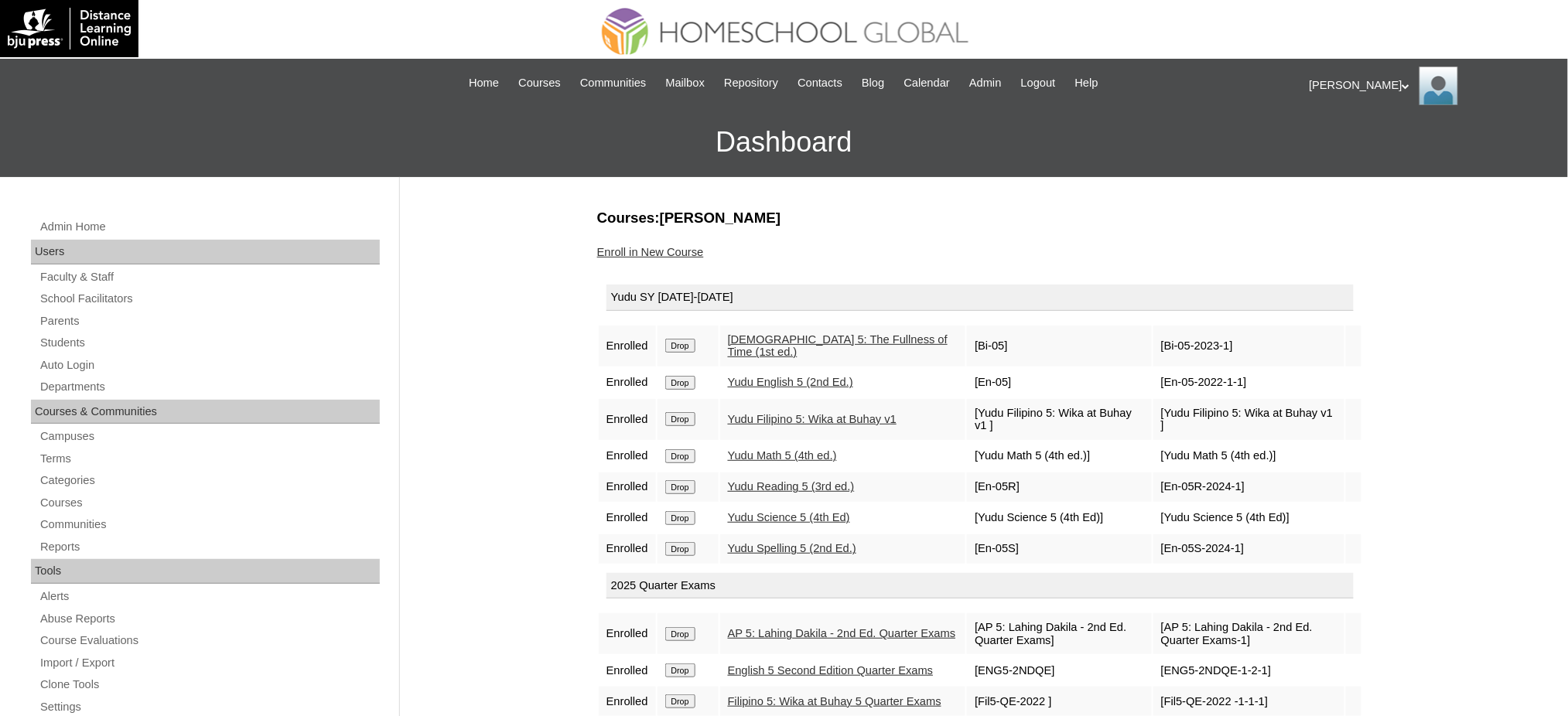
click at [689, 343] on input "Drop" at bounding box center [680, 345] width 30 height 14
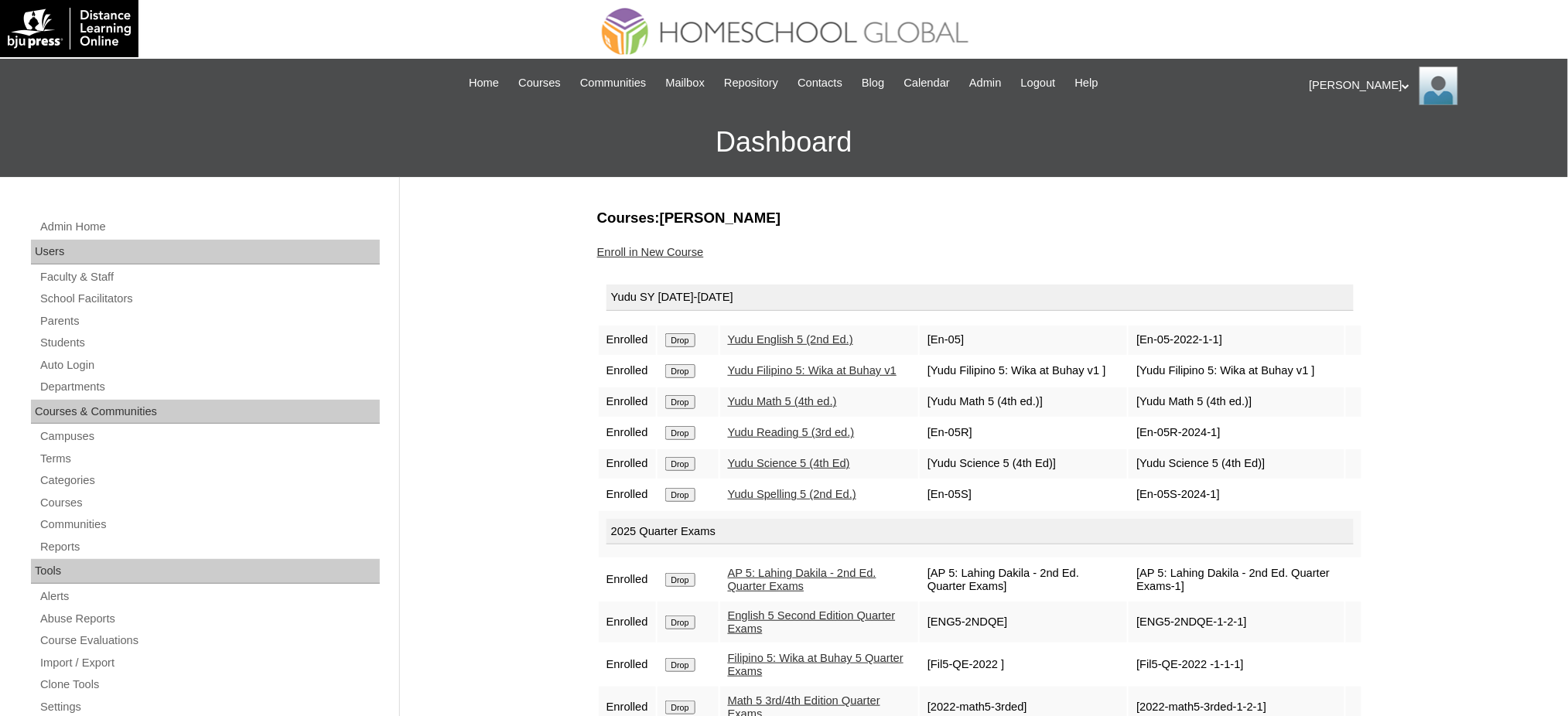
click at [690, 345] on td "Drop" at bounding box center [688, 340] width 62 height 29
click at [669, 338] on input "Drop" at bounding box center [680, 339] width 30 height 14
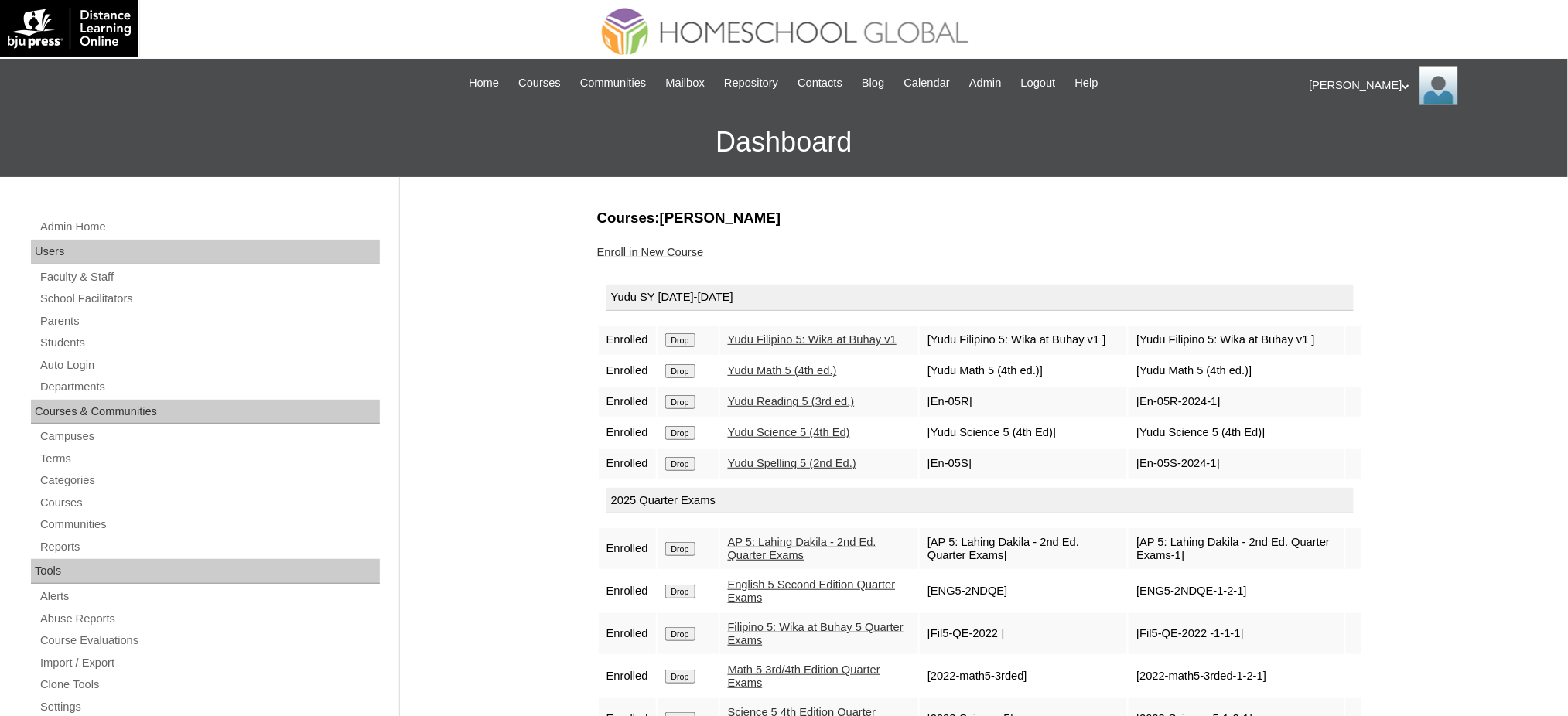
click at [670, 339] on input "Drop" at bounding box center [680, 339] width 30 height 14
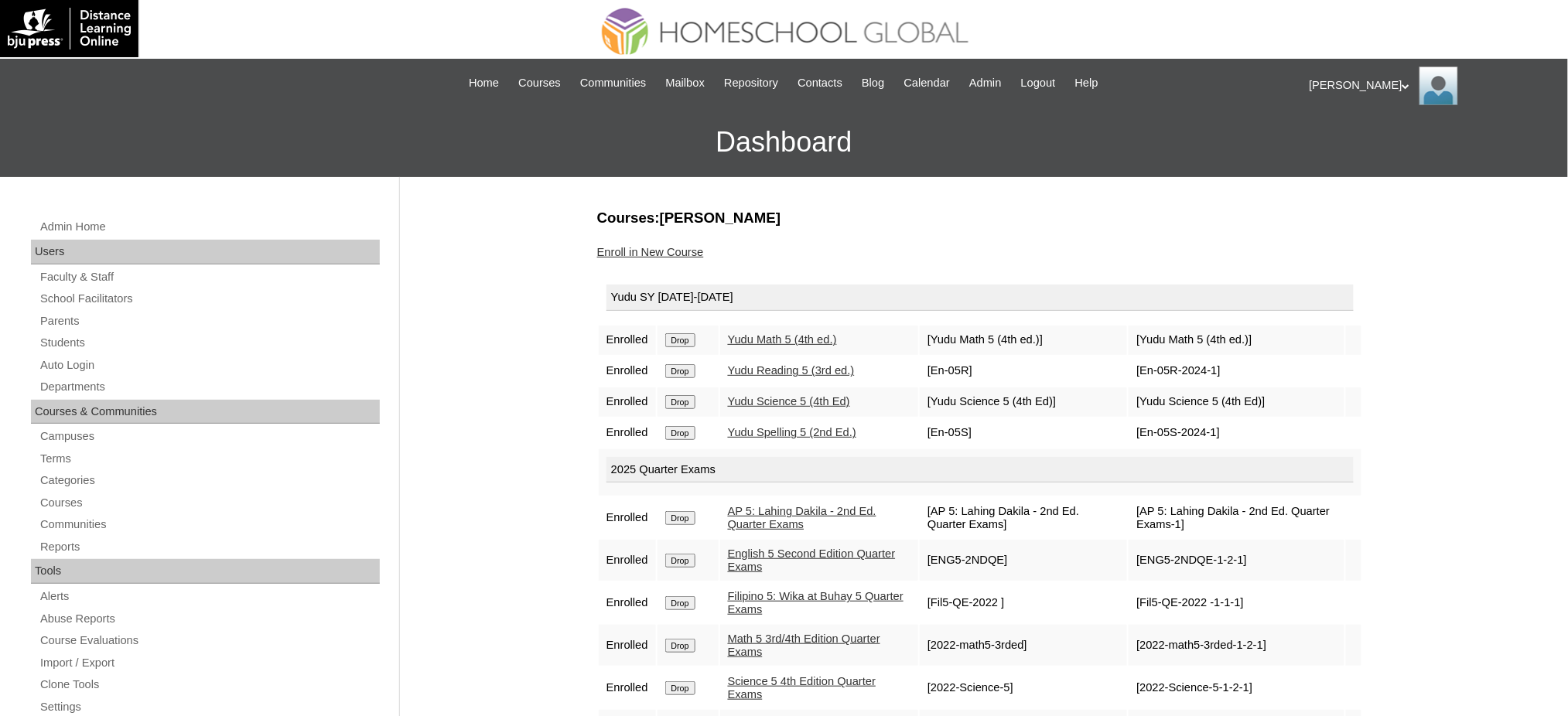
click at [674, 333] on input "Drop" at bounding box center [680, 339] width 30 height 14
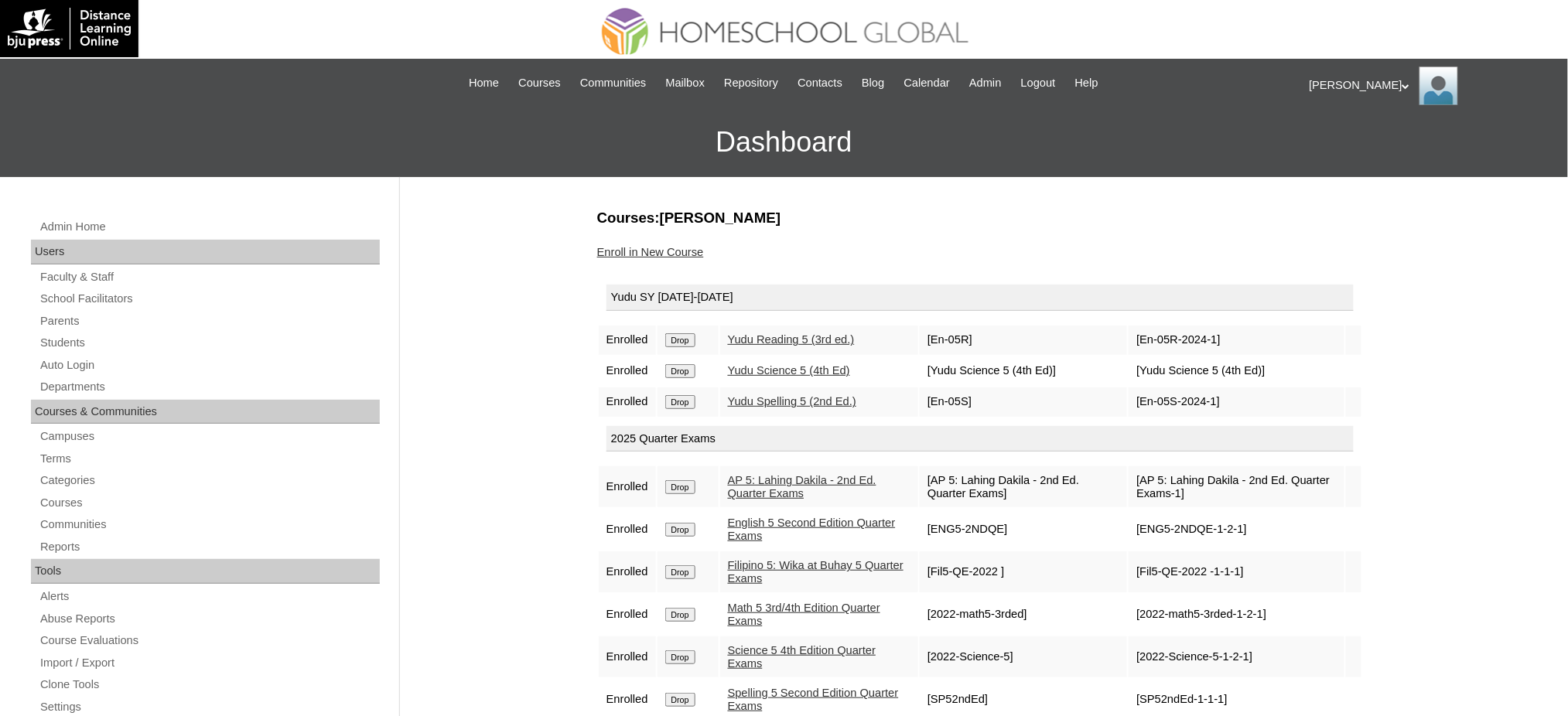
click at [687, 336] on input "Drop" at bounding box center [680, 339] width 30 height 14
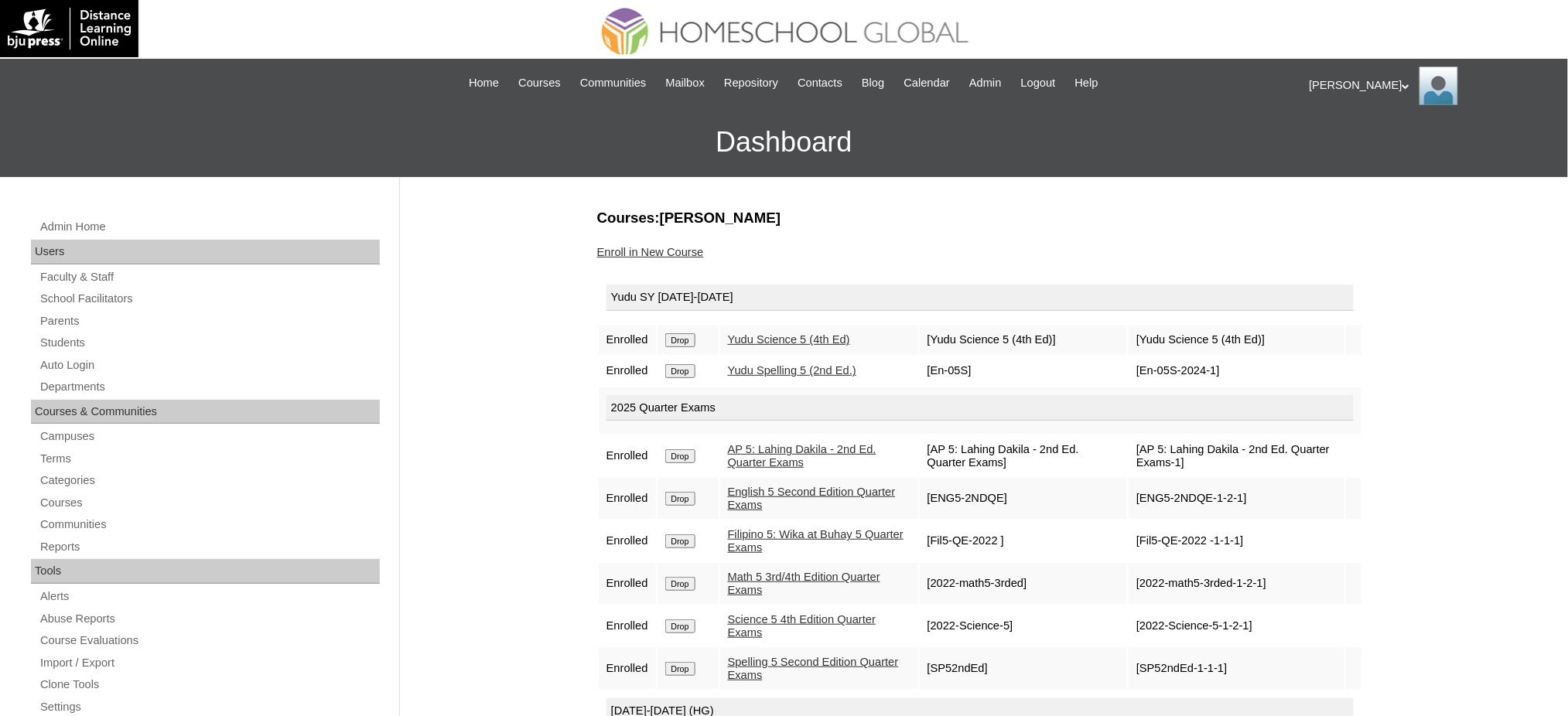
click at [687, 336] on input "Drop" at bounding box center [680, 339] width 30 height 14
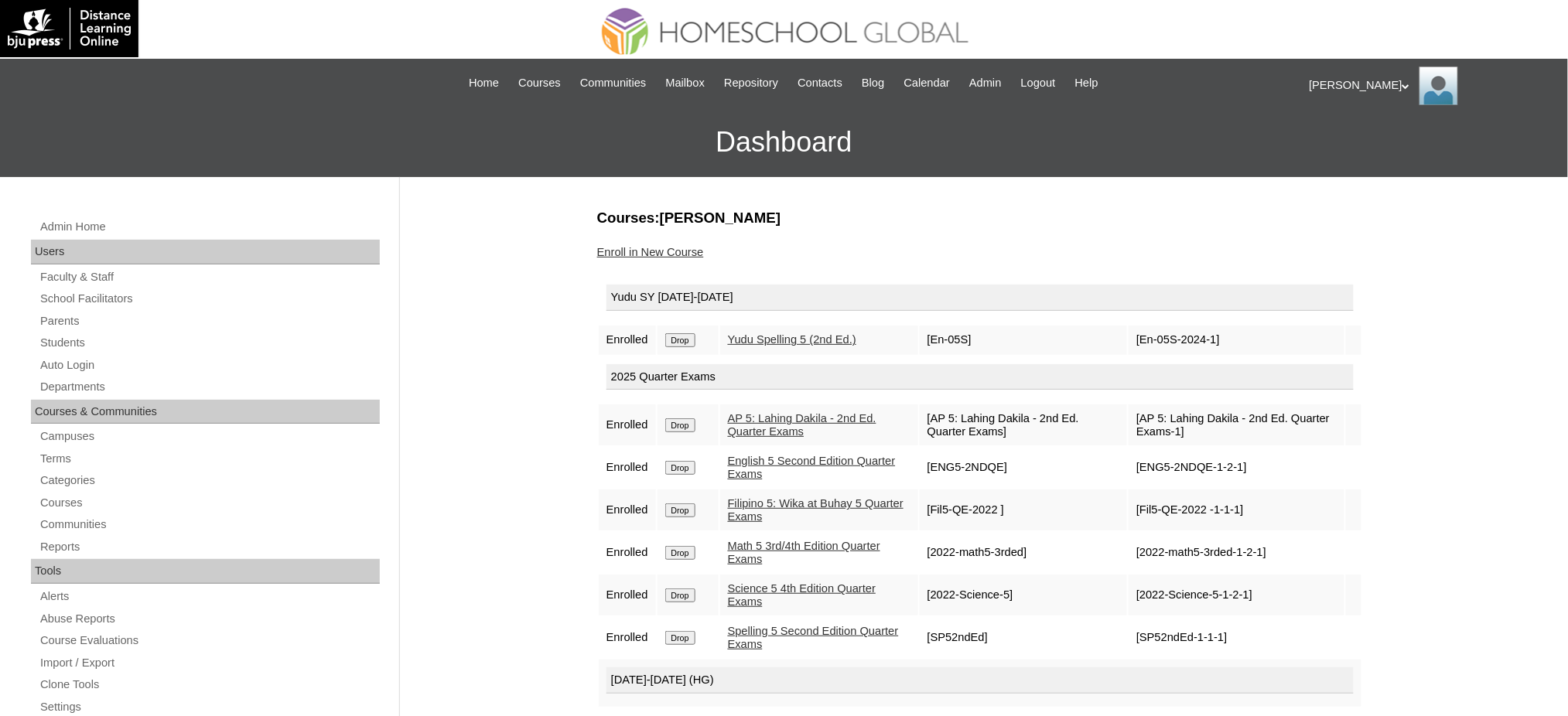
click at [688, 339] on input "Drop" at bounding box center [680, 339] width 30 height 14
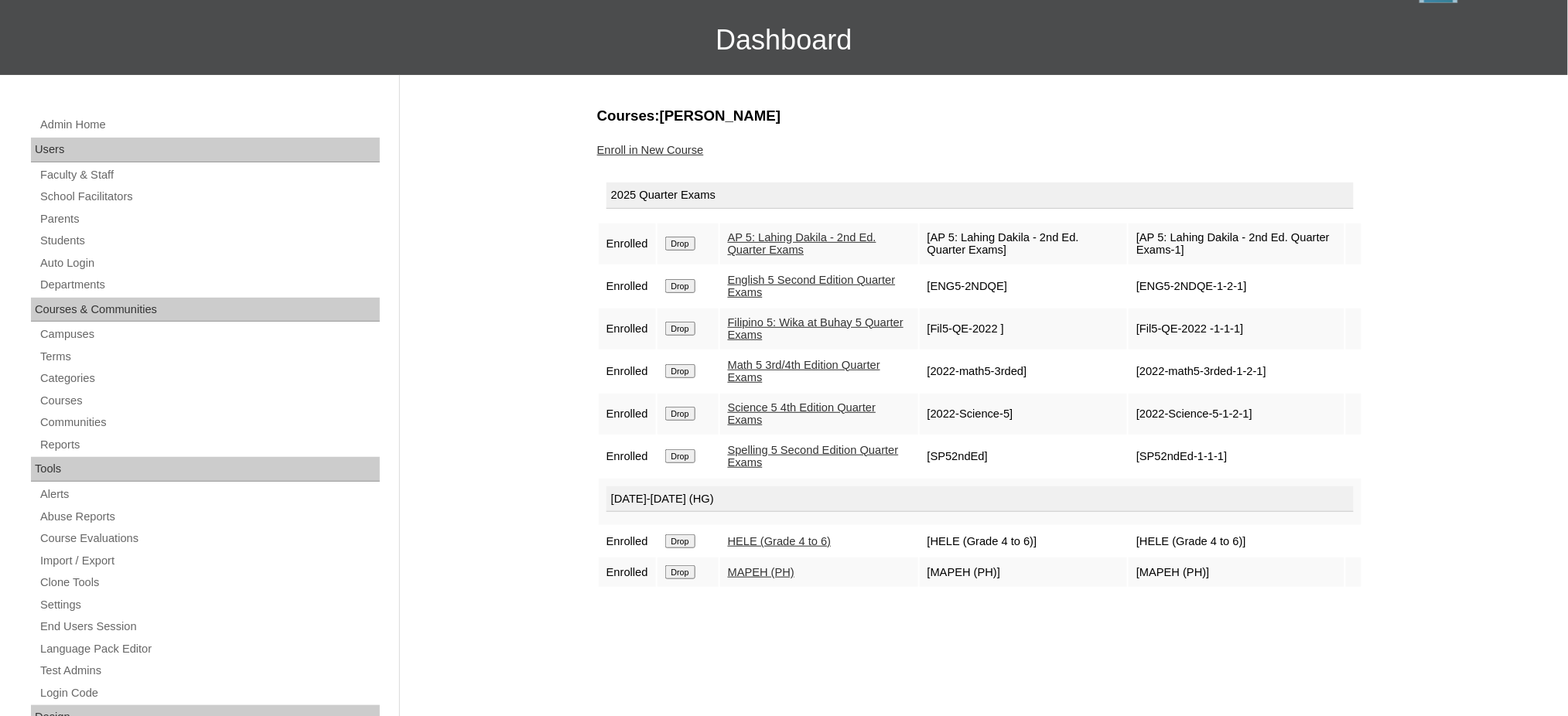
scroll to position [103, 0]
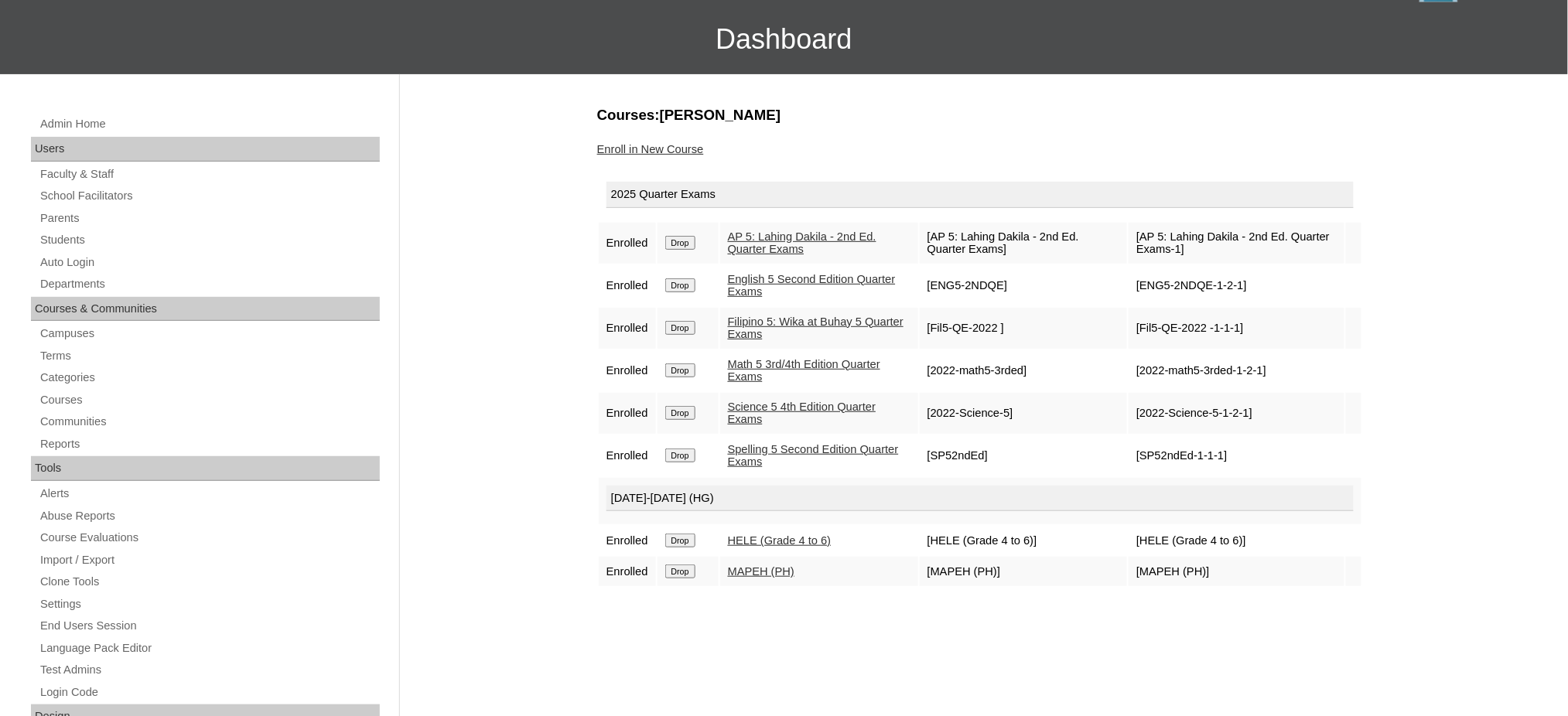
click at [660, 147] on link "Enroll in New Course" at bounding box center [651, 149] width 107 height 13
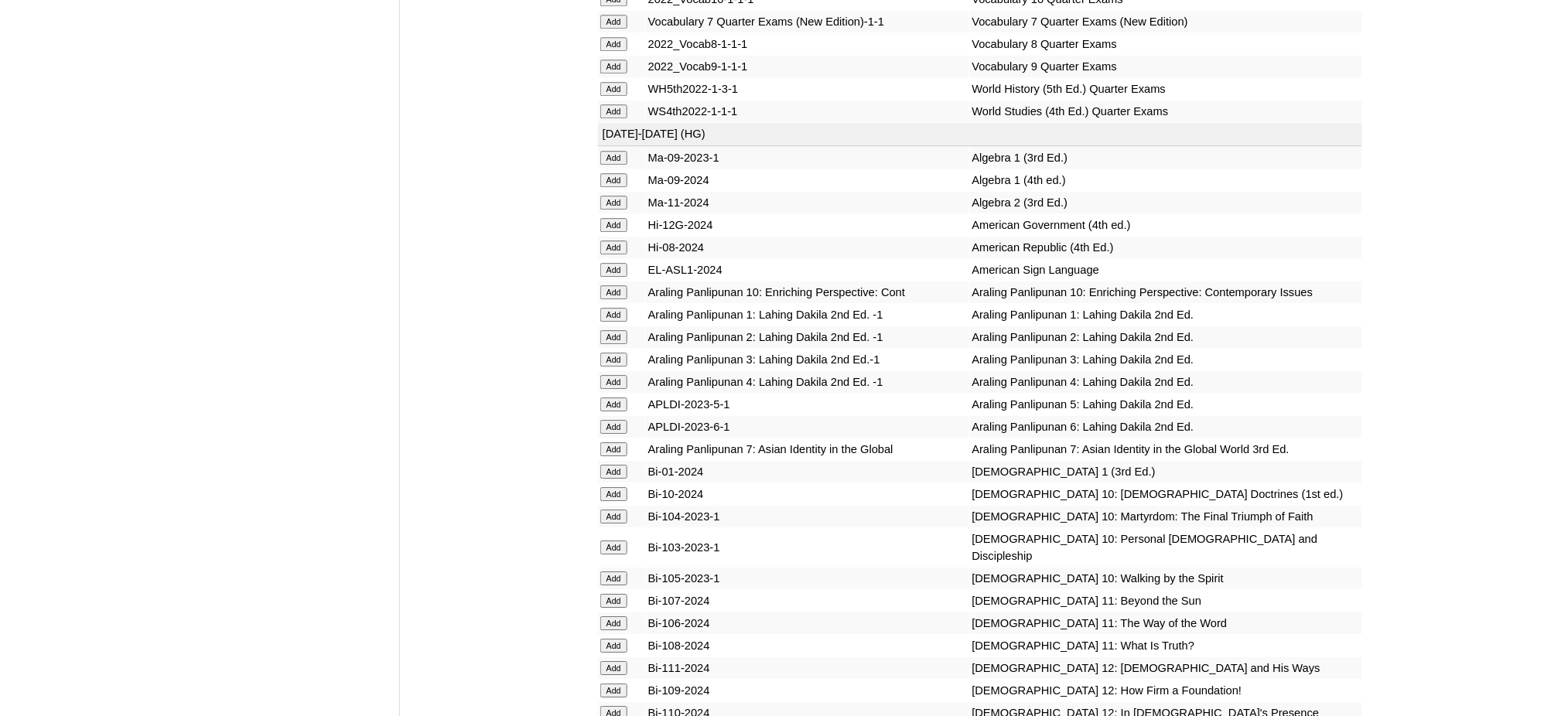
scroll to position [3919, 0]
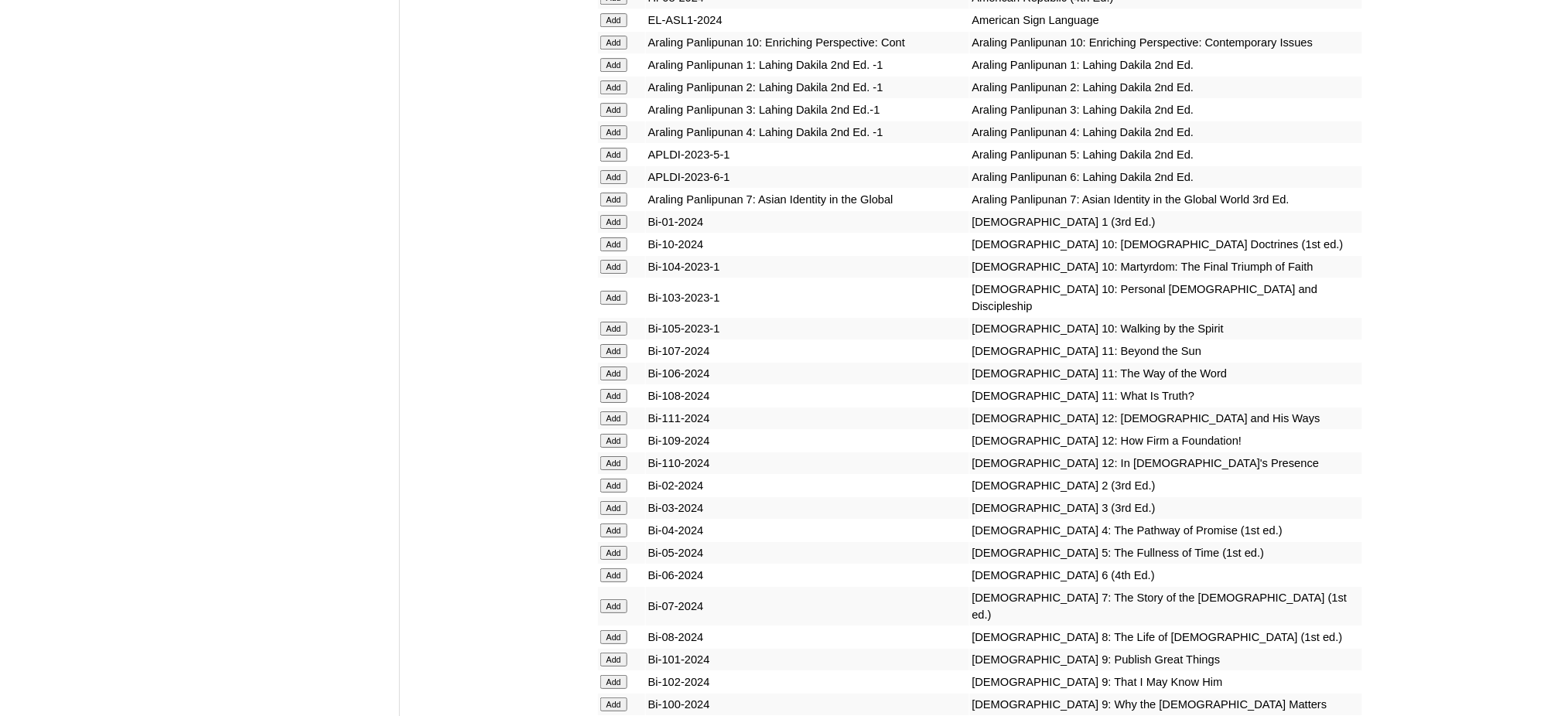
click at [623, 148] on input "Add" at bounding box center [614, 154] width 27 height 14
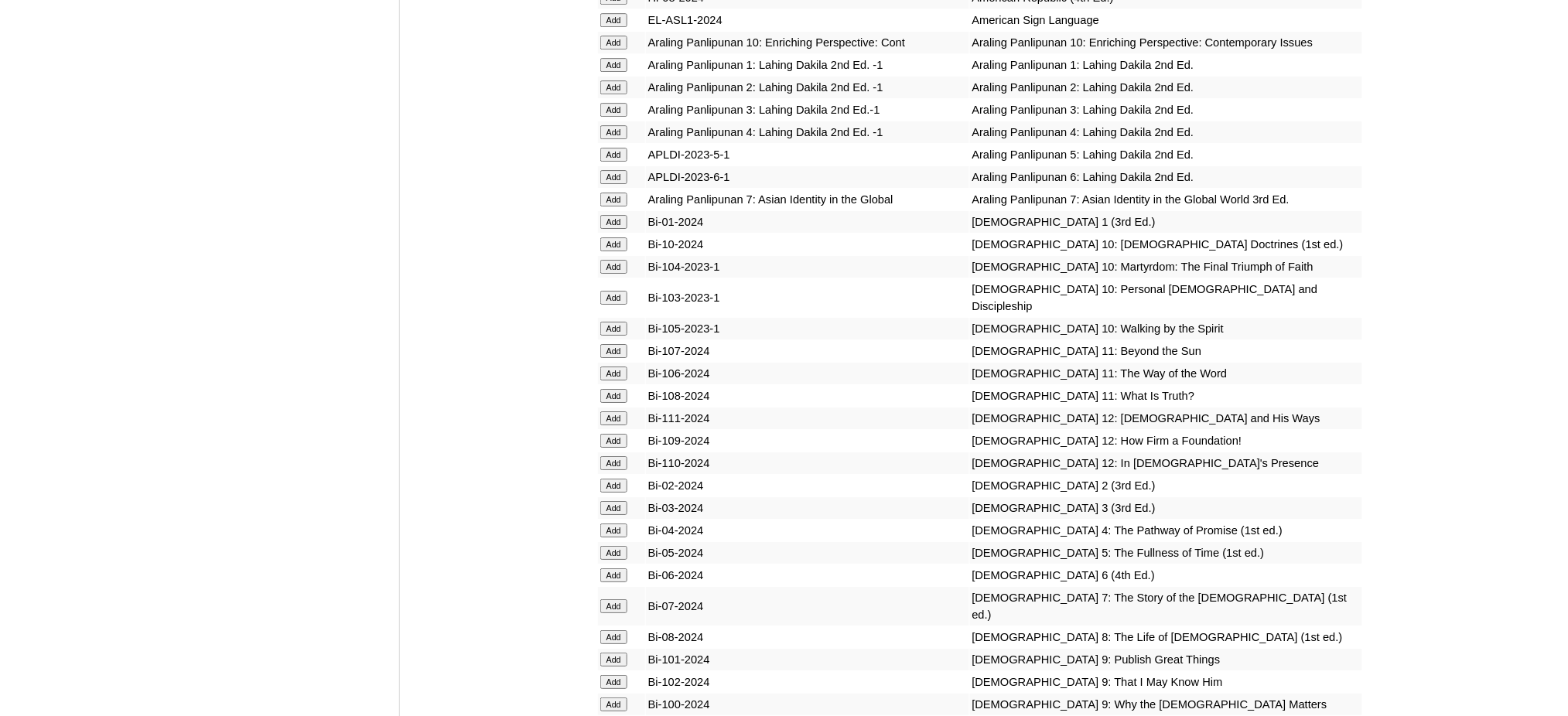
click at [623, 148] on input "Add" at bounding box center [614, 154] width 27 height 14
click at [614, 546] on input "Add" at bounding box center [614, 552] width 27 height 14
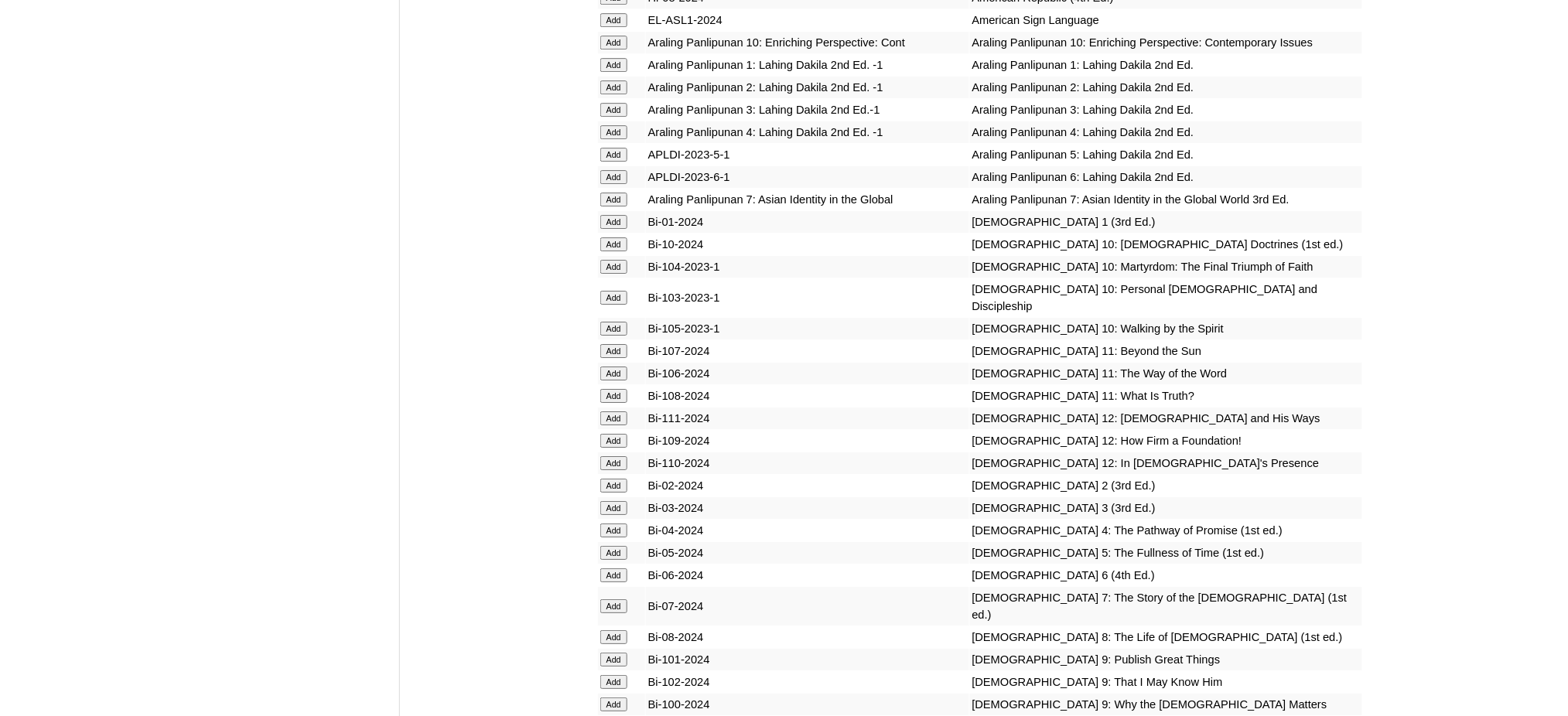
click at [614, 546] on input "Add" at bounding box center [614, 552] width 27 height 14
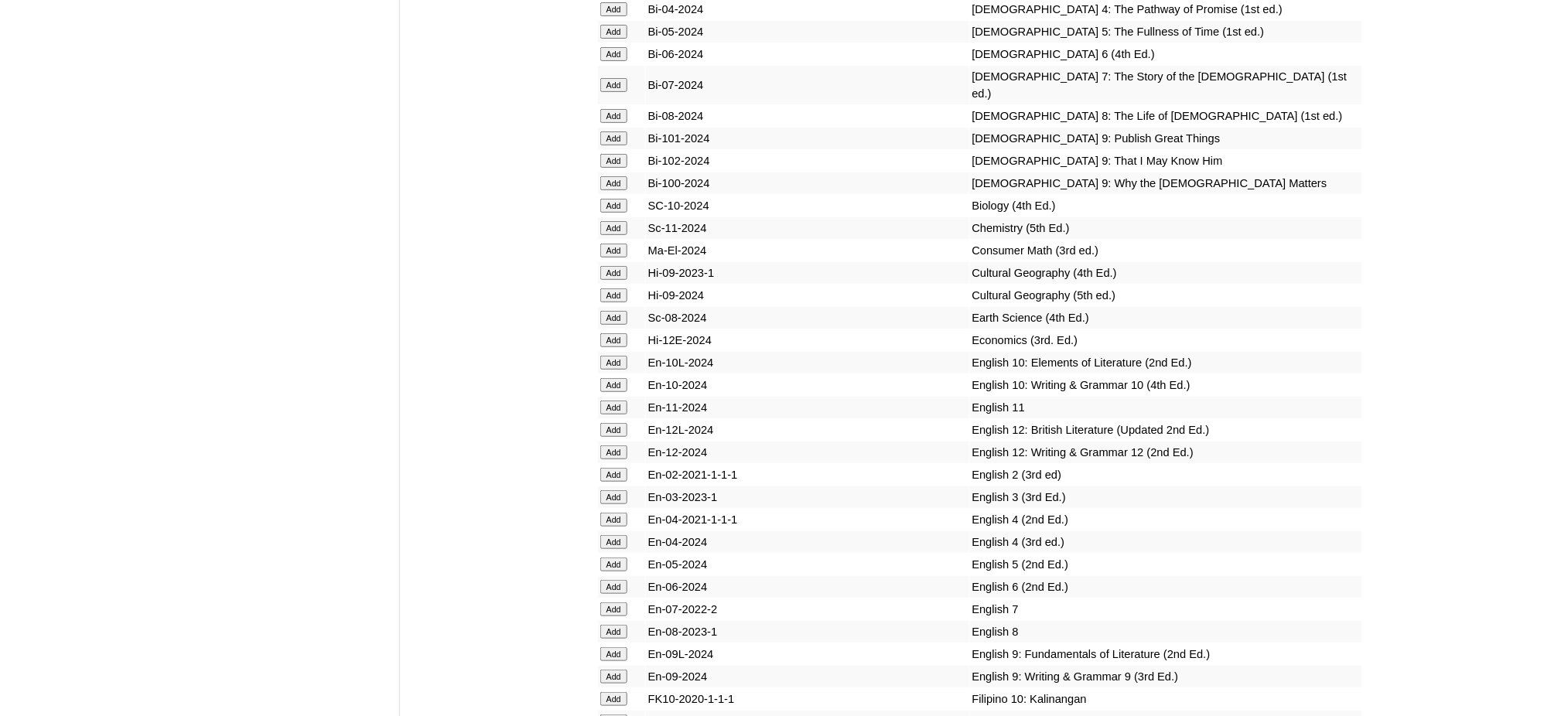
scroll to position [4538, 0]
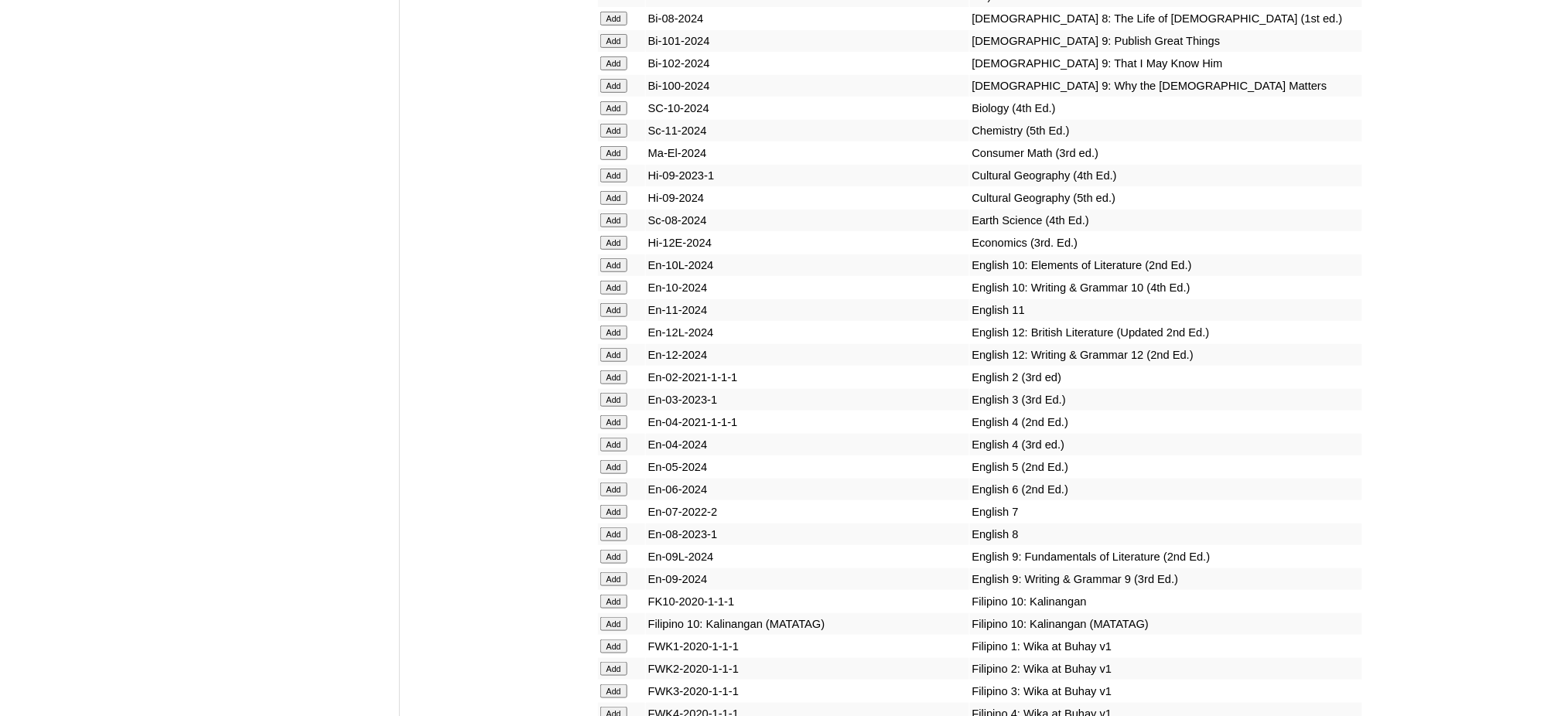
click at [623, 460] on input "Add" at bounding box center [614, 466] width 27 height 14
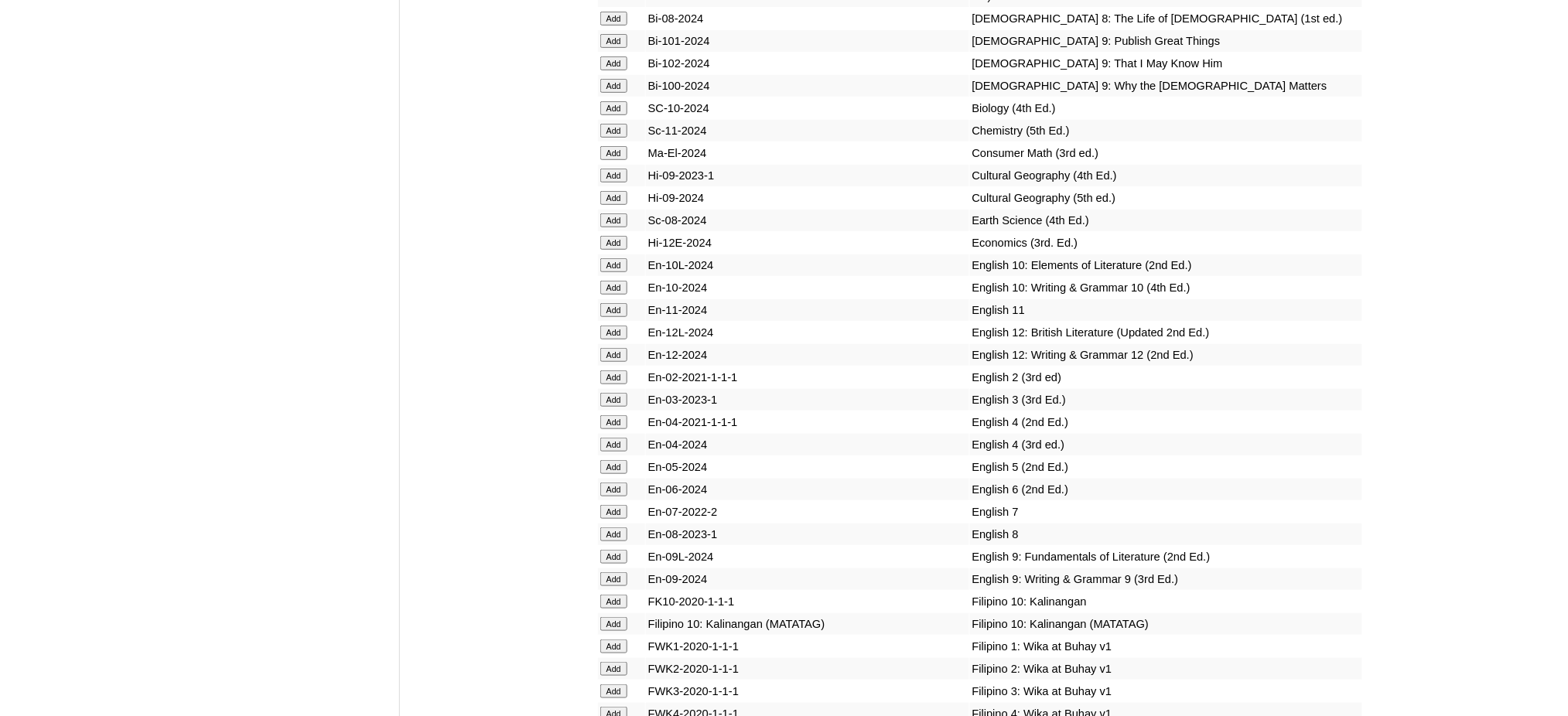
click at [623, 460] on input "Add" at bounding box center [614, 466] width 27 height 14
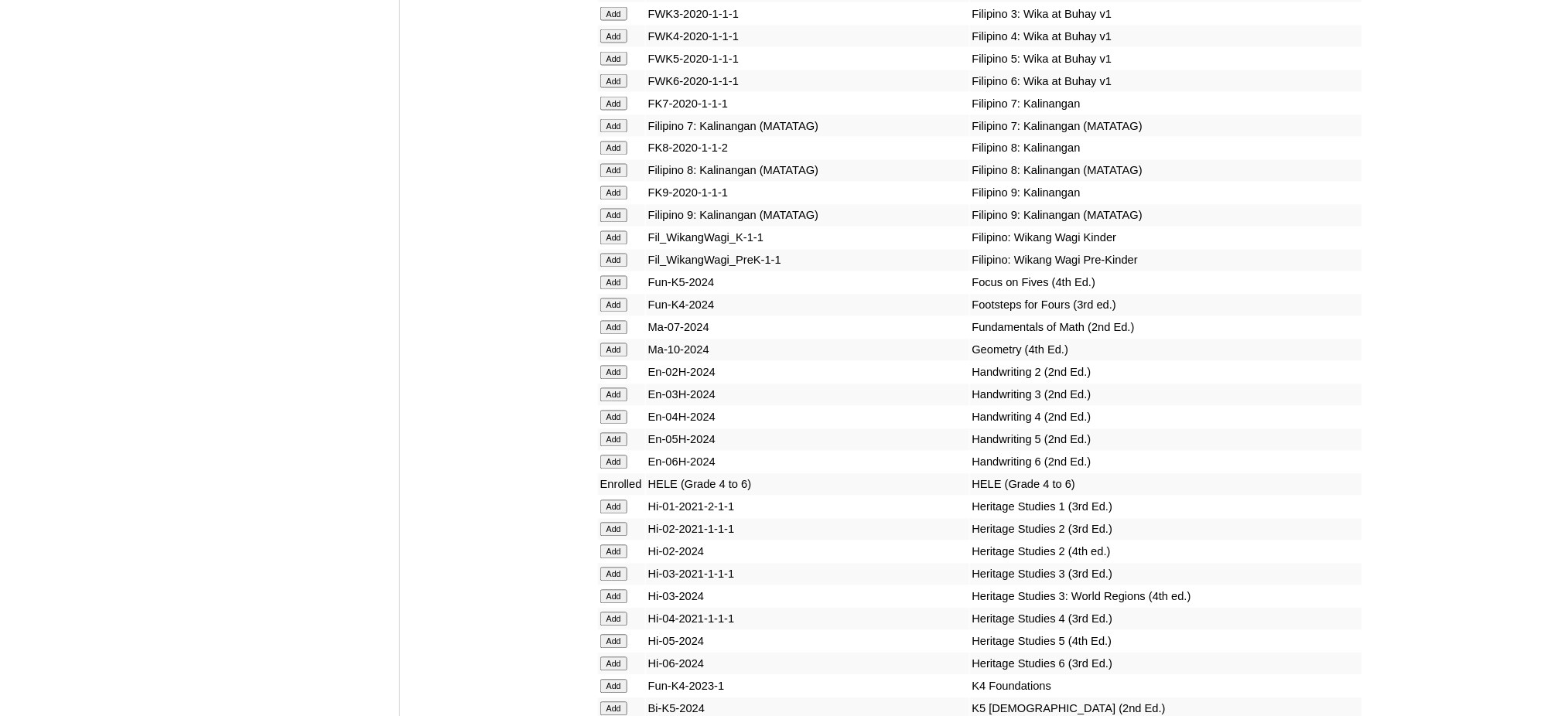
scroll to position [5260, 0]
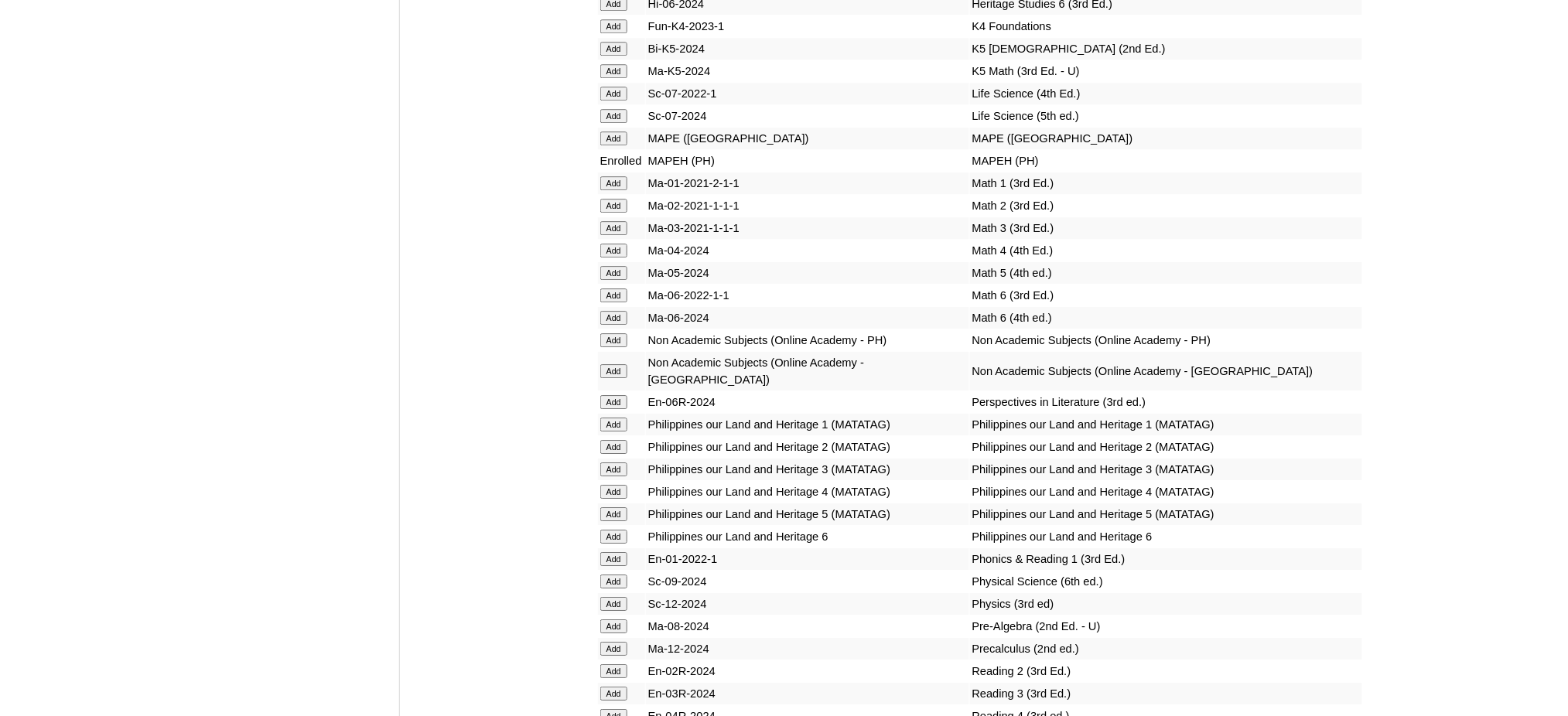
scroll to position [5879, 0]
click at [609, 263] on input "Add" at bounding box center [614, 270] width 27 height 14
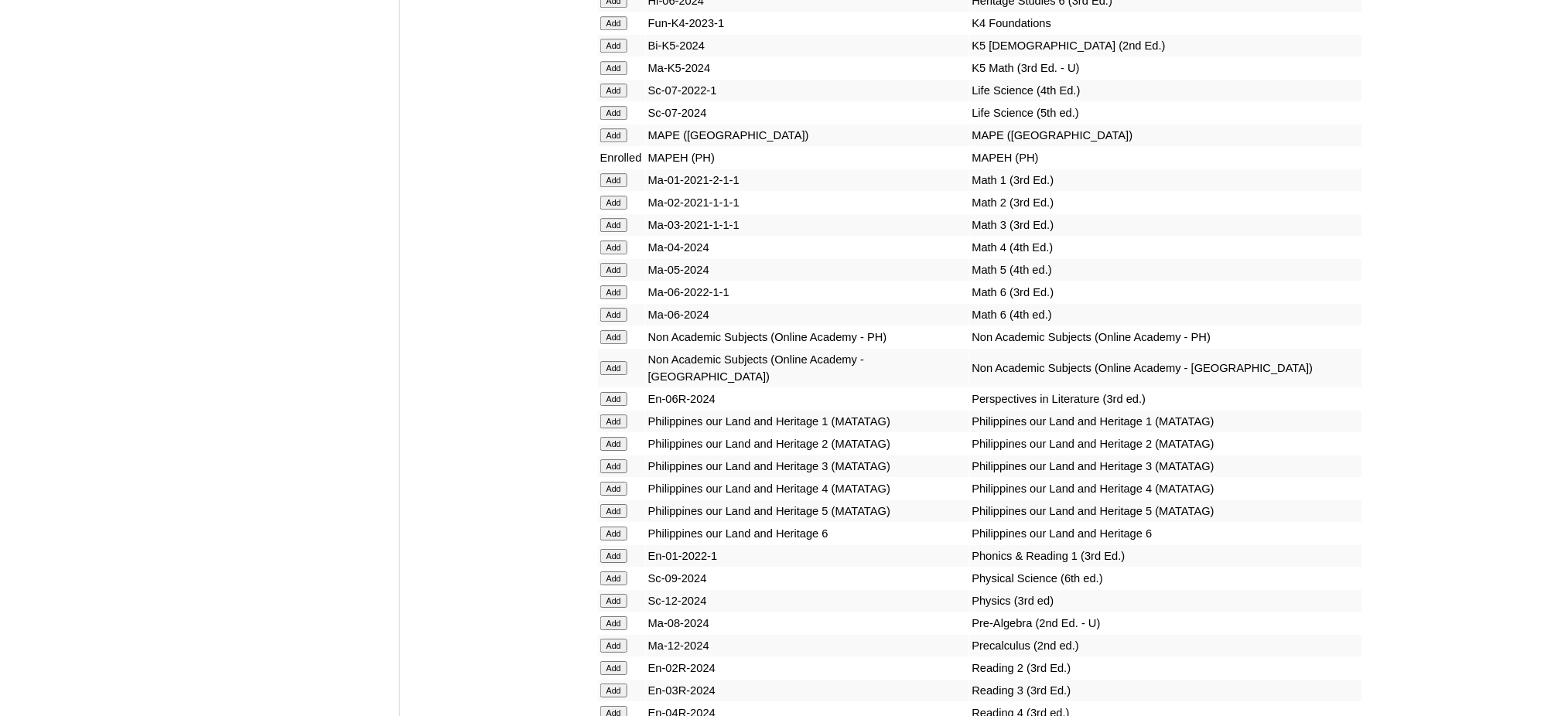
click at [609, 263] on input "Add" at bounding box center [614, 270] width 27 height 14
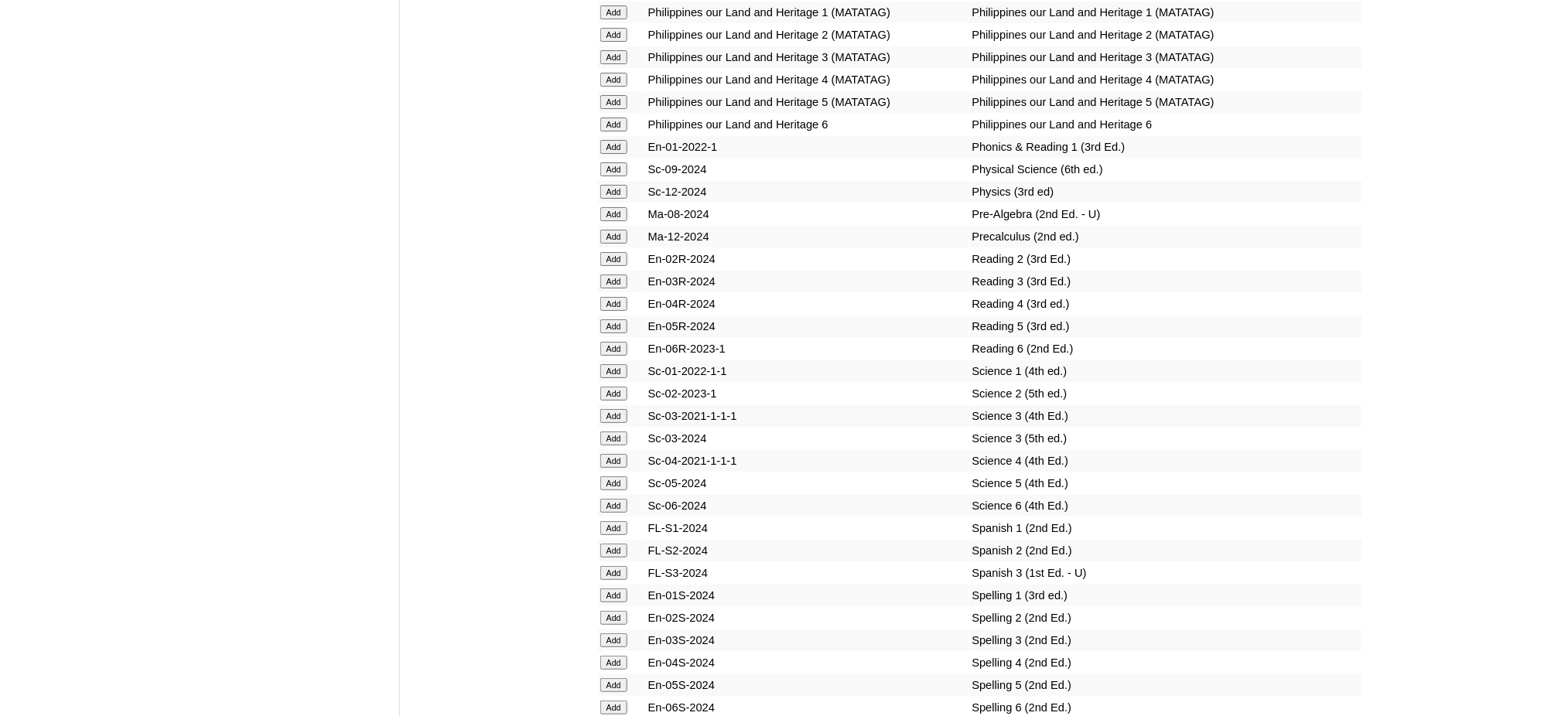
scroll to position [6291, 0]
click at [609, 675] on input "Add" at bounding box center [614, 682] width 27 height 14
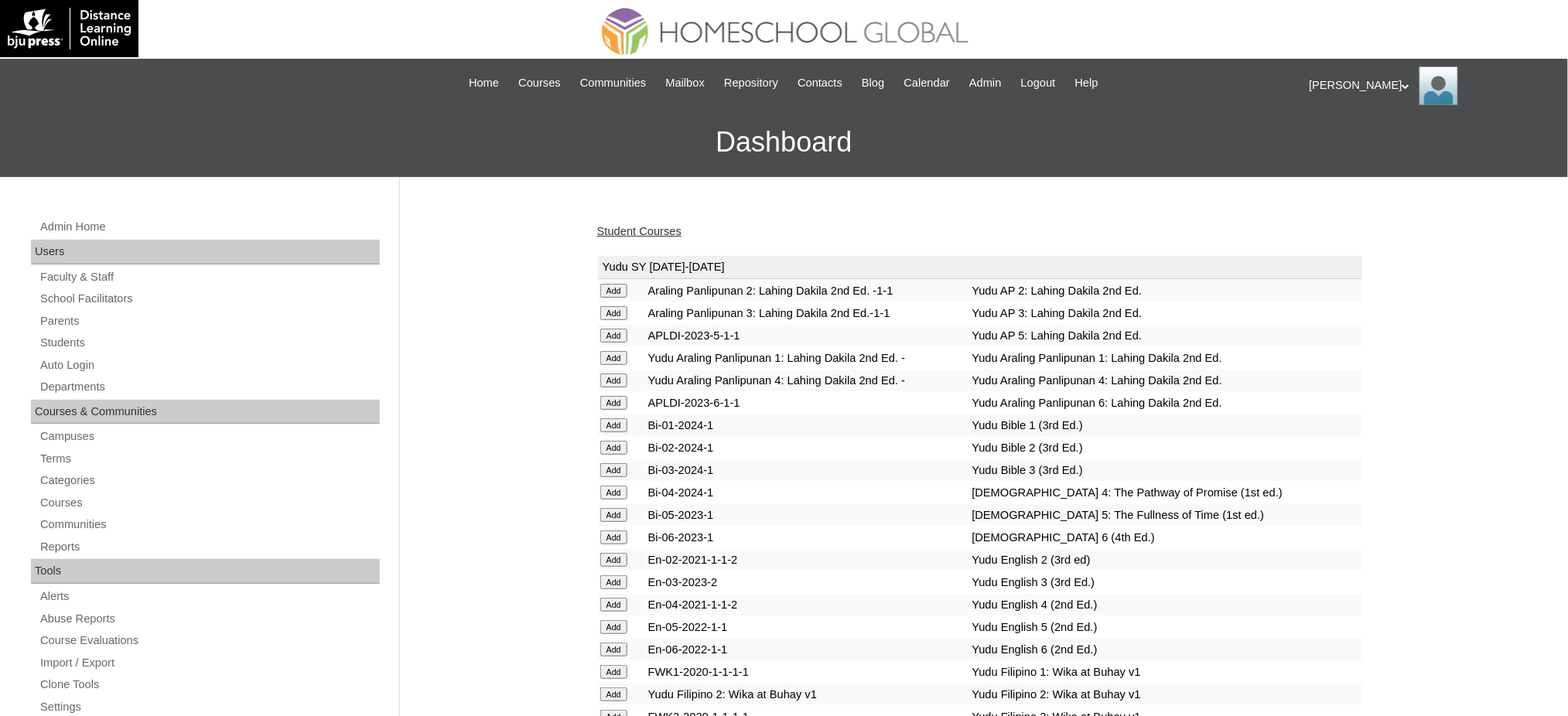
click at [617, 232] on link "Student Courses" at bounding box center [639, 232] width 84 height 13
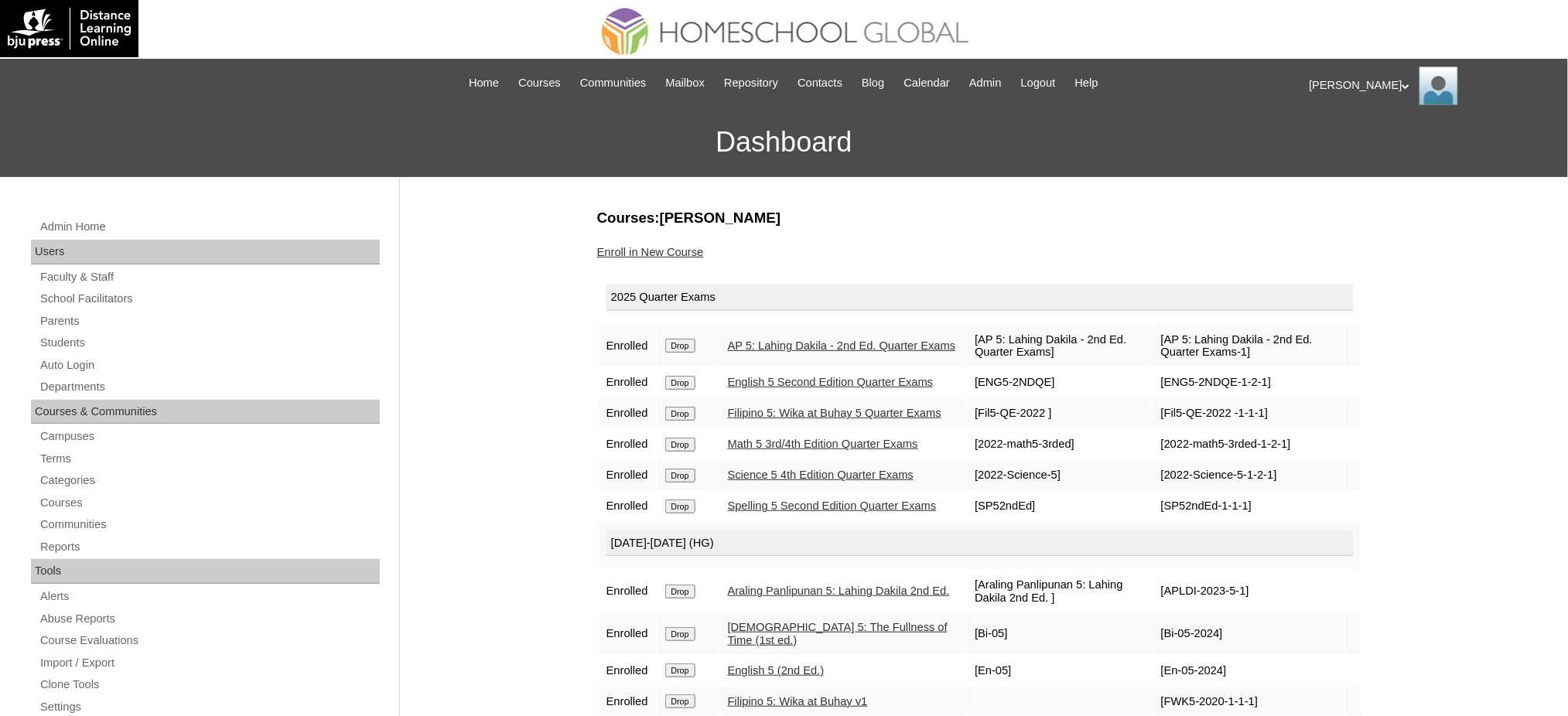
scroll to position [103, 0]
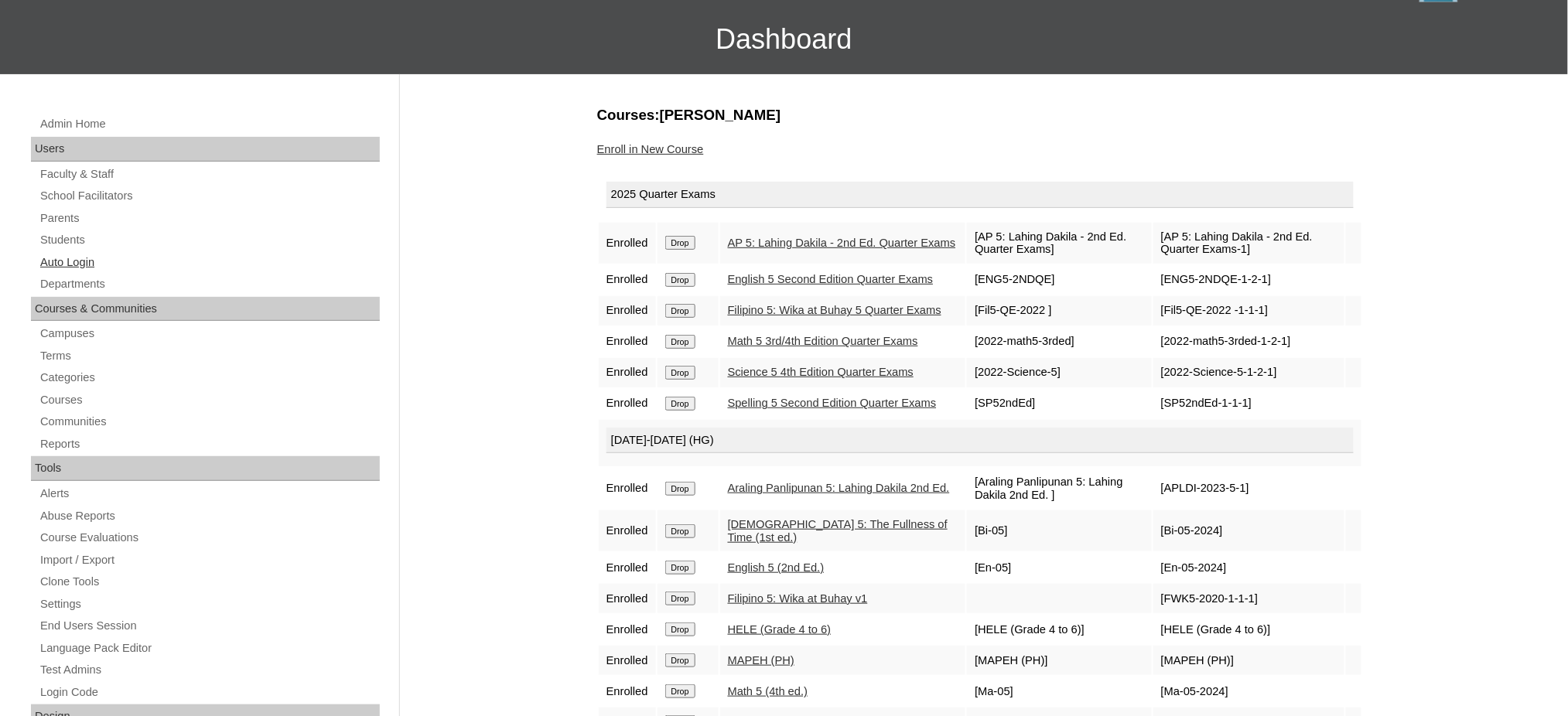
click at [62, 255] on link "Auto Login" at bounding box center [209, 262] width 341 height 19
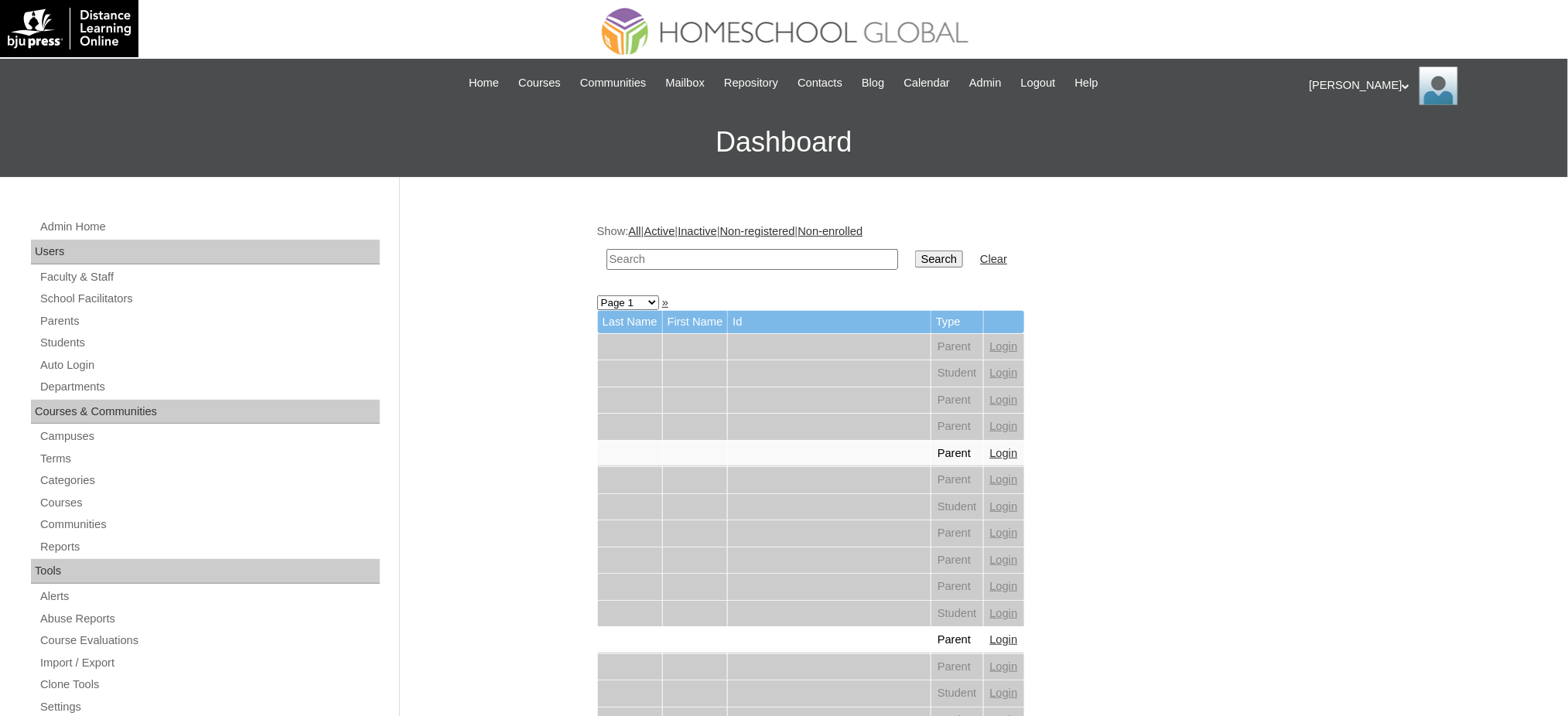
click at [654, 256] on input "text" at bounding box center [752, 259] width 292 height 21
paste input "[PERSON_NAME]"
type input "[PERSON_NAME]"
click at [915, 256] on input "Search" at bounding box center [939, 259] width 48 height 17
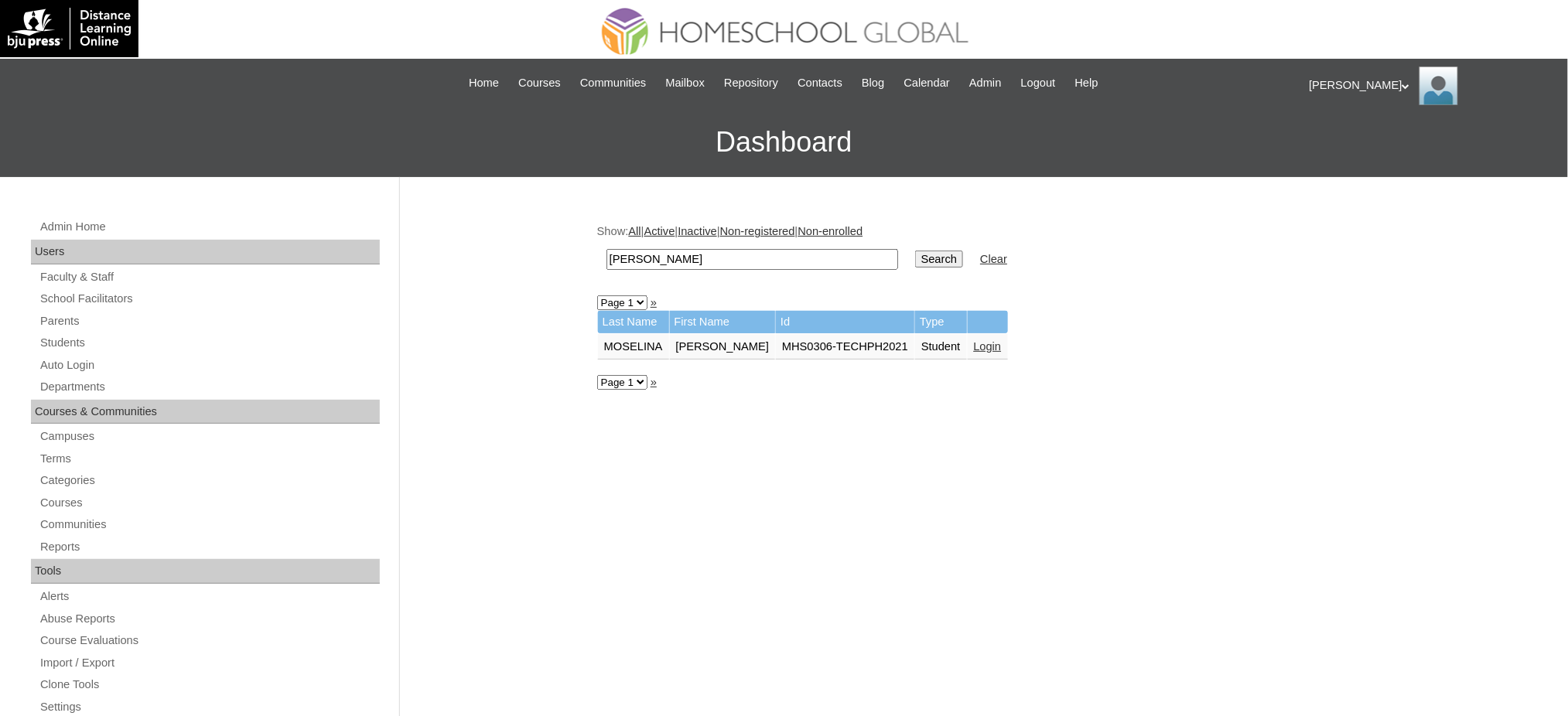
click at [987, 343] on link "Login" at bounding box center [988, 347] width 28 height 13
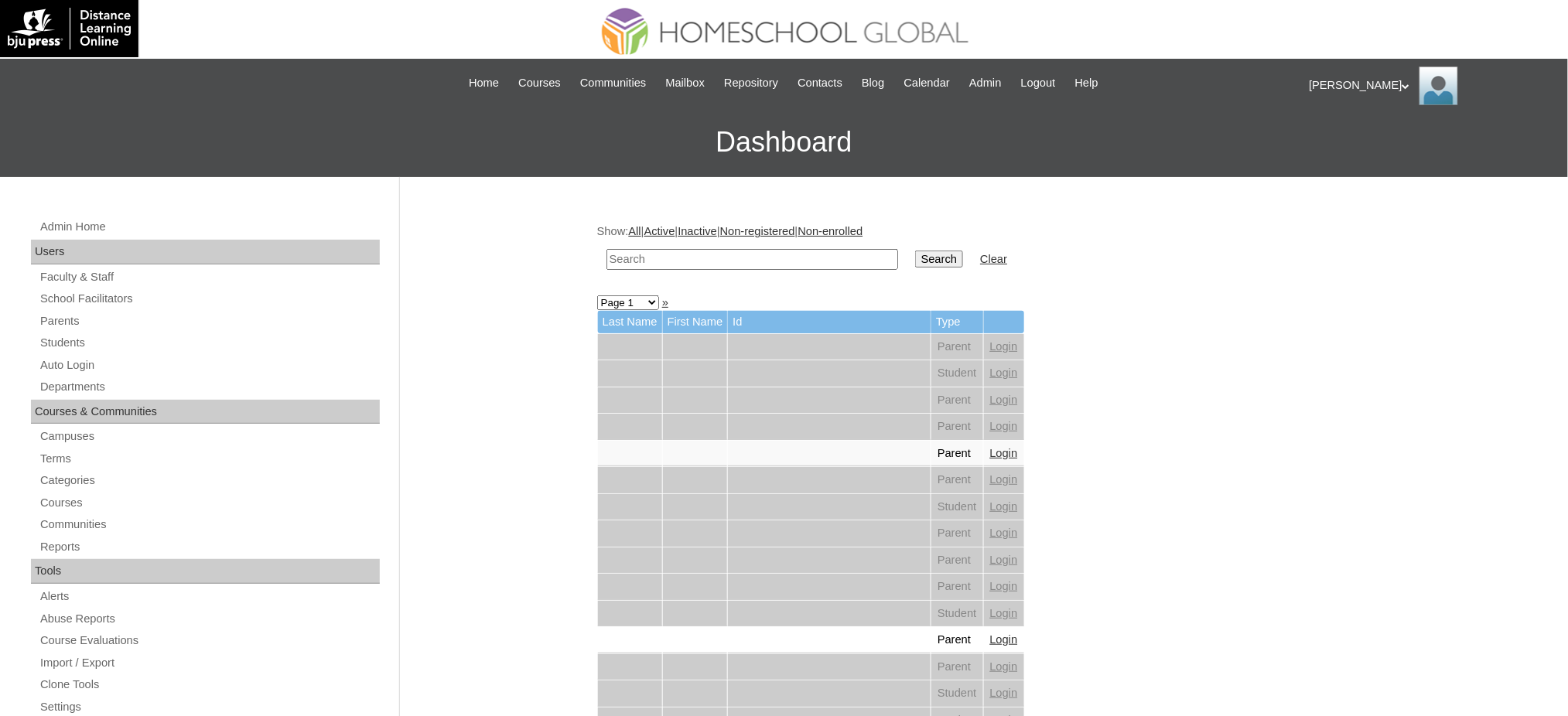
click at [653, 253] on input "text" at bounding box center [752, 259] width 292 height 21
paste input "[PERSON_NAME]"
type input "[PERSON_NAME]"
click at [915, 259] on input "Search" at bounding box center [939, 259] width 48 height 17
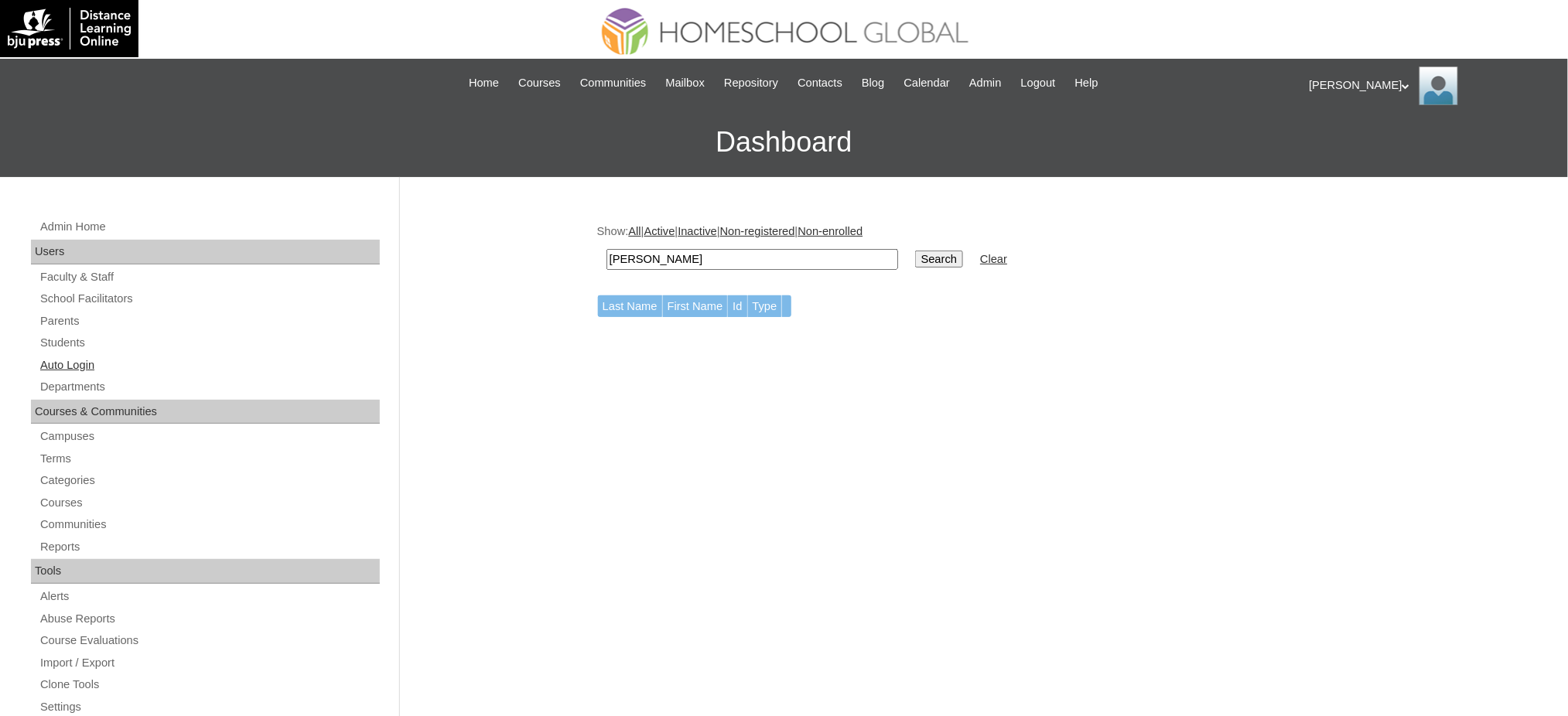
click at [98, 367] on link "Auto Login" at bounding box center [209, 365] width 341 height 19
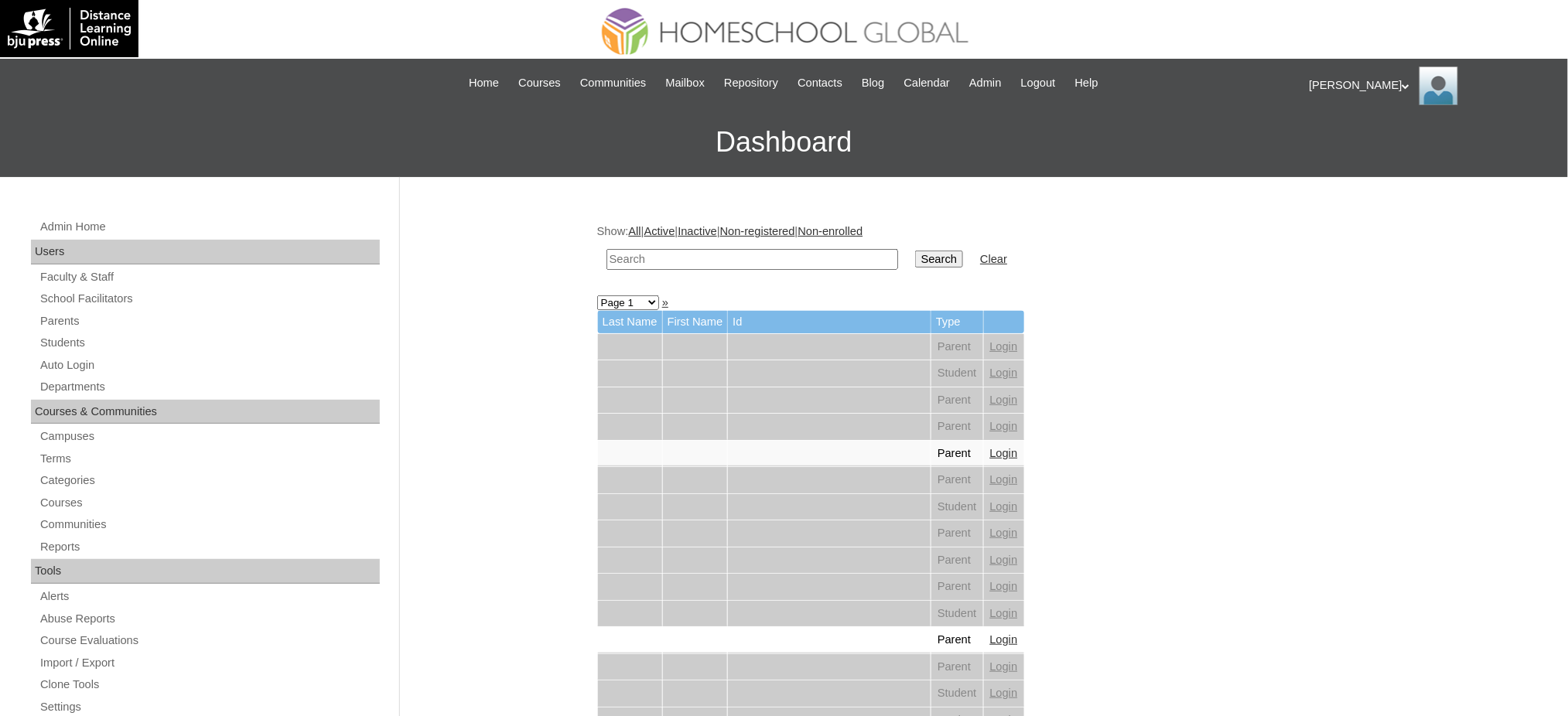
drag, startPoint x: 0, startPoint y: 0, endPoint x: 696, endPoint y: 259, distance: 742.6
click at [696, 259] on input "text" at bounding box center [752, 259] width 292 height 21
paste input "[PERSON_NAME]"
type input "[PERSON_NAME]"
click at [915, 251] on input "Search" at bounding box center [939, 259] width 48 height 17
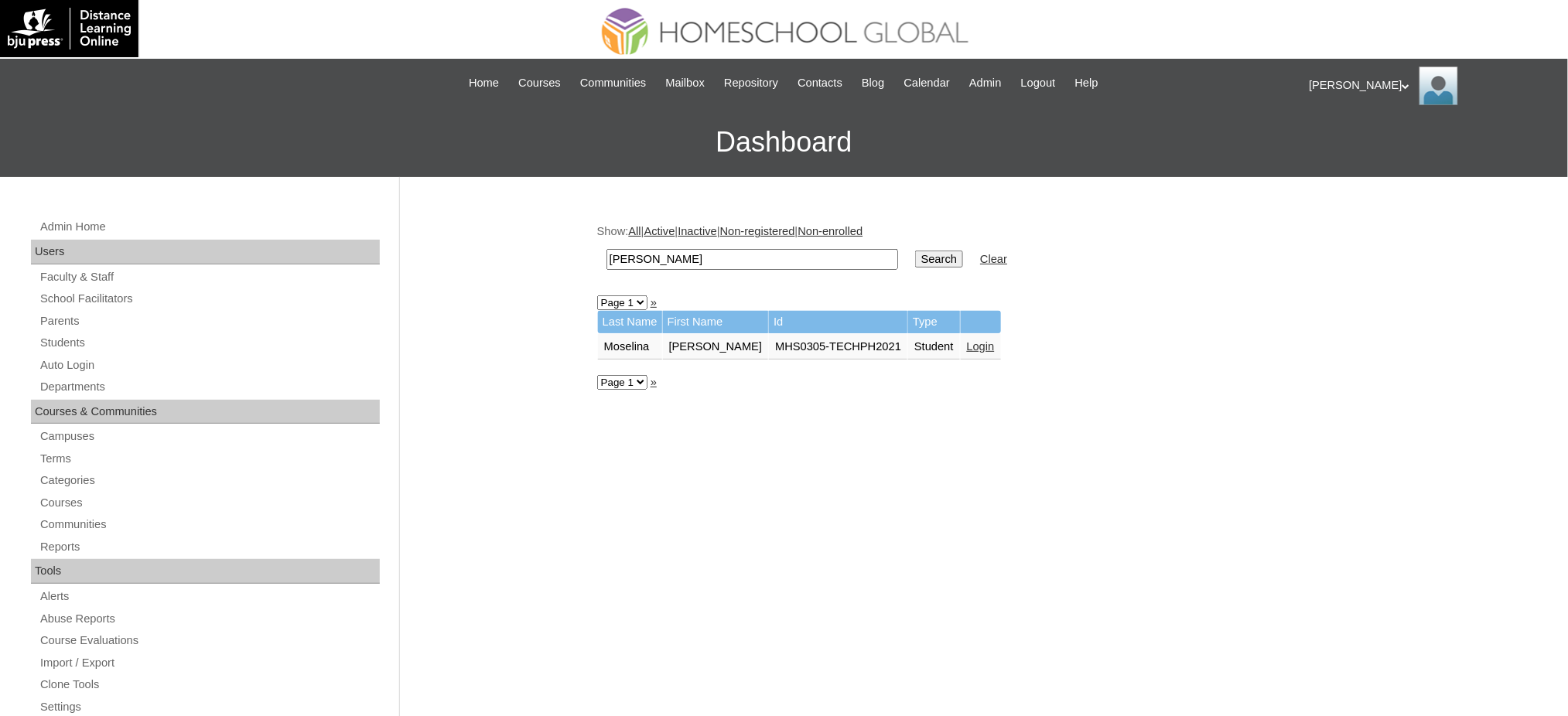
click at [967, 343] on link "Login" at bounding box center [980, 347] width 28 height 13
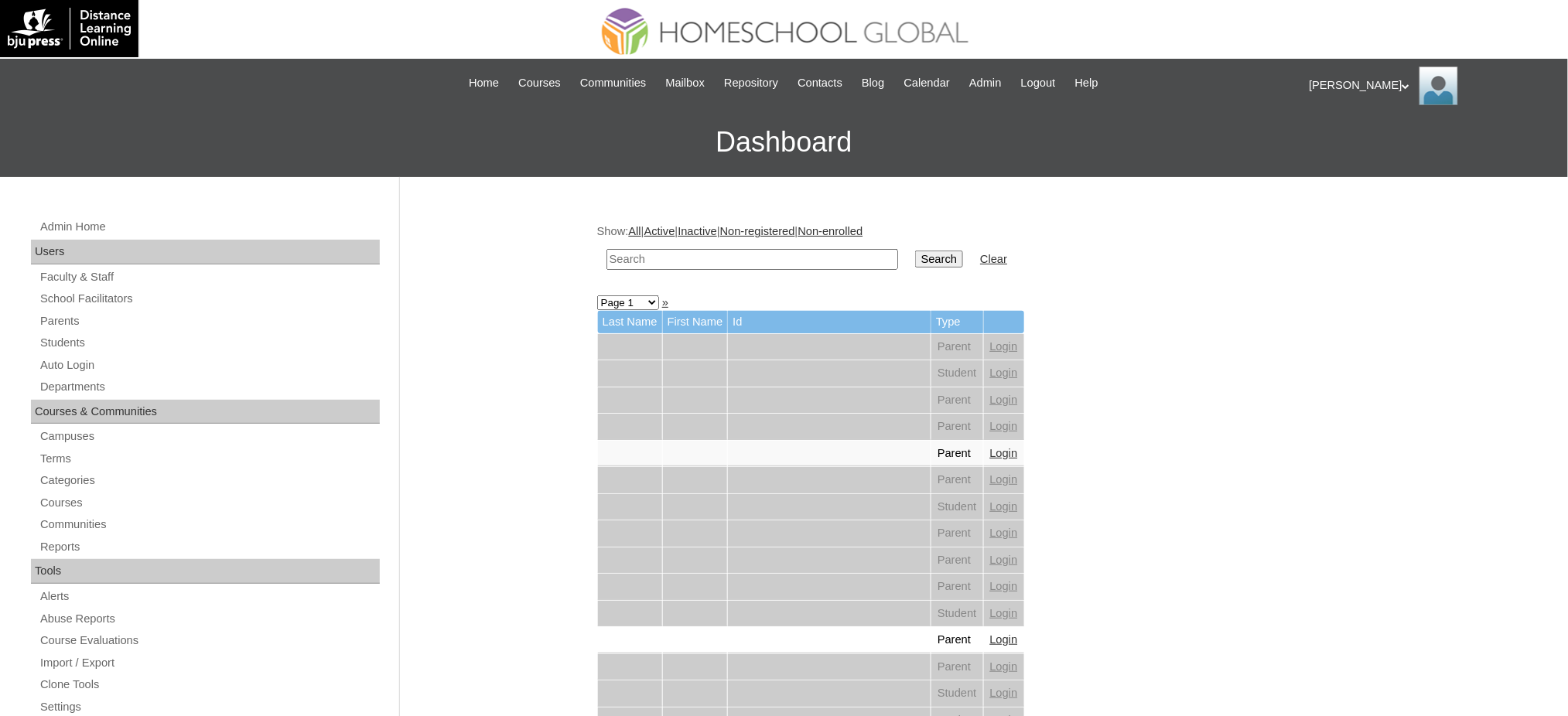
drag, startPoint x: 816, startPoint y: 257, endPoint x: 823, endPoint y: 258, distance: 7.1
click at [816, 257] on input "text" at bounding box center [752, 259] width 292 height 21
paste input "Lumière [PERSON_NAME]"
type input "Lumière Marcq"
click at [915, 257] on input "Search" at bounding box center [939, 259] width 48 height 17
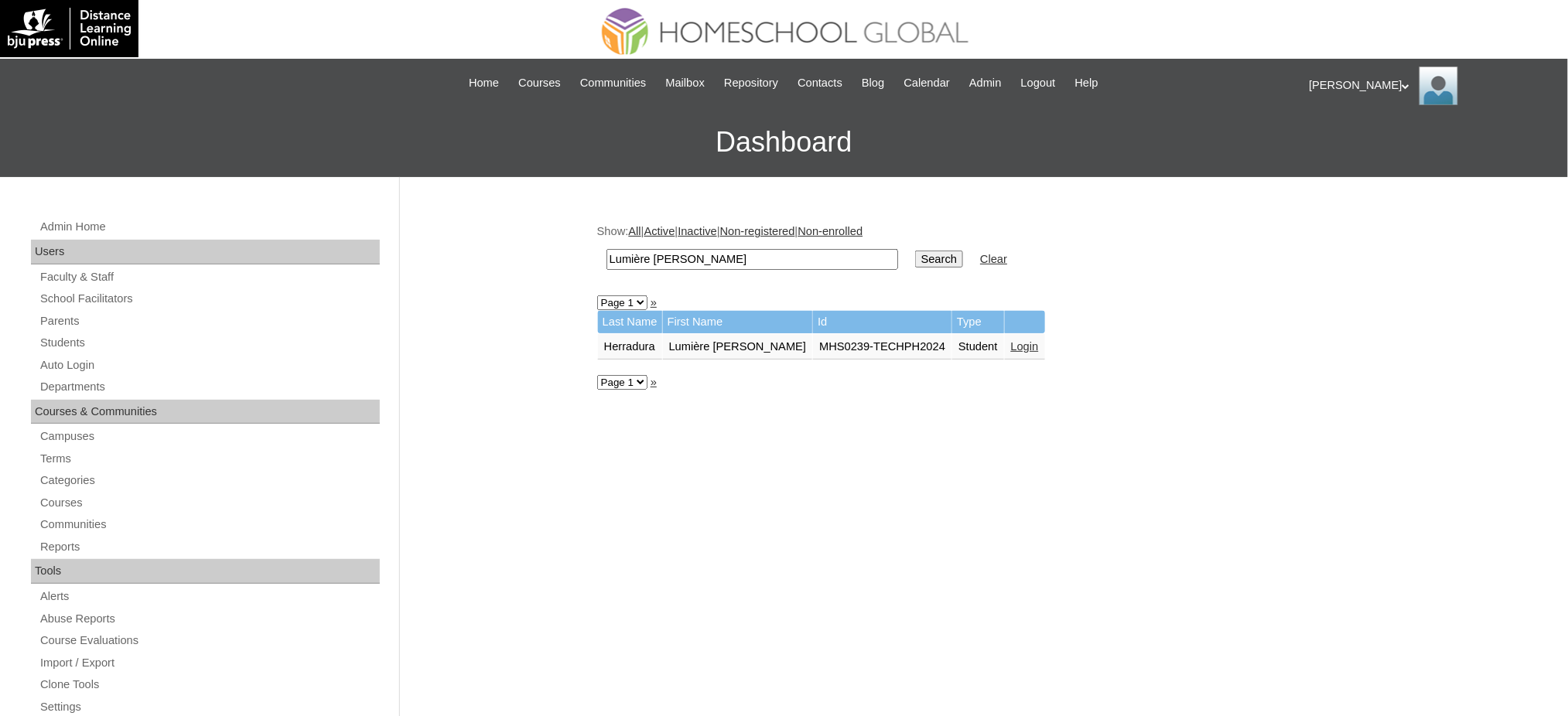
click at [1011, 342] on link "Login" at bounding box center [1025, 347] width 28 height 13
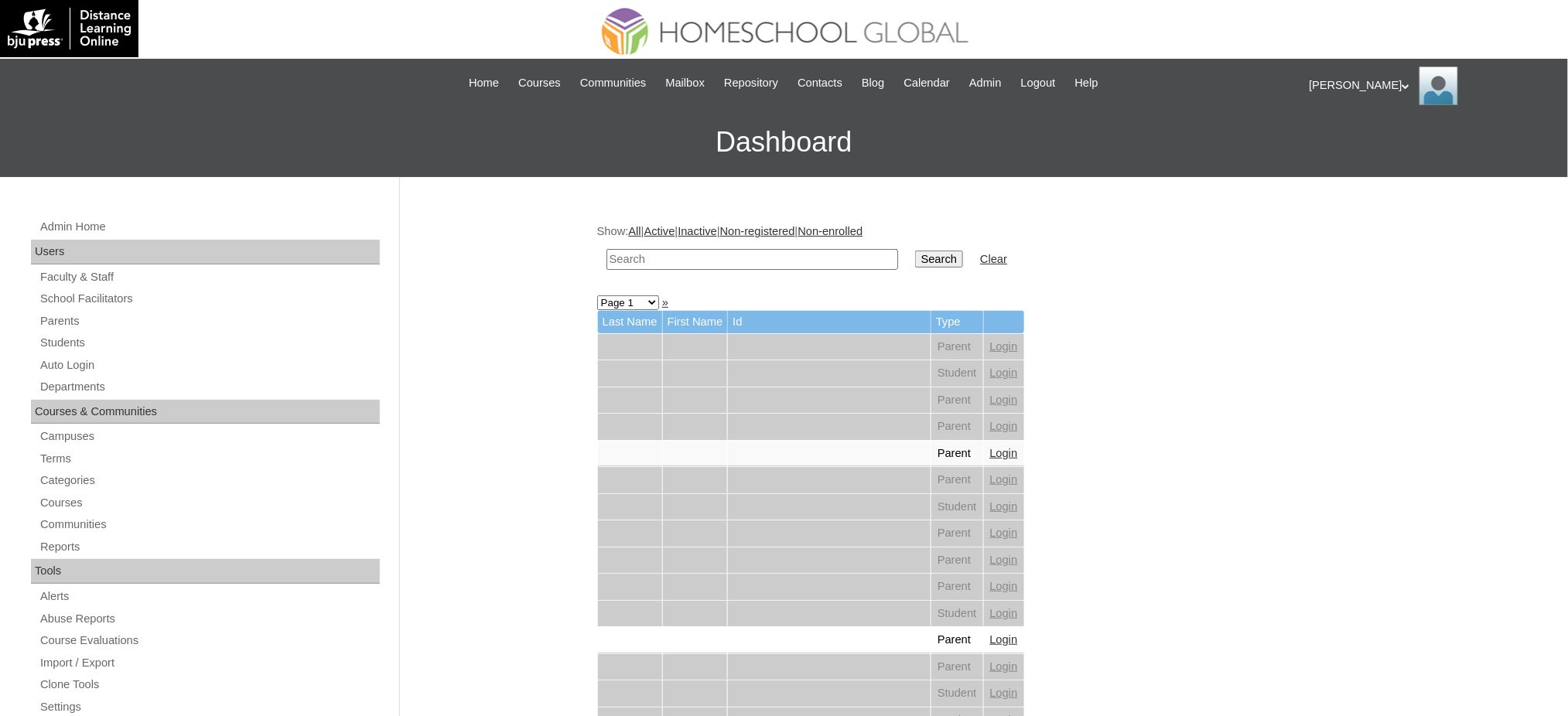
click at [777, 267] on td at bounding box center [751, 260] width 307 height 36
click at [779, 263] on input "text" at bounding box center [752, 259] width 292 height 21
paste input "[PERSON_NAME]"
type input "[PERSON_NAME]"
click at [915, 258] on input "Search" at bounding box center [939, 259] width 48 height 17
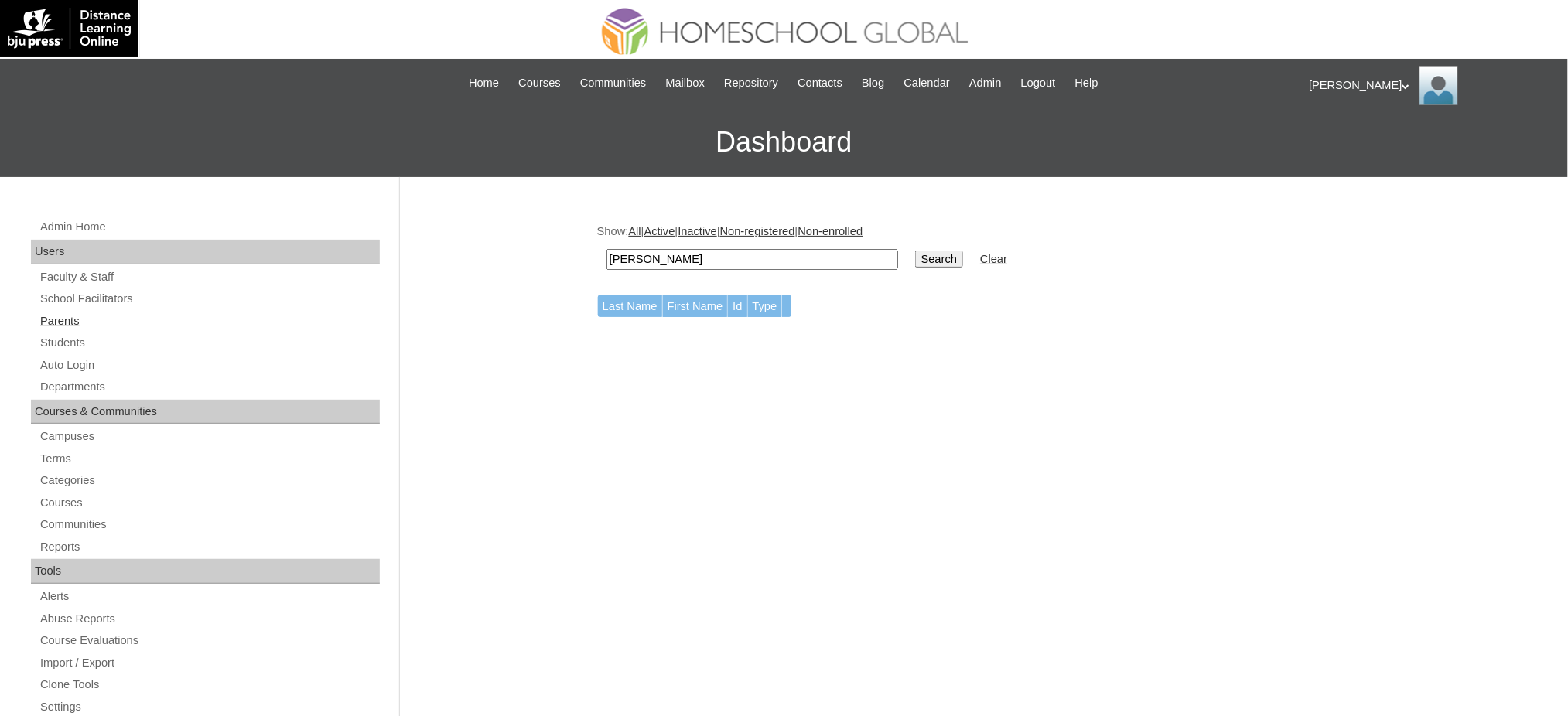
click at [69, 321] on link "Parents" at bounding box center [209, 320] width 341 height 19
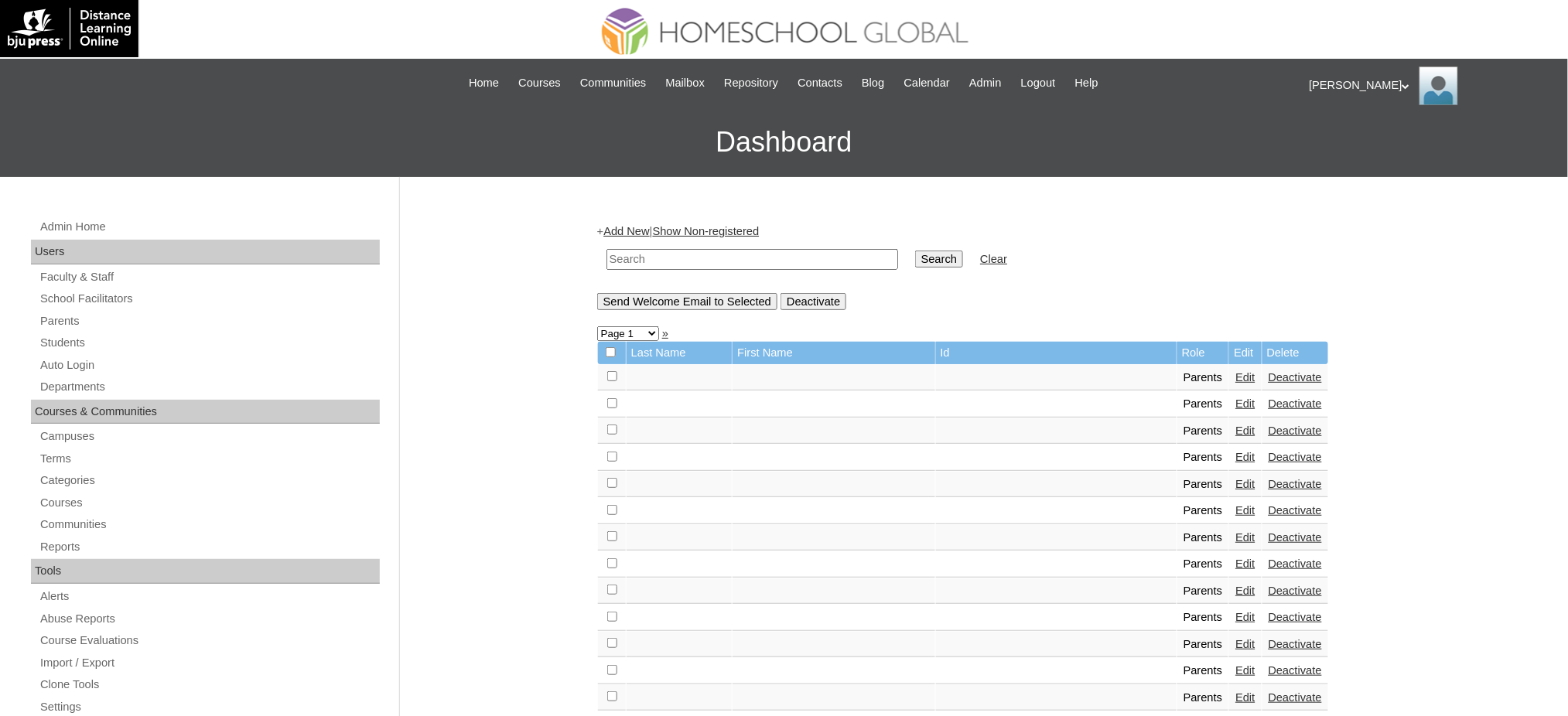
click at [633, 233] on link "Add New" at bounding box center [626, 232] width 45 height 13
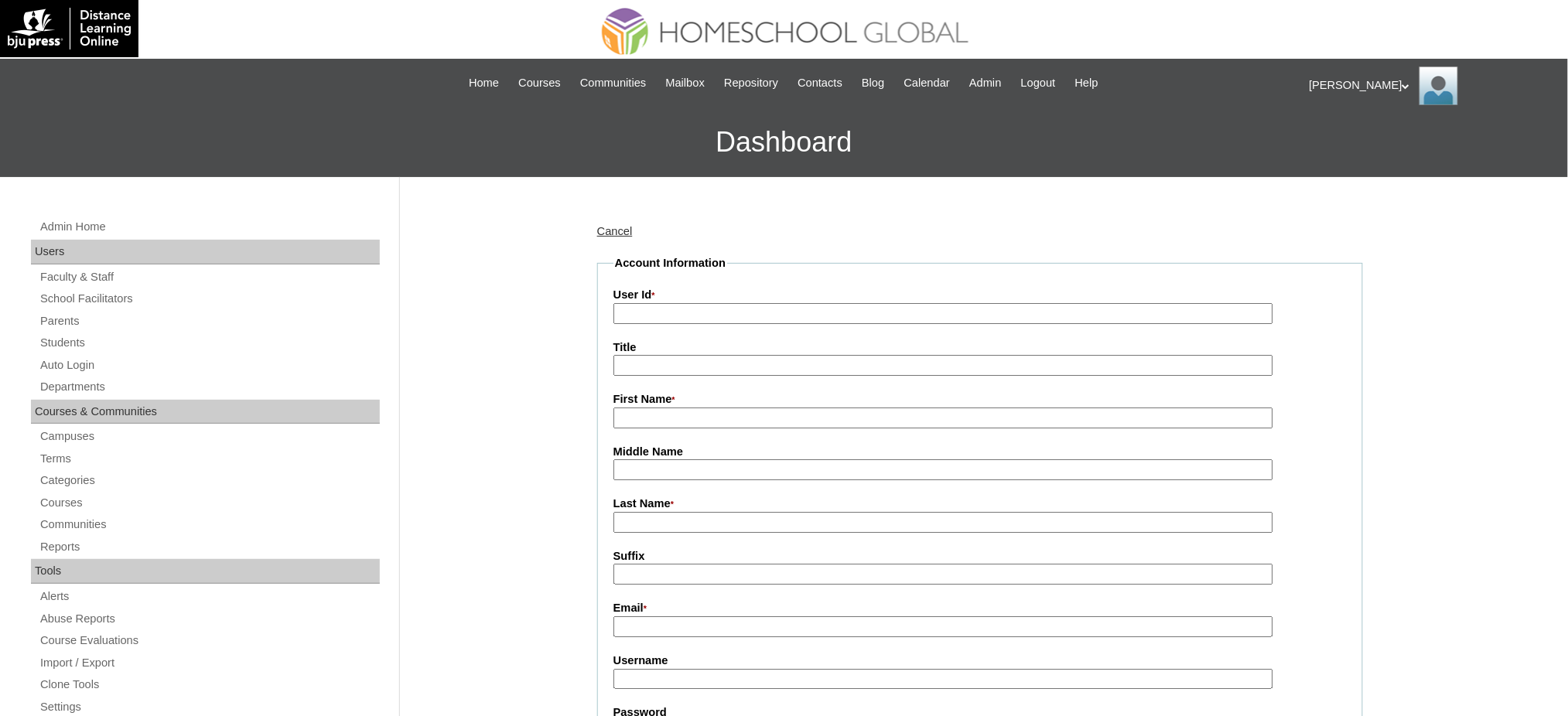
click at [672, 315] on input "User Id *" at bounding box center [943, 313] width 660 height 21
paste input "MHP0207-TECHPH2025"
type input "MHP0207-TECHPH2025"
click at [645, 364] on input "Title" at bounding box center [943, 365] width 660 height 21
type input "Ms."
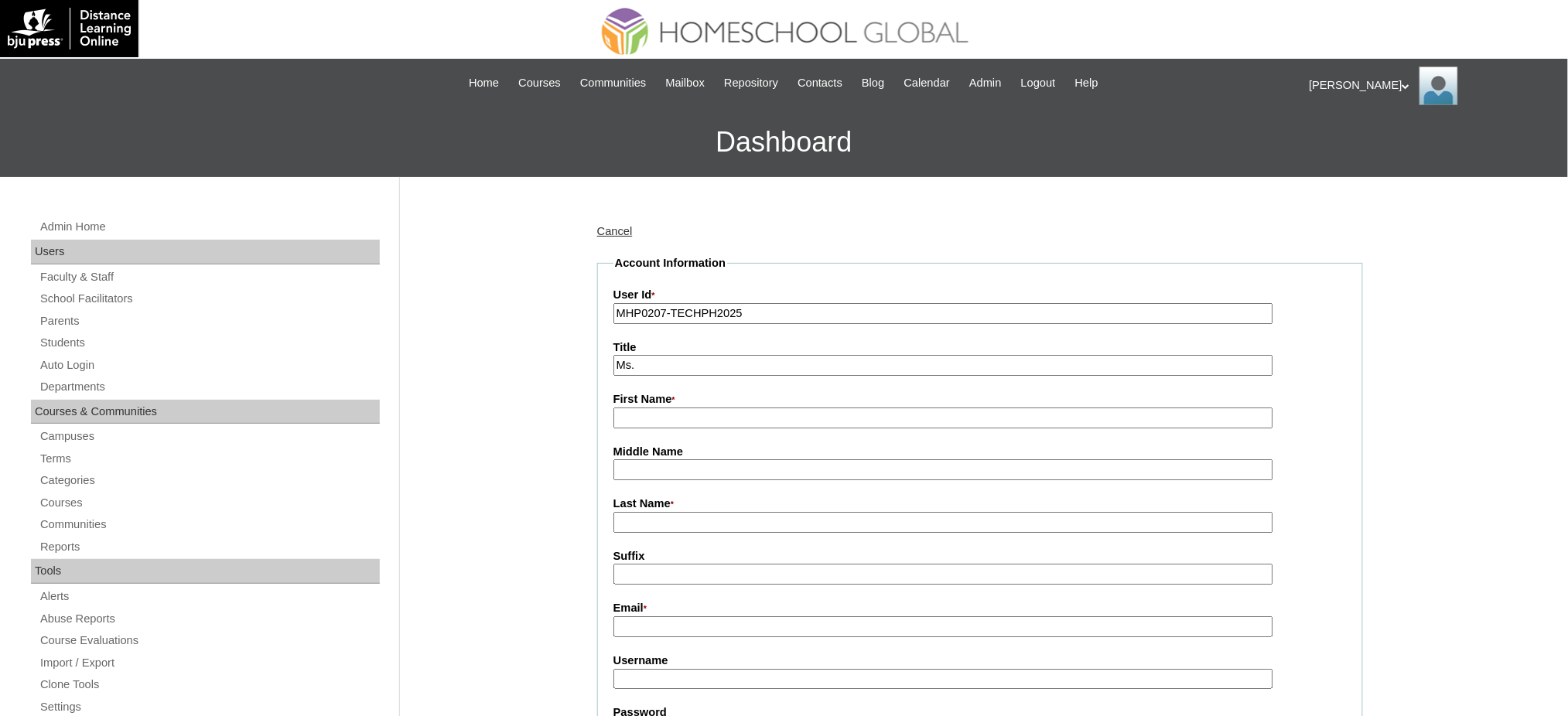
click at [660, 414] on input "First Name *" at bounding box center [943, 417] width 660 height 21
paste input "Katrina"
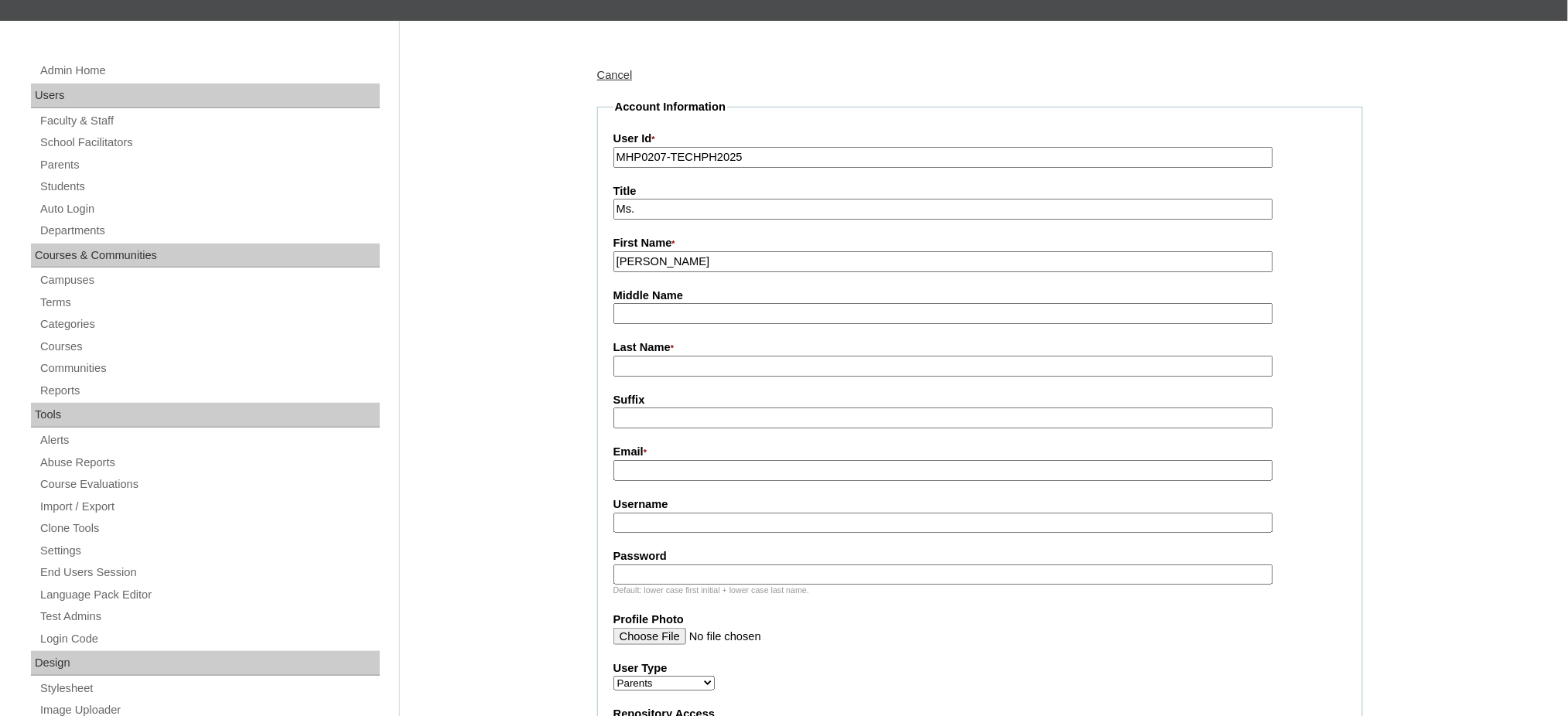
scroll to position [205, 0]
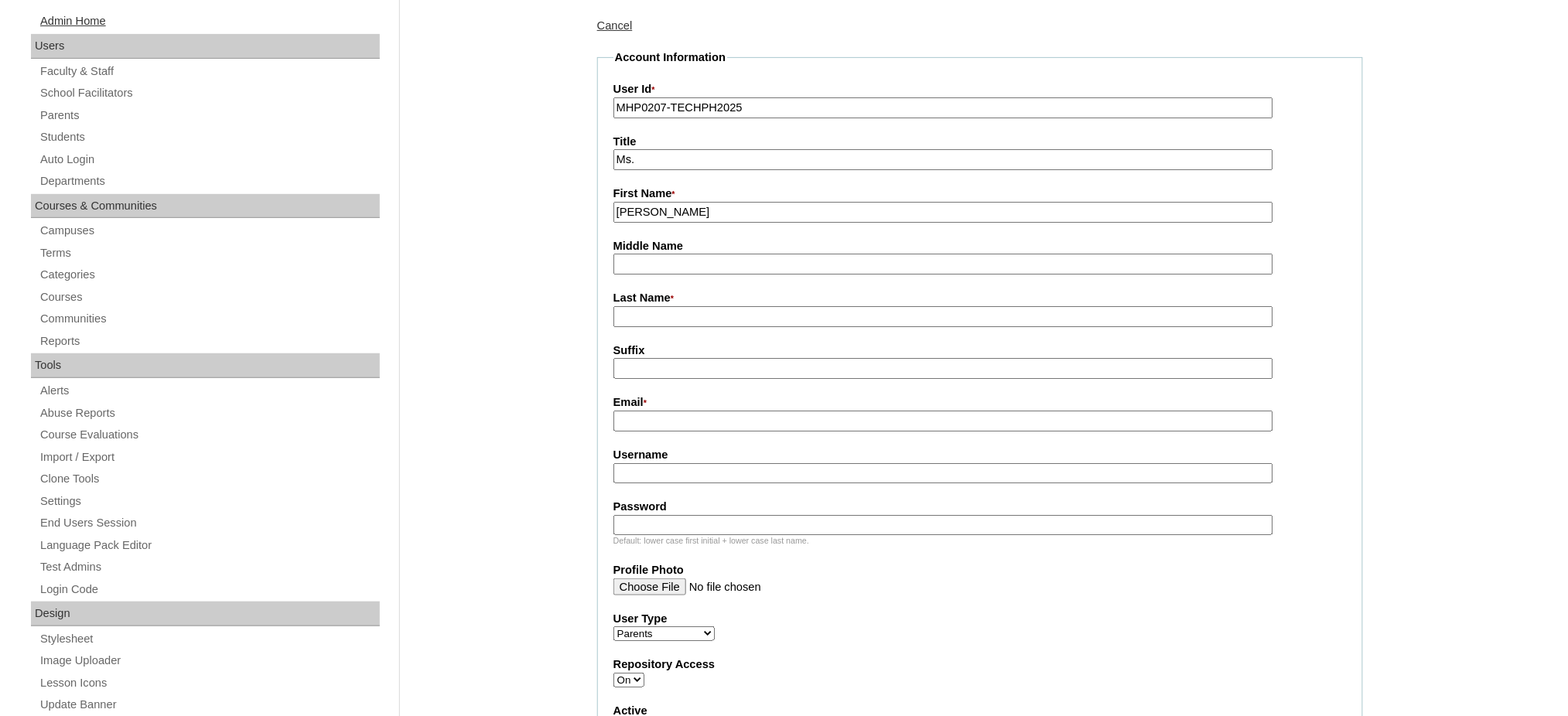
type input "Katrina"
click at [633, 318] on input "Last Name *" at bounding box center [943, 316] width 660 height 21
paste input "Feliciano"
type input "Feliciano"
click at [620, 416] on input "Email *" at bounding box center [943, 421] width 660 height 21
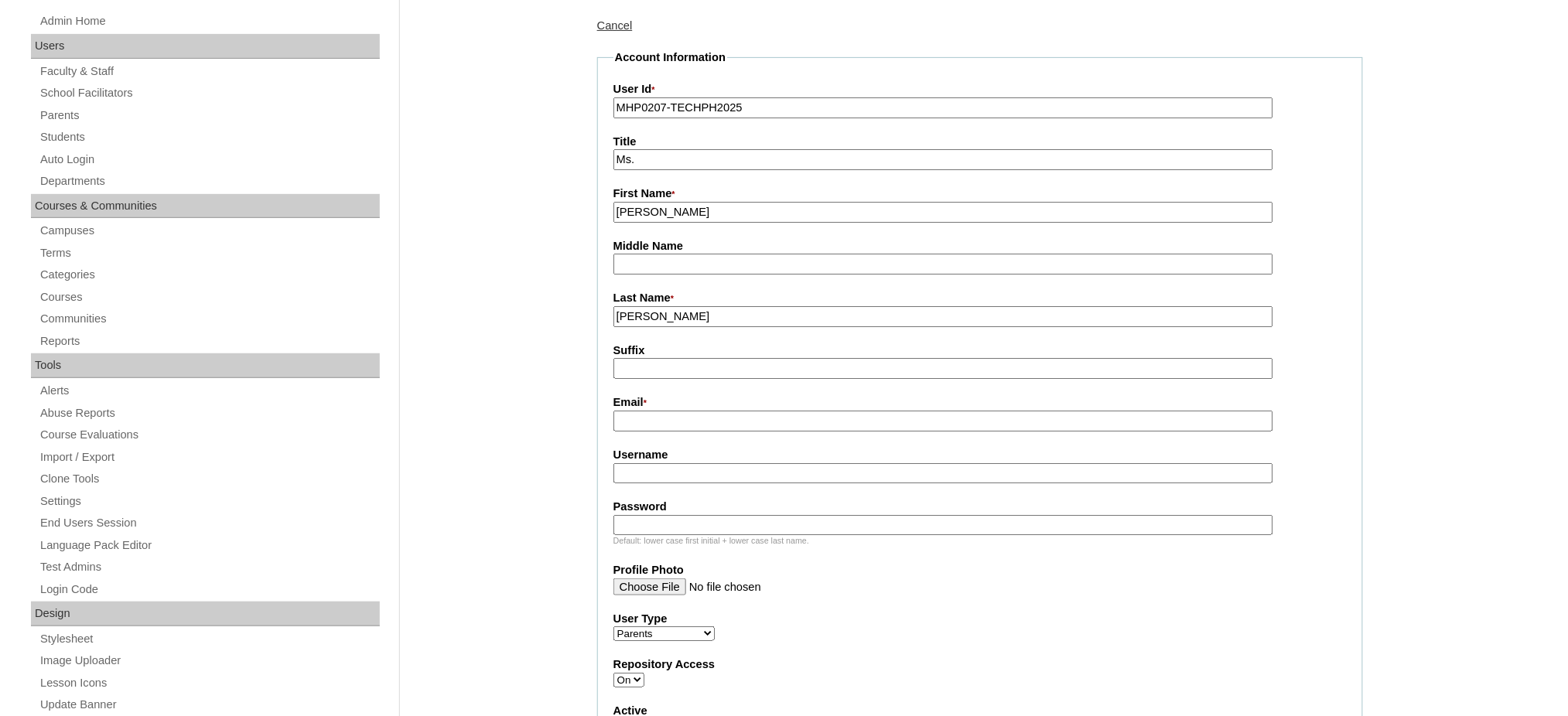
paste input "trnbfeliciano@gmail.com"
type input "trnbfeliciano@gmail.com"
click at [657, 472] on input "Username" at bounding box center [943, 473] width 660 height 21
paste input "pionillaF2025"
type input "pionillaF2025"
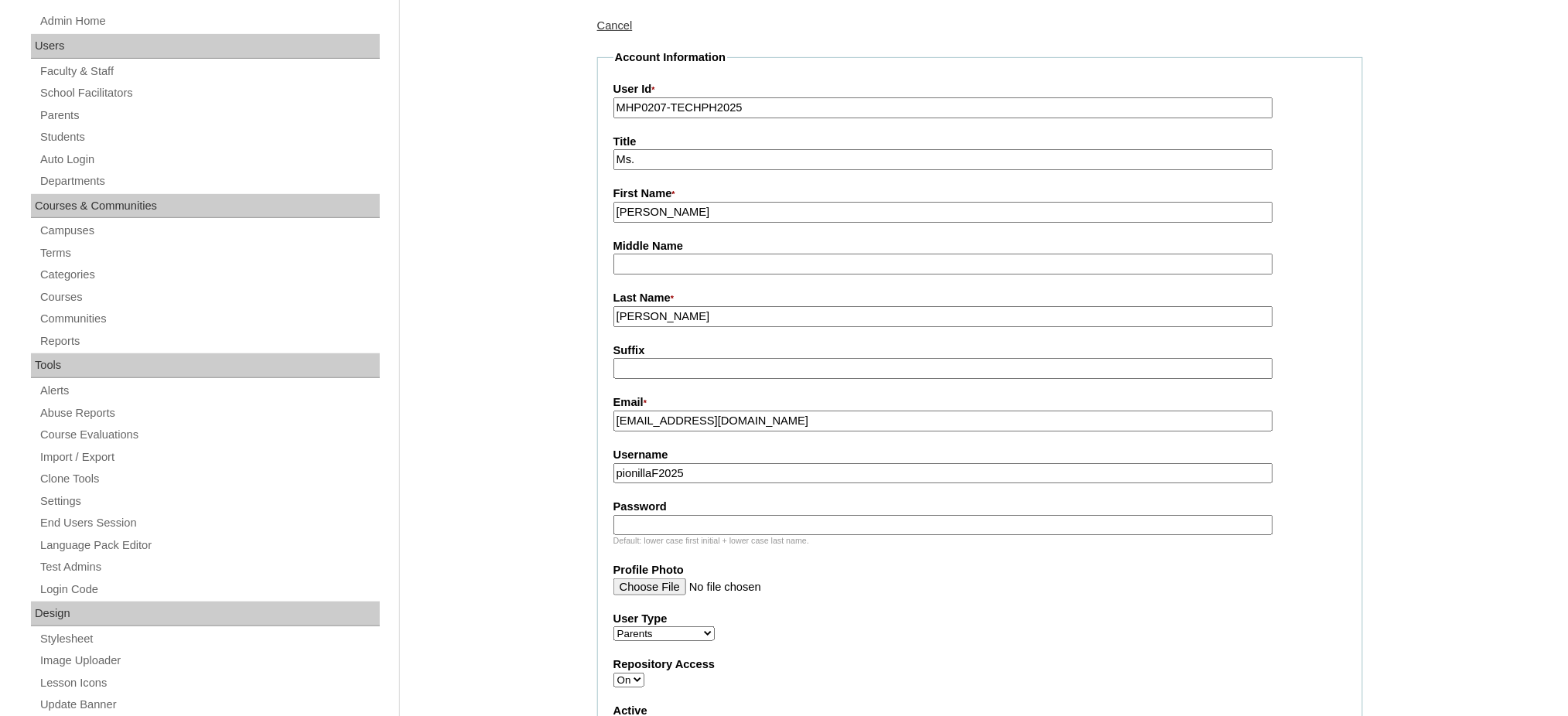
click at [714, 515] on input "Password" at bounding box center [943, 525] width 660 height 21
paste input "techiEL756"
type input "techiEL756"
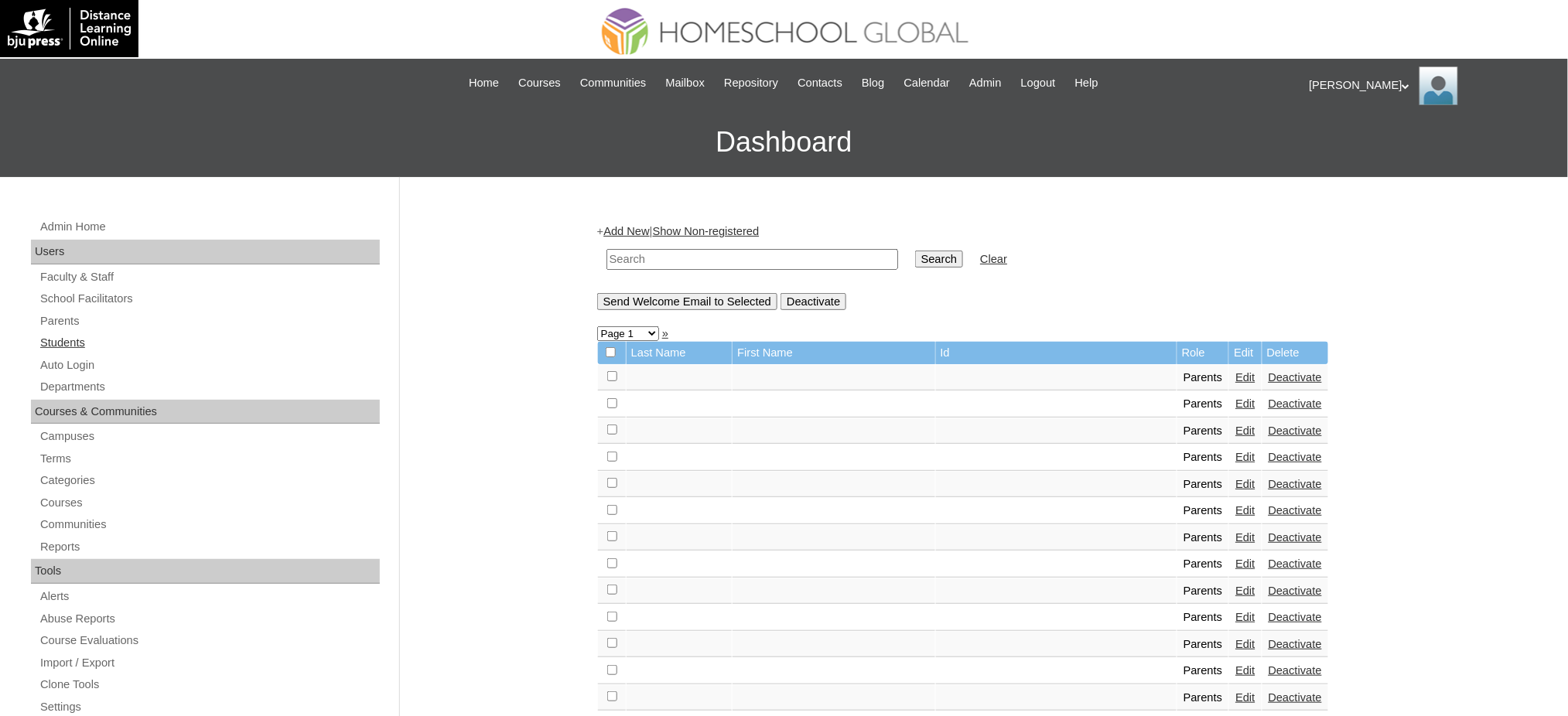
click at [66, 345] on link "Students" at bounding box center [209, 342] width 341 height 19
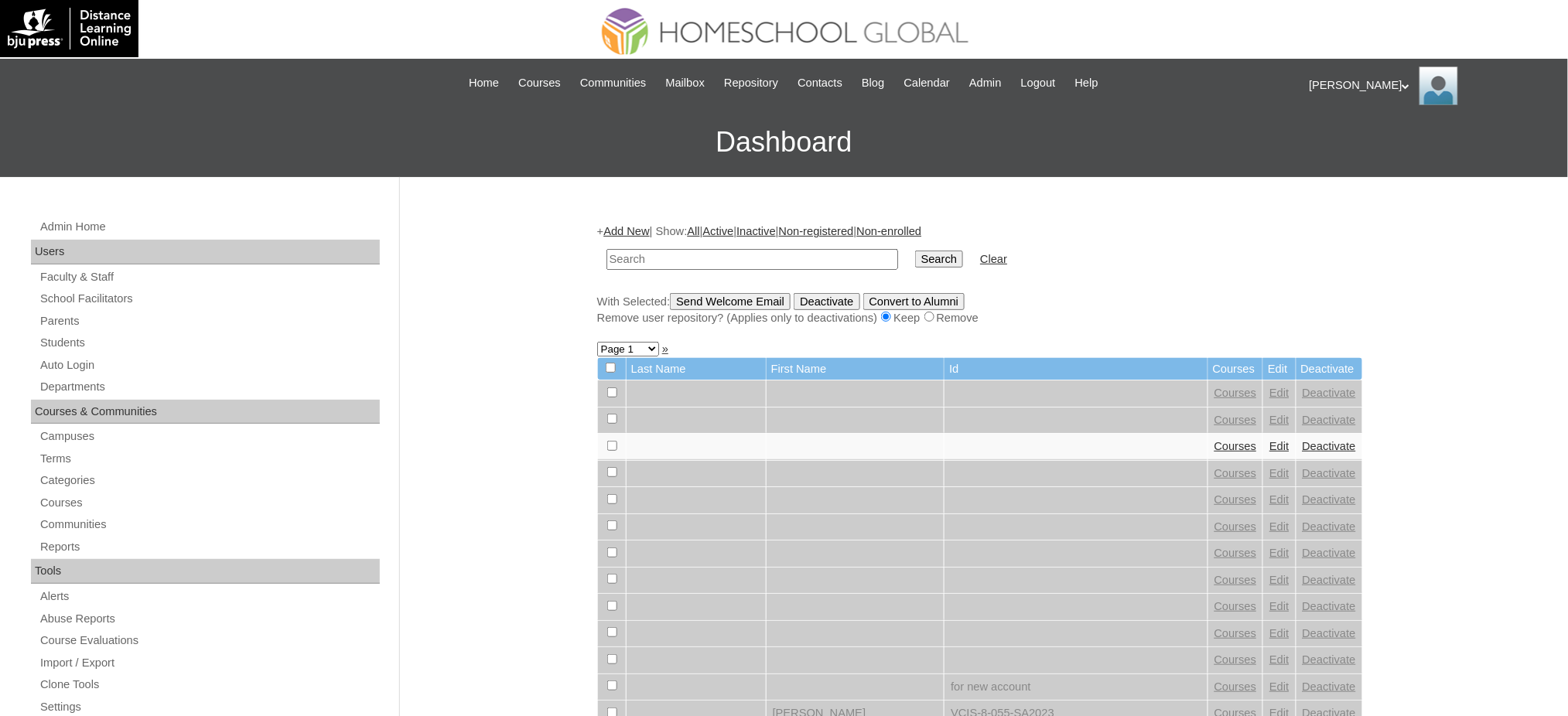
click at [641, 229] on link "Add New" at bounding box center [626, 232] width 45 height 13
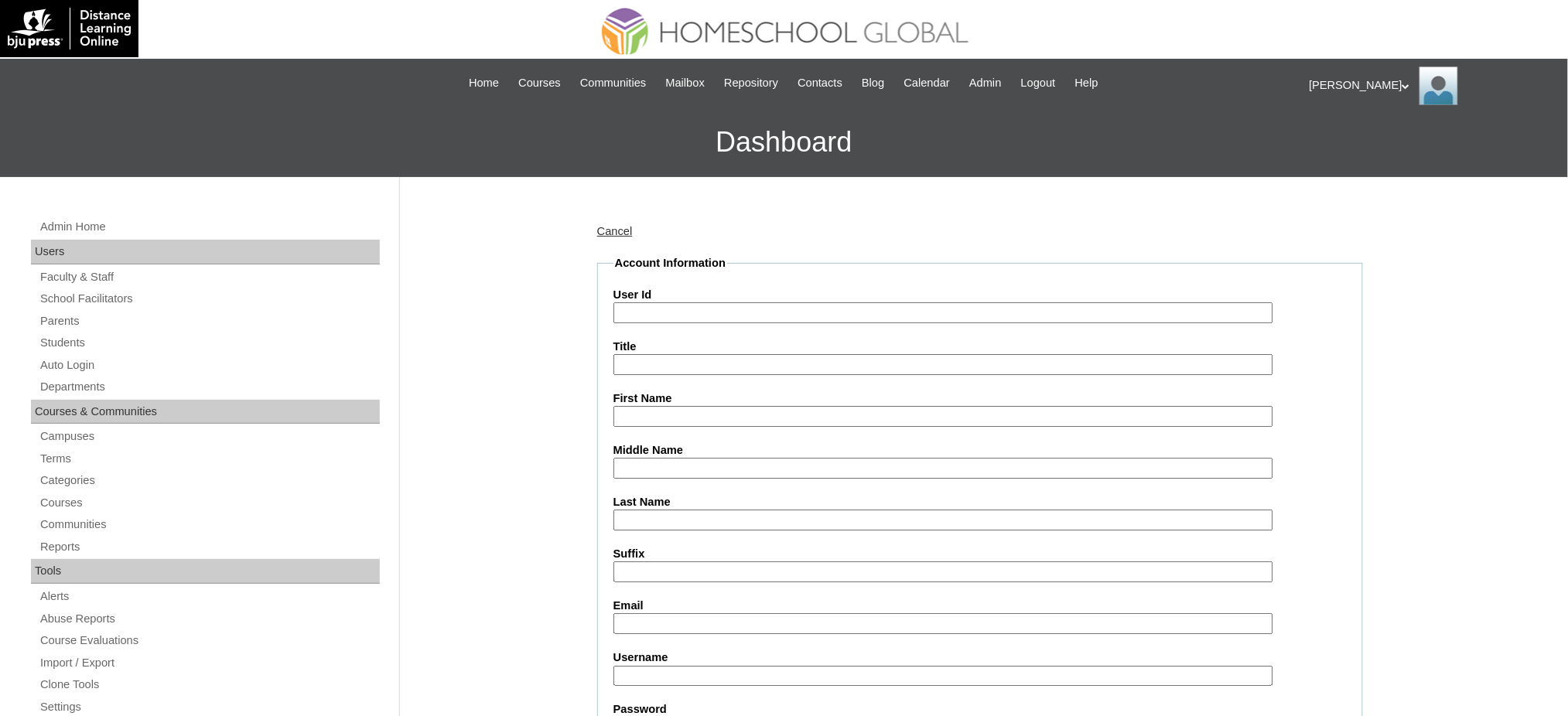
drag, startPoint x: 0, startPoint y: 0, endPoint x: 657, endPoint y: 310, distance: 726.5
click at [657, 310] on input "User Id" at bounding box center [943, 312] width 660 height 21
paste input "MHS00306-TECHPH2025"
type input "MHS00306-TECHPH2025"
drag, startPoint x: 651, startPoint y: 358, endPoint x: 657, endPoint y: 366, distance: 10.0
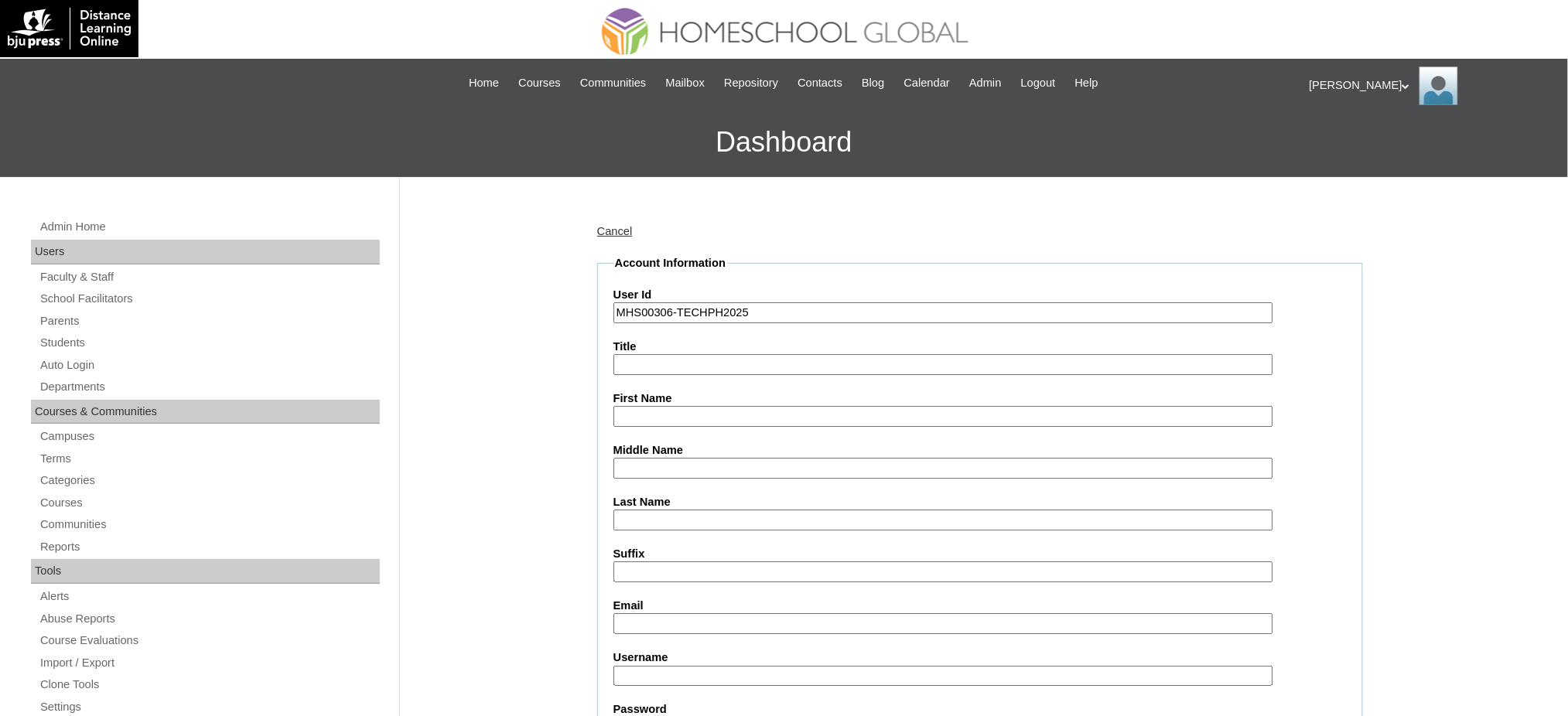
click at [651, 358] on input "Title" at bounding box center [943, 364] width 660 height 21
click at [670, 412] on input "First Name" at bounding box center [943, 416] width 660 height 21
paste input "Iris Estelle Liege"
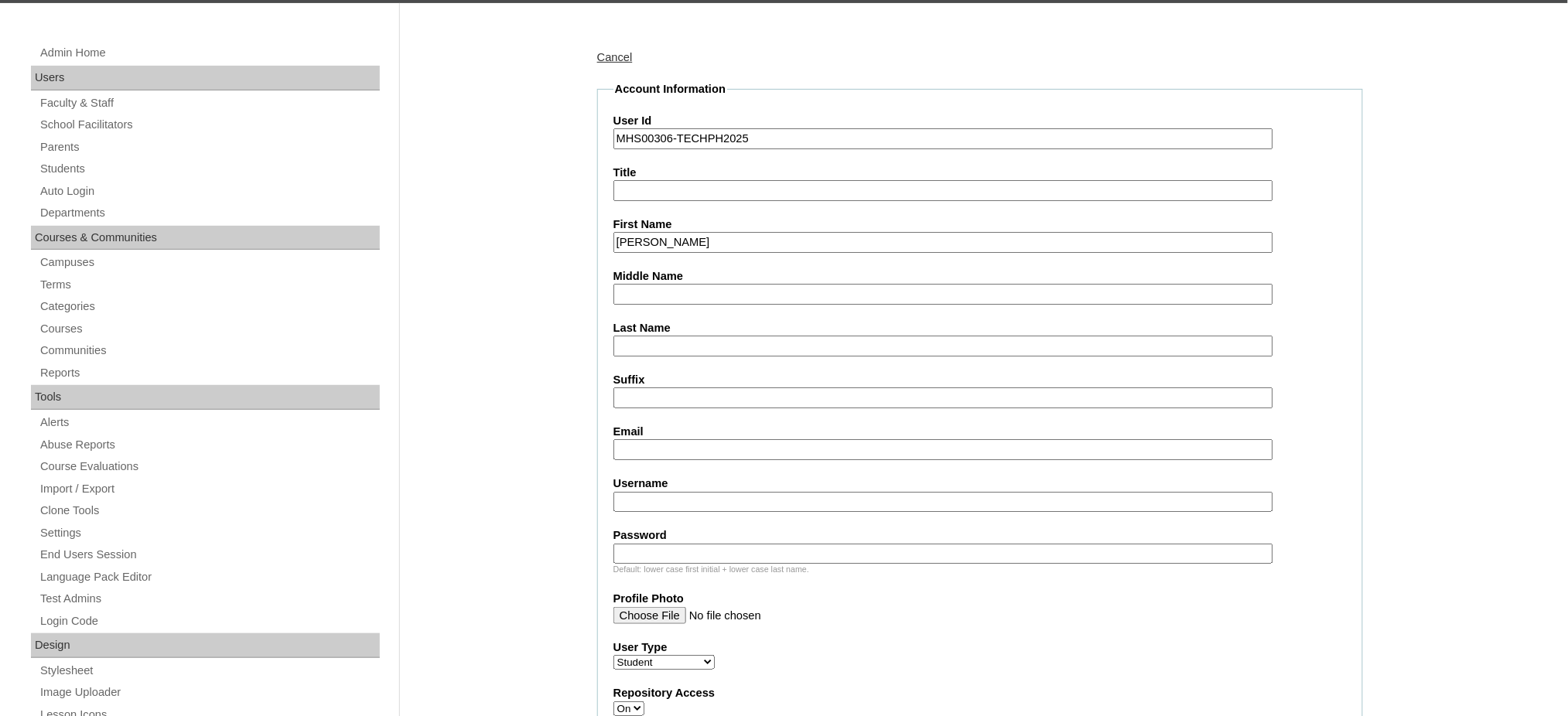
scroll to position [205, 0]
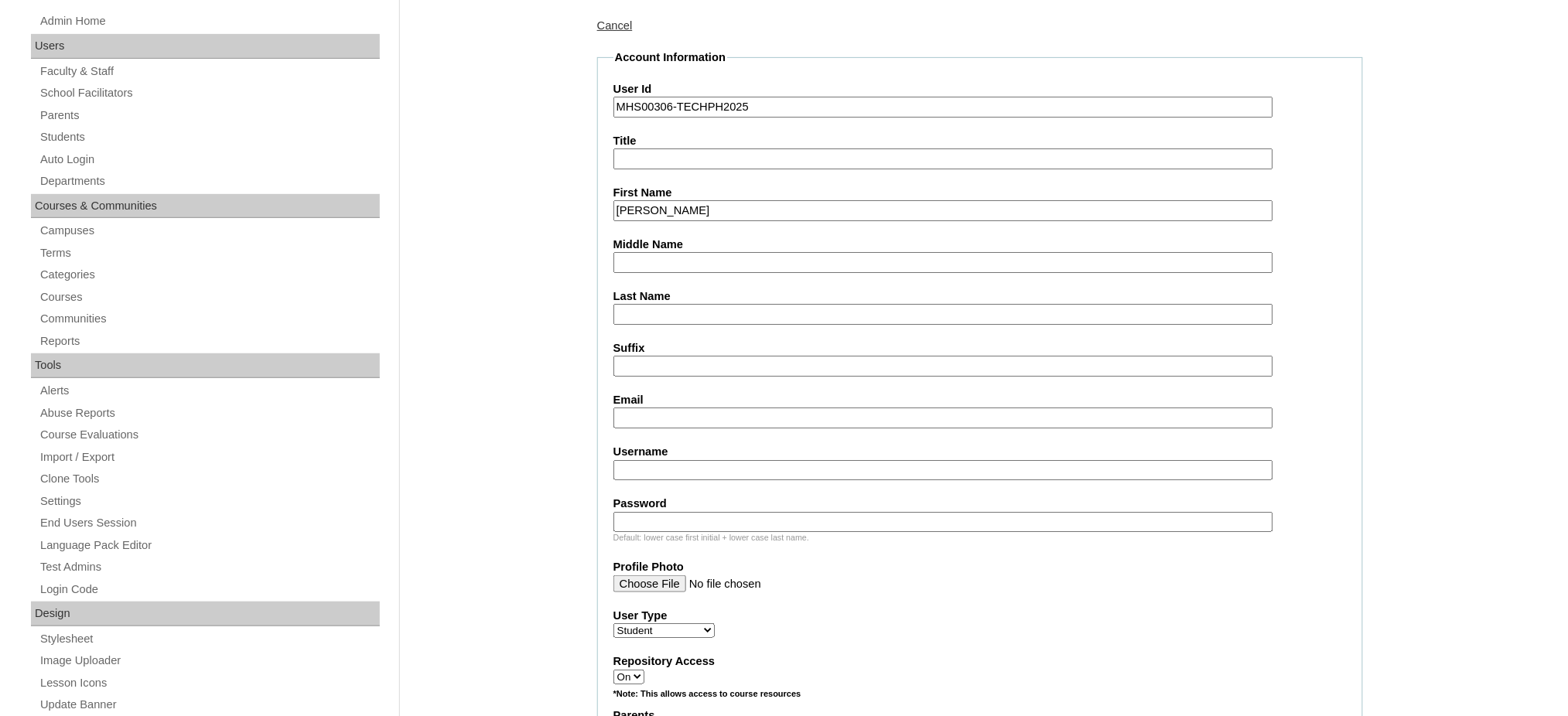
type input "Iris Estelle Liege"
click at [664, 260] on input "Middle Name" at bounding box center [943, 263] width 660 height 21
paste input "Feliciano"
type input "Feliciano"
click at [648, 310] on input "Last Name" at bounding box center [943, 314] width 660 height 21
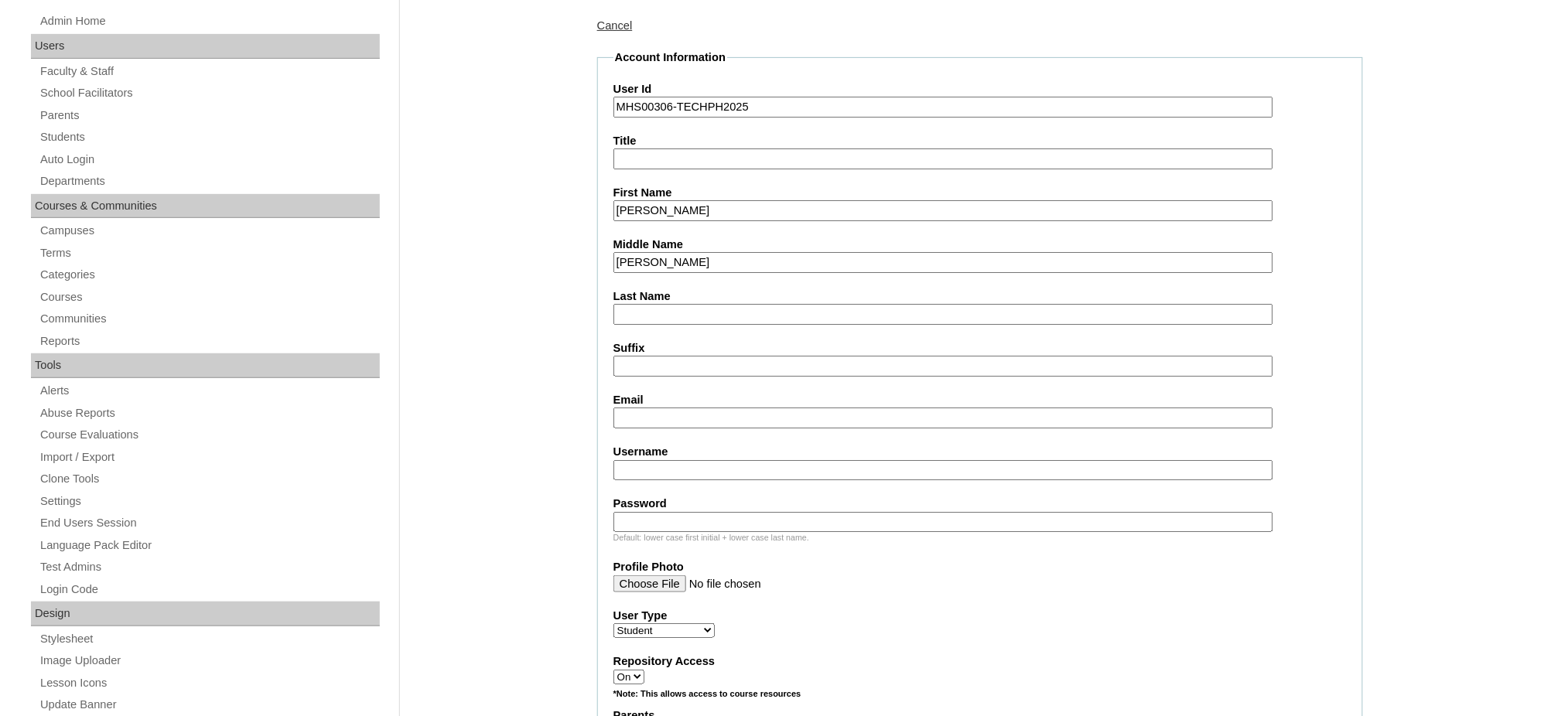
paste input "Pionilla"
type input "Pionilla"
click at [683, 413] on input "Email" at bounding box center [943, 417] width 660 height 21
paste input "trnbfeliciano@gmail.com"
type input "trnbfeliciano@gmail.com"
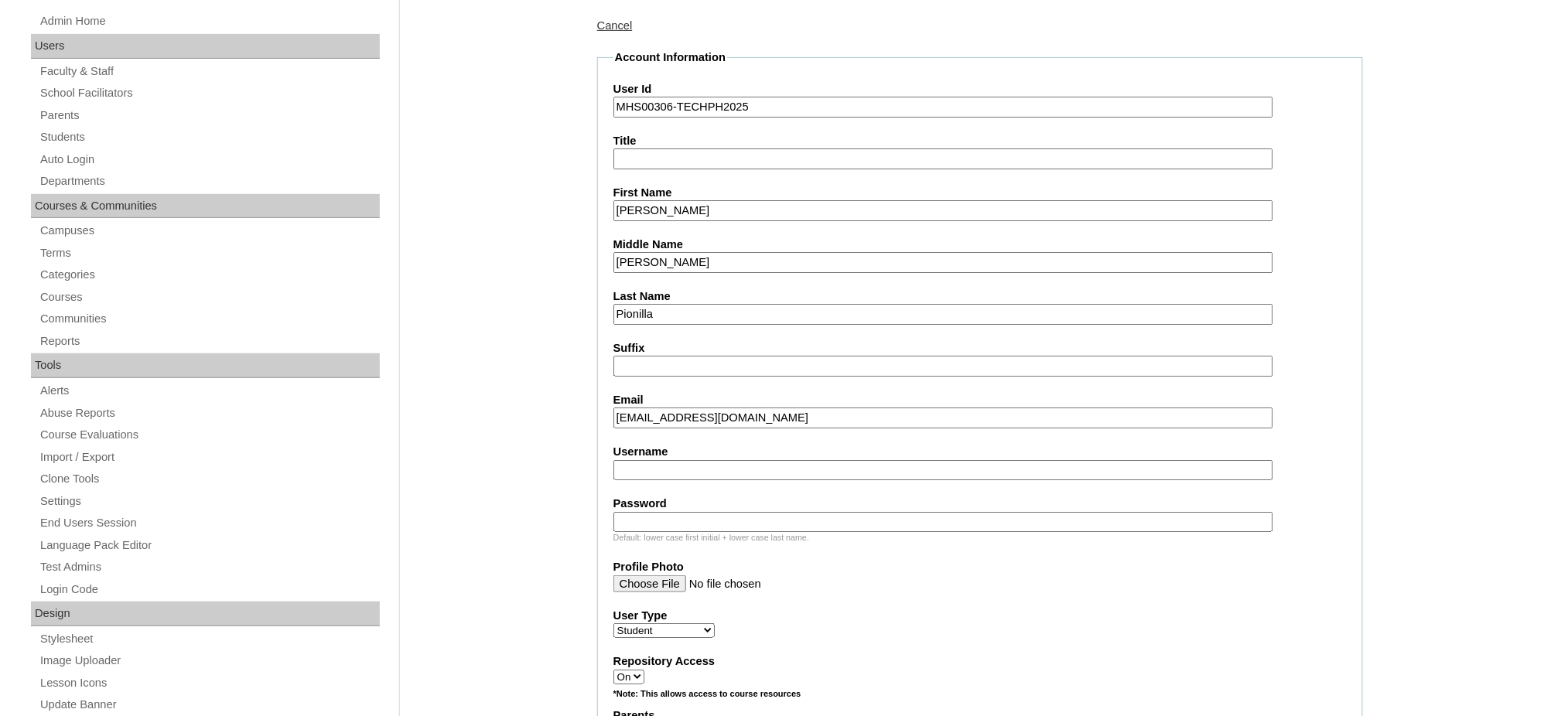
click at [641, 465] on input "Username" at bounding box center [943, 470] width 660 height 21
paste input "irispionilla"
type input "irispionilla"
click at [688, 512] on input "Password" at bounding box center [943, 522] width 660 height 21
paste input "250006939"
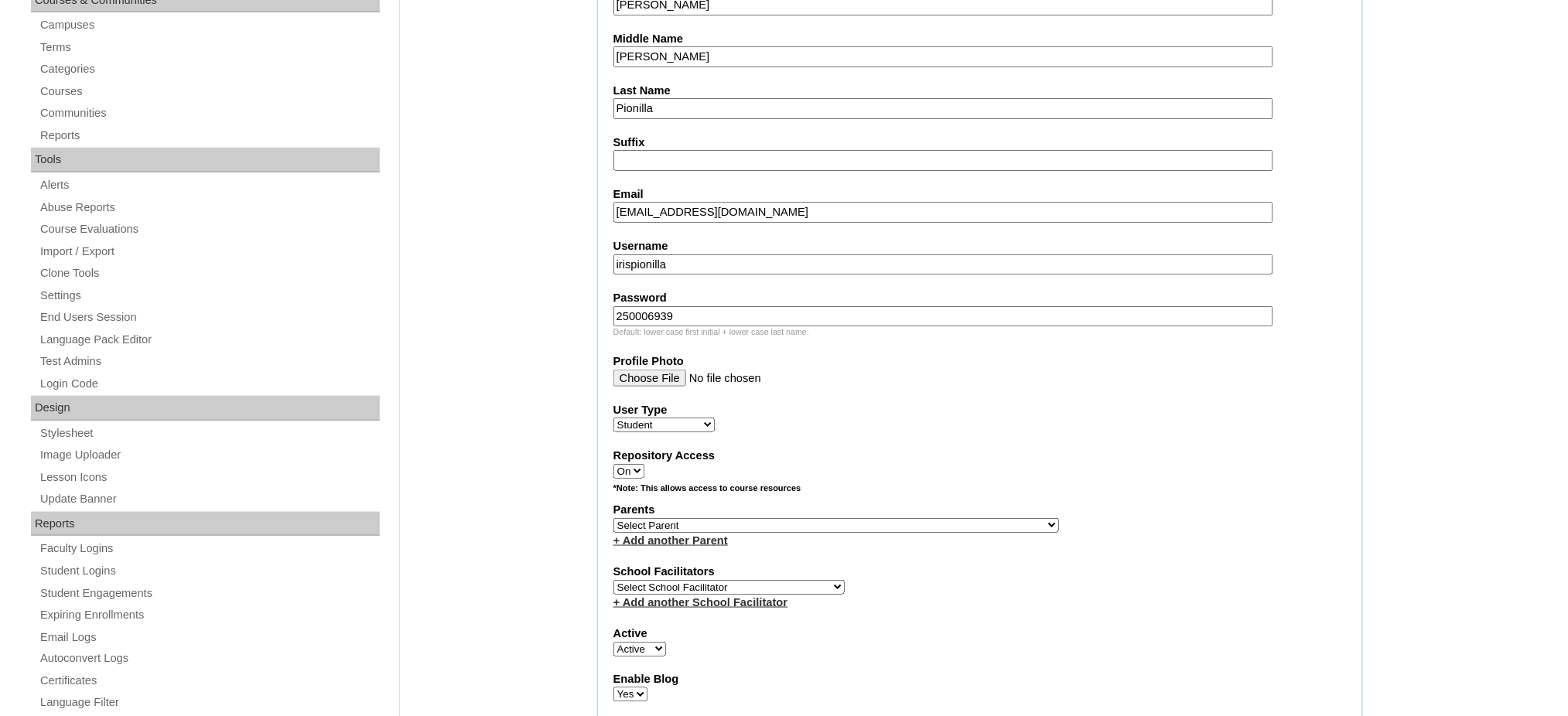
scroll to position [412, 0]
type input "250006939"
click at [875, 518] on select "Select Parent , , , , , , , , , , , , , , , , , , , , , , , , , , , , , , , , ,…" at bounding box center [837, 525] width 445 height 14
click at [879, 518] on select "Select Parent , , , , , , , , , , , , , , , , , , , , , , , , , , , , , , , , ,…" at bounding box center [837, 525] width 445 height 14
click at [880, 518] on select "Select Parent , , , , , , , , , , , , , , , , , , , , , , , , , , , , , , , , ,…" at bounding box center [837, 525] width 445 height 14
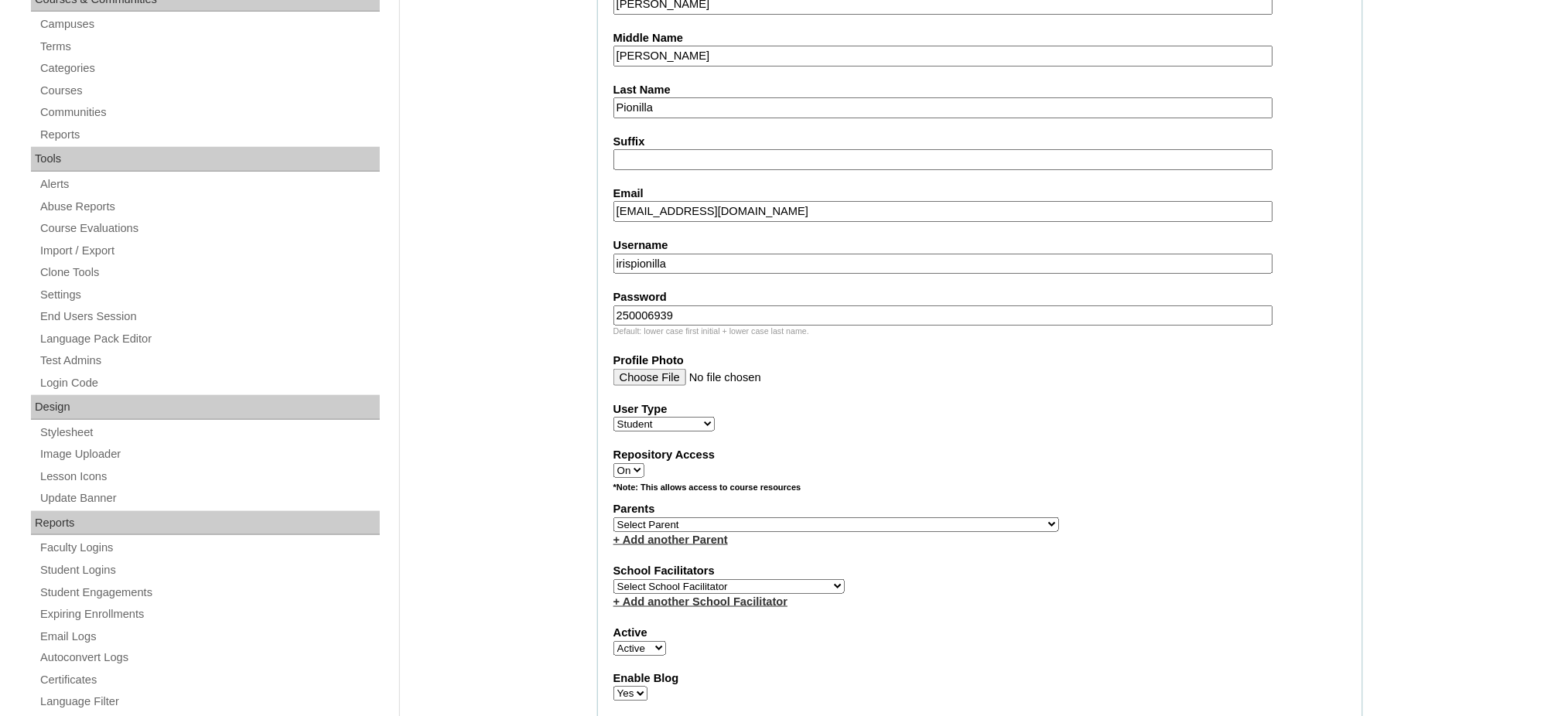
select select "44001"
click at [614, 518] on select "Select Parent , , , , , , , , , , , , , , , , , , , , , , , , , , , , , , , , ,…" at bounding box center [837, 525] width 445 height 14
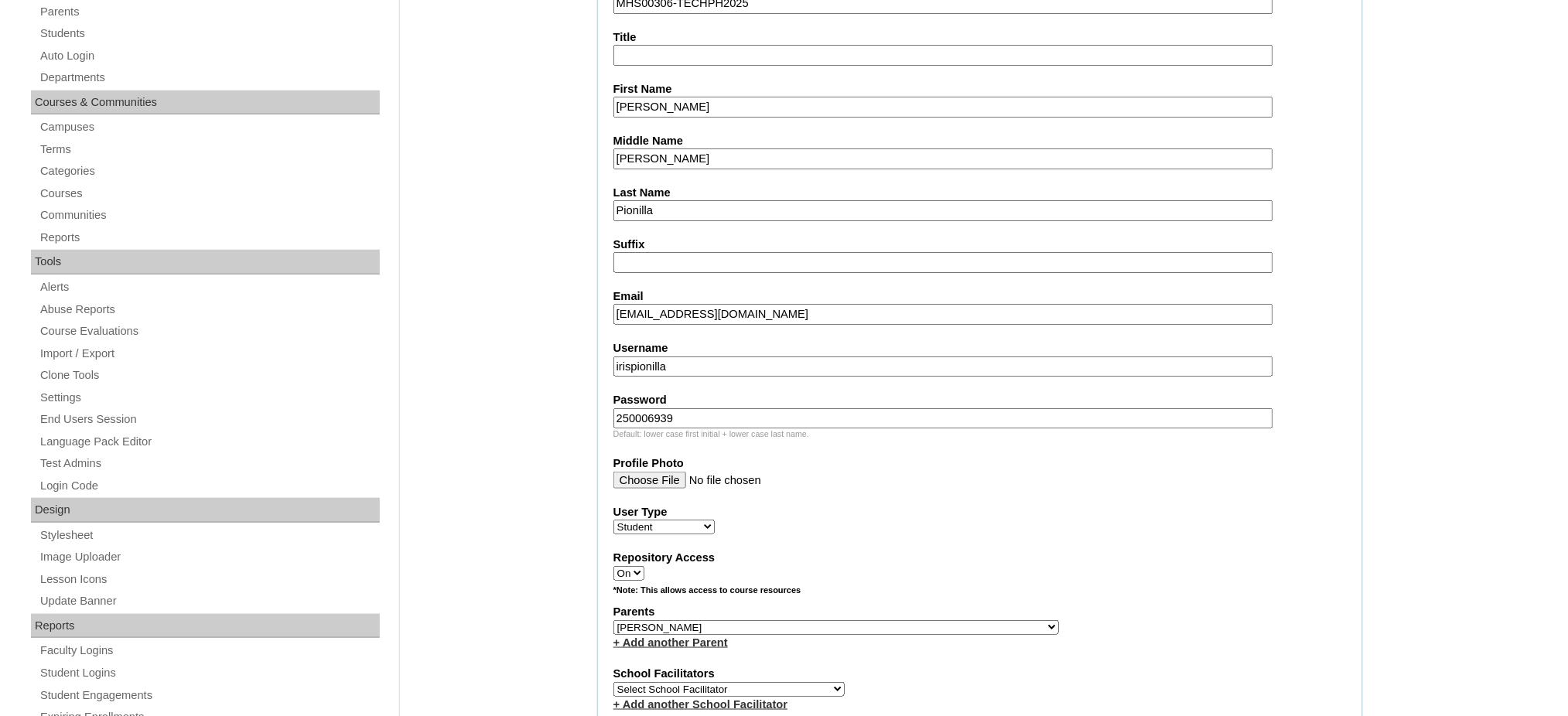
click at [671, 99] on input "Iris Estelle Liege" at bounding box center [943, 107] width 660 height 21
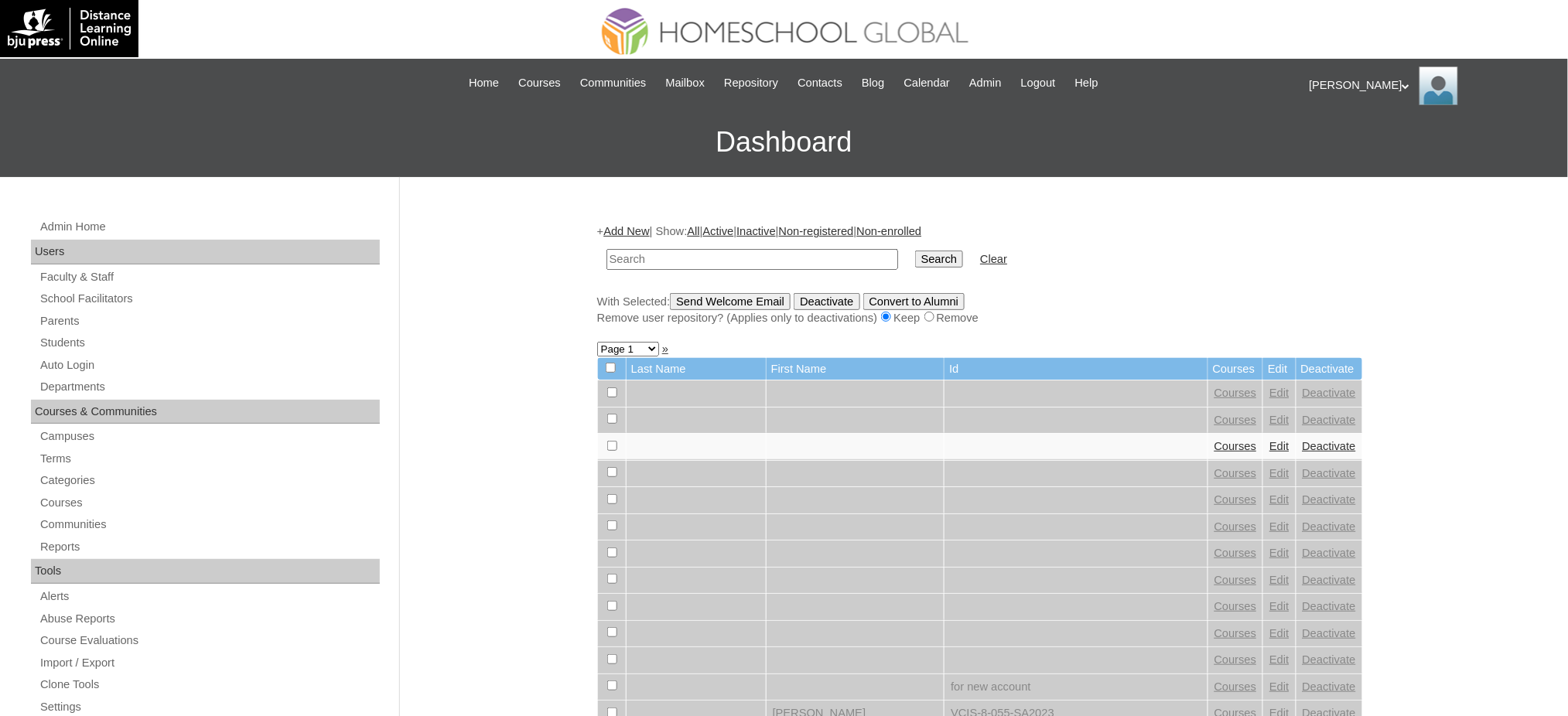
paste input "[PERSON_NAME]"
type input "[PERSON_NAME]"
click at [915, 251] on input "Search" at bounding box center [939, 259] width 48 height 17
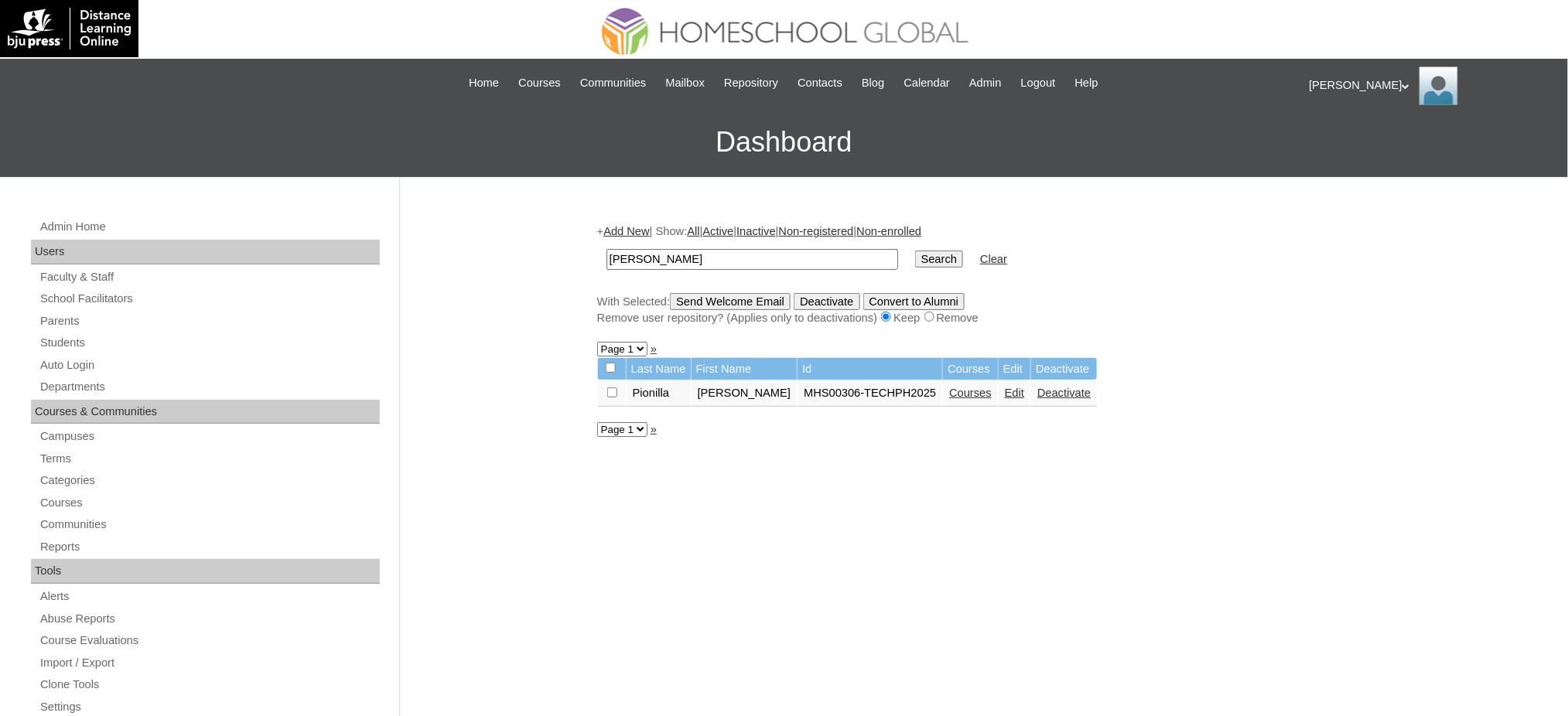
click at [955, 390] on link "Courses" at bounding box center [970, 393] width 43 height 13
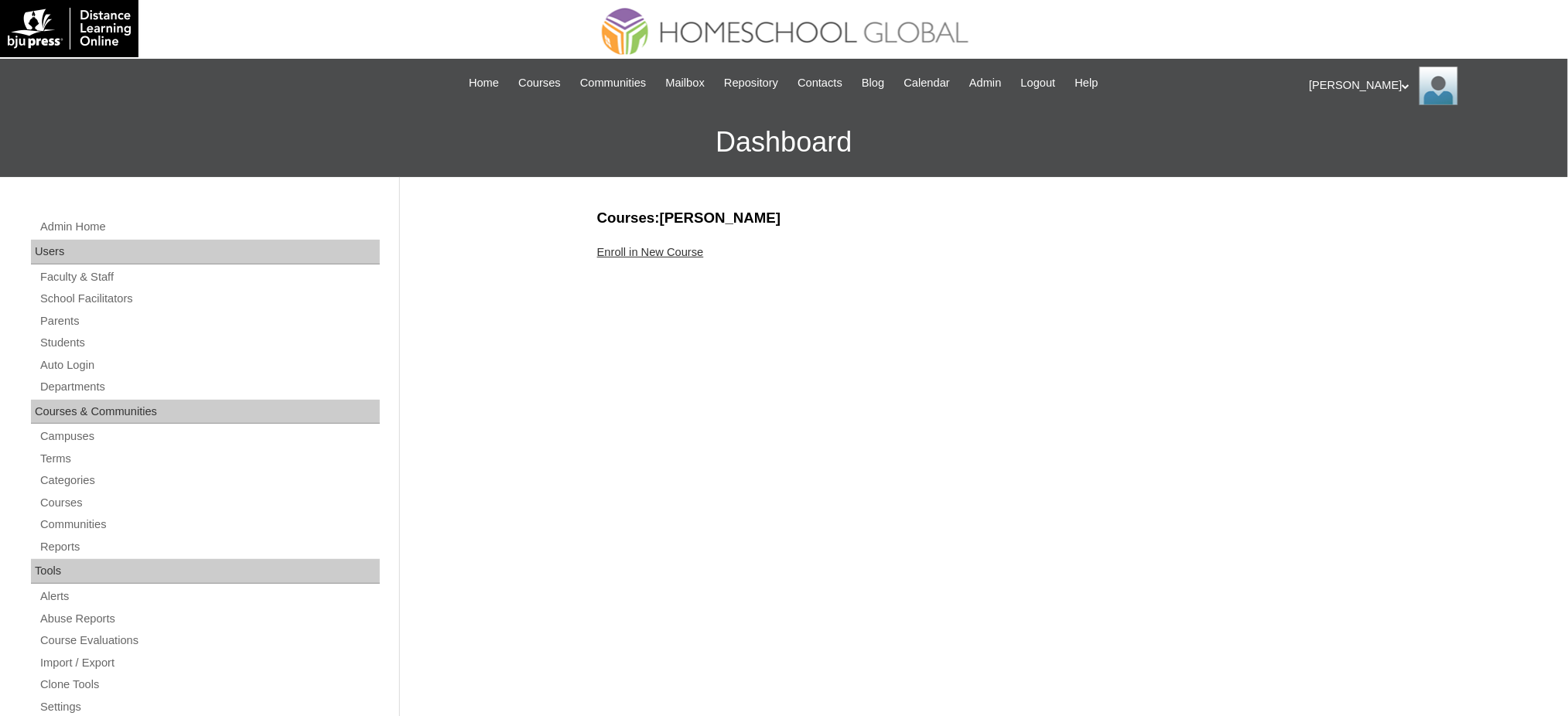
click at [658, 247] on link "Enroll in New Course" at bounding box center [651, 253] width 107 height 13
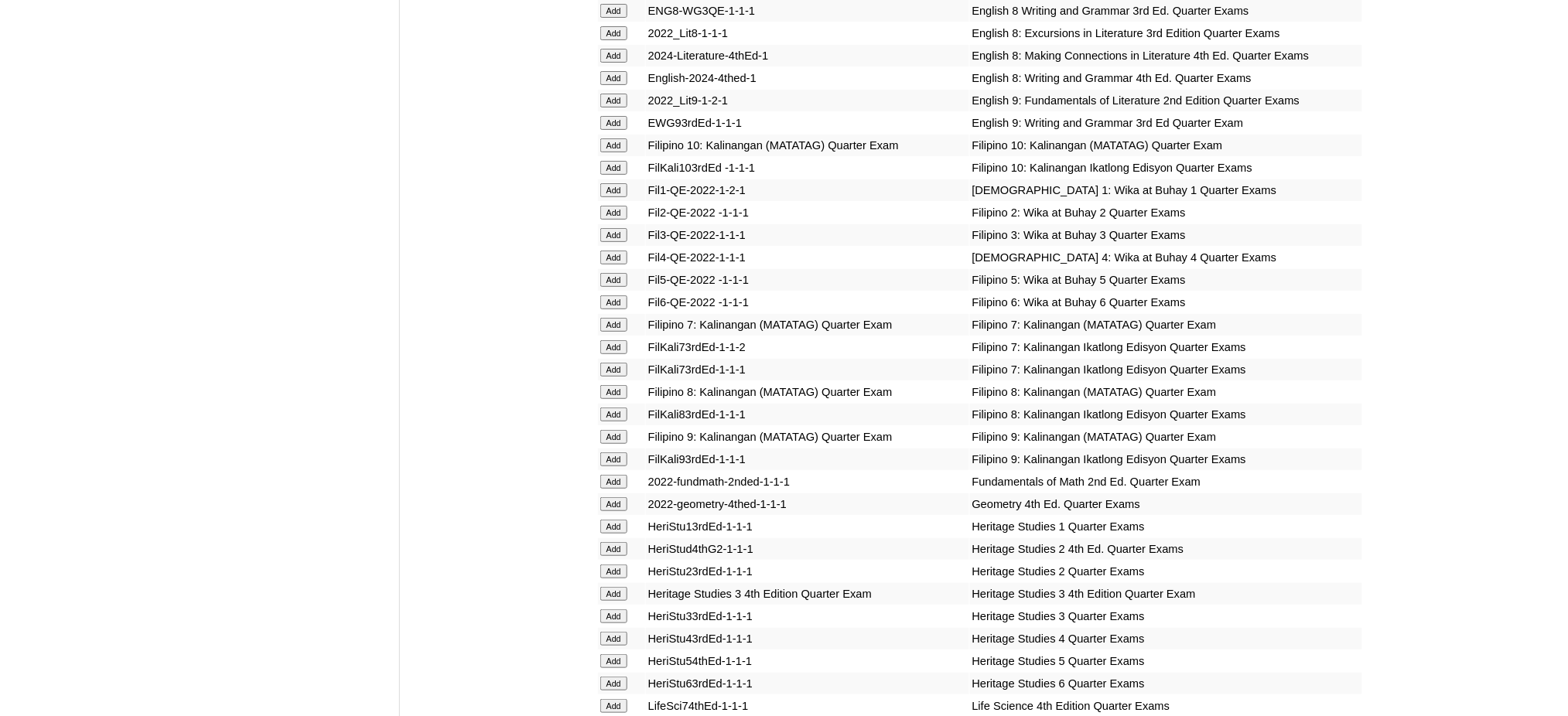
scroll to position [2268, 0]
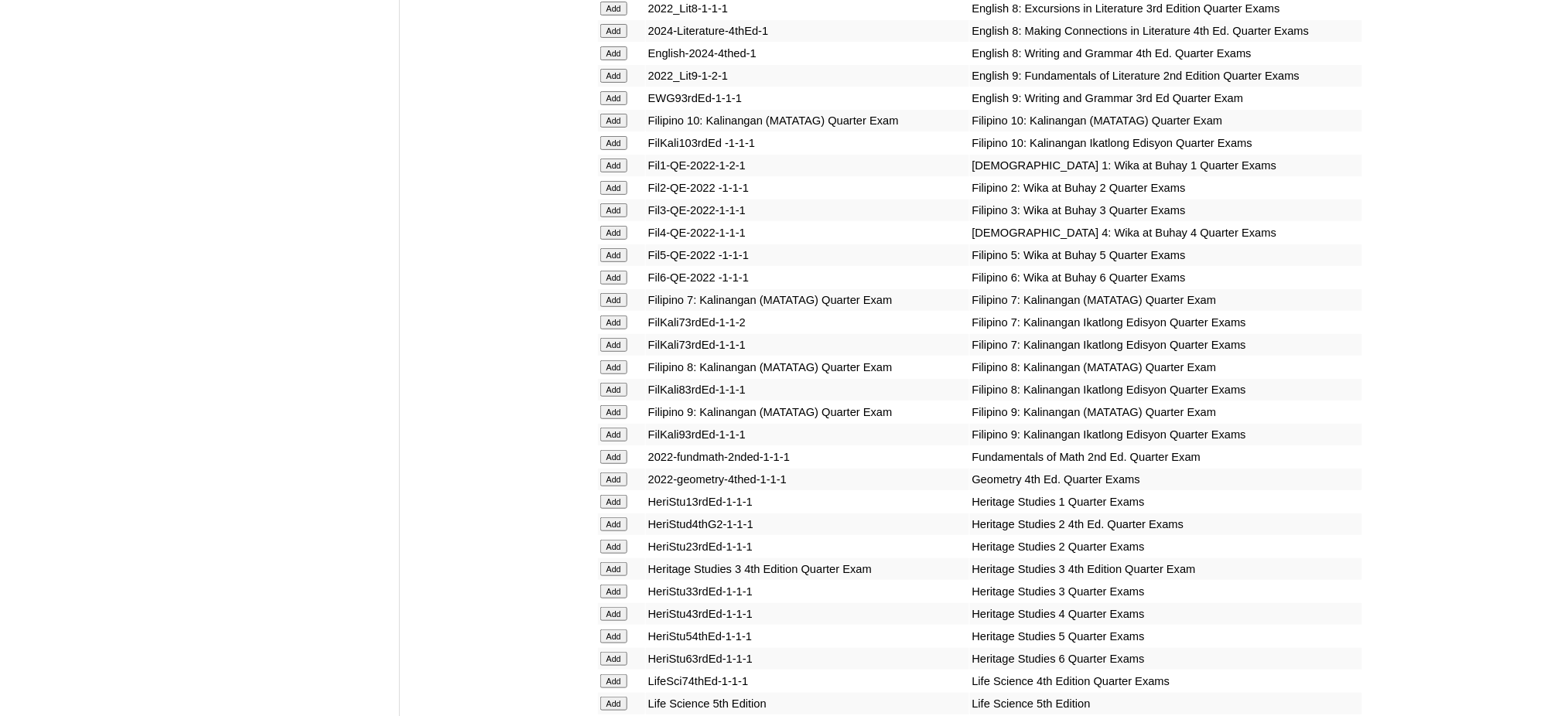
click at [616, 158] on input "Add" at bounding box center [614, 165] width 27 height 14
click at [612, 715] on input "Add" at bounding box center [614, 726] width 27 height 14
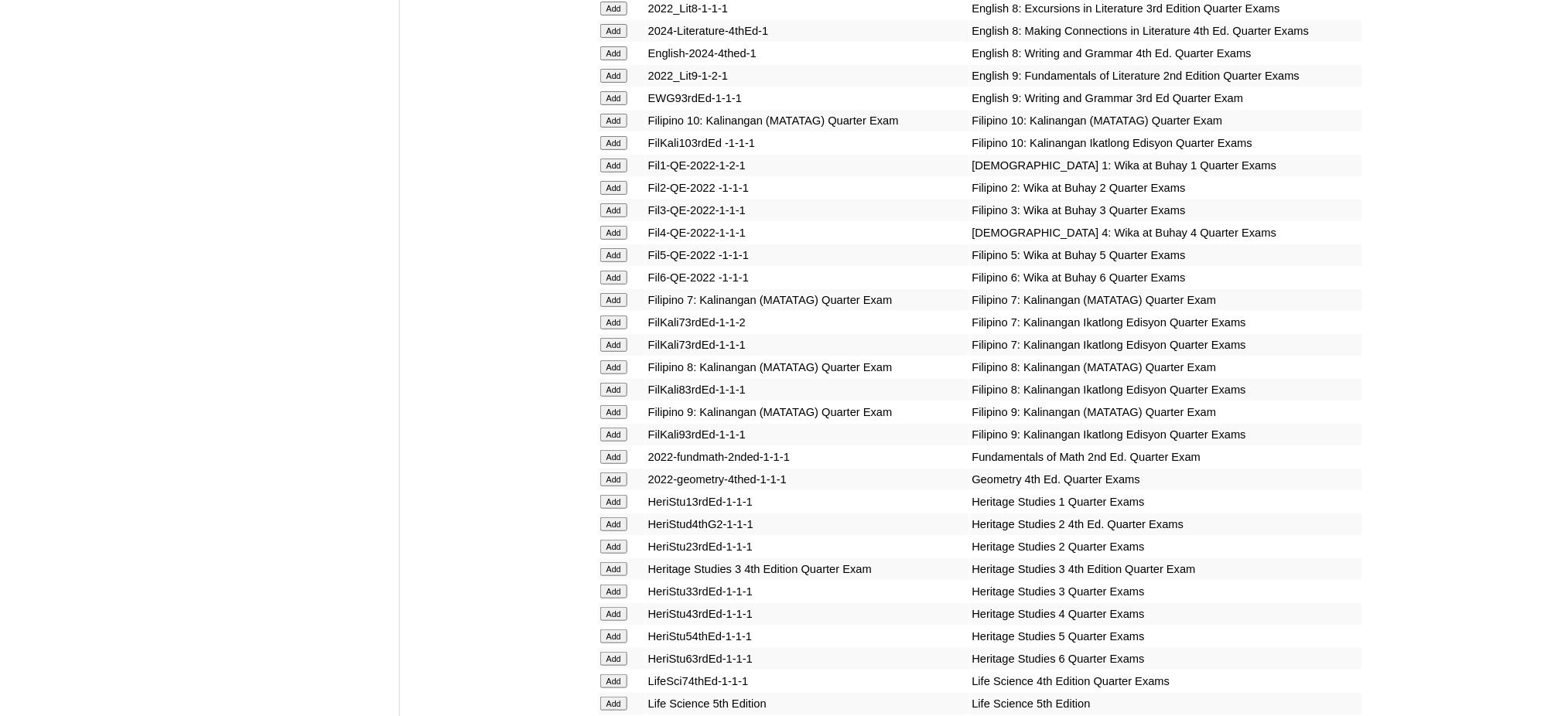
click at [612, 715] on input "Add" at bounding box center [614, 726] width 27 height 14
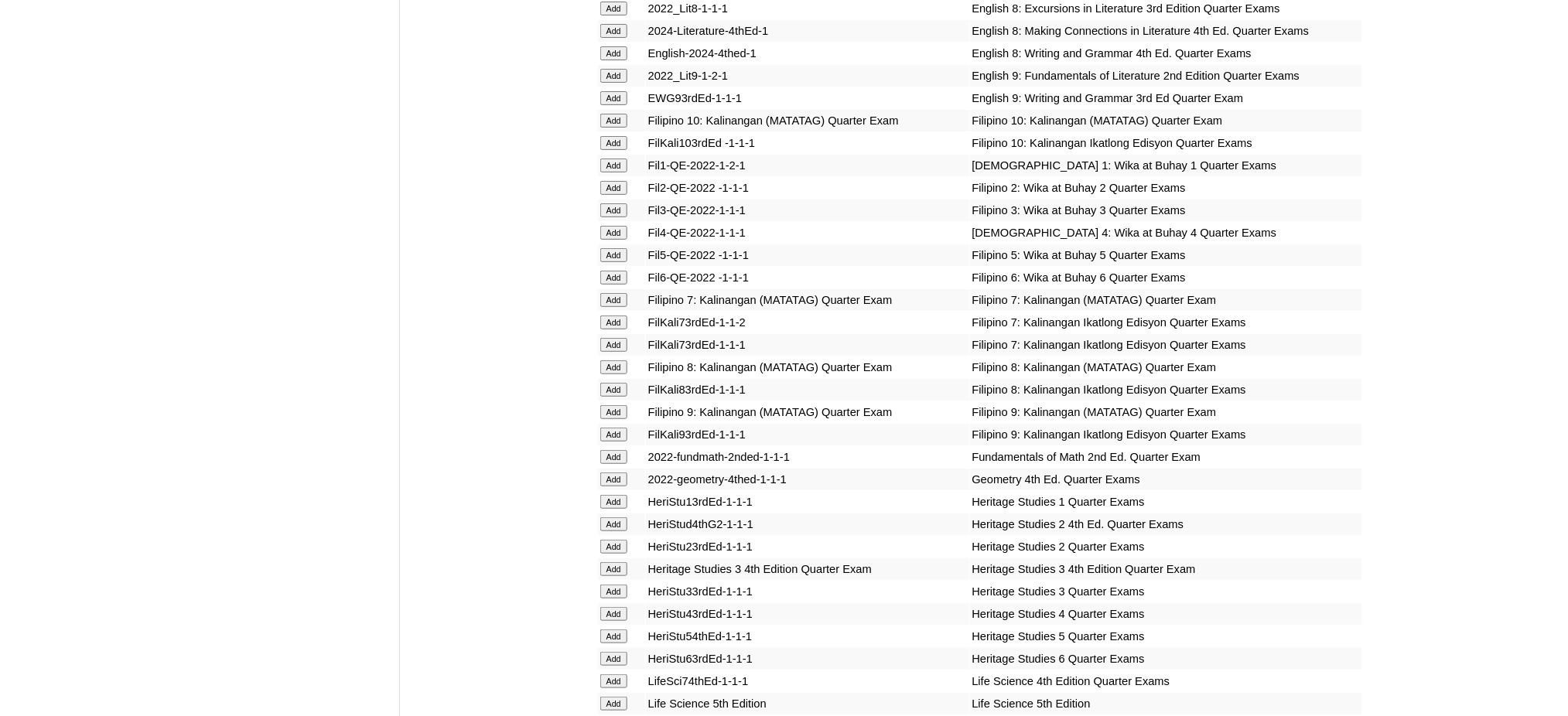
click at [612, 715] on input "Add" at bounding box center [614, 726] width 27 height 14
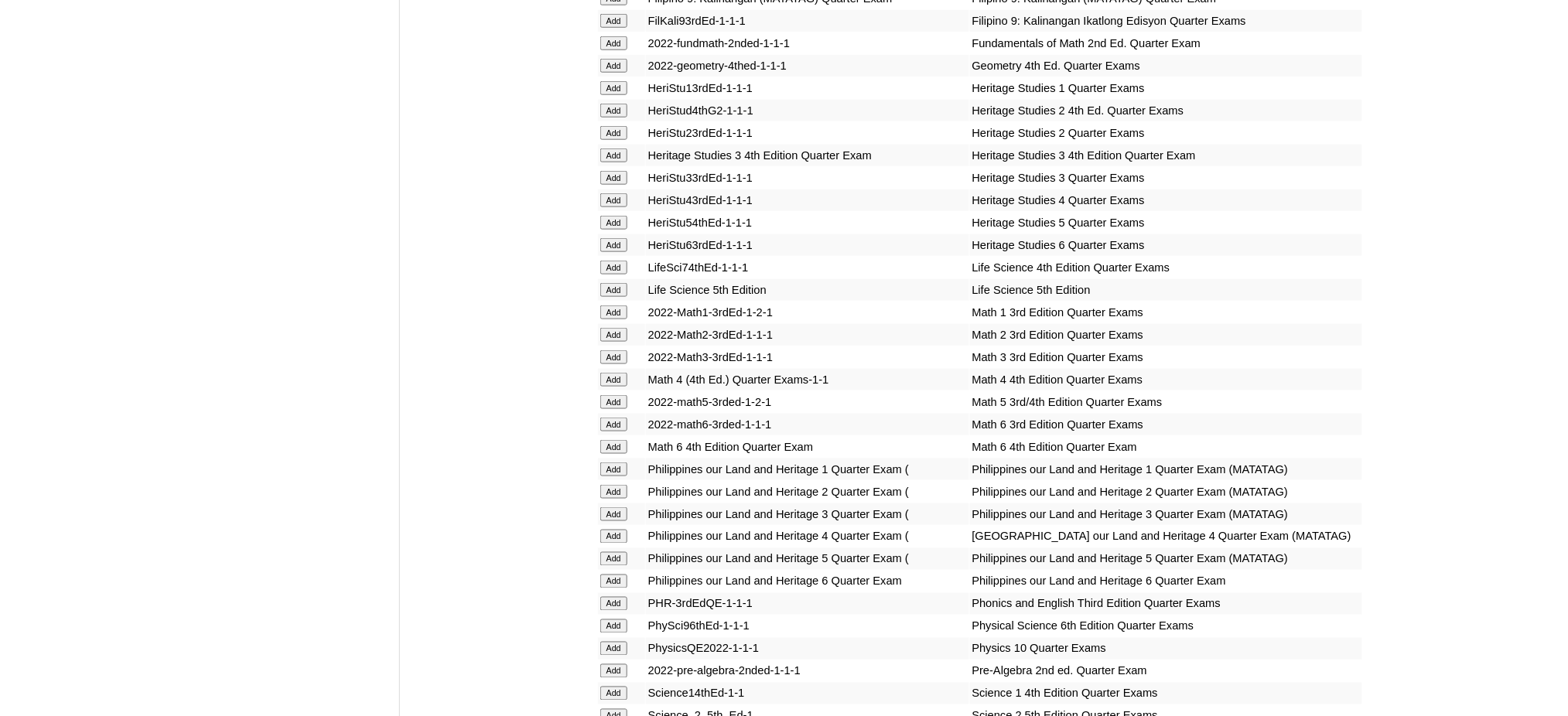
scroll to position [2784, 0]
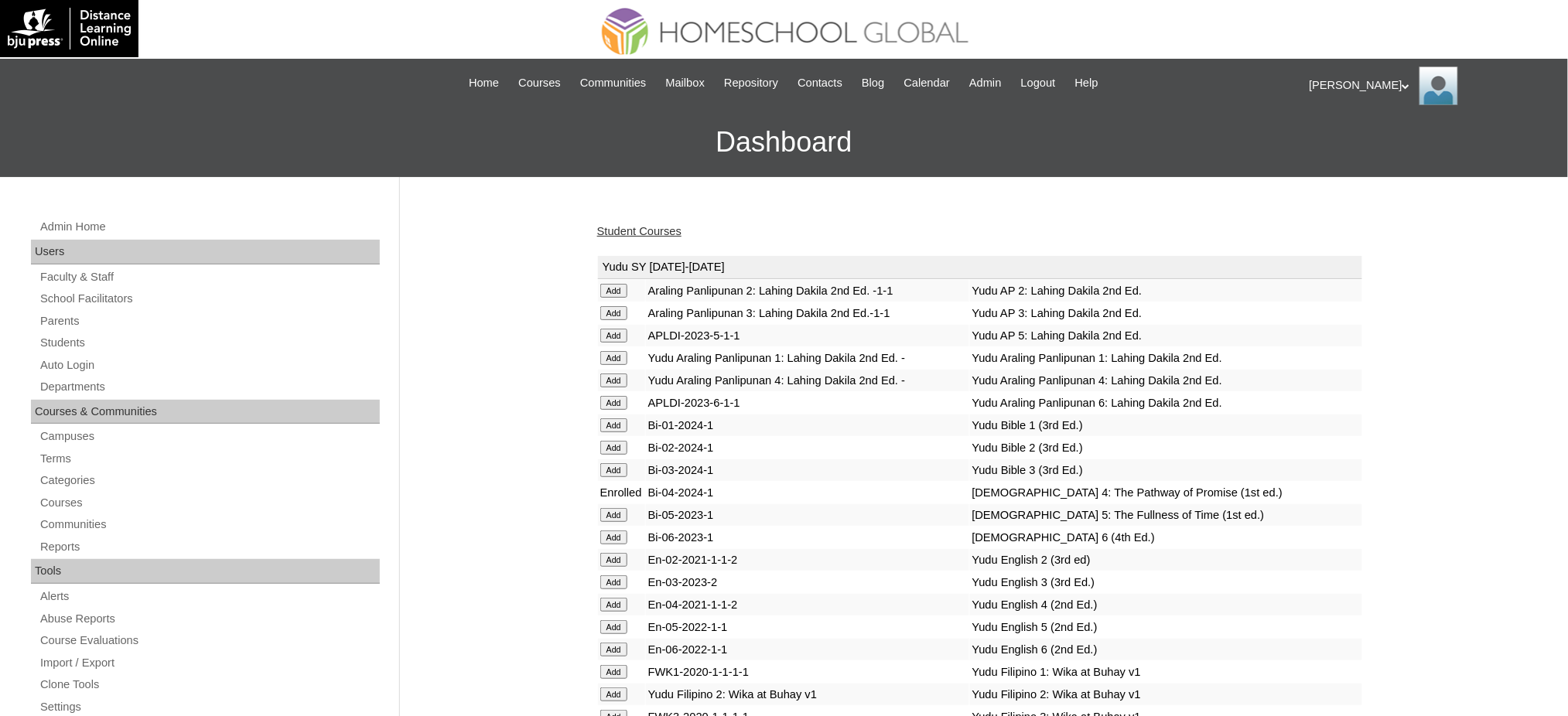
drag, startPoint x: 0, startPoint y: 0, endPoint x: 640, endPoint y: 231, distance: 680.4
click at [640, 231] on link "Student Courses" at bounding box center [639, 232] width 84 height 13
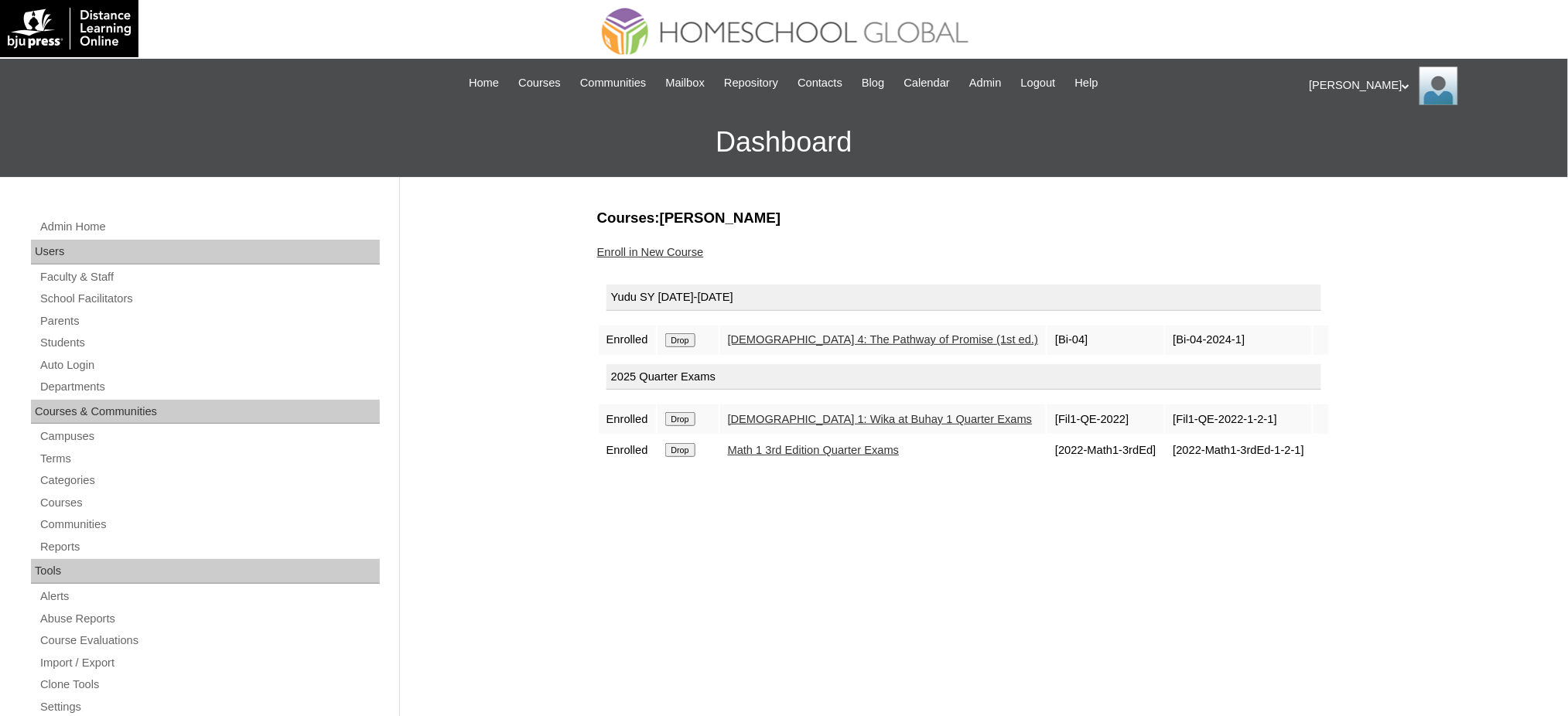
click at [686, 340] on input "Drop" at bounding box center [680, 339] width 30 height 14
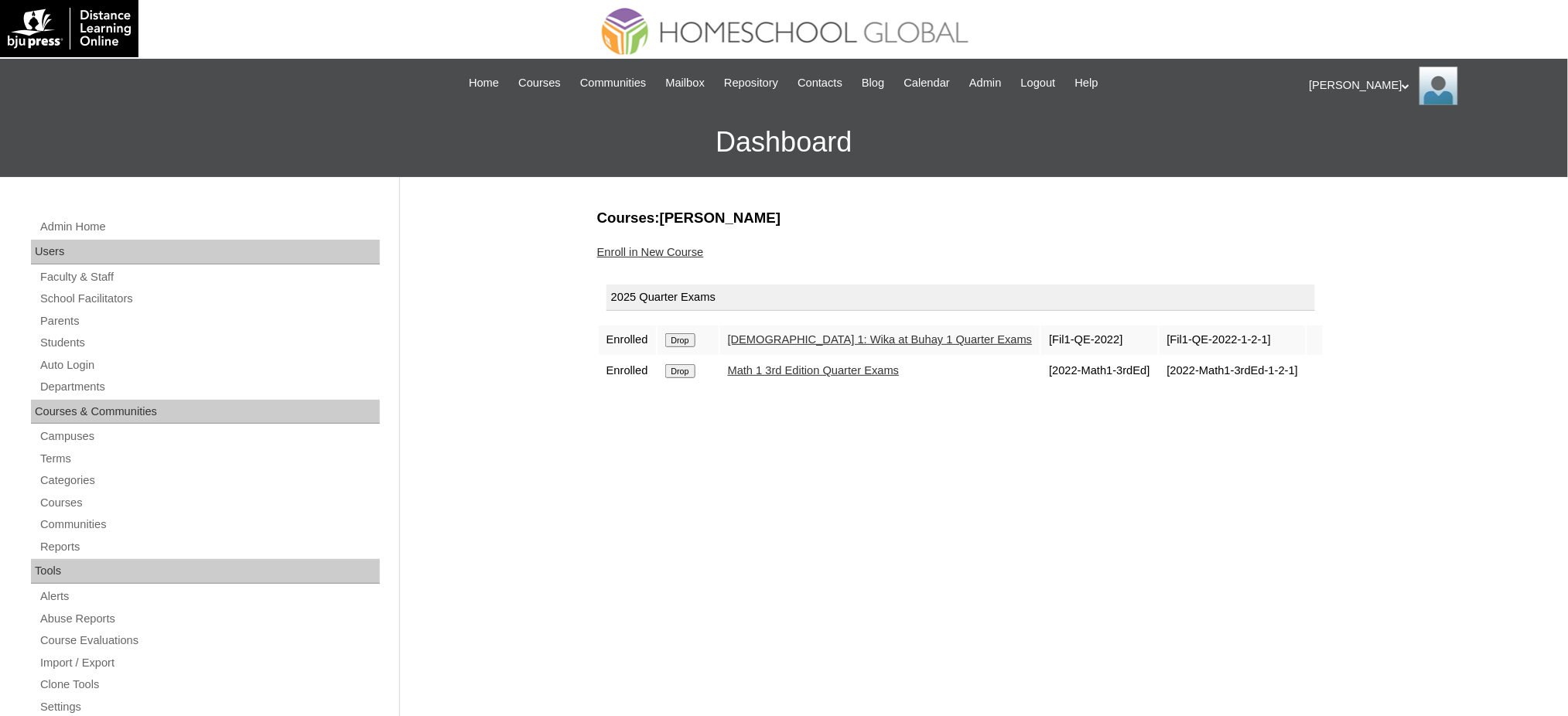
click at [654, 253] on link "Enroll in New Course" at bounding box center [651, 253] width 107 height 13
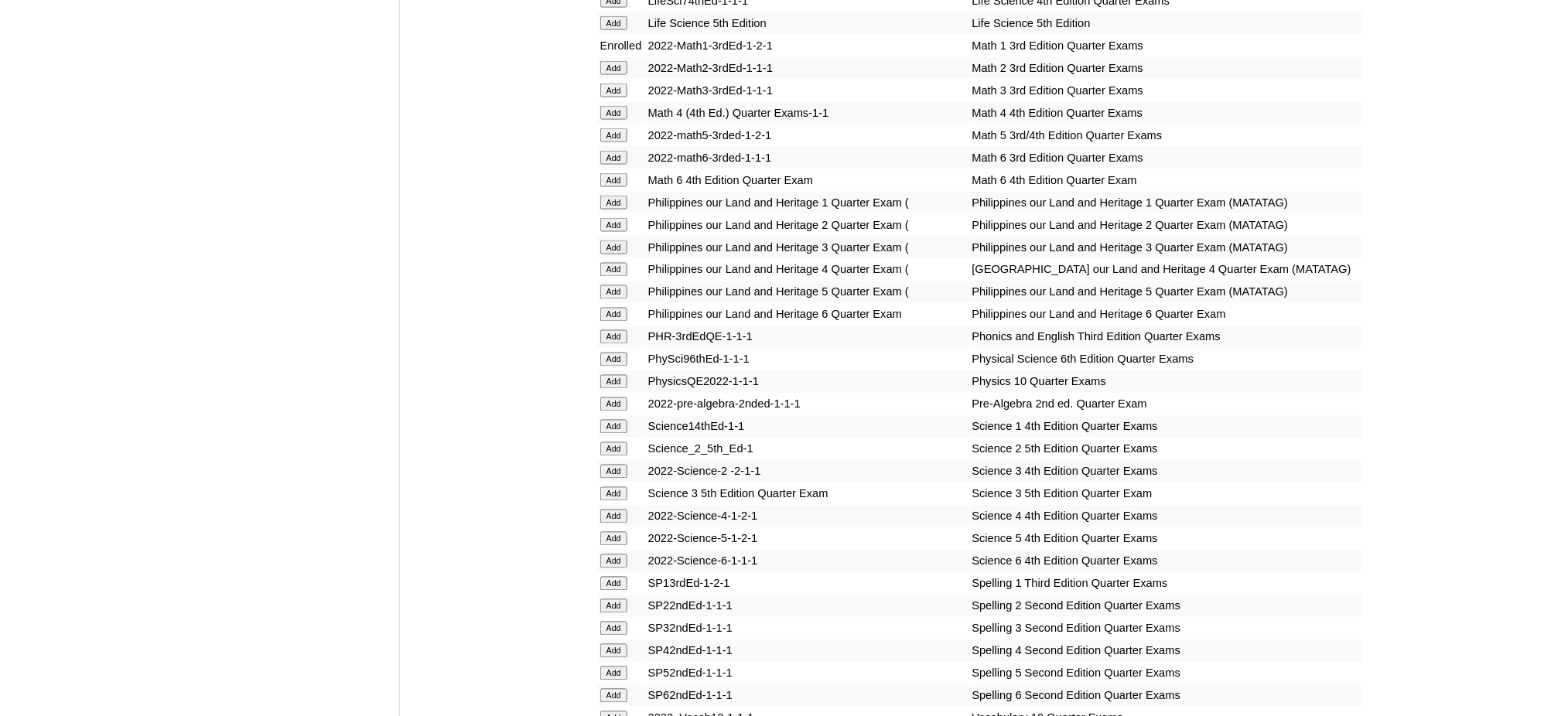
scroll to position [3094, 0]
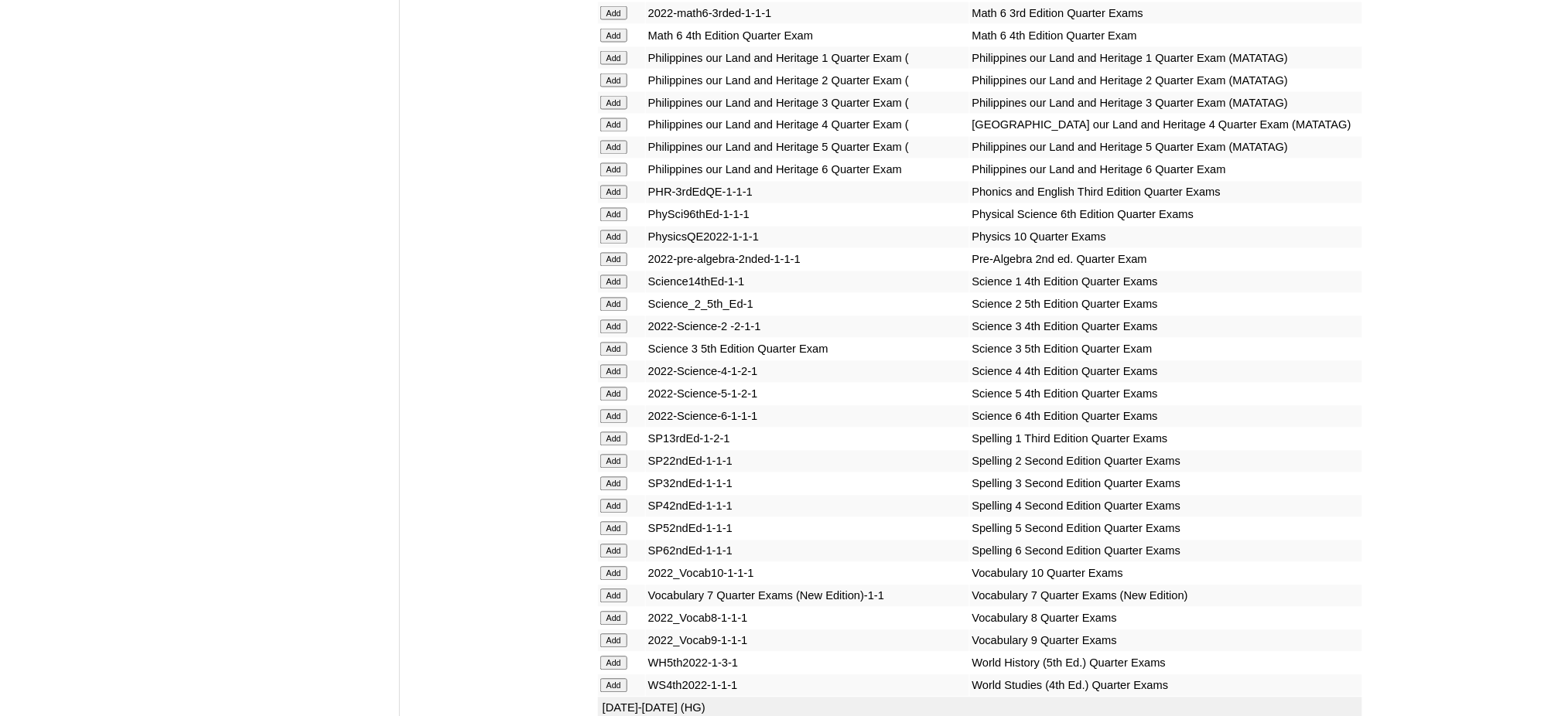
click at [619, 186] on input "Add" at bounding box center [614, 192] width 27 height 14
click at [610, 275] on input "Add" at bounding box center [614, 282] width 27 height 14
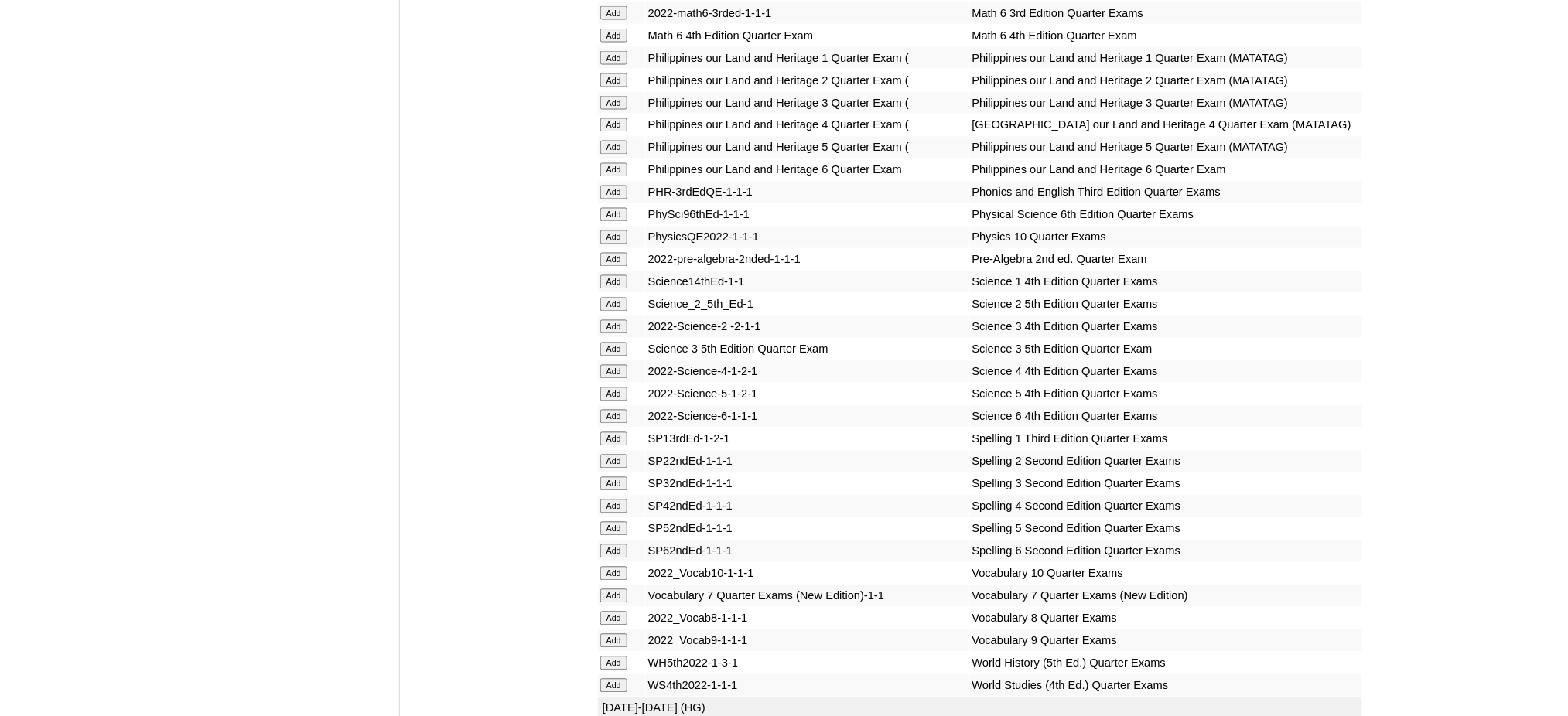
click at [610, 275] on input "Add" at bounding box center [614, 282] width 27 height 14
click at [610, 433] on input "Add" at bounding box center [614, 439] width 27 height 14
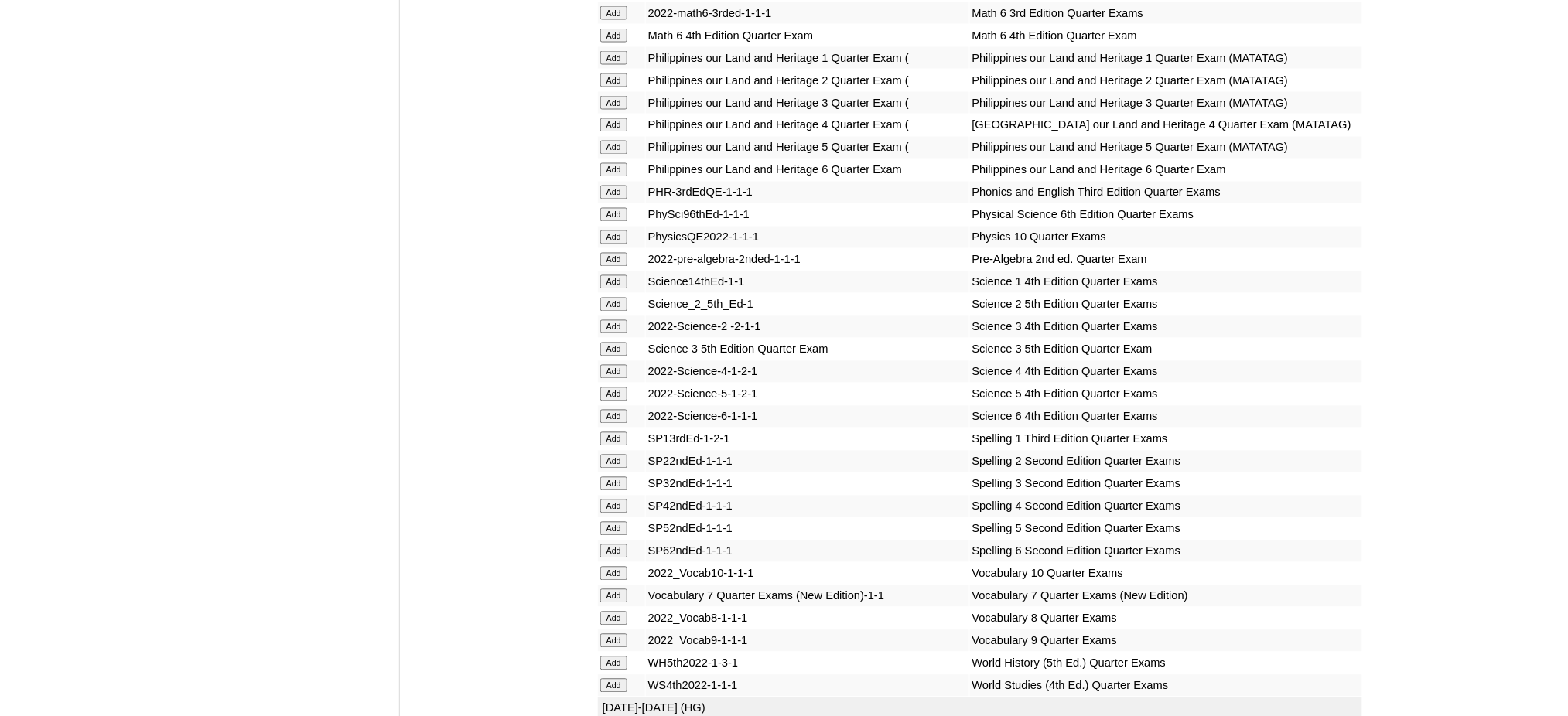
click at [610, 433] on input "Add" at bounding box center [614, 439] width 27 height 14
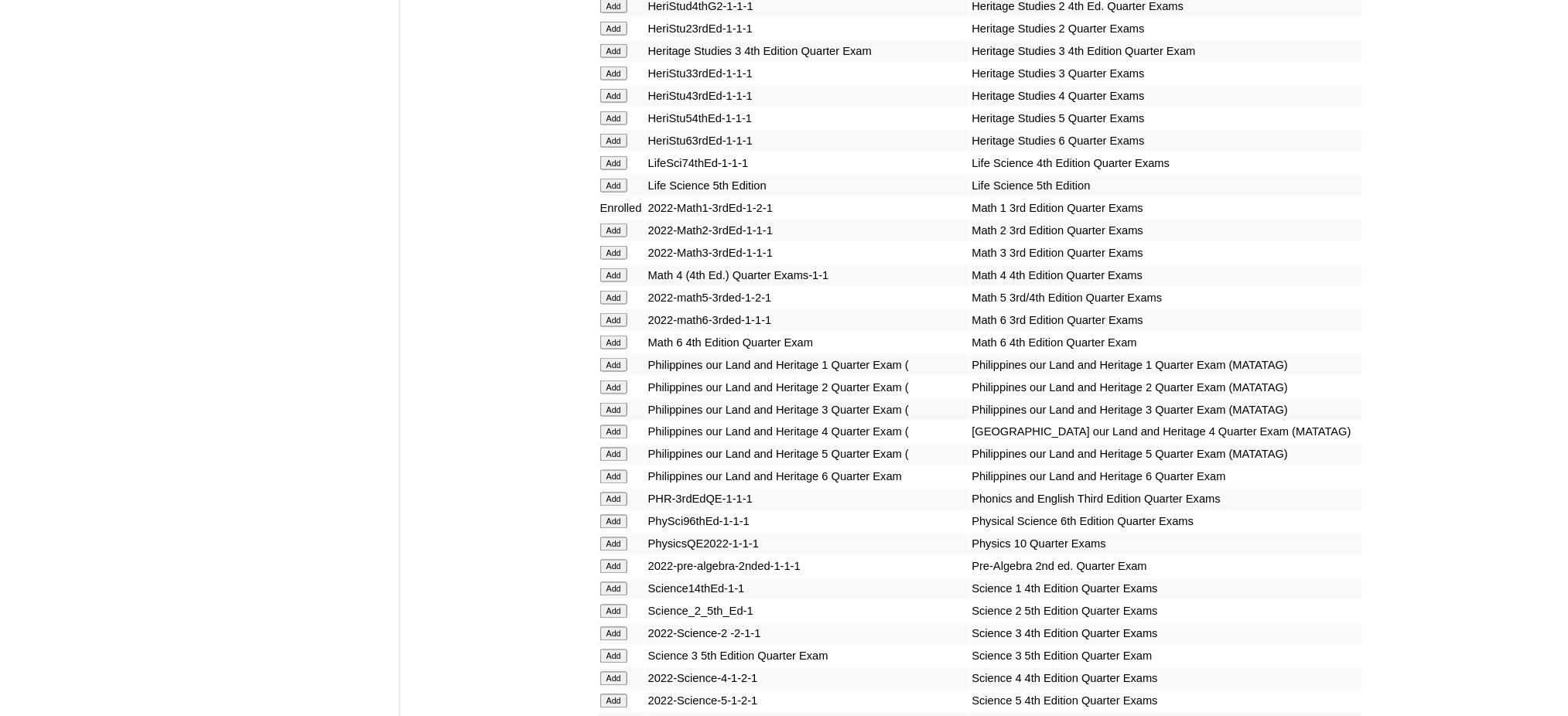
scroll to position [2784, 0]
click at [616, 360] on input "Add" at bounding box center [614, 367] width 27 height 14
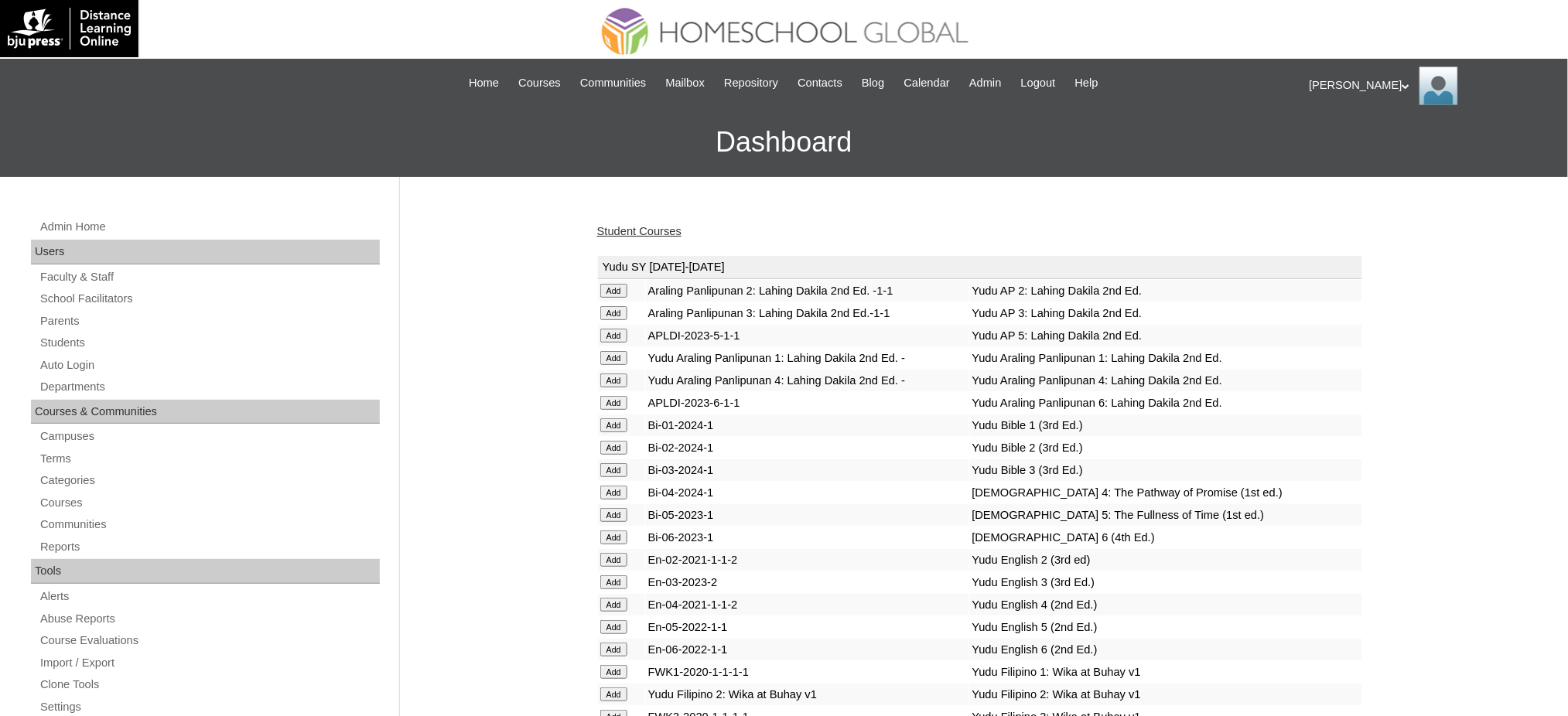
click at [671, 226] on link "Student Courses" at bounding box center [639, 232] width 84 height 13
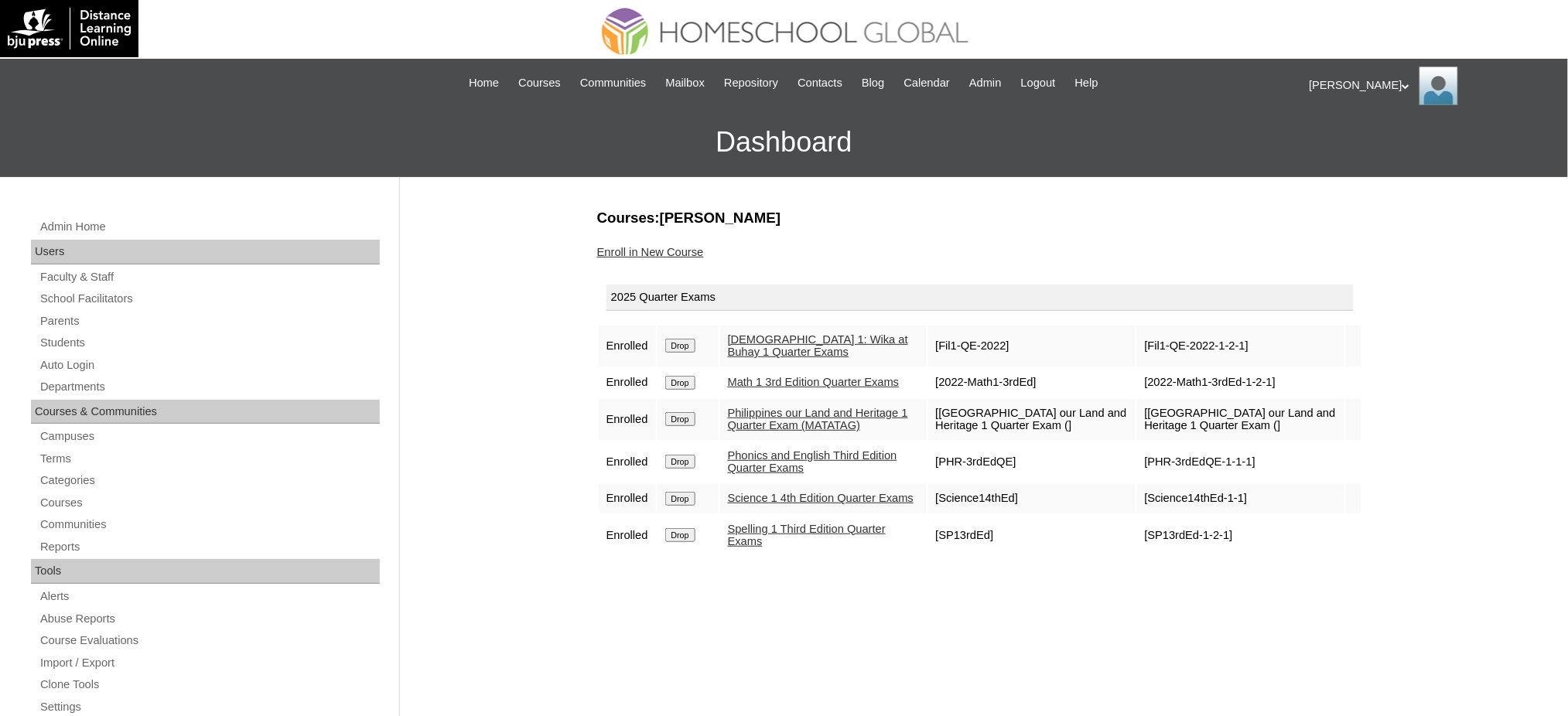
click at [692, 247] on link "Enroll in New Course" at bounding box center [651, 253] width 107 height 13
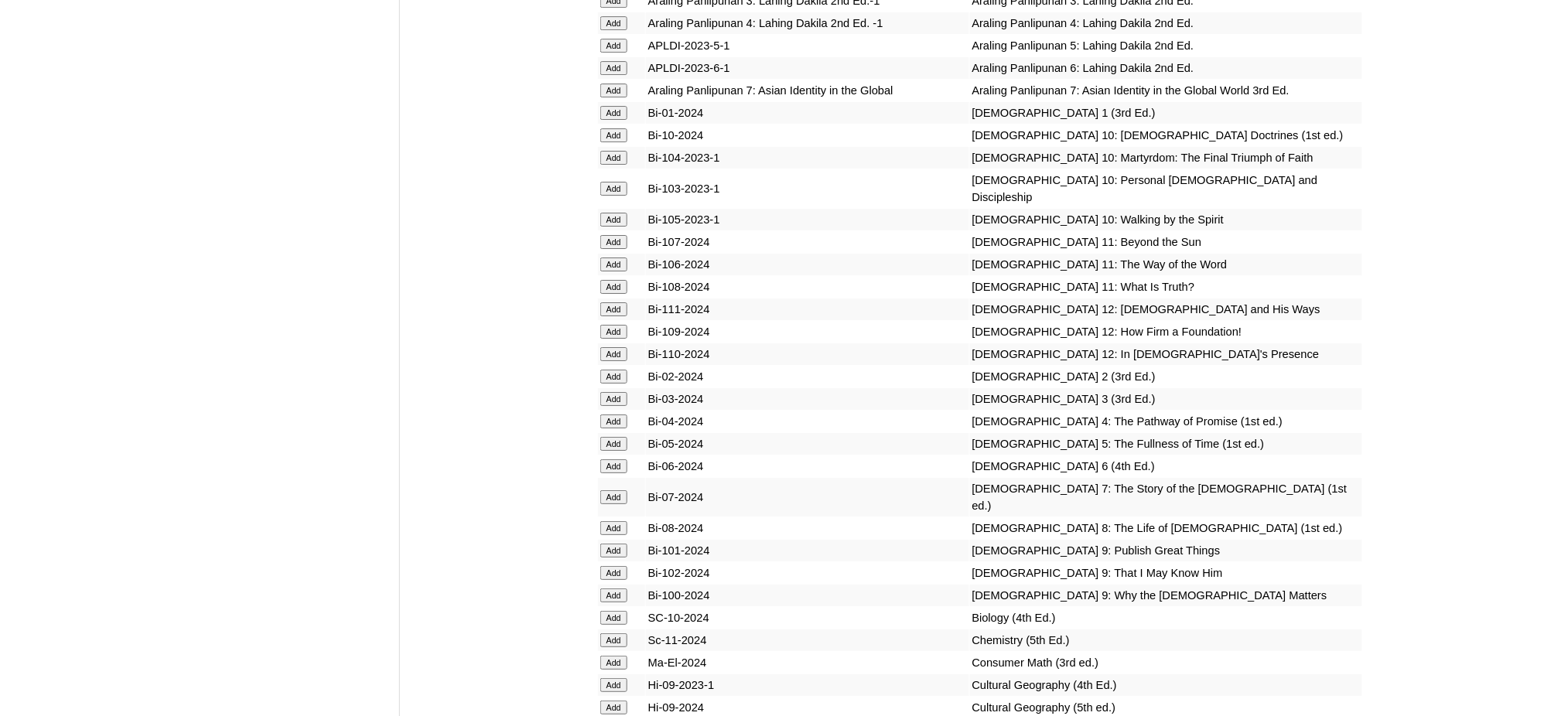
scroll to position [4023, 0]
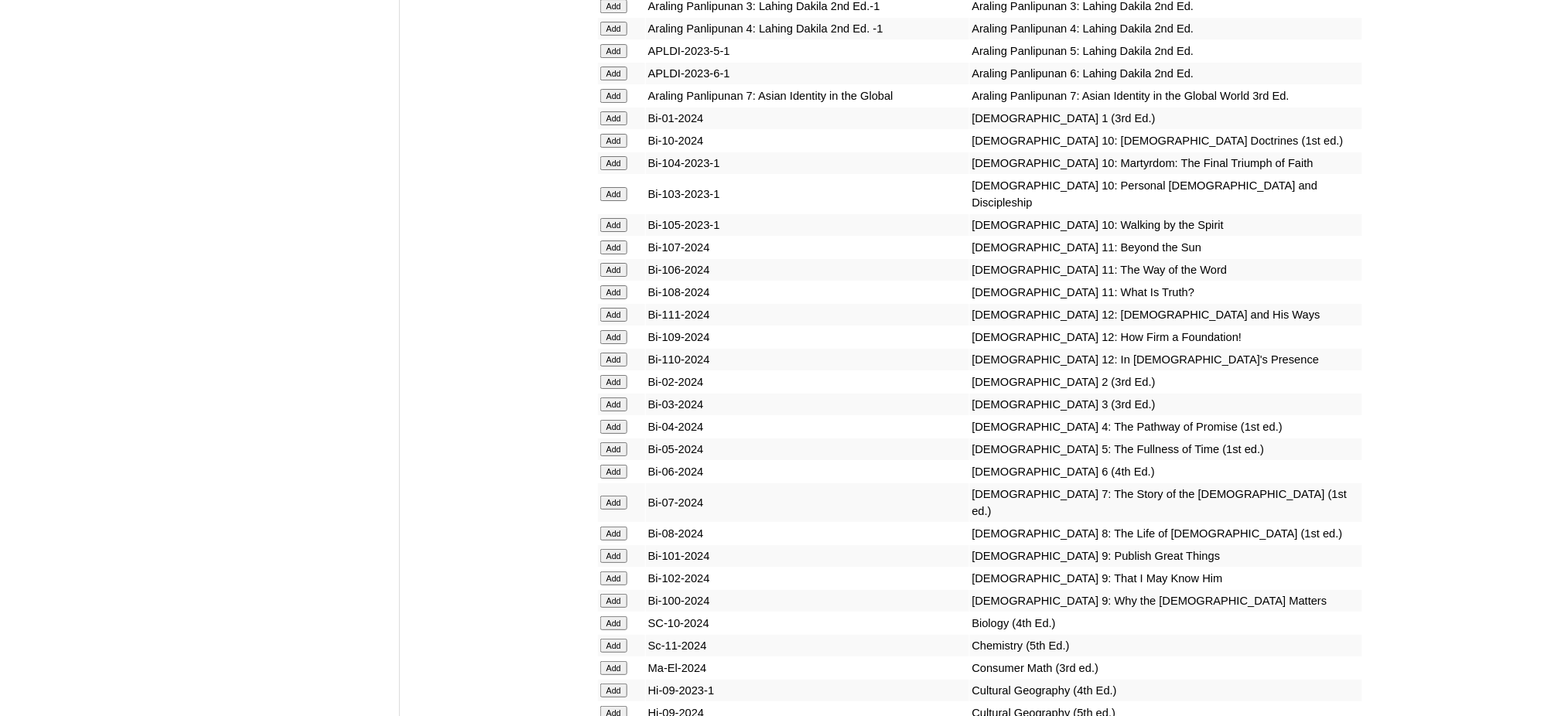
click at [619, 111] on input "Add" at bounding box center [614, 118] width 27 height 14
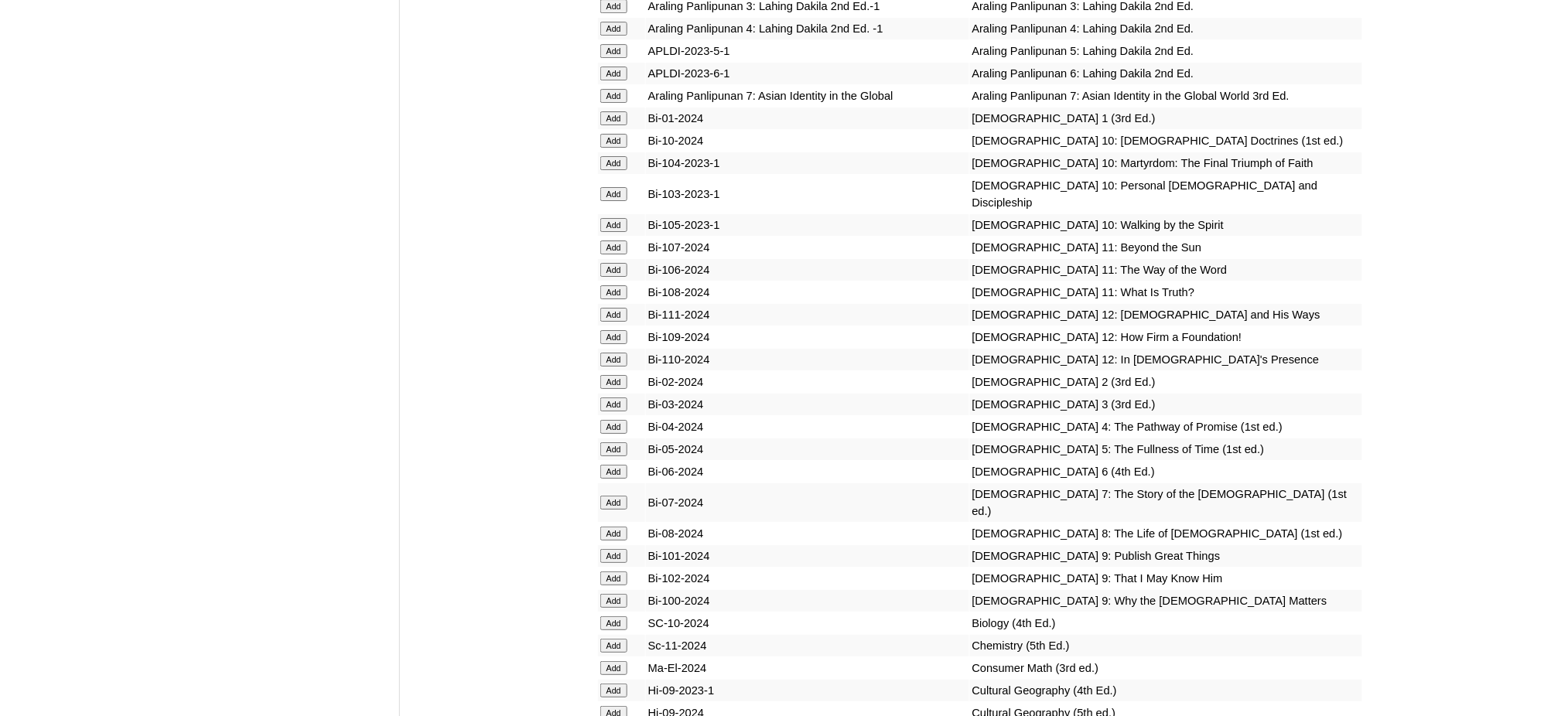
click at [619, 111] on input "Add" at bounding box center [614, 118] width 27 height 14
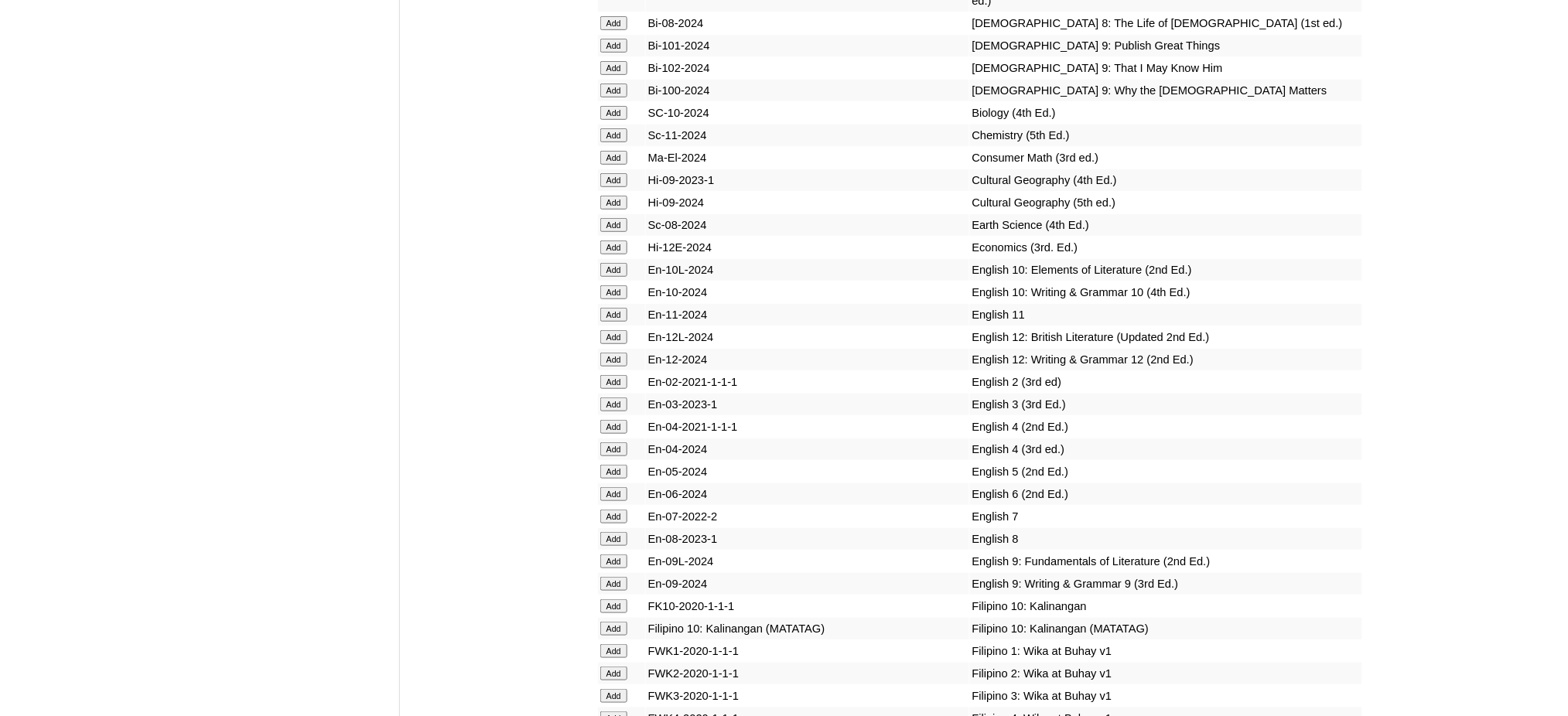
scroll to position [4538, 0]
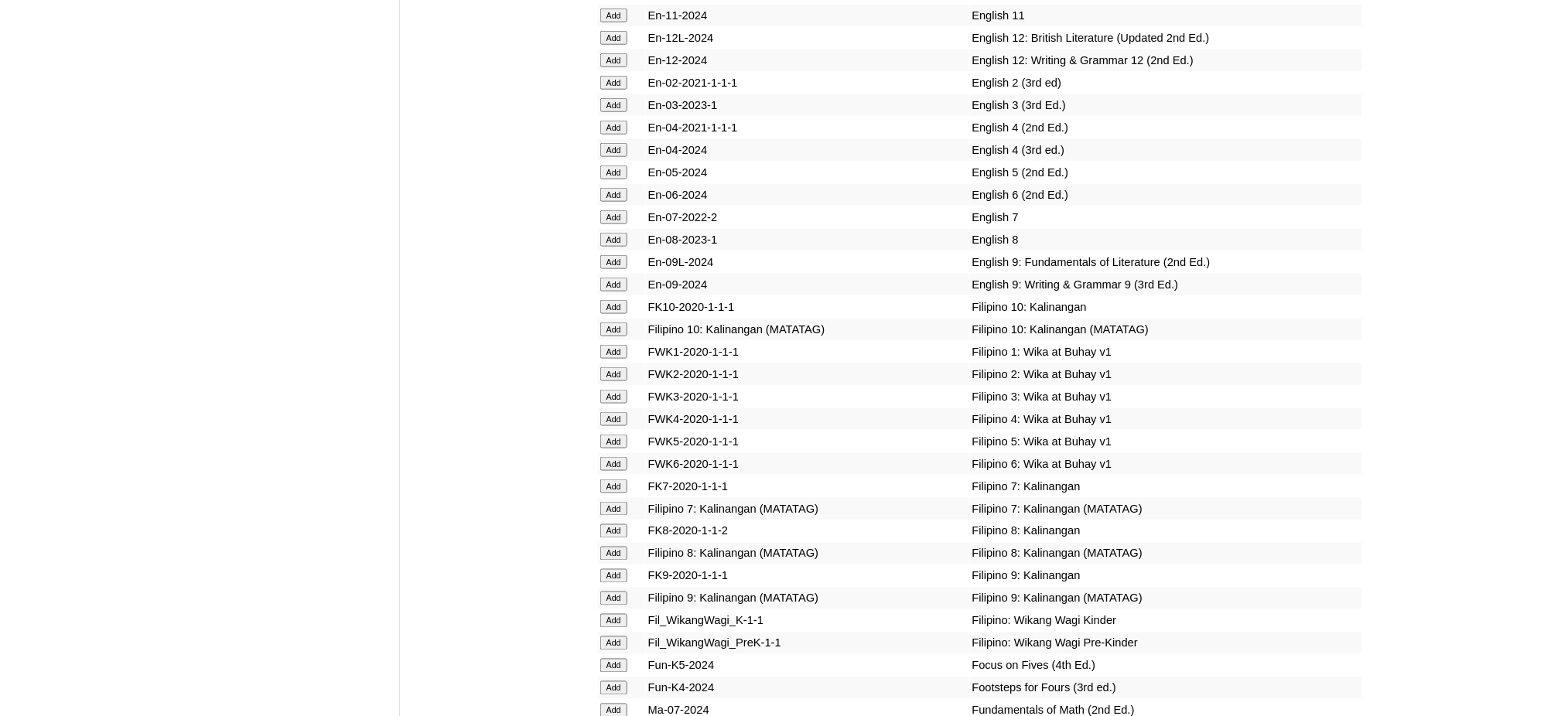
scroll to position [4950, 0]
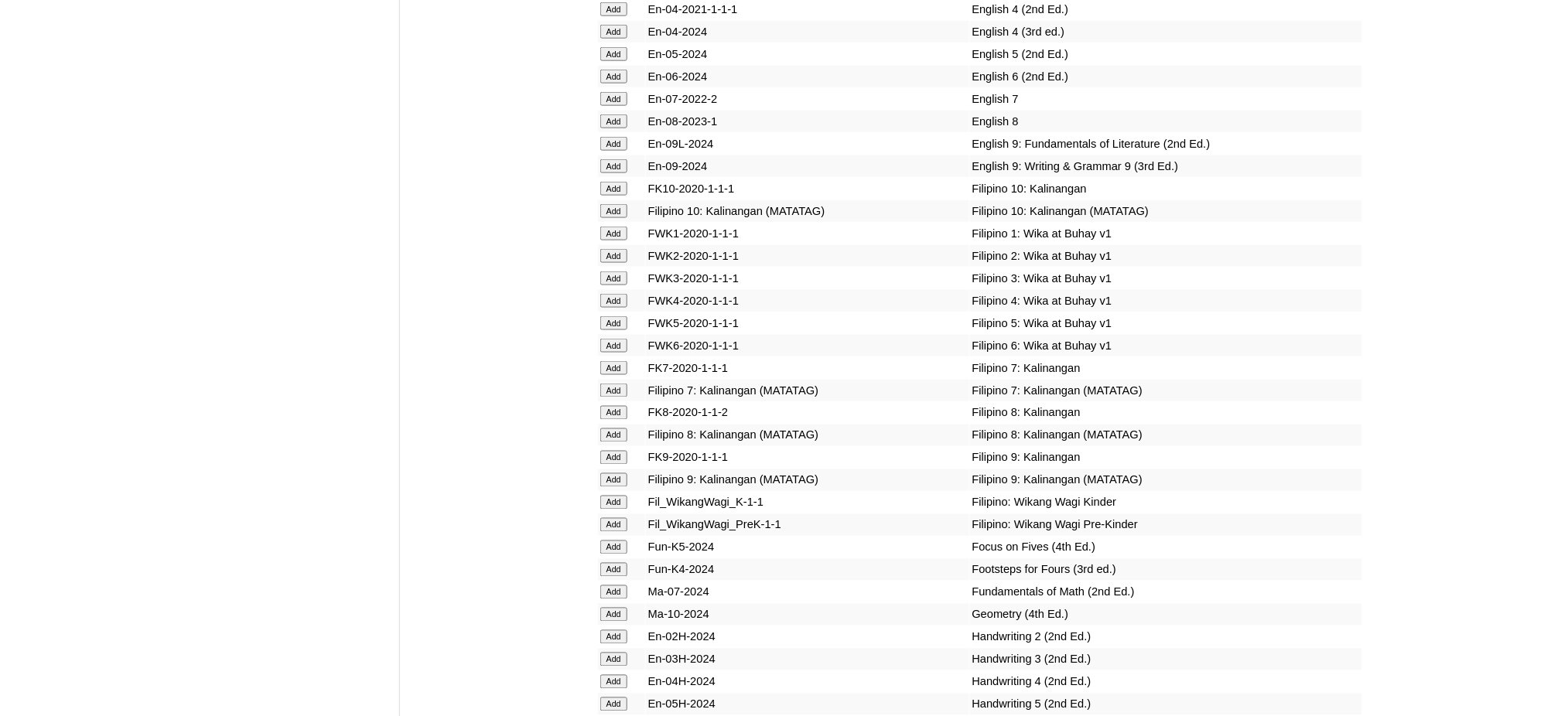
click at [607, 226] on input "Add" at bounding box center [614, 233] width 27 height 14
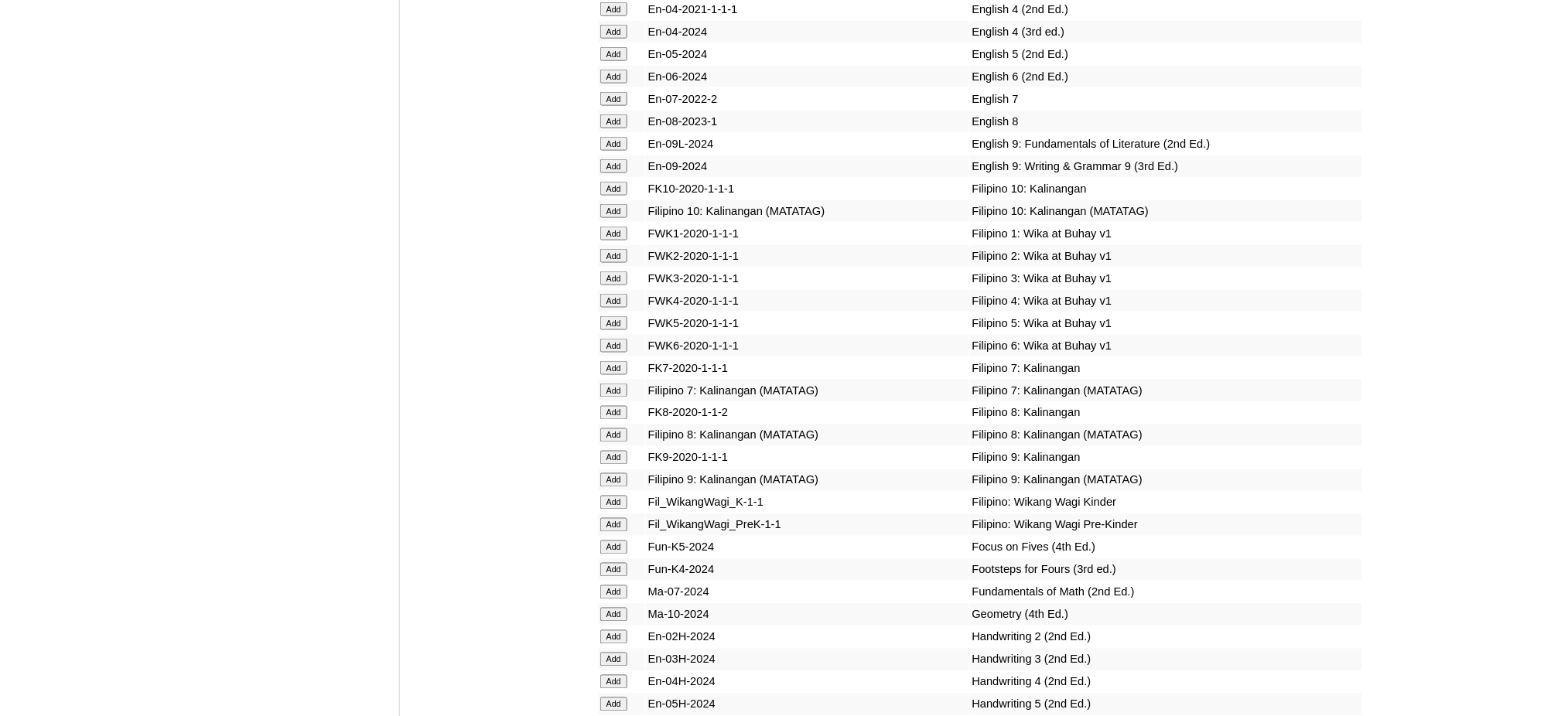
click at [607, 226] on input "Add" at bounding box center [614, 233] width 27 height 14
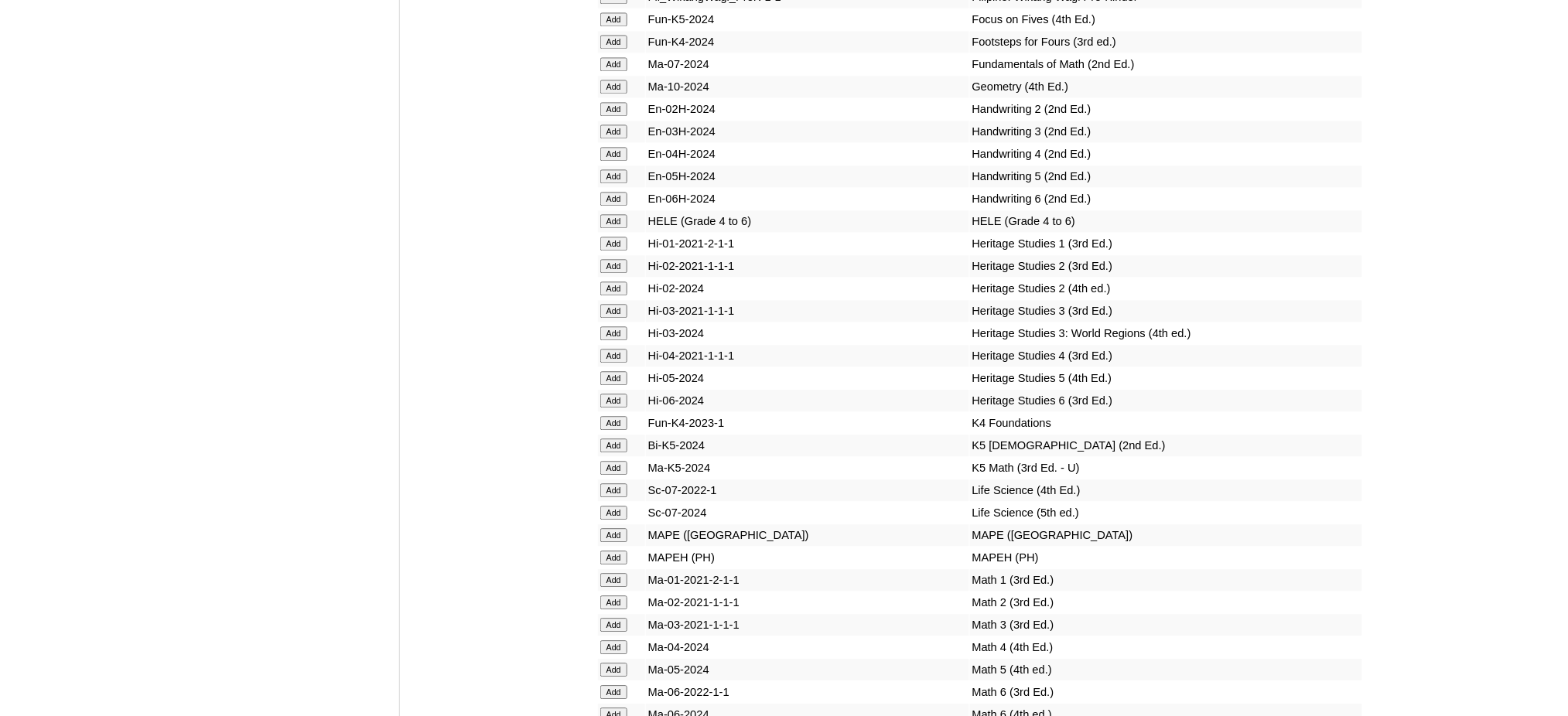
scroll to position [5570, 0]
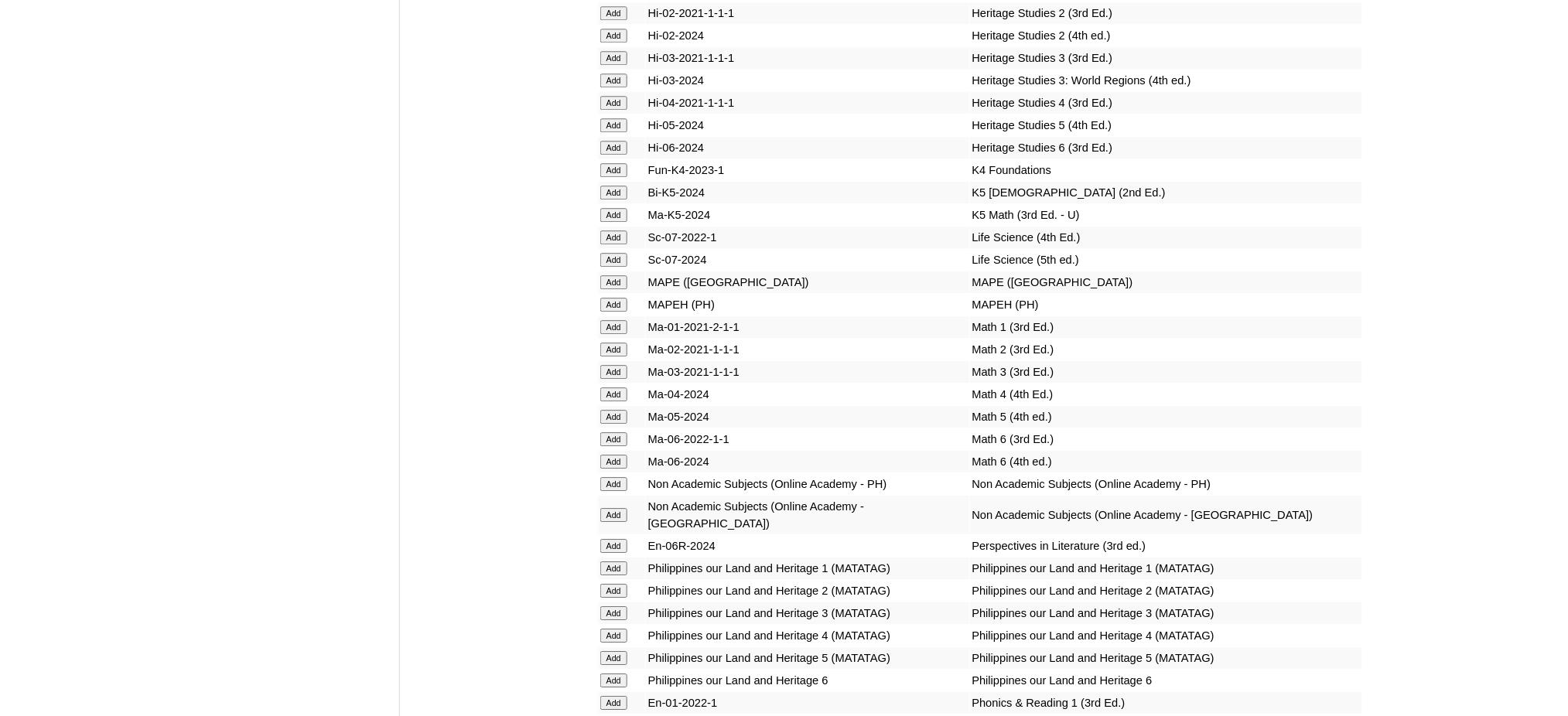
scroll to position [5775, 0]
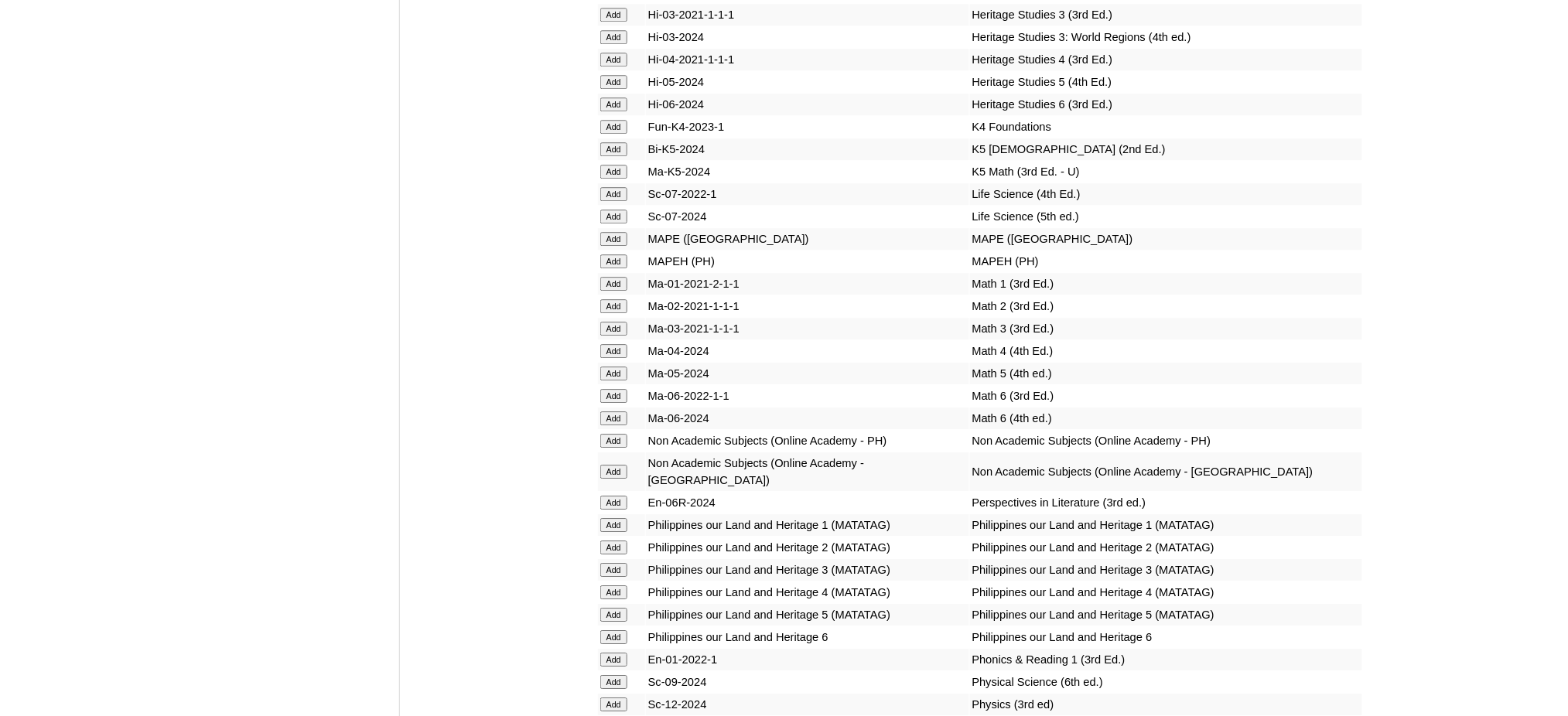
click at [600, 254] on input "Add" at bounding box center [614, 261] width 27 height 14
click at [607, 254] on input "Add" at bounding box center [614, 261] width 27 height 14
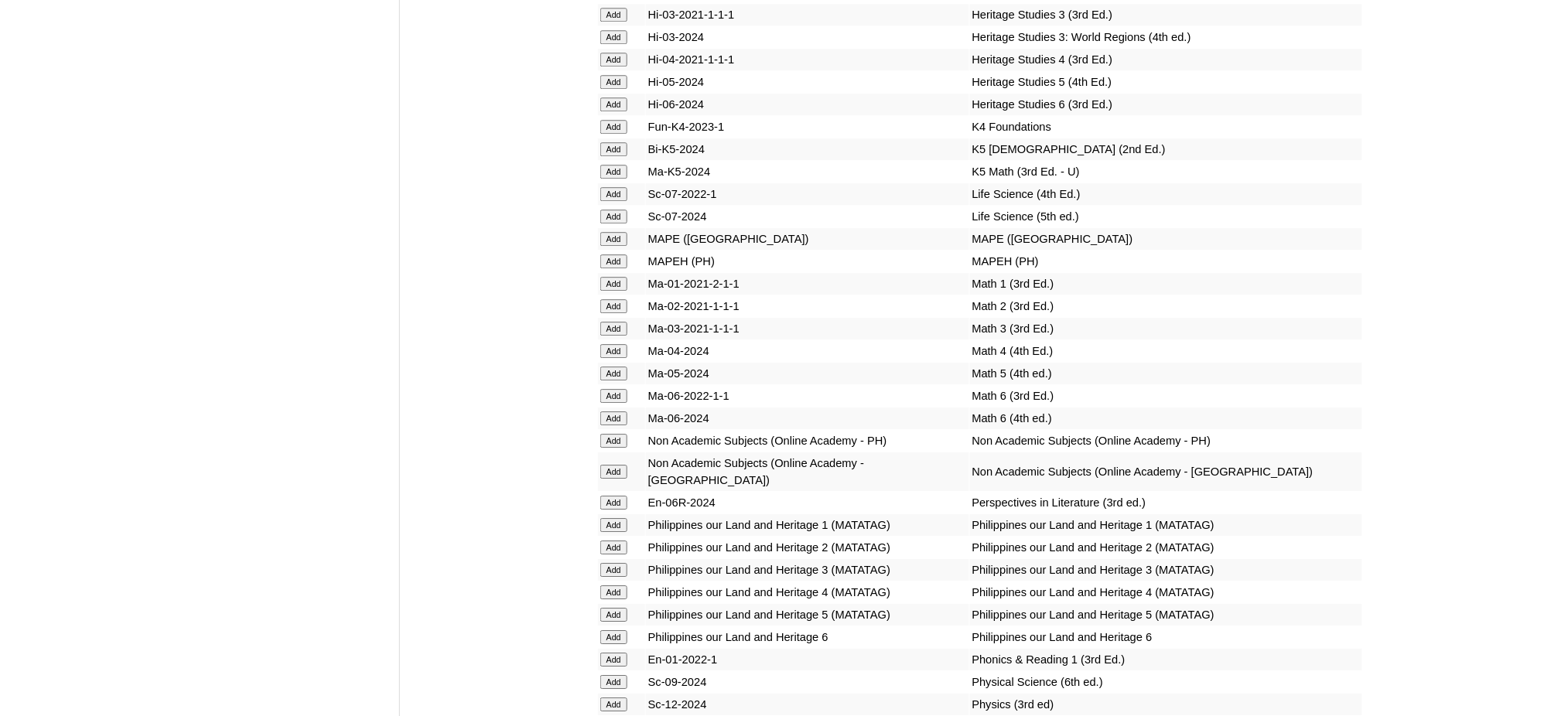
click at [607, 254] on input "Add" at bounding box center [614, 261] width 27 height 14
click at [620, 277] on input "Add" at bounding box center [614, 283] width 27 height 14
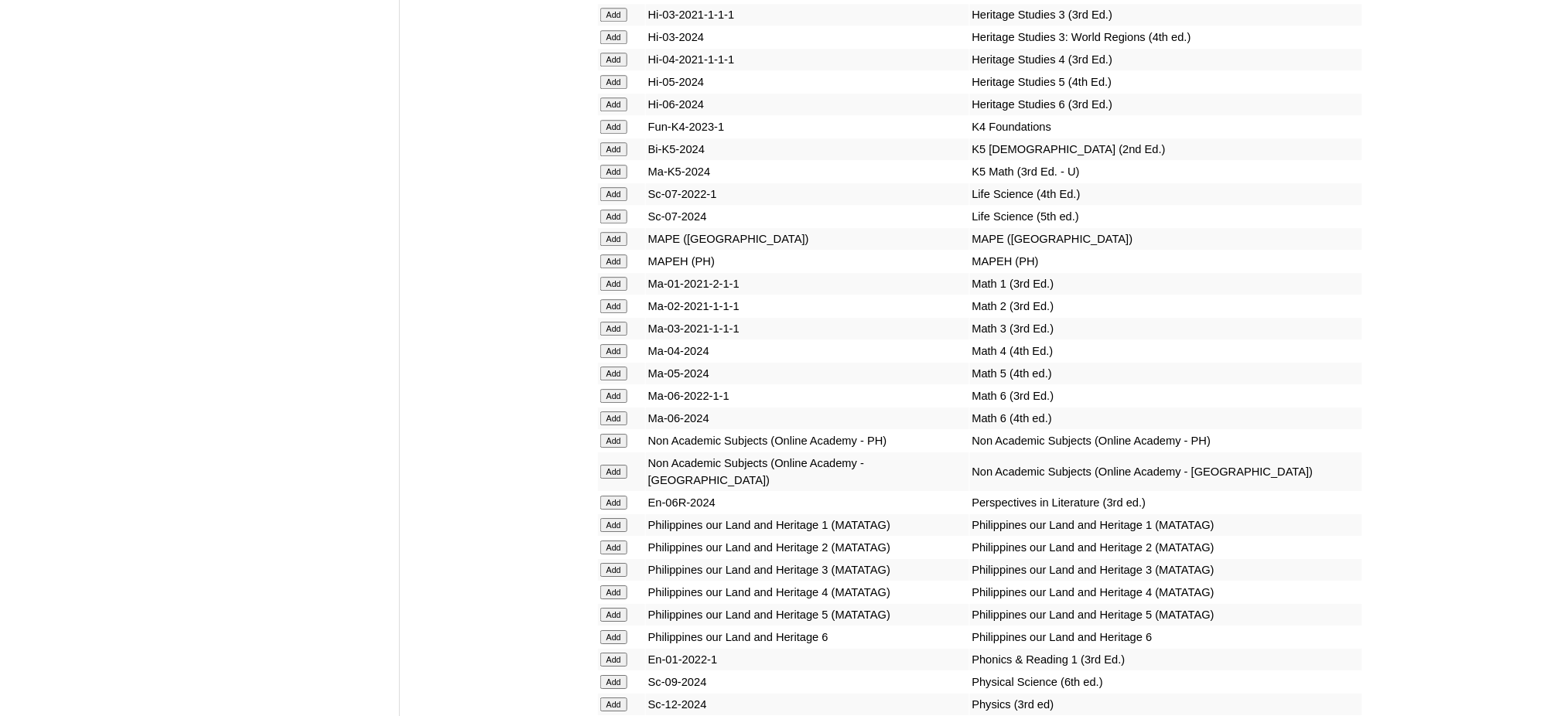
click at [620, 277] on input "Add" at bounding box center [614, 283] width 27 height 14
click at [616, 653] on input "Add" at bounding box center [614, 659] width 27 height 14
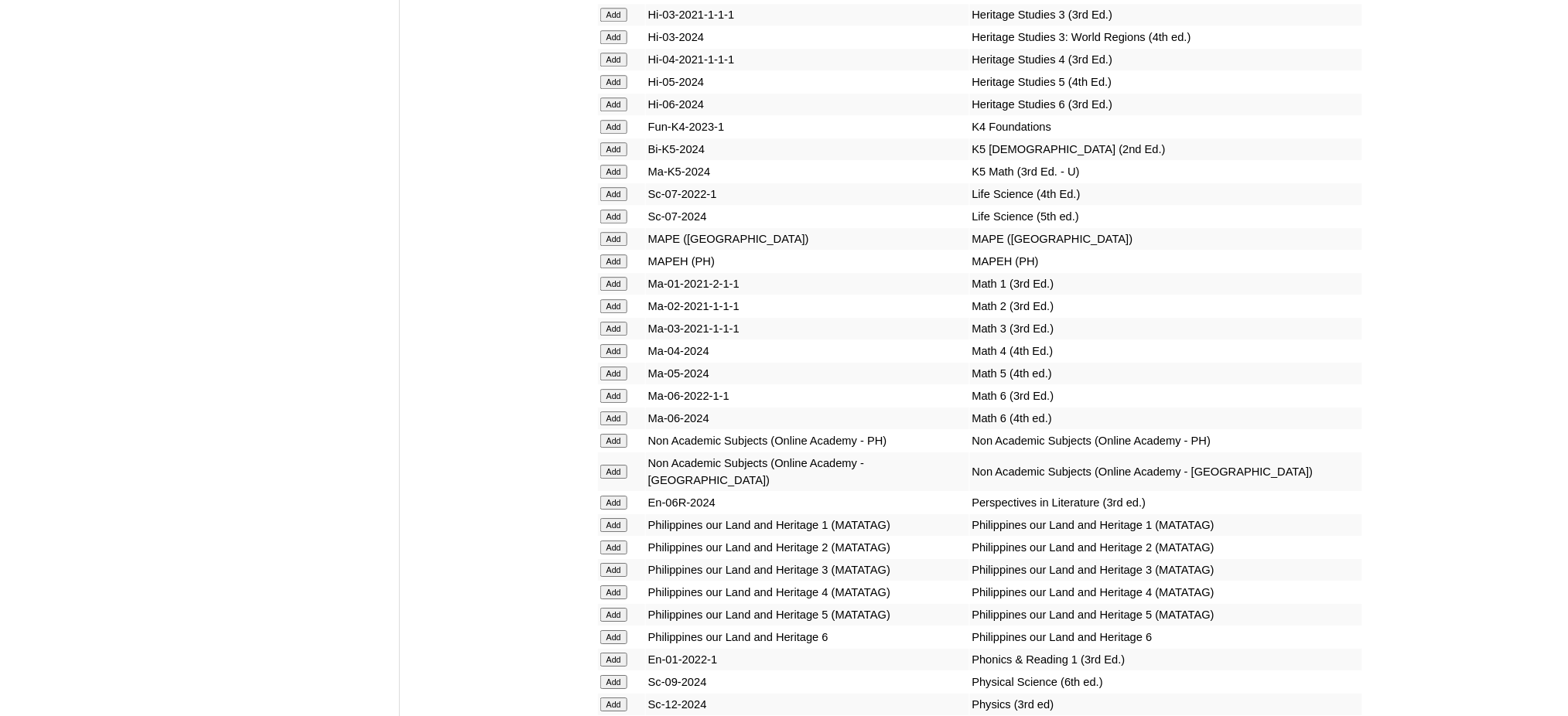
click at [616, 653] on input "Add" at bounding box center [614, 659] width 27 height 14
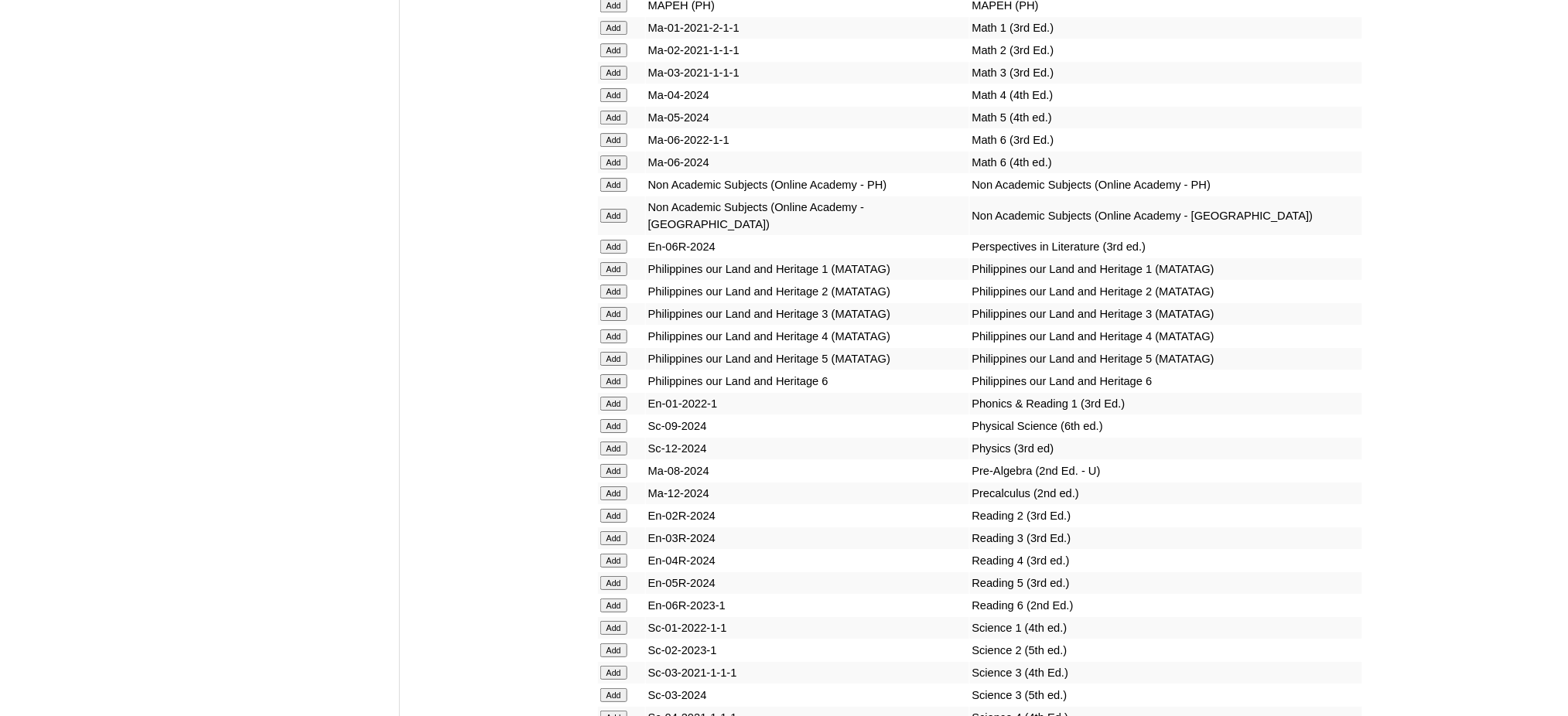
scroll to position [6085, 0]
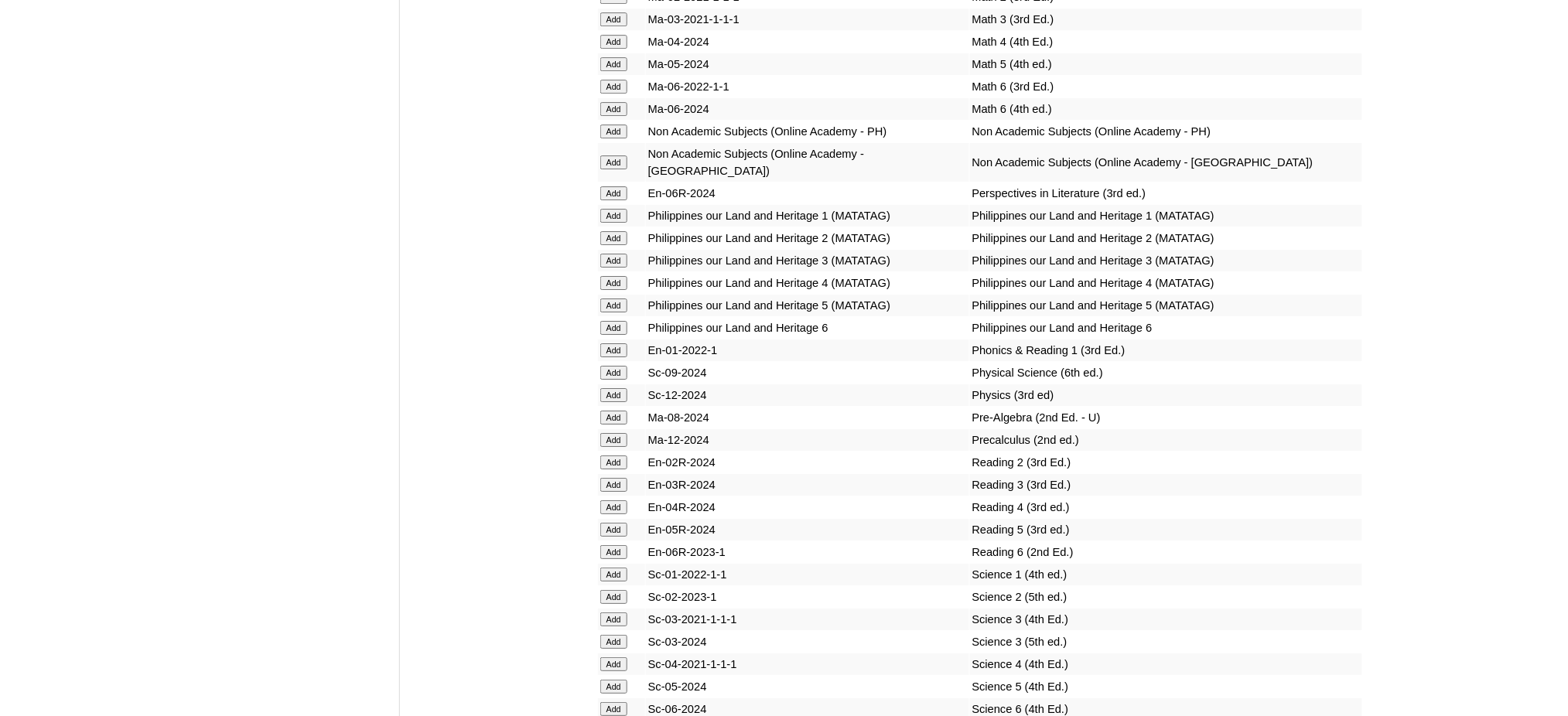
click at [611, 568] on input "Add" at bounding box center [614, 574] width 27 height 14
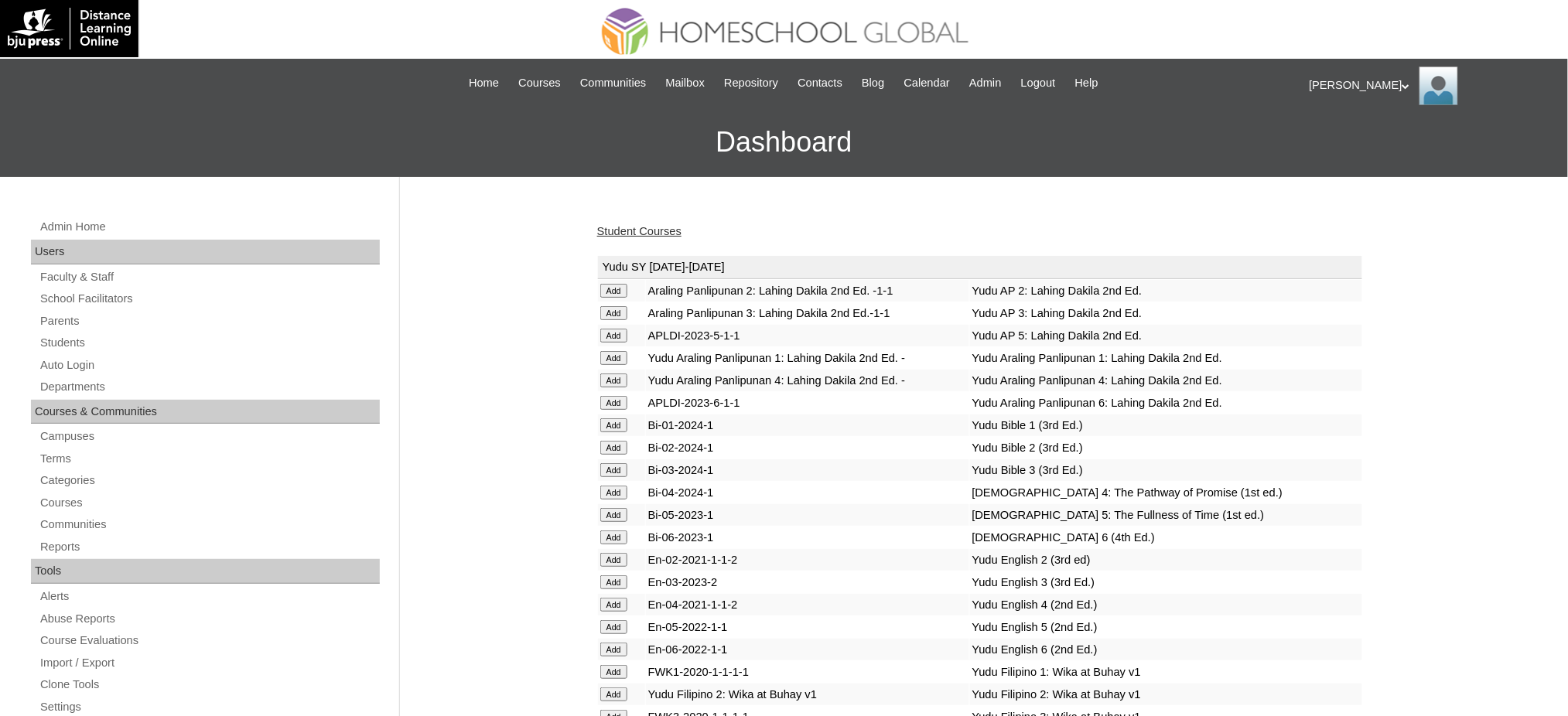
click at [625, 234] on link "Student Courses" at bounding box center [639, 232] width 84 height 13
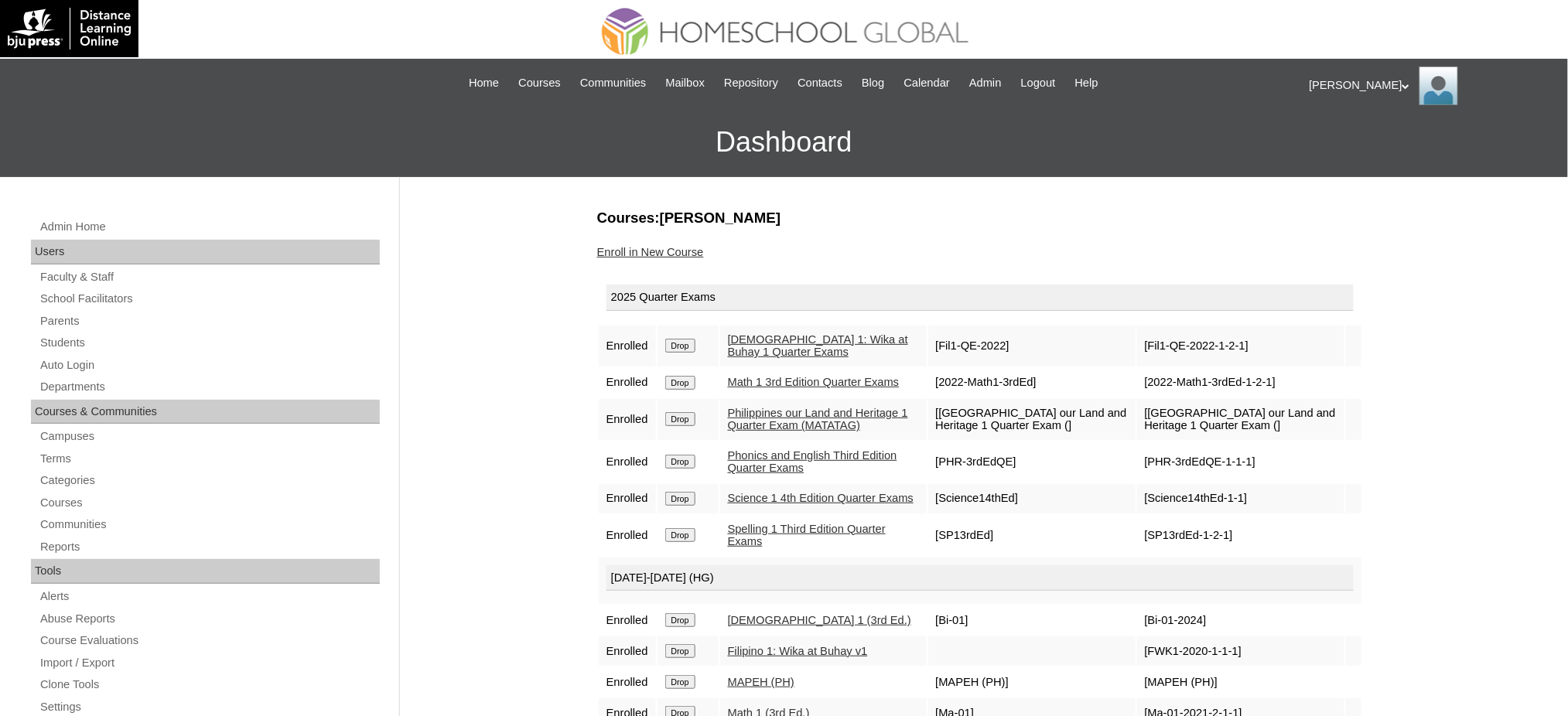
click at [682, 246] on link "Enroll in New Course" at bounding box center [651, 253] width 107 height 13
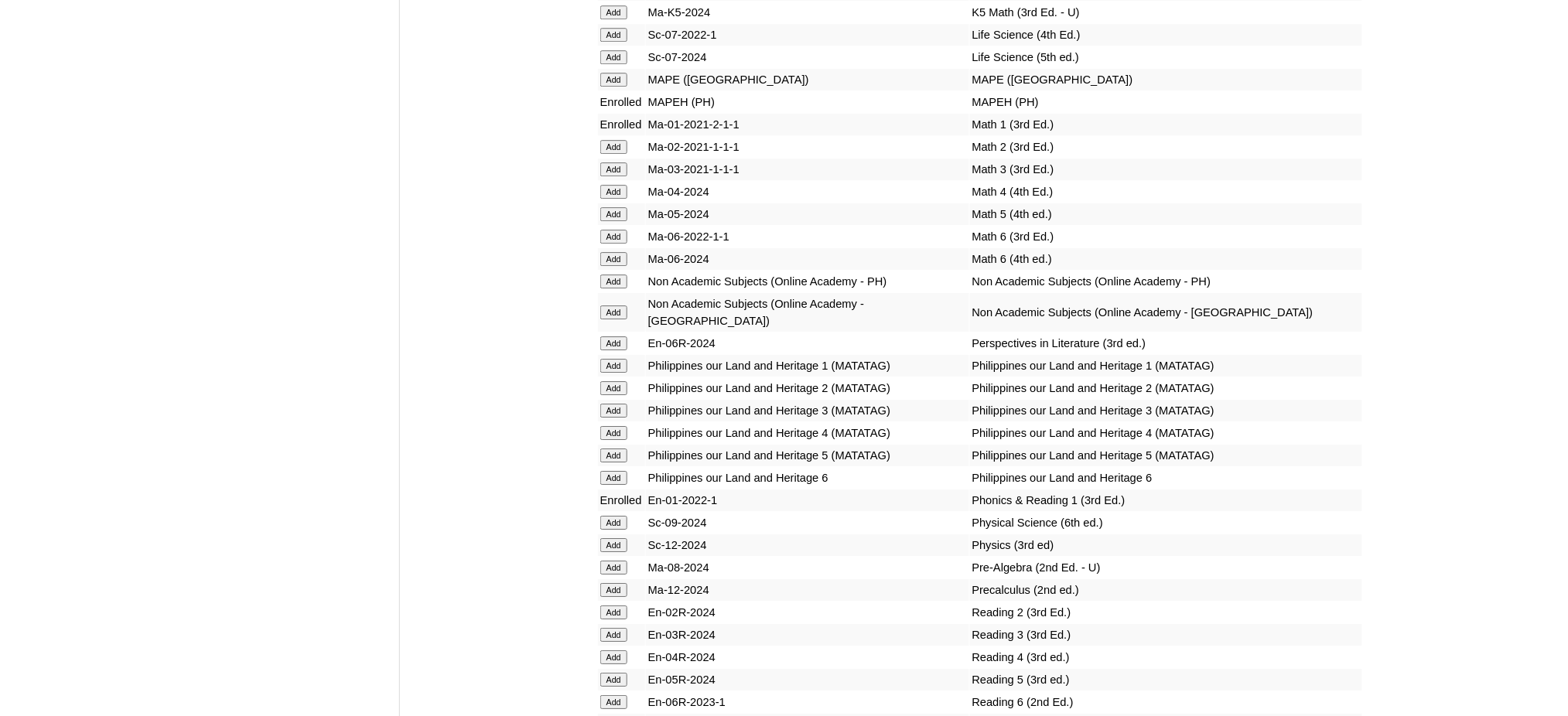
scroll to position [5981, 0]
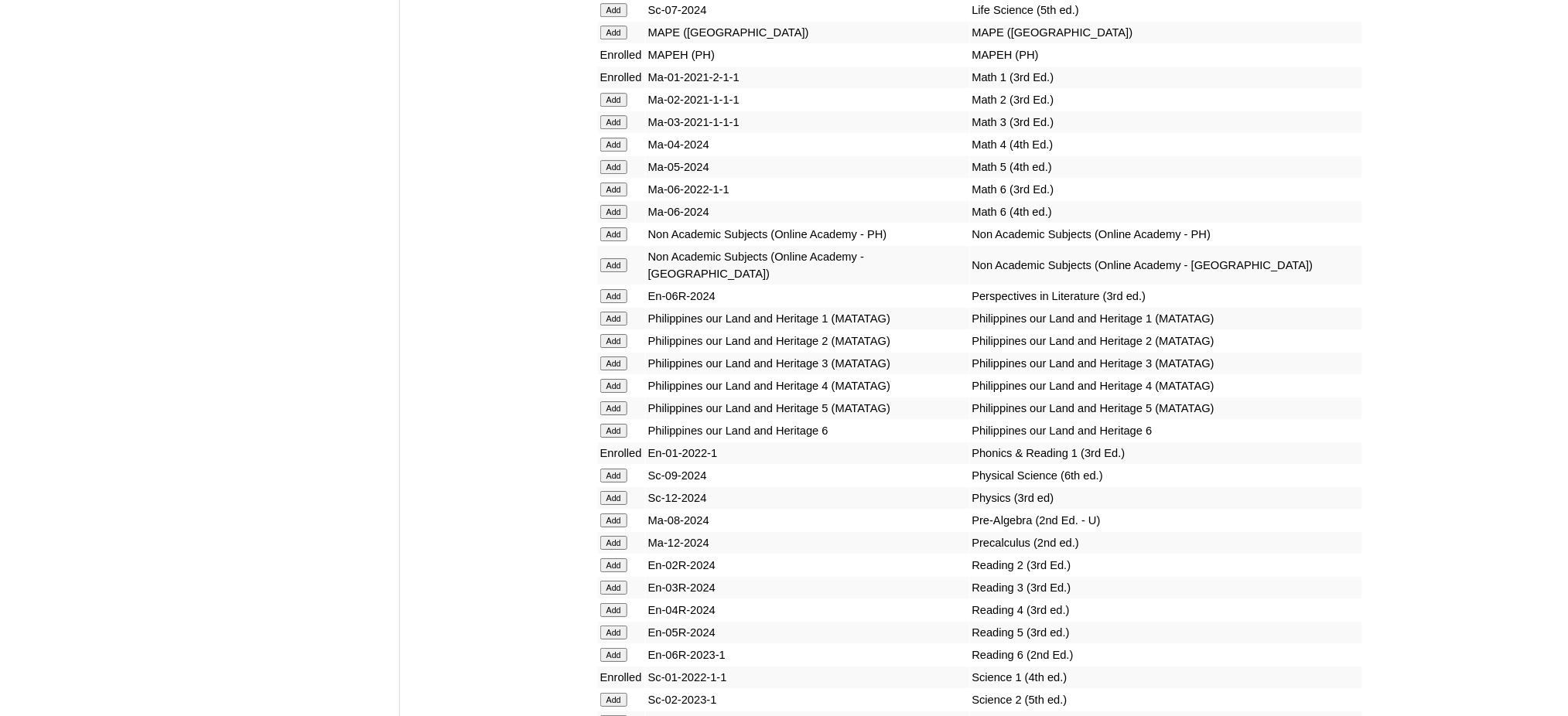
click at [613, 424] on input "Add" at bounding box center [614, 430] width 27 height 14
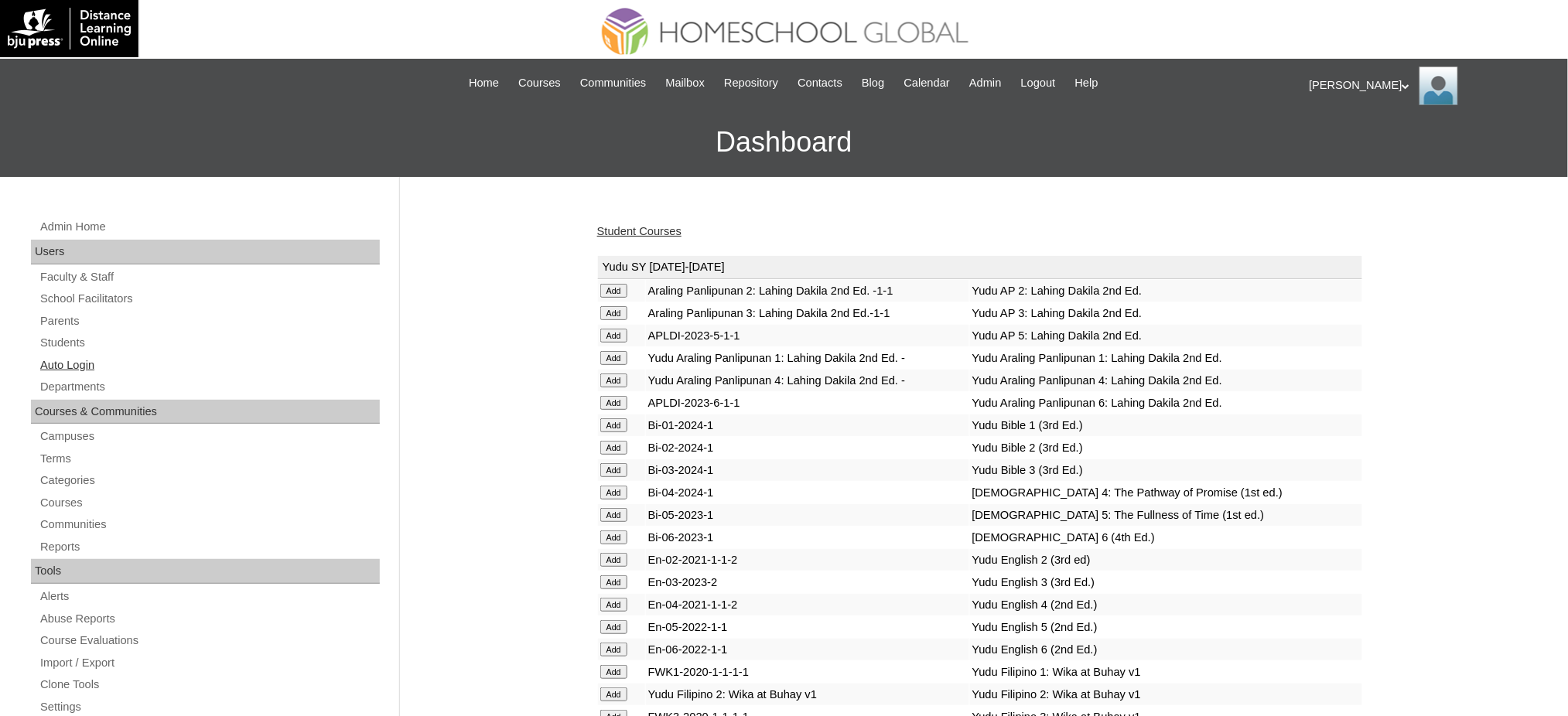
click at [74, 359] on link "Auto Login" at bounding box center [209, 365] width 341 height 19
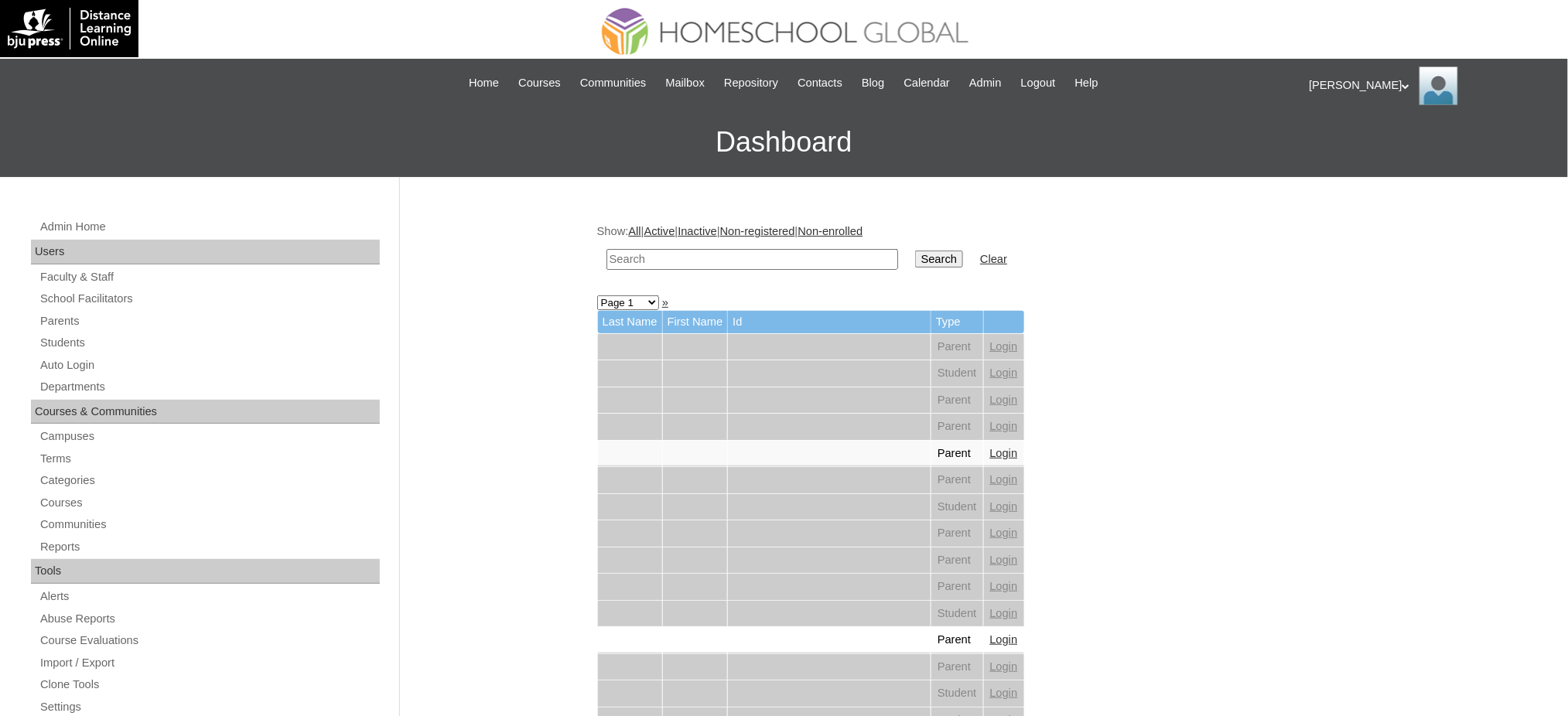
click at [769, 261] on input "text" at bounding box center [752, 259] width 292 height 21
paste input "[PERSON_NAME]"
type input "[PERSON_NAME]"
click at [915, 261] on input "Search" at bounding box center [939, 259] width 48 height 17
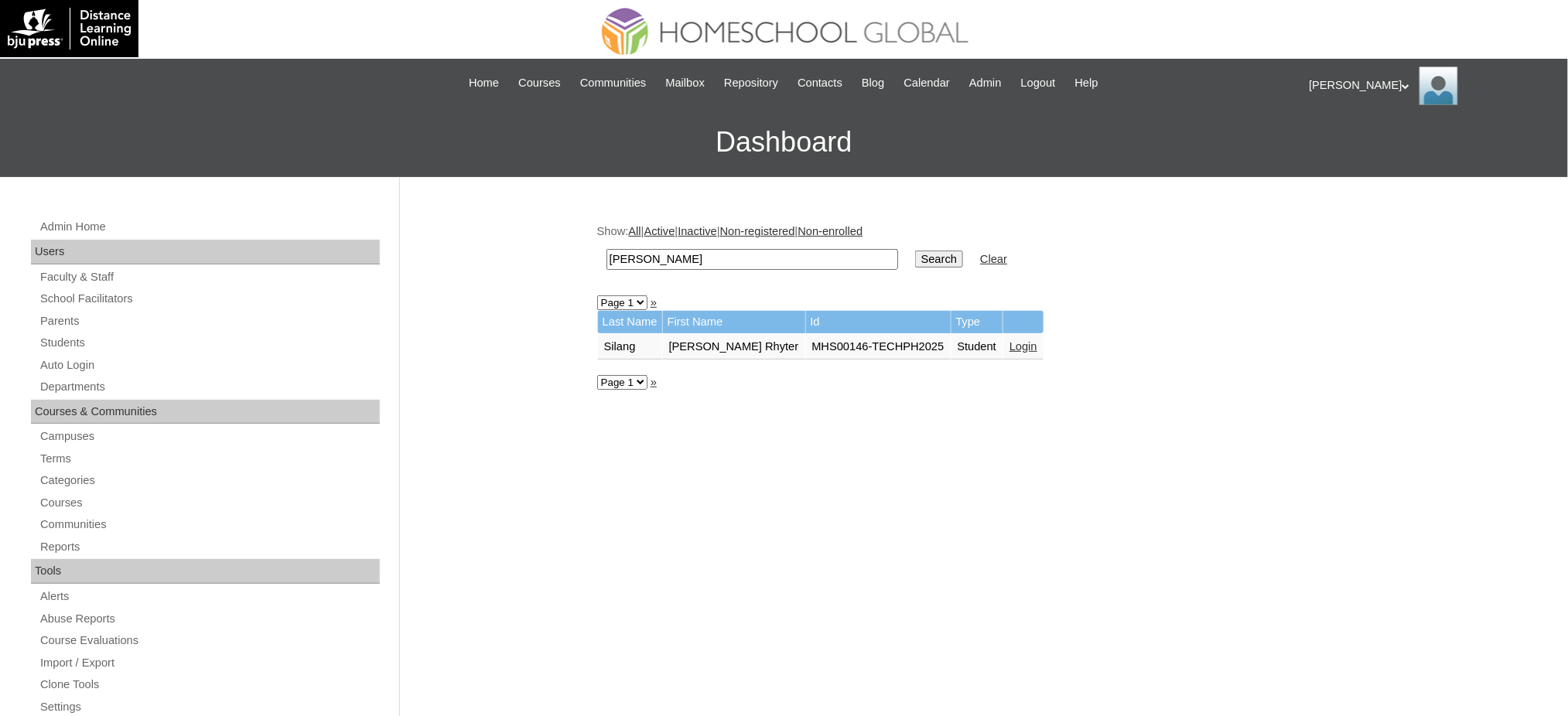
click at [1009, 344] on link "Login" at bounding box center [1023, 347] width 28 height 13
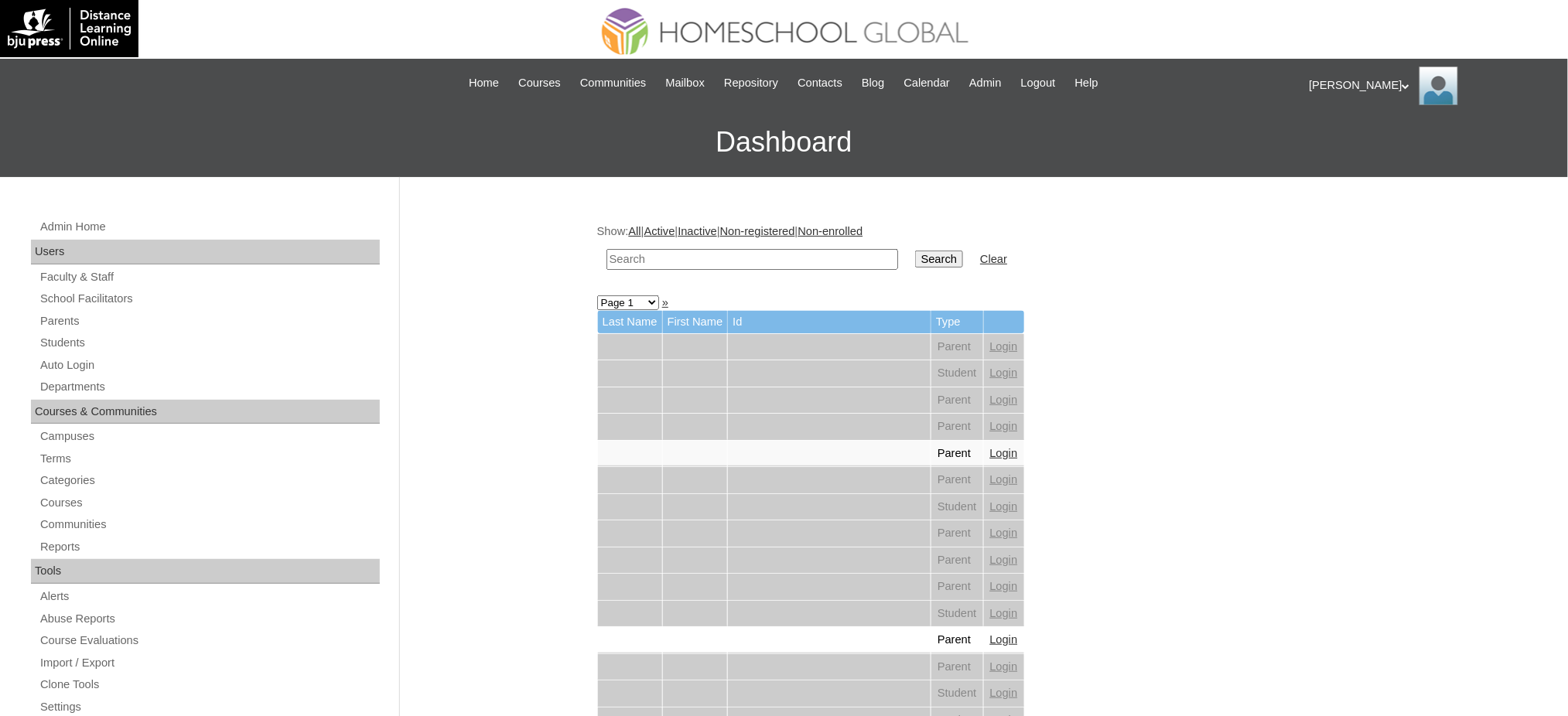
click at [806, 258] on input "text" at bounding box center [752, 259] width 292 height 21
paste input "[PERSON_NAME][DEMOGRAPHIC_DATA]"
type input "Jemimah Chrystelle"
click at [915, 257] on input "Search" at bounding box center [939, 259] width 48 height 17
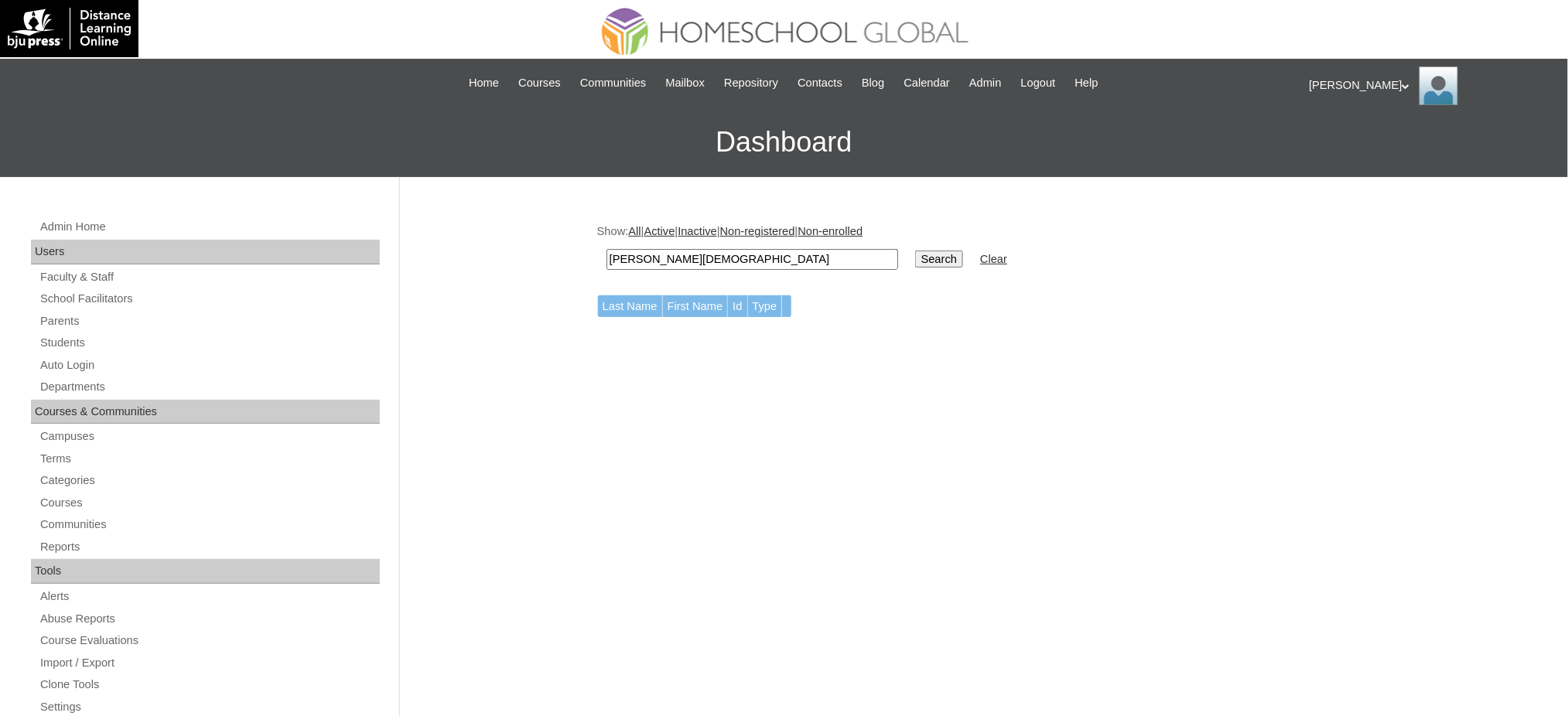
click at [764, 260] on input "[PERSON_NAME][DEMOGRAPHIC_DATA]" at bounding box center [752, 259] width 292 height 21
click at [915, 251] on input "Search" at bounding box center [939, 259] width 48 height 17
type input "Jemimah4"
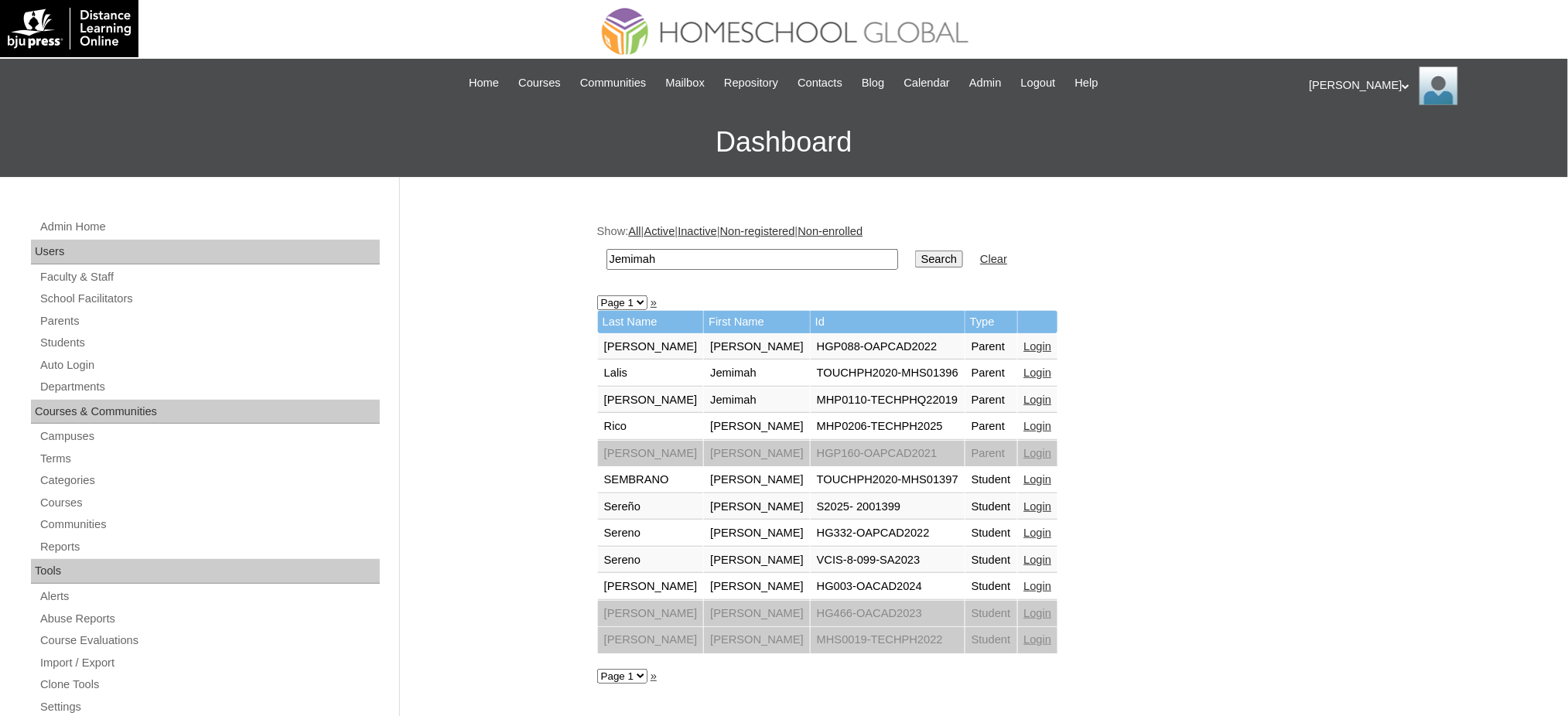
click at [650, 265] on input "Jemimah" at bounding box center [752, 259] width 292 height 21
type input "baul"
click at [915, 251] on input "Search" at bounding box center [939, 259] width 48 height 17
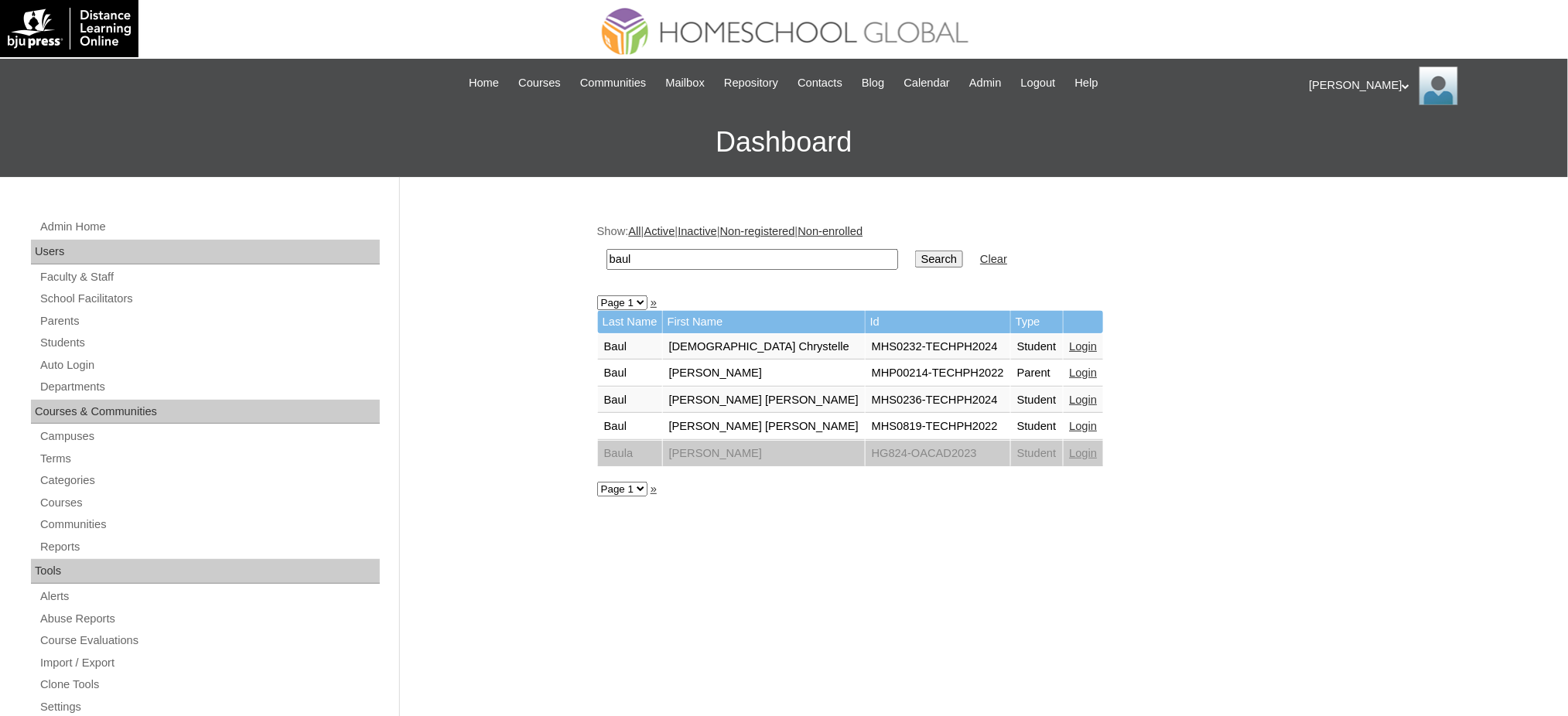
click at [1070, 340] on link "Login" at bounding box center [1084, 347] width 28 height 13
